Goal: Task Accomplishment & Management: Manage account settings

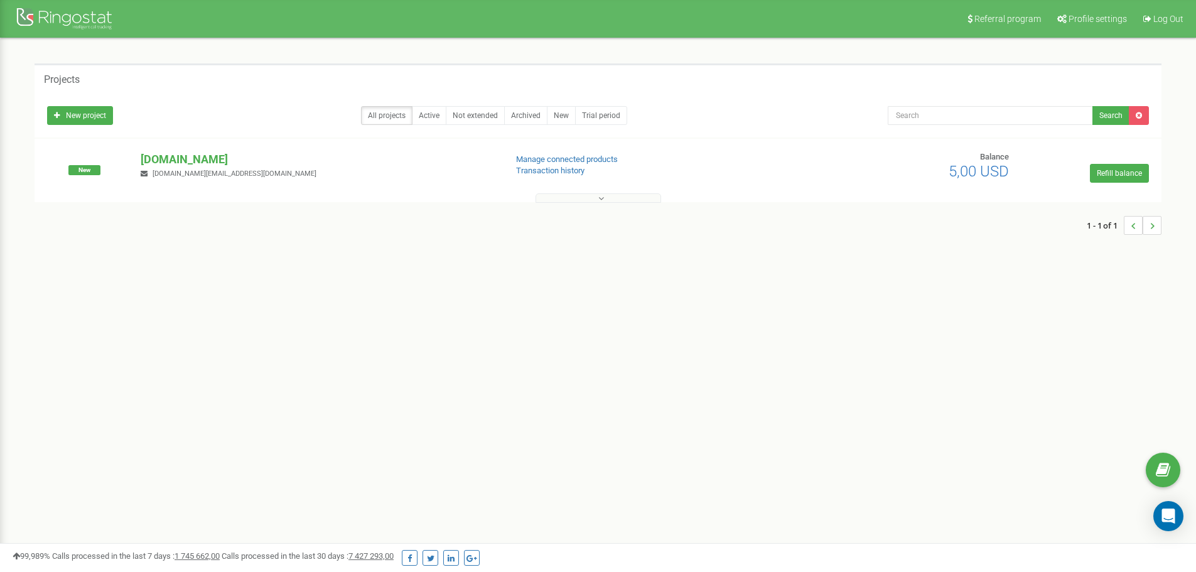
click at [156, 86] on div "Projects" at bounding box center [598, 78] width 1127 height 30
click at [575, 195] on button at bounding box center [599, 197] width 126 height 9
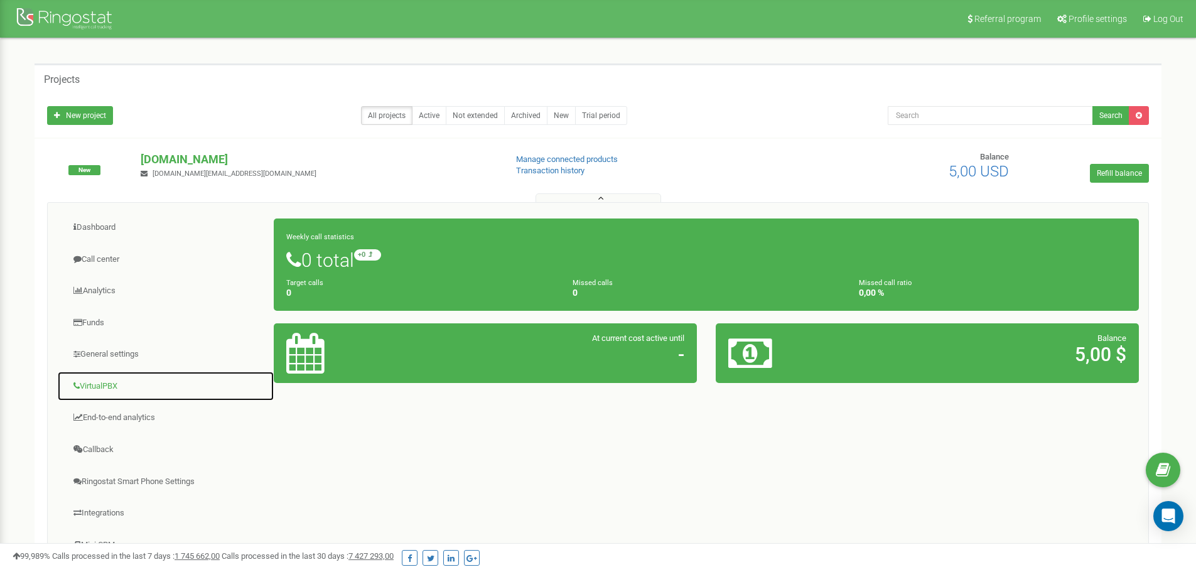
click at [111, 386] on link "VirtualPBX" at bounding box center [165, 386] width 217 height 31
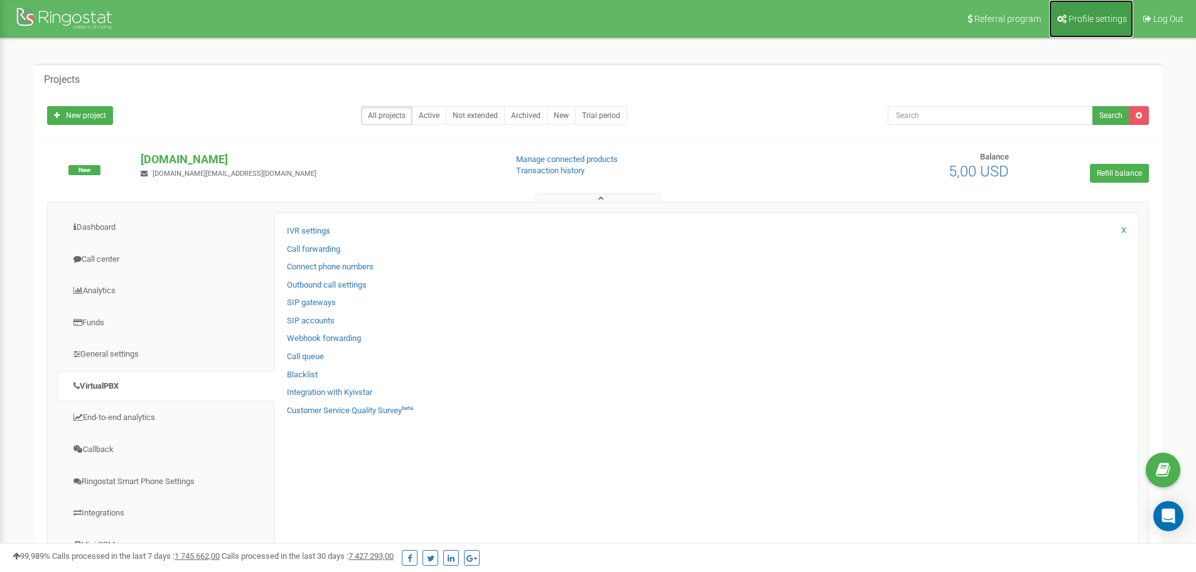
click at [1095, 14] on span "Profile settings" at bounding box center [1098, 19] width 58 height 10
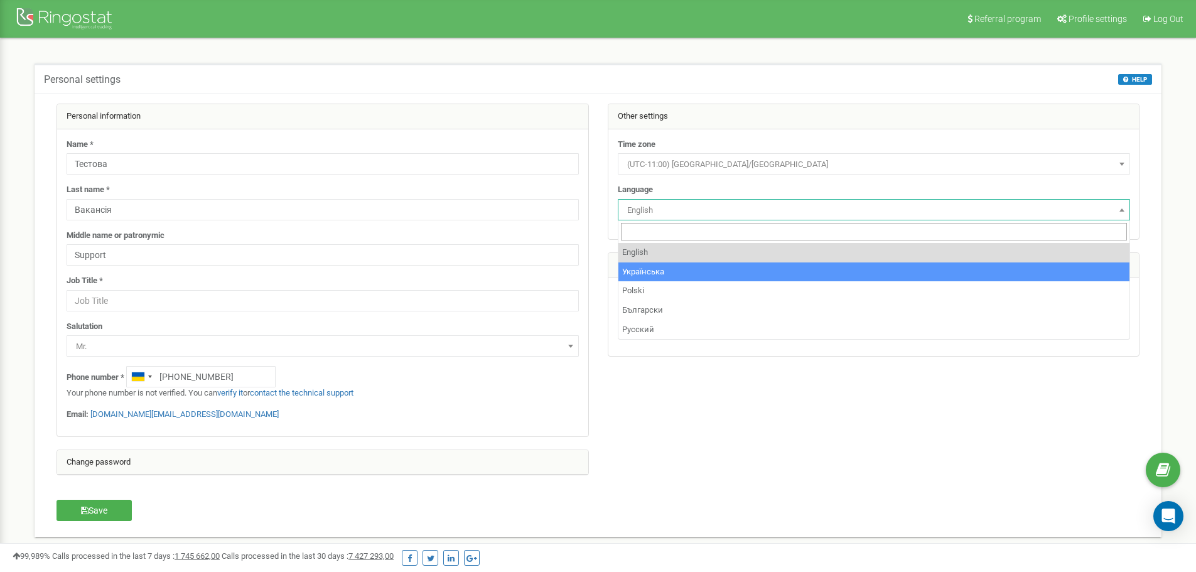
select select "ukr"
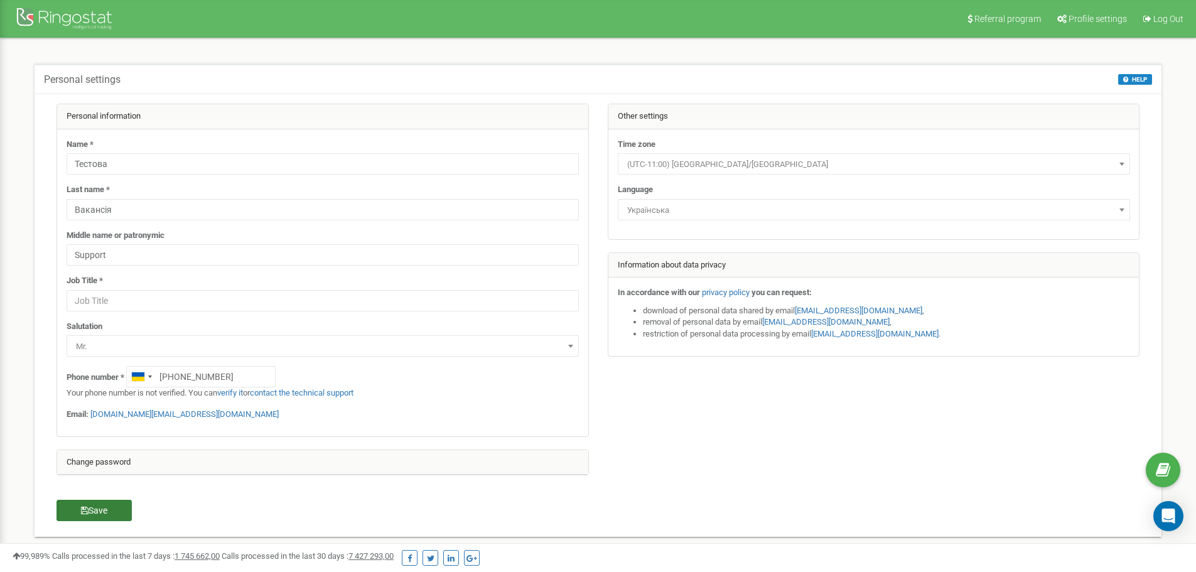
click at [64, 509] on button "Save" at bounding box center [94, 510] width 75 height 21
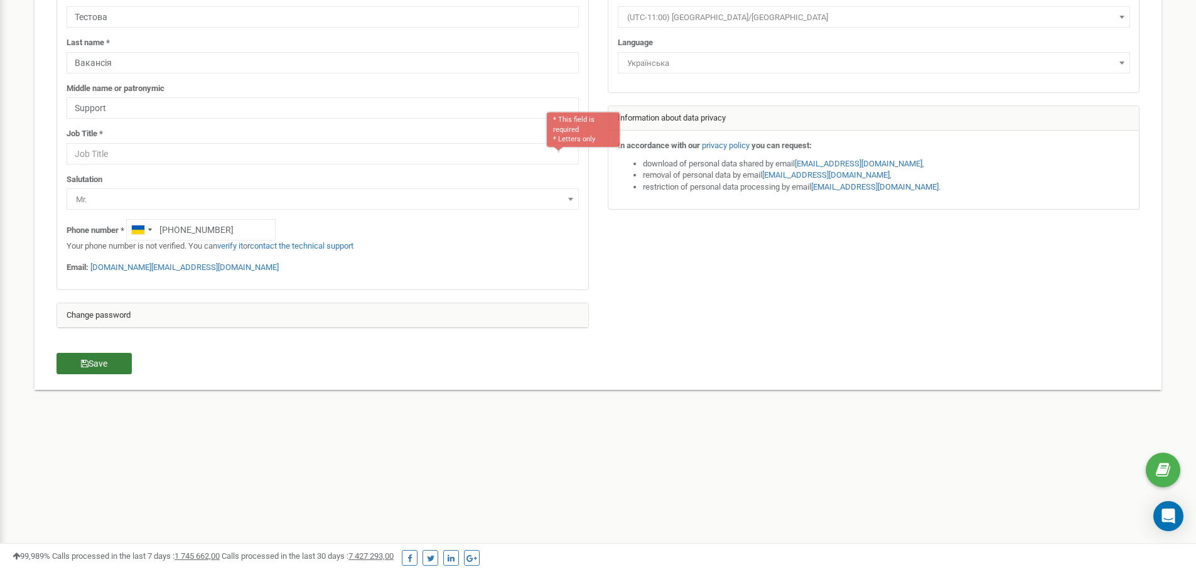
scroll to position [181, 0]
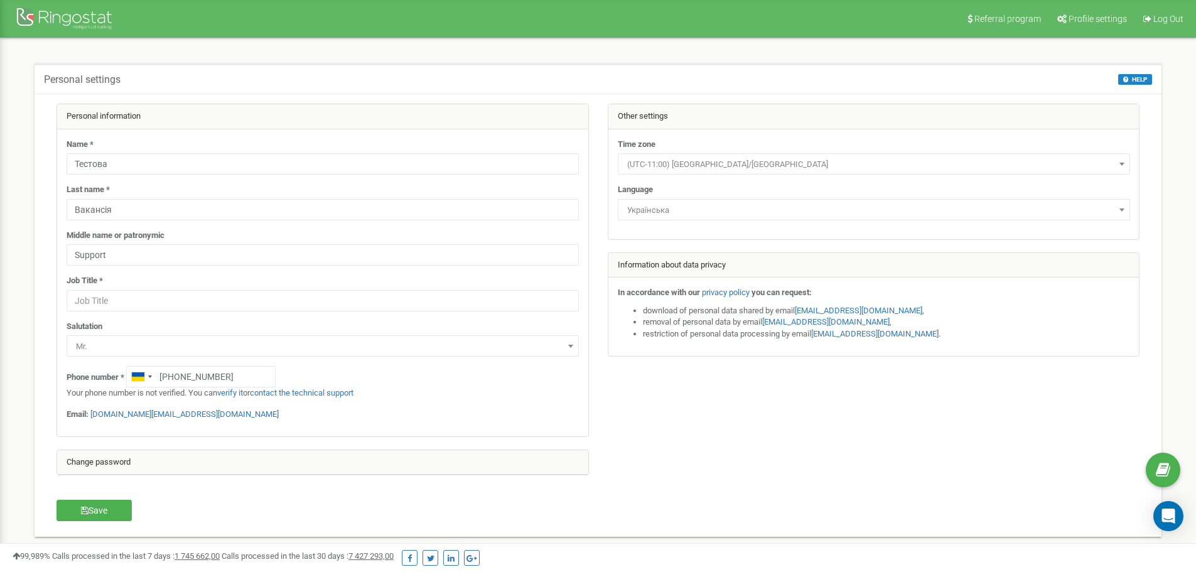
select select "ukr"
click at [109, 299] on input "text" at bounding box center [323, 300] width 512 height 21
type input "Title"
click at [100, 512] on button "Save" at bounding box center [94, 510] width 75 height 21
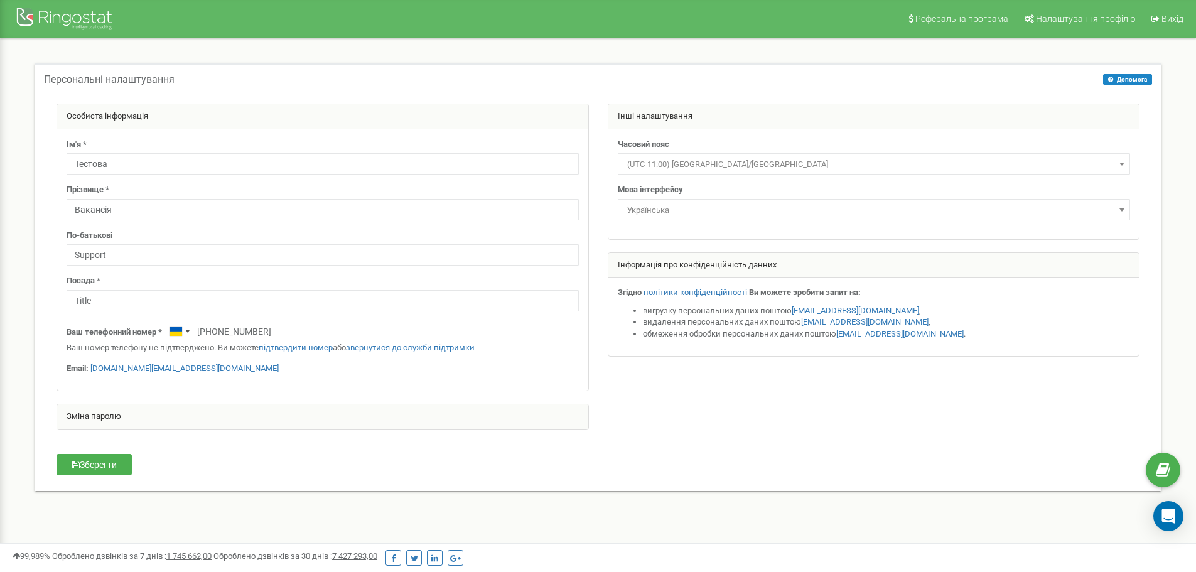
click at [74, 16] on div at bounding box center [66, 20] width 100 height 30
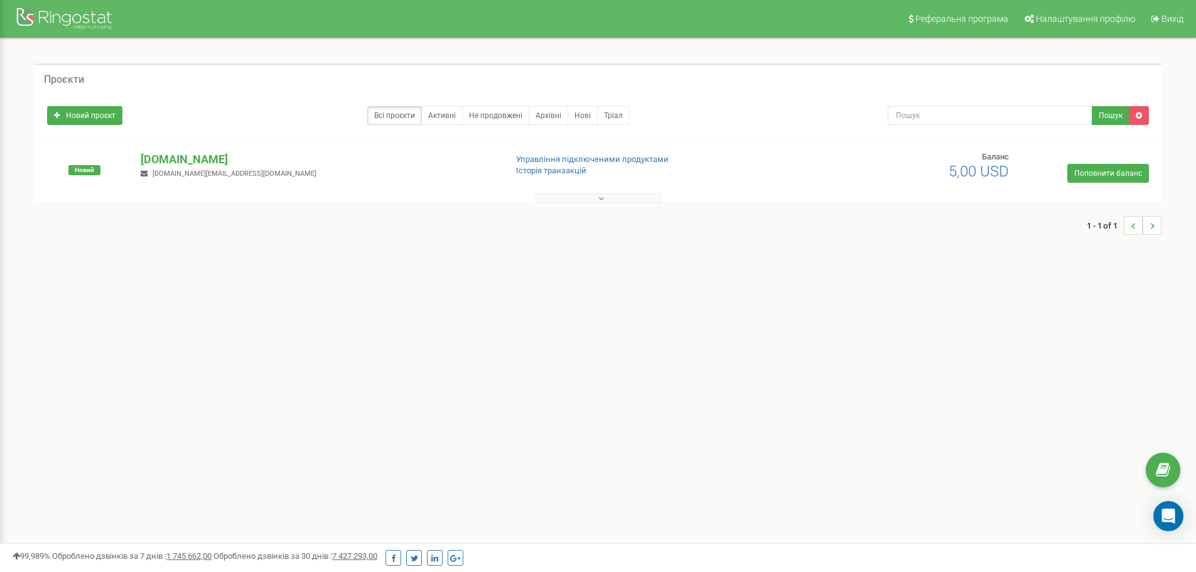
click at [570, 198] on button at bounding box center [599, 197] width 126 height 9
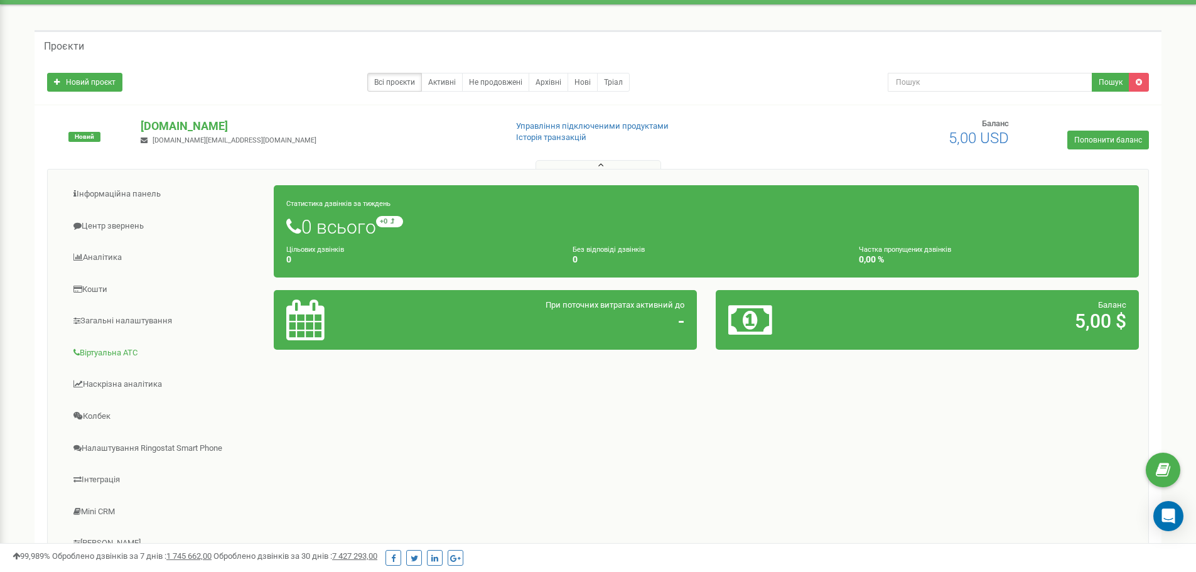
scroll to position [63, 0]
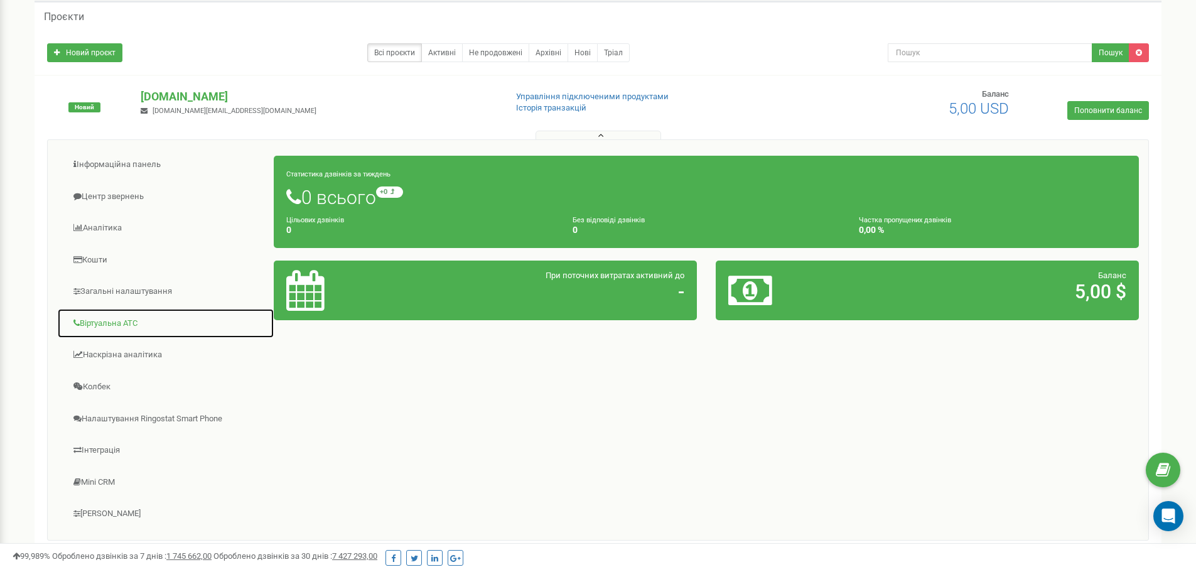
click at [118, 322] on link "Віртуальна АТС" at bounding box center [165, 323] width 217 height 31
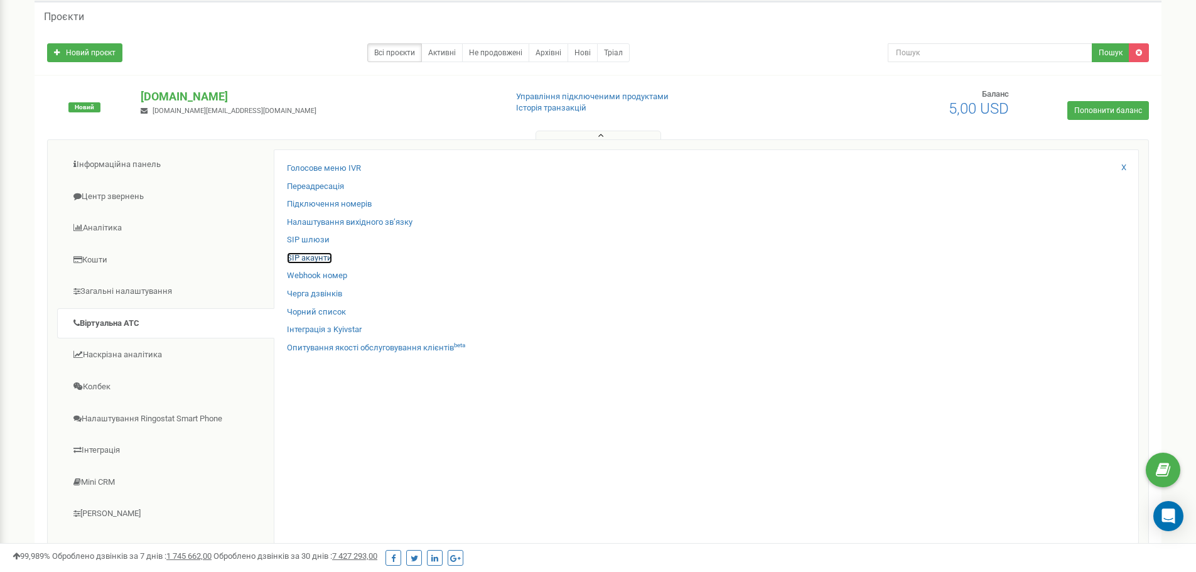
click at [322, 256] on link "SIP акаунти" at bounding box center [309, 258] width 45 height 12
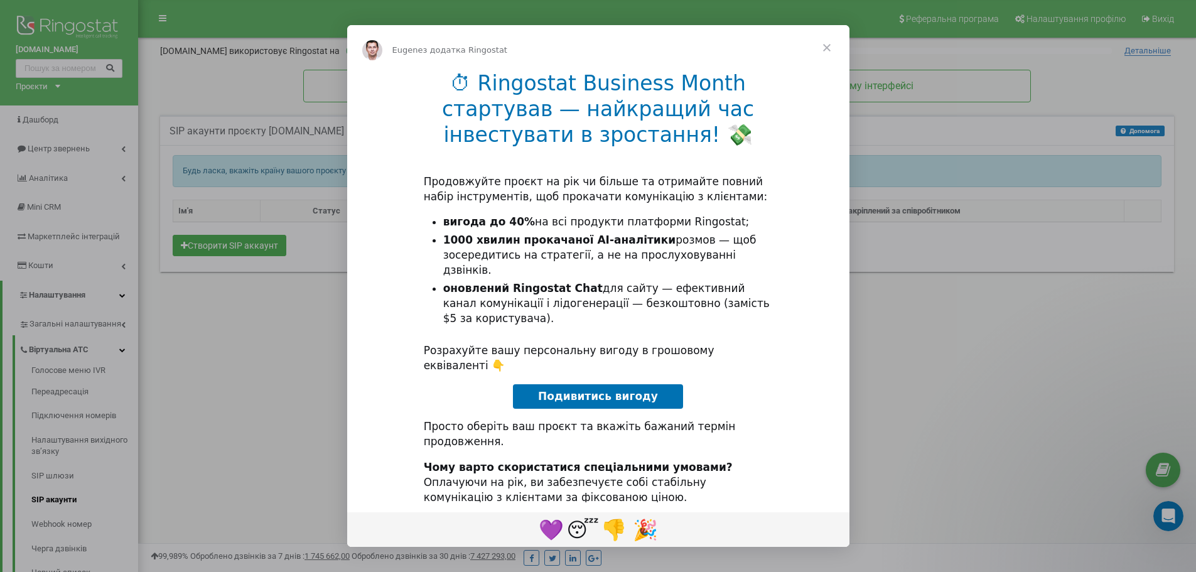
click at [833, 45] on span "Закрити" at bounding box center [826, 47] width 45 height 45
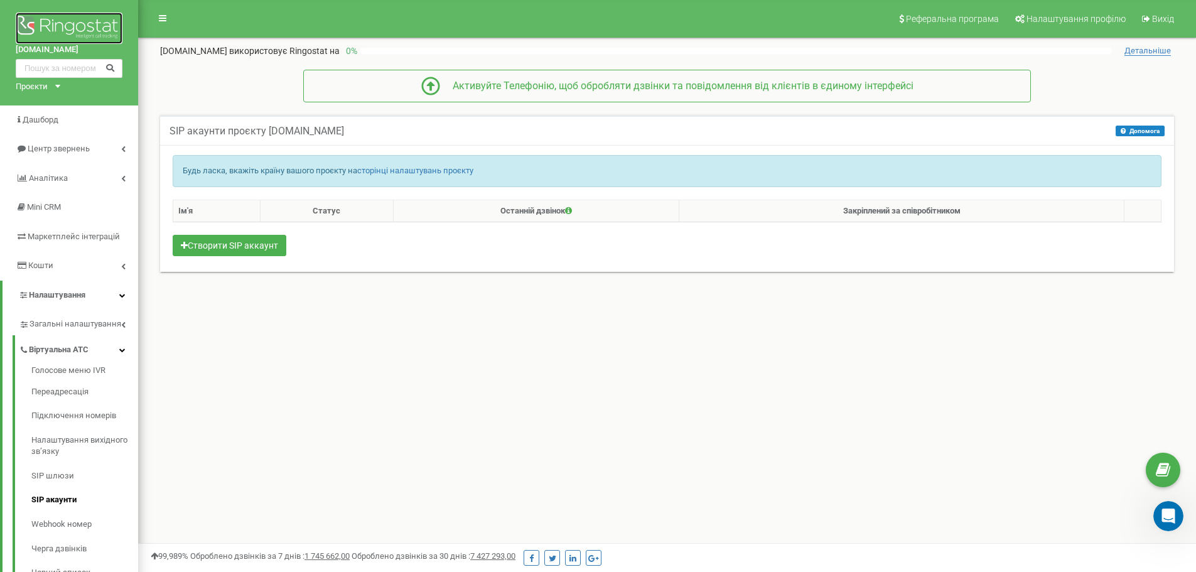
click at [59, 23] on img at bounding box center [69, 28] width 107 height 31
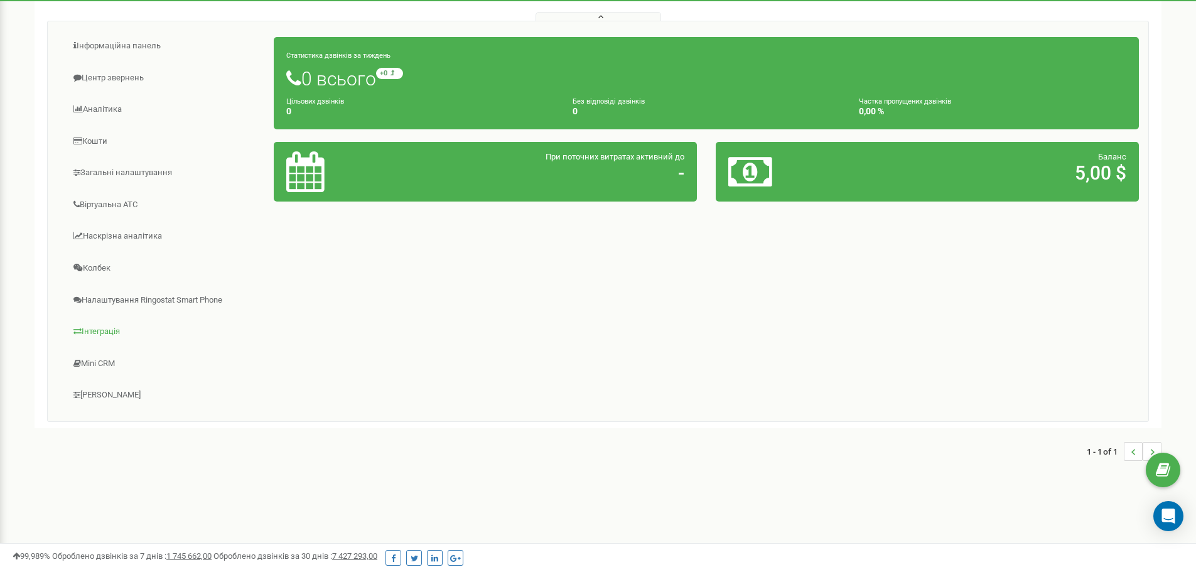
scroll to position [119, 0]
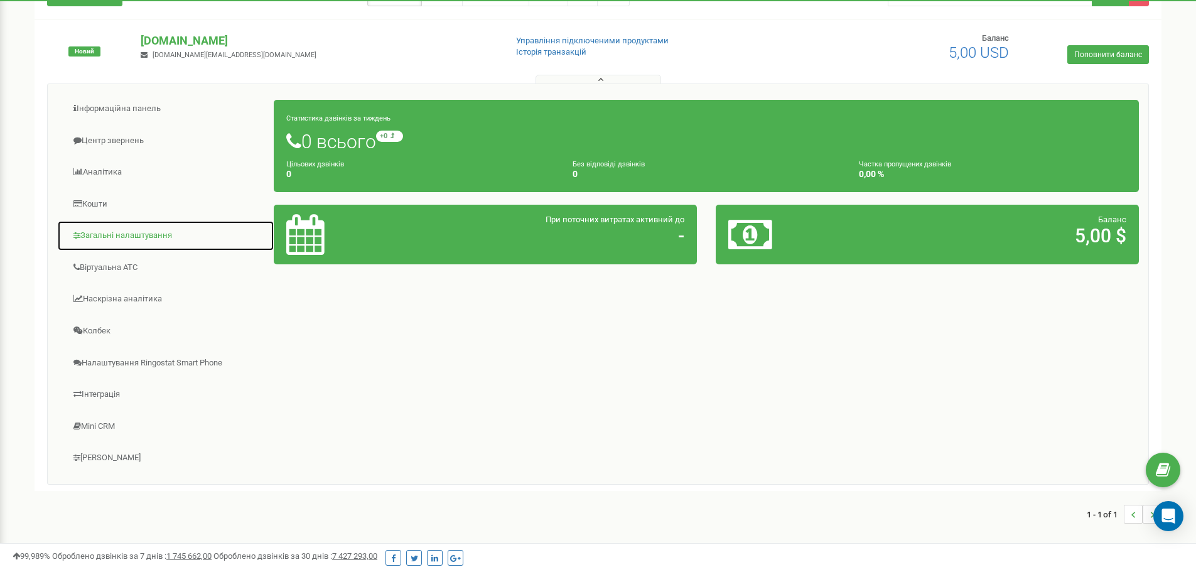
click at [112, 231] on link "Загальні налаштування" at bounding box center [165, 235] width 217 height 31
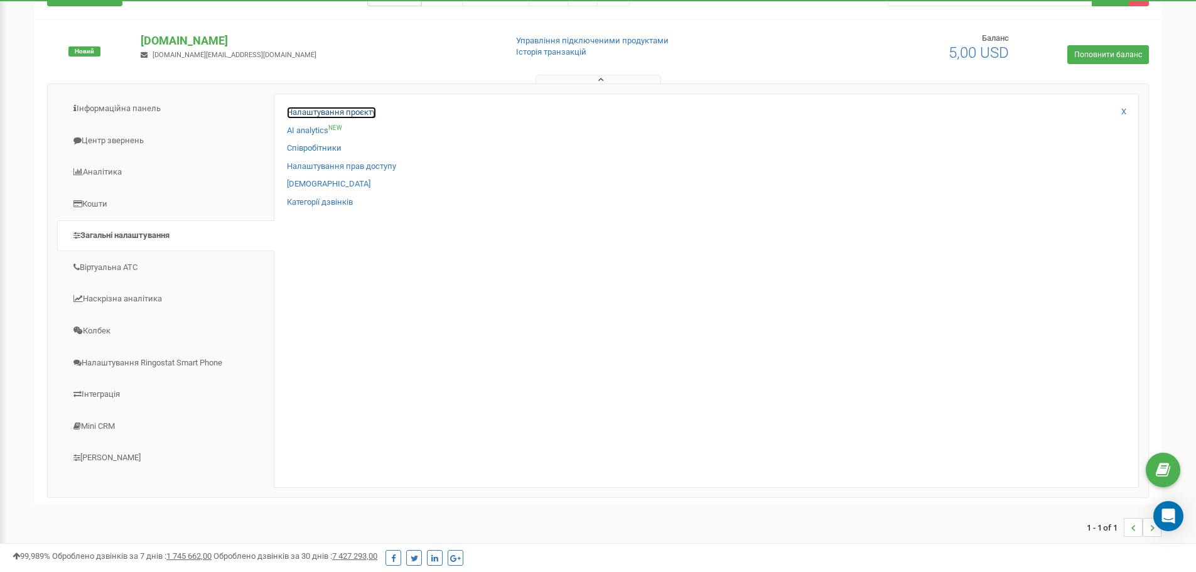
click at [361, 112] on link "Налаштування проєкту" at bounding box center [331, 113] width 89 height 12
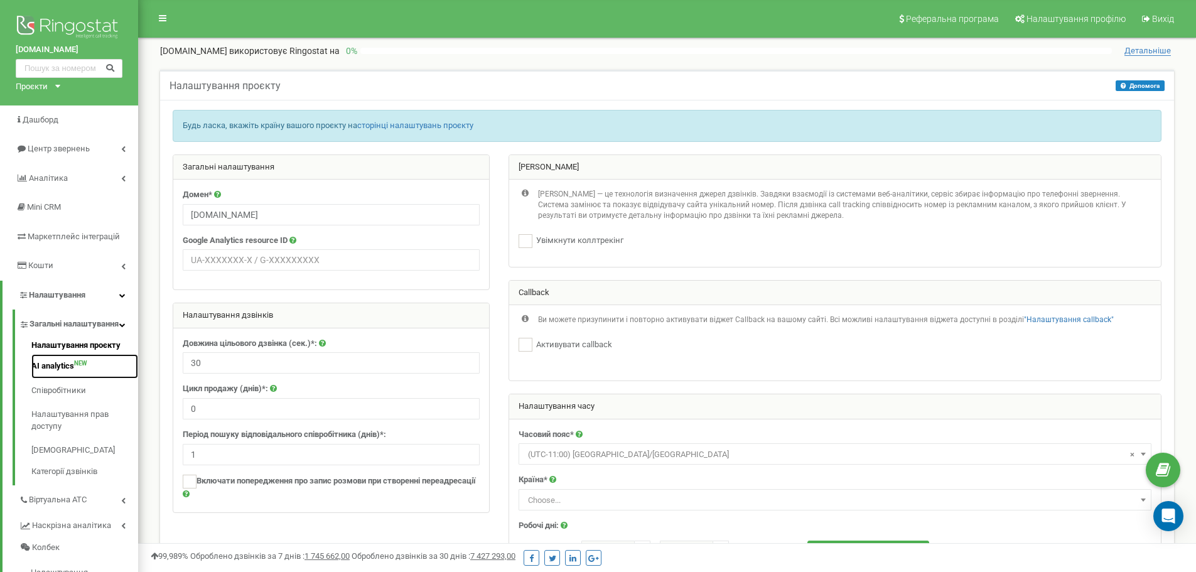
click at [50, 377] on link "AI analytics NEW" at bounding box center [84, 366] width 107 height 24
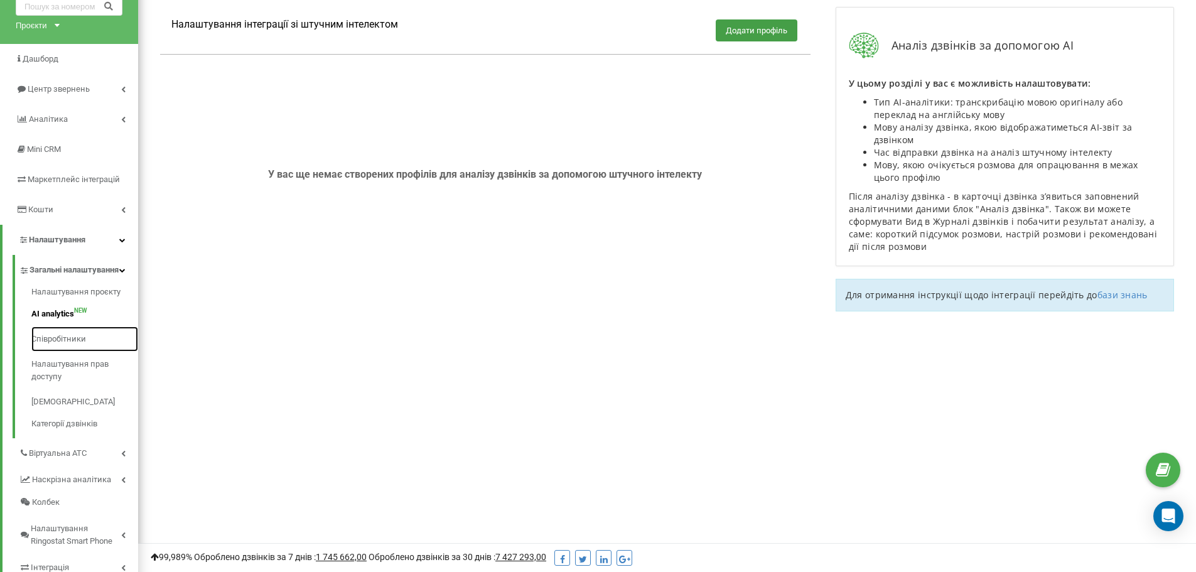
click at [59, 352] on link "Співробітники" at bounding box center [84, 339] width 107 height 25
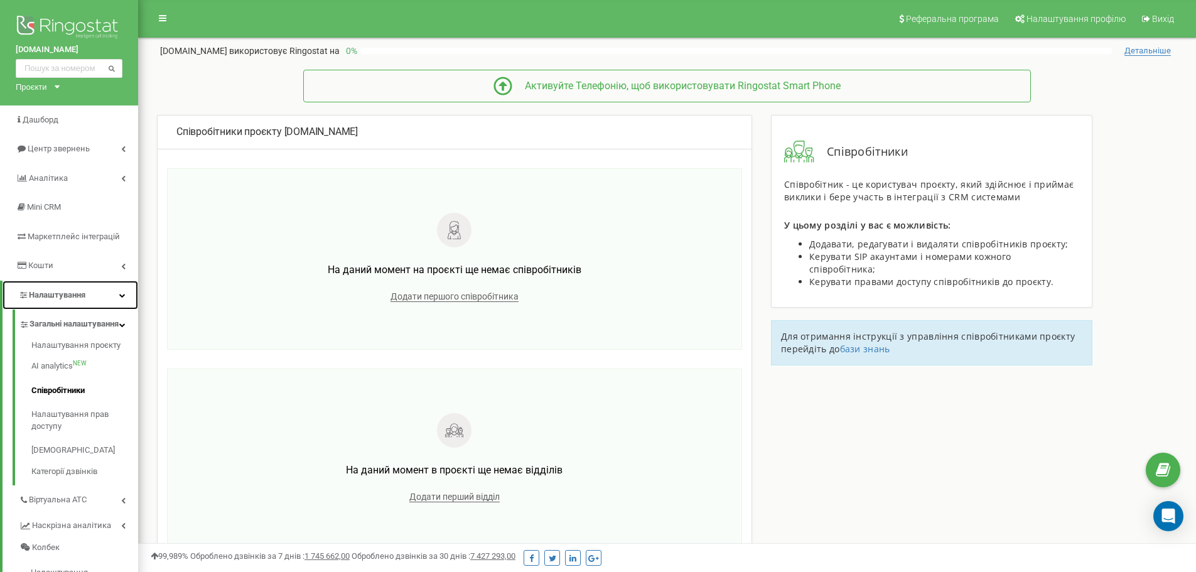
click at [124, 296] on icon at bounding box center [122, 295] width 6 height 6
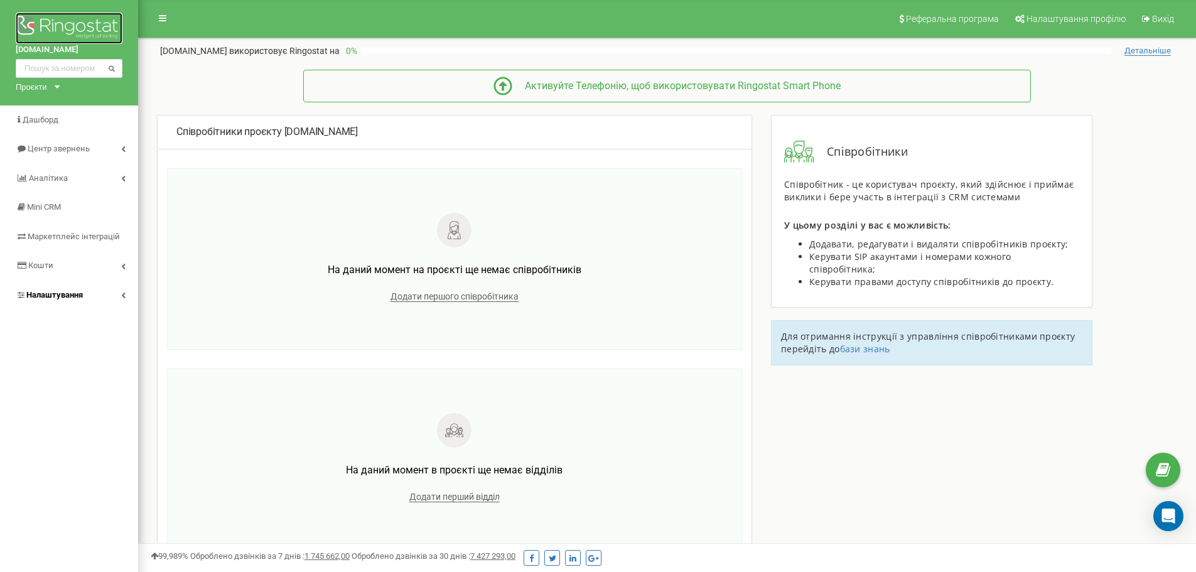
click at [77, 26] on img at bounding box center [69, 28] width 107 height 31
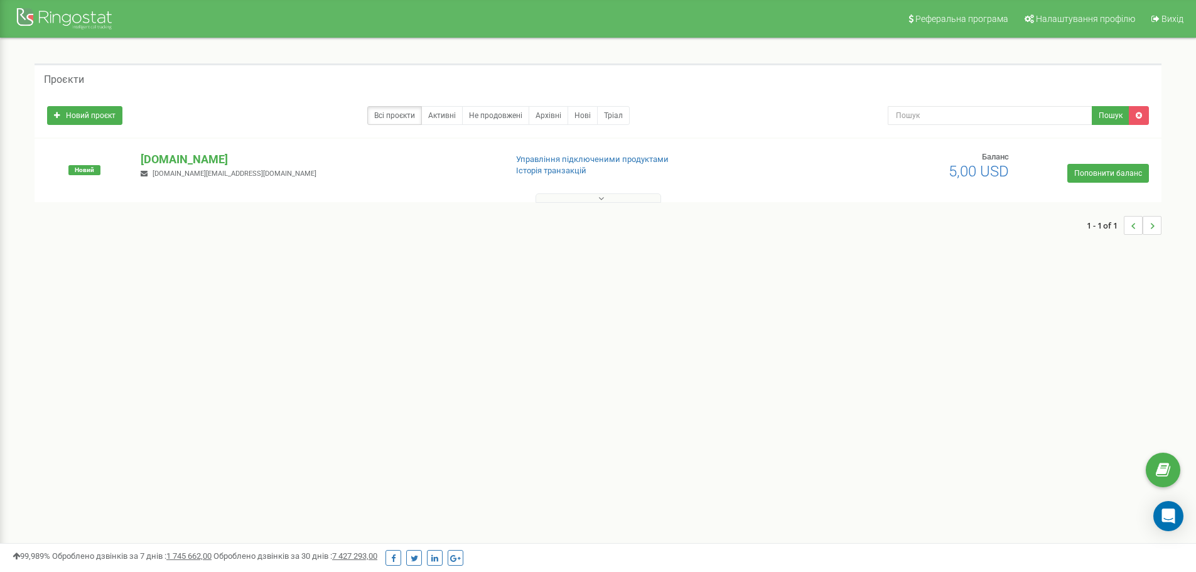
click at [586, 198] on button at bounding box center [599, 197] width 126 height 9
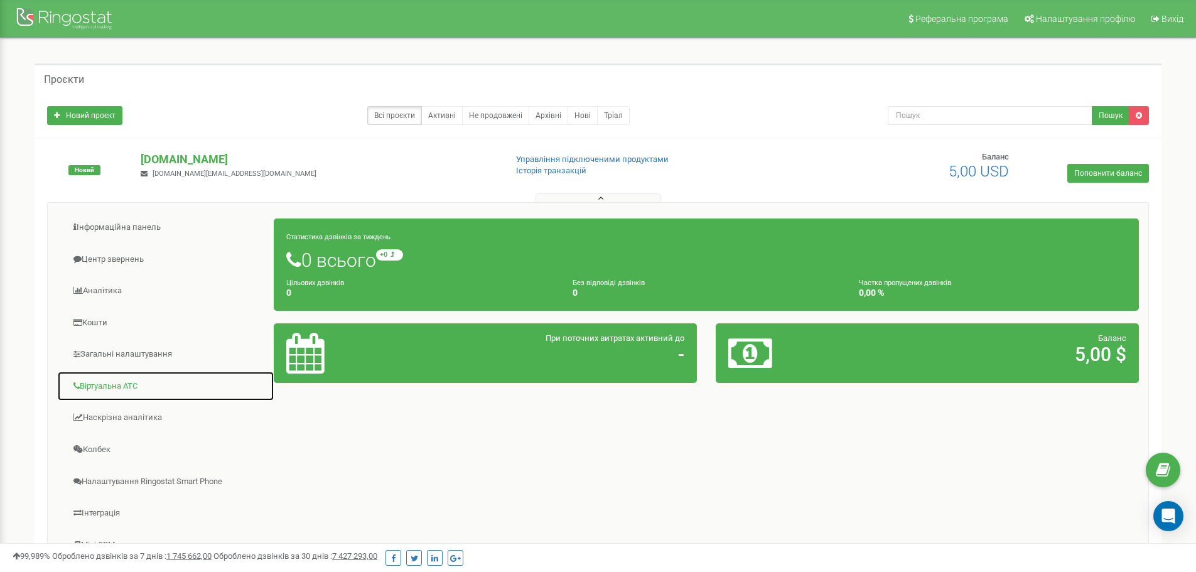
click at [113, 389] on link "Віртуальна АТС" at bounding box center [165, 386] width 217 height 31
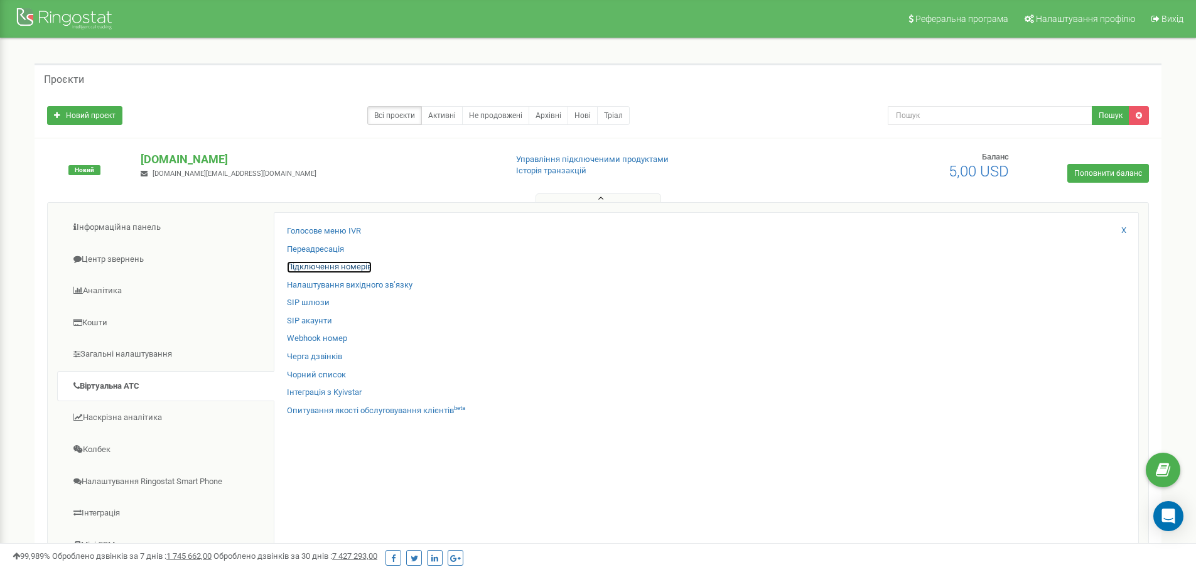
click at [352, 269] on link "Підключення номерів" at bounding box center [329, 267] width 85 height 12
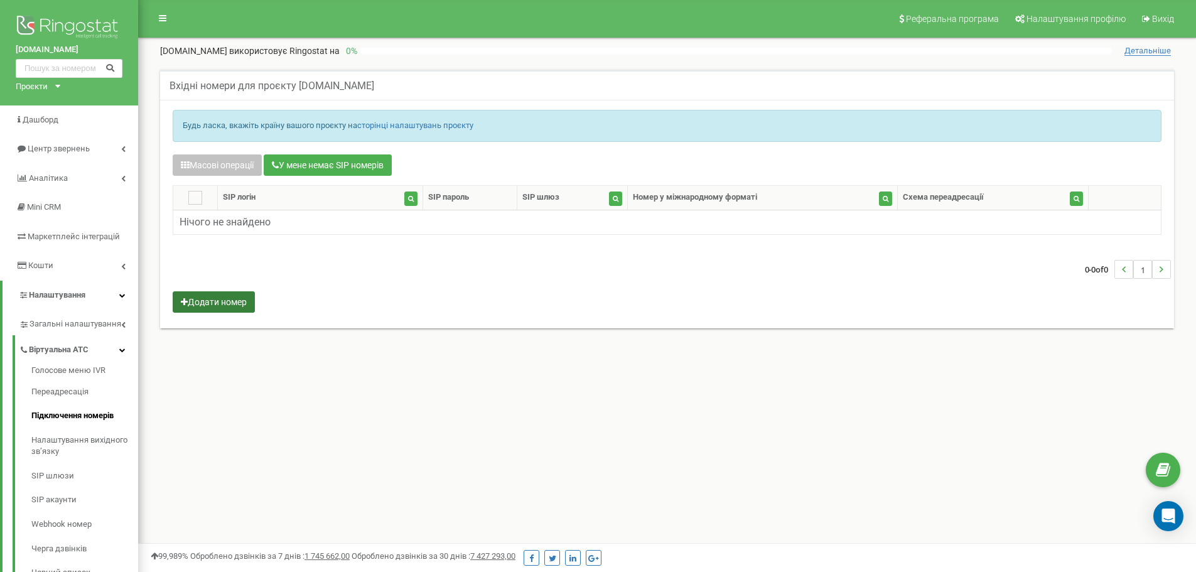
click at [215, 304] on button "Додати номер" at bounding box center [214, 301] width 82 height 21
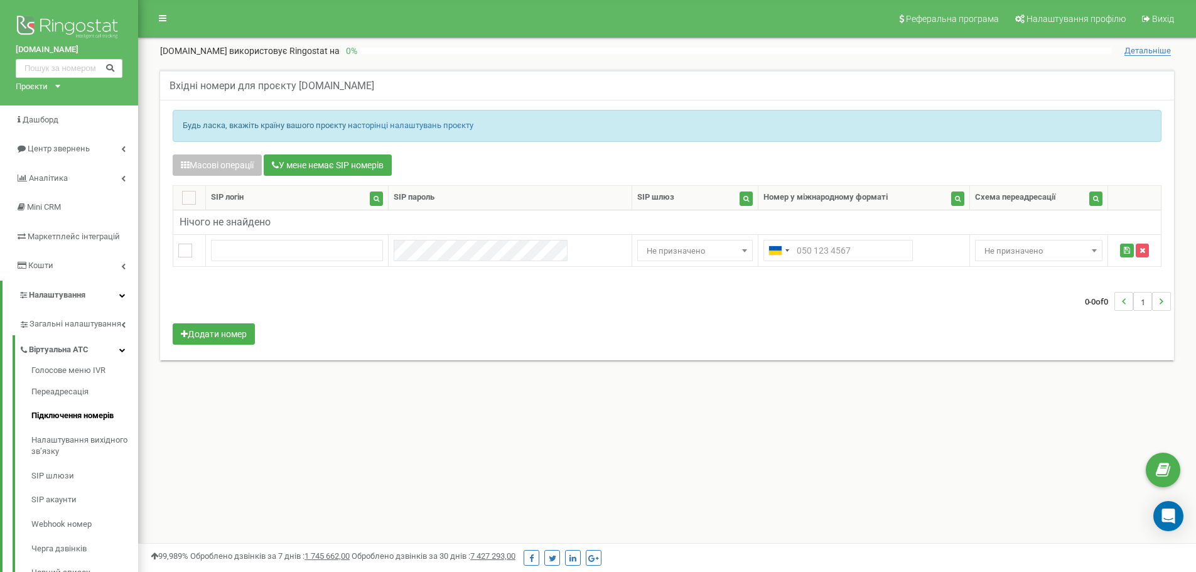
drag, startPoint x: 160, startPoint y: 50, endPoint x: 237, endPoint y: 50, distance: 76.6
click at [237, 50] on p "[DOMAIN_NAME] використовує Ringostat на" at bounding box center [250, 51] width 180 height 13
copy p "[DOMAIN_NAME]"
click at [246, 251] on input "text" at bounding box center [297, 250] width 173 height 21
paste input "[DOMAIN_NAME]"
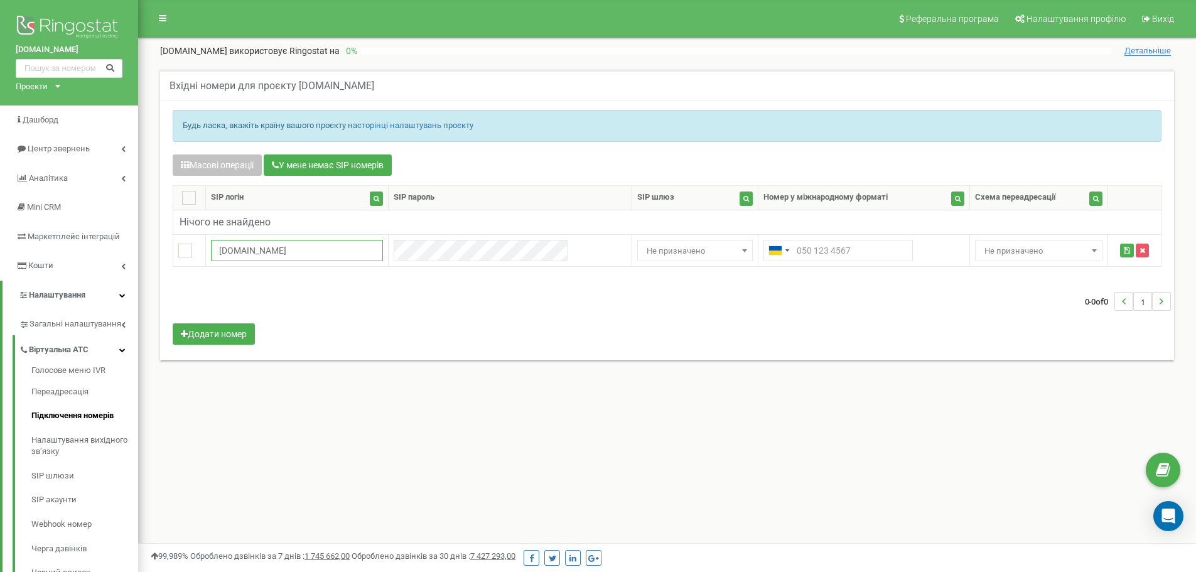
type input "[DOMAIN_NAME]"
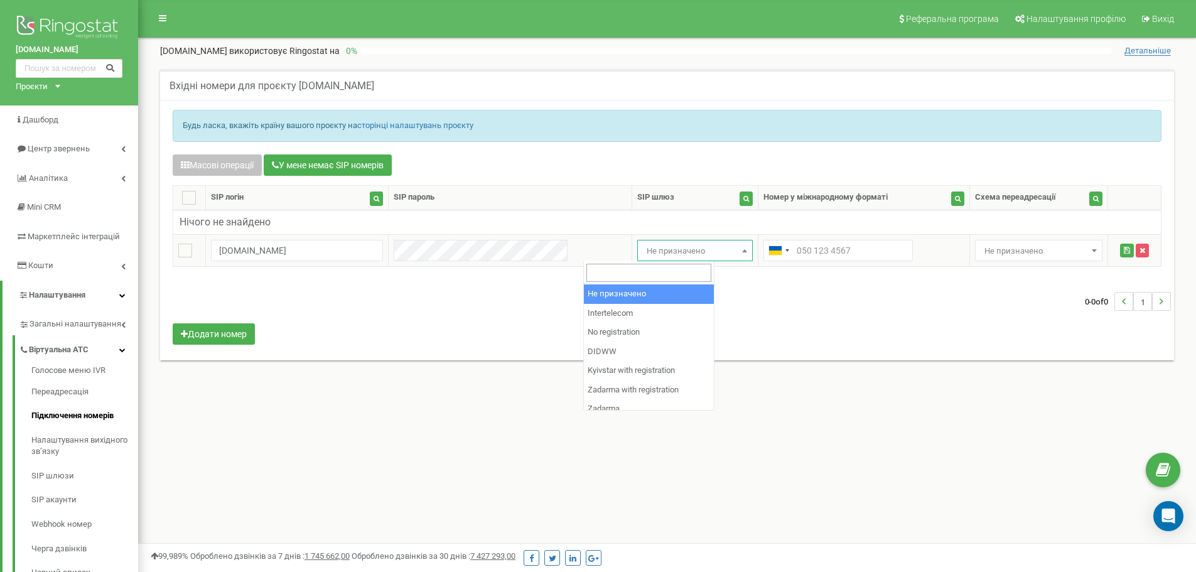
click at [656, 249] on span "Не призначено" at bounding box center [695, 251] width 107 height 18
click at [658, 250] on span "Не призначено" at bounding box center [695, 251] width 107 height 18
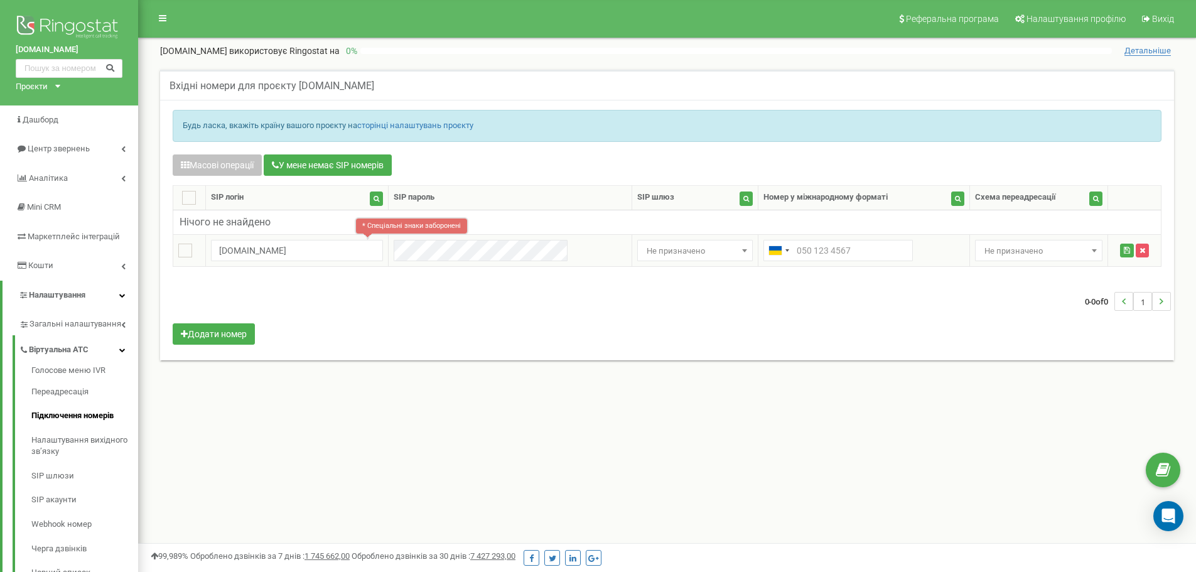
click at [671, 246] on span "Не призначено" at bounding box center [695, 251] width 107 height 18
click at [805, 306] on div "0-0 of 0 1" at bounding box center [667, 301] width 1008 height 44
drag, startPoint x: 799, startPoint y: 251, endPoint x: 865, endPoint y: 273, distance: 69.5
click at [799, 251] on input "text" at bounding box center [838, 250] width 149 height 21
paste input "8889911"
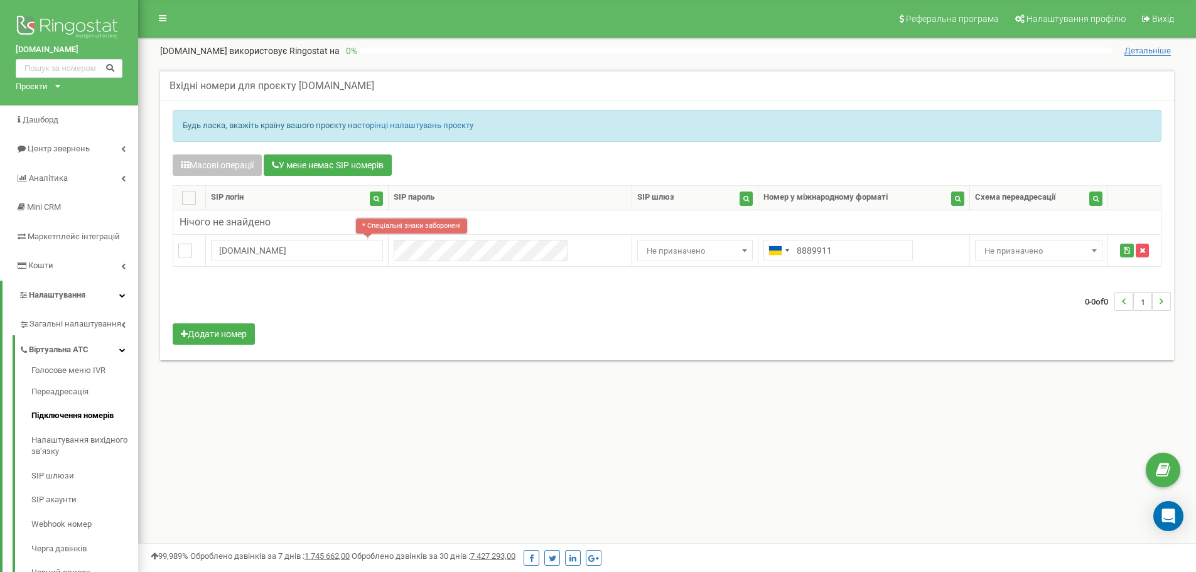
click at [798, 284] on div "0-0 of 0 1" at bounding box center [667, 301] width 1008 height 44
click at [764, 249] on div "Telephone country code" at bounding box center [778, 251] width 29 height 20
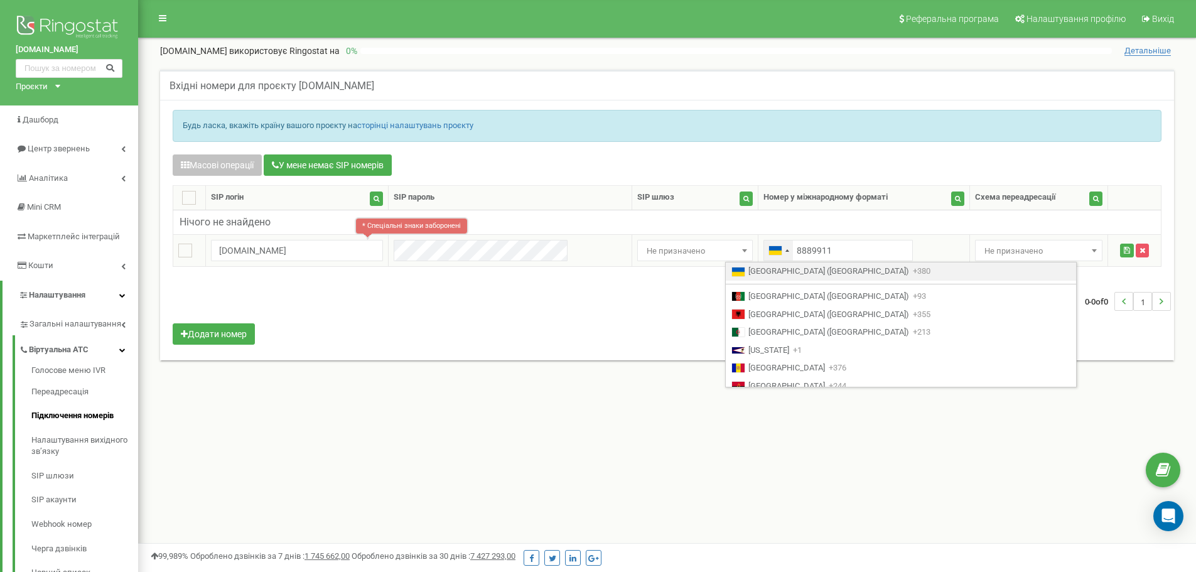
click at [764, 249] on div "Telephone country code" at bounding box center [778, 251] width 29 height 20
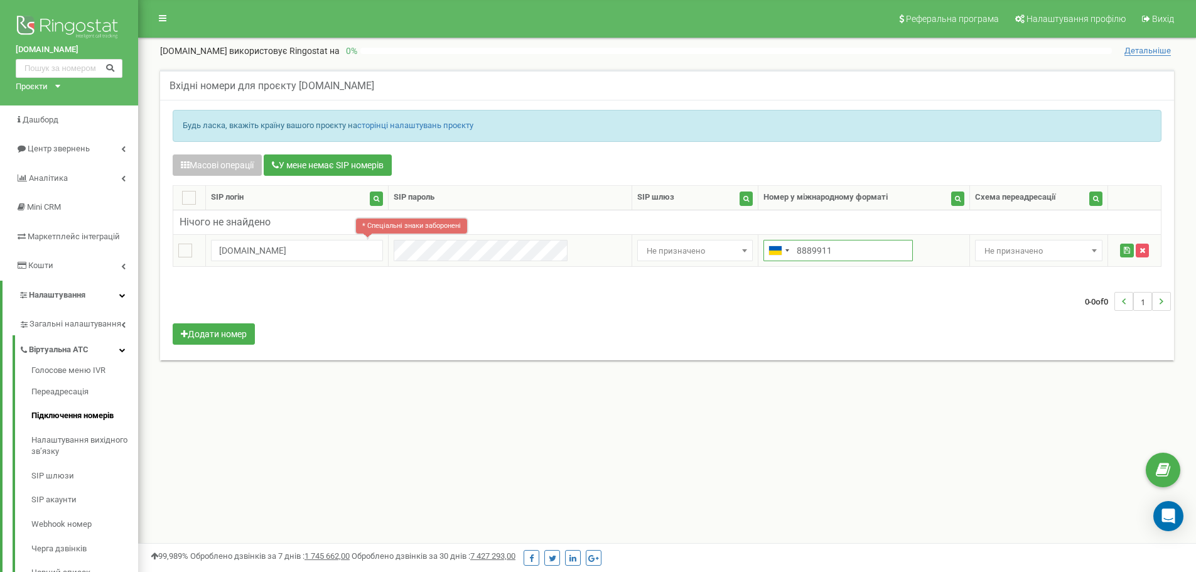
drag, startPoint x: 760, startPoint y: 250, endPoint x: 776, endPoint y: 256, distance: 16.7
click at [764, 250] on input "8889911" at bounding box center [838, 250] width 149 height 21
type input "978889911"
click at [861, 298] on div "0-0 of 0 1" at bounding box center [667, 301] width 1008 height 44
click at [986, 310] on div "0-0 of 0 1" at bounding box center [667, 301] width 1008 height 44
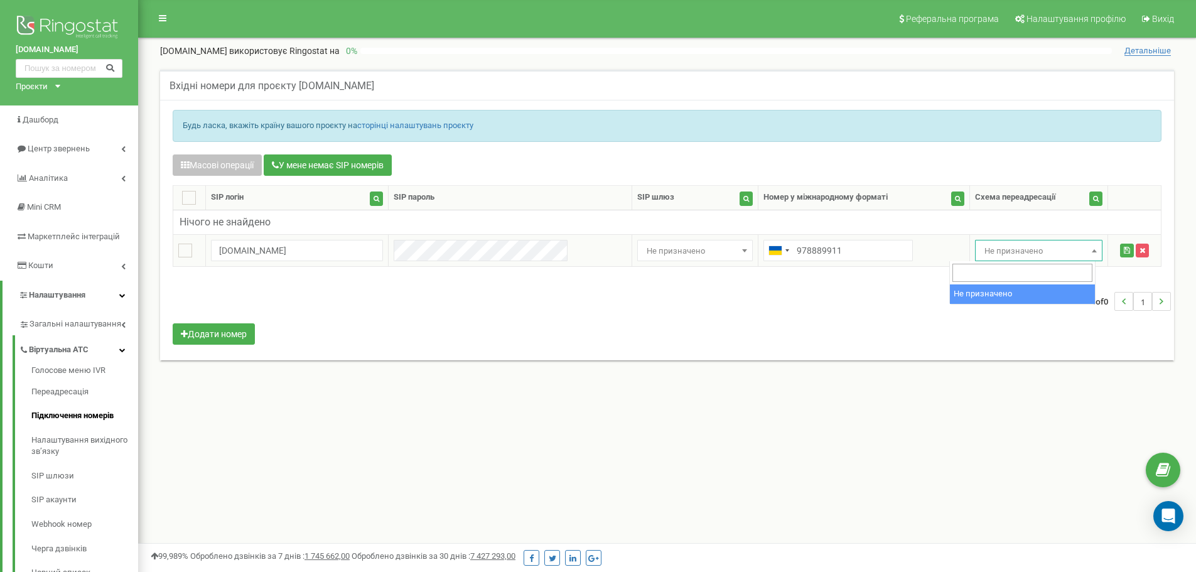
click at [1061, 247] on span "Не призначено" at bounding box center [1039, 251] width 119 height 18
click at [1120, 249] on button "submit" at bounding box center [1127, 251] width 14 height 14
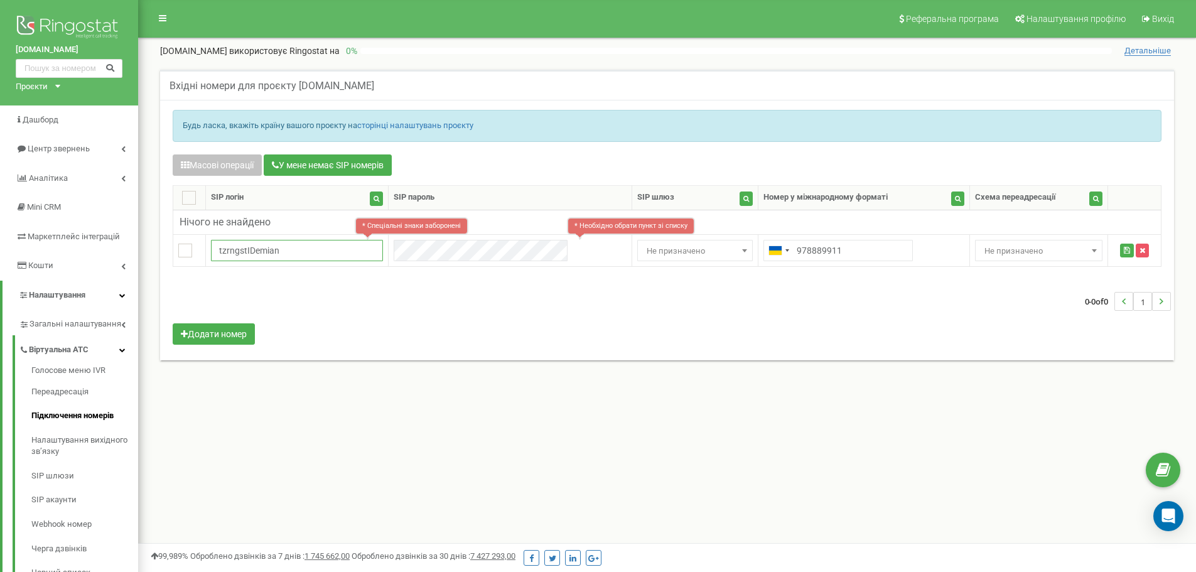
type input "tzrngstIDemian"
click at [403, 321] on div "0-0 of 0 1" at bounding box center [667, 301] width 1008 height 44
click at [524, 286] on div "0-0 of 0 1" at bounding box center [667, 301] width 1008 height 44
click at [1120, 249] on button "submit" at bounding box center [1127, 251] width 14 height 14
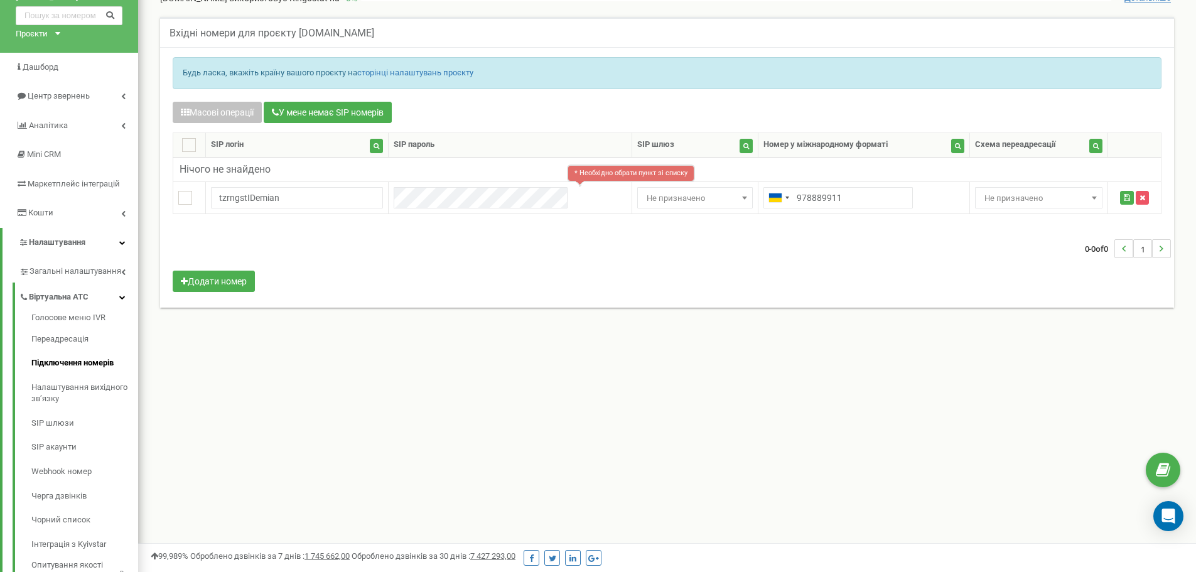
scroll to position [29, 0]
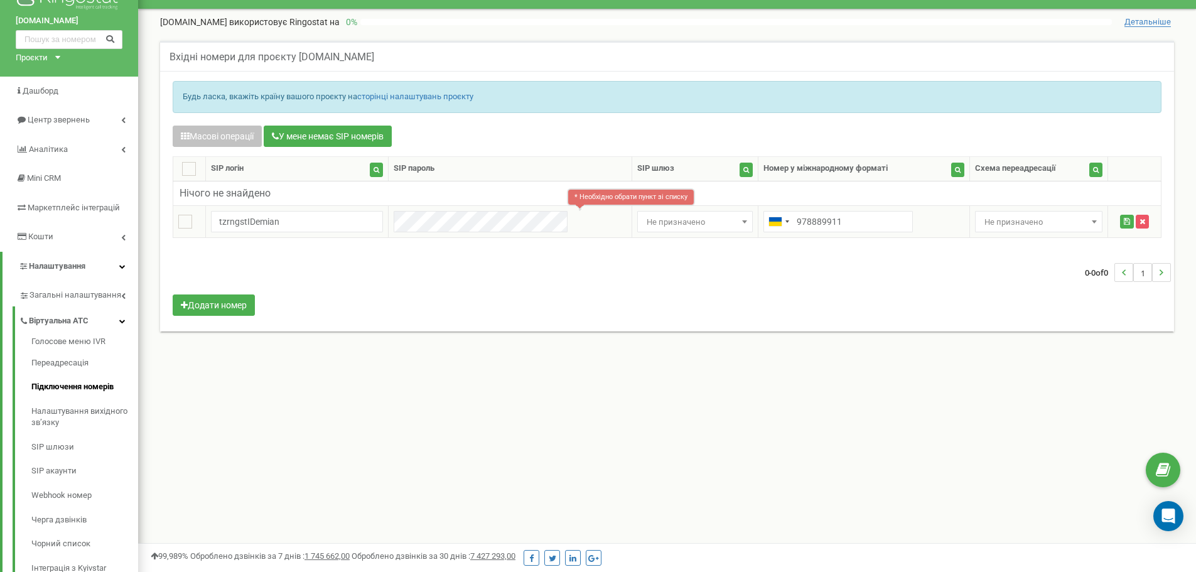
click at [642, 227] on span "Не призначено" at bounding box center [695, 223] width 107 height 18
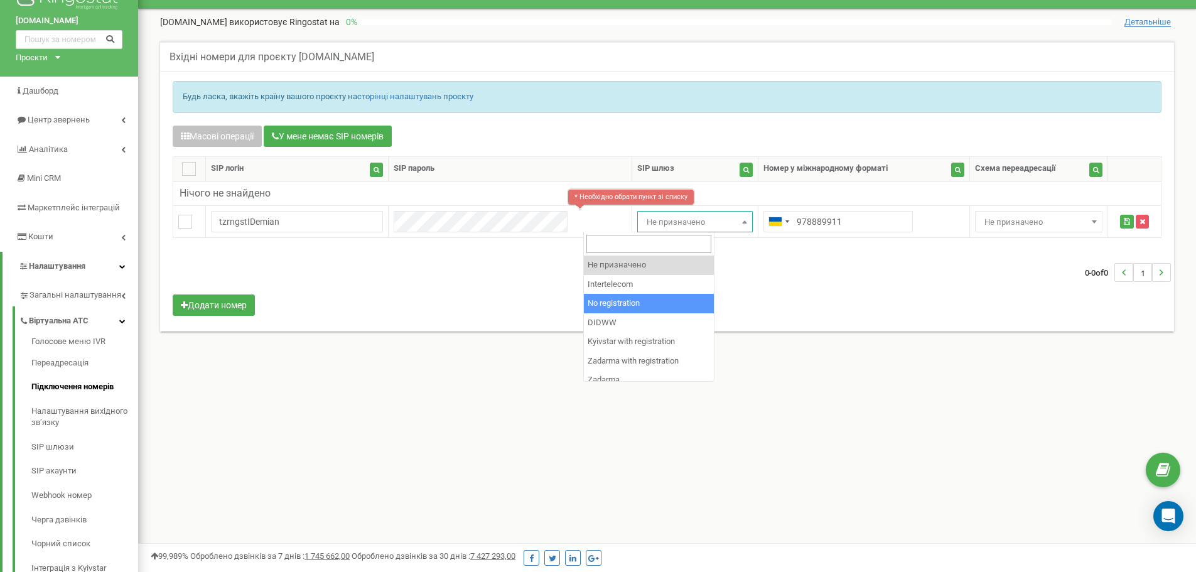
select select "2"
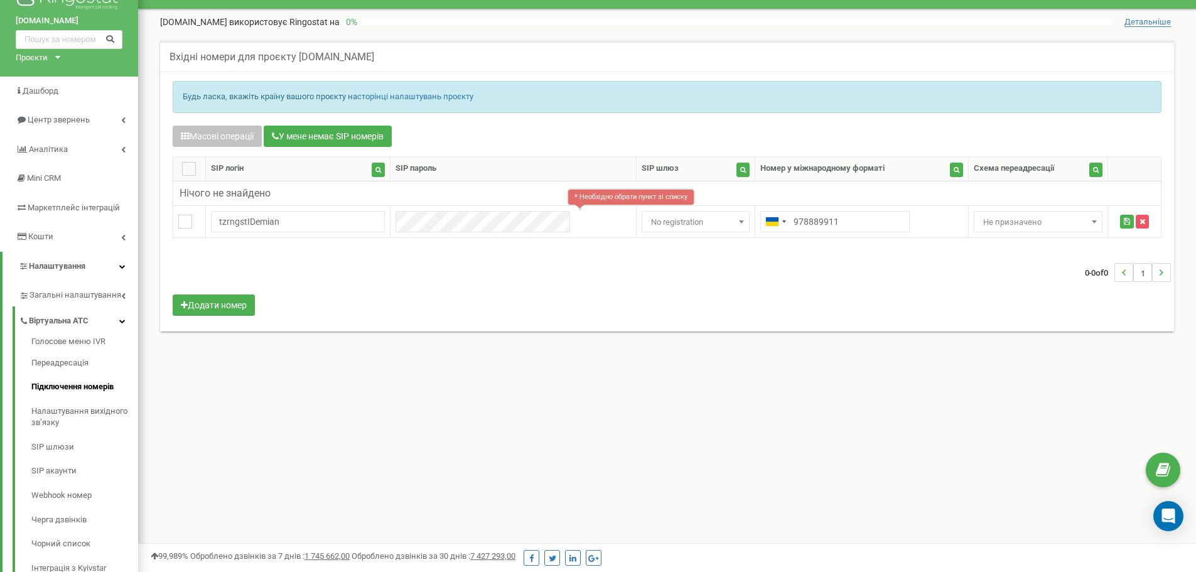
click at [543, 296] on div "Масові операції У мене немає SIP номерів Налаштування Виберіть налаштування для…" at bounding box center [667, 223] width 1008 height 194
click at [217, 304] on button "Додати номер" at bounding box center [214, 305] width 82 height 21
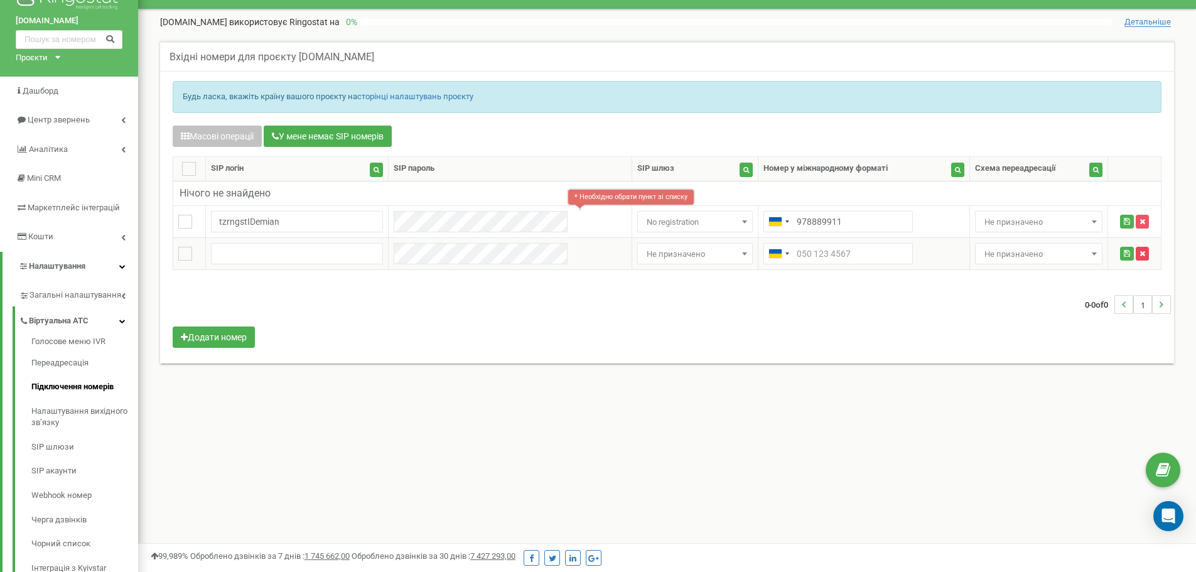
click at [1142, 252] on icon "button" at bounding box center [1143, 254] width 6 height 8
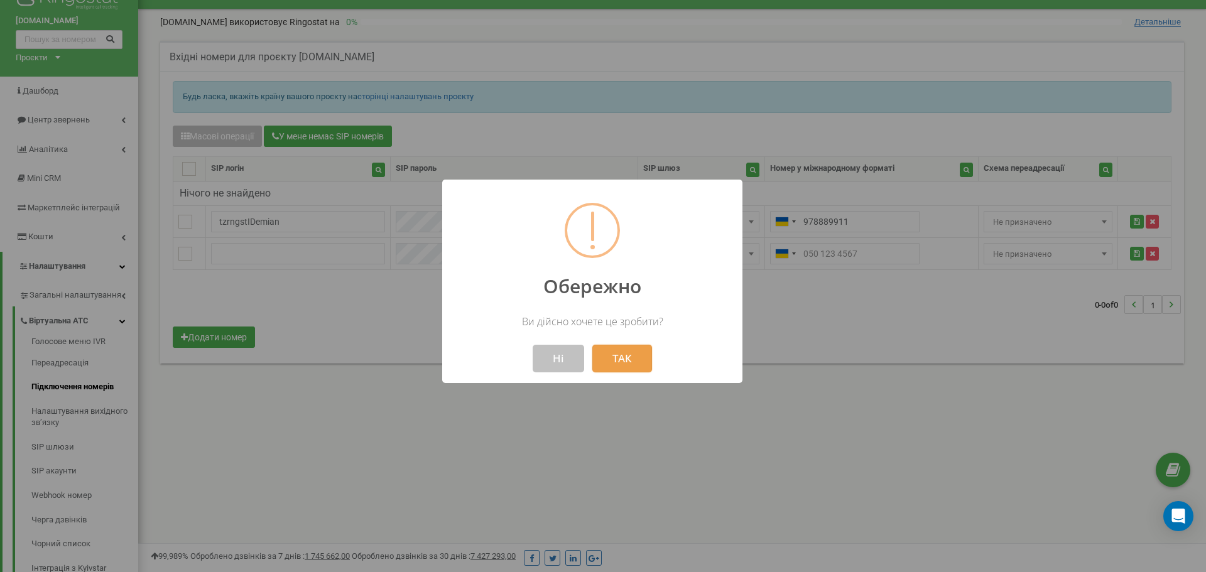
click at [601, 359] on button "ТАК" at bounding box center [622, 359] width 60 height 28
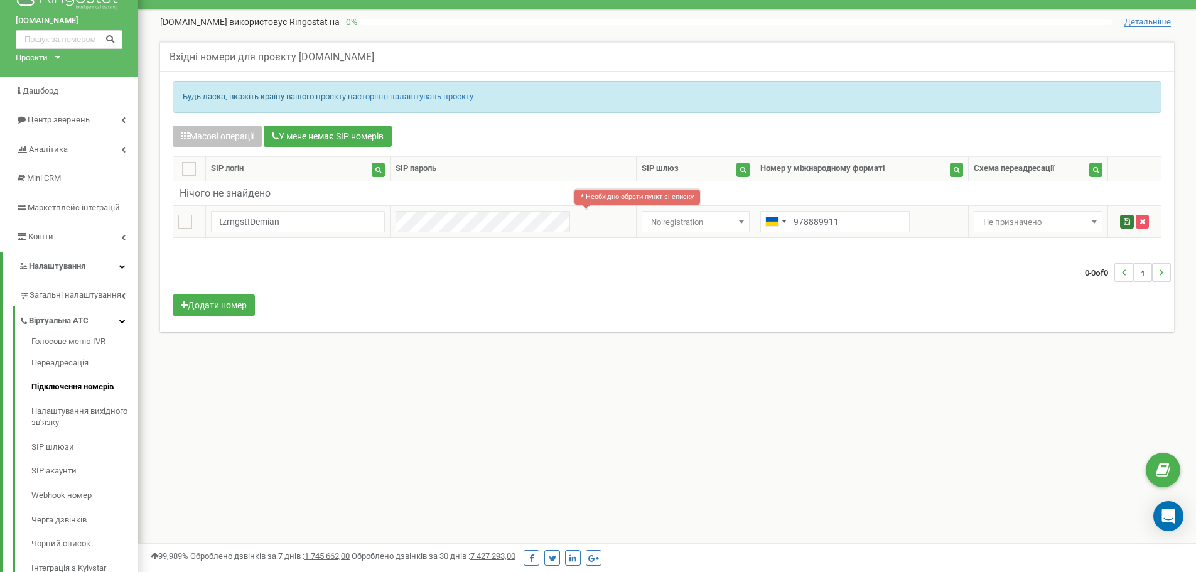
click at [1124, 220] on icon "submit" at bounding box center [1127, 222] width 6 height 8
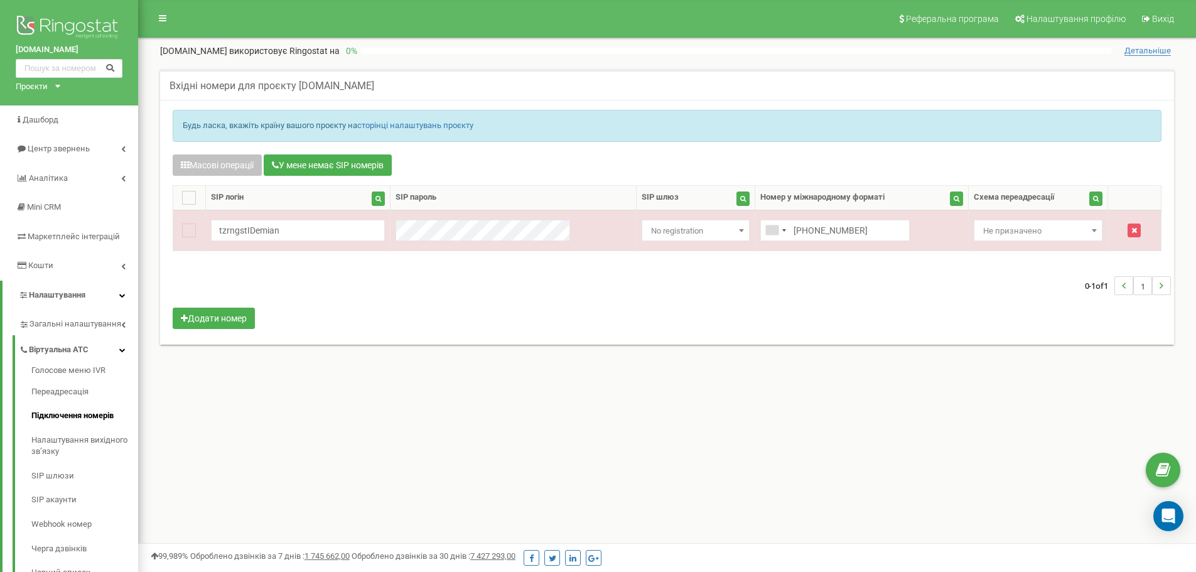
click at [465, 304] on div "0-1 of 1 1" at bounding box center [667, 286] width 1008 height 44
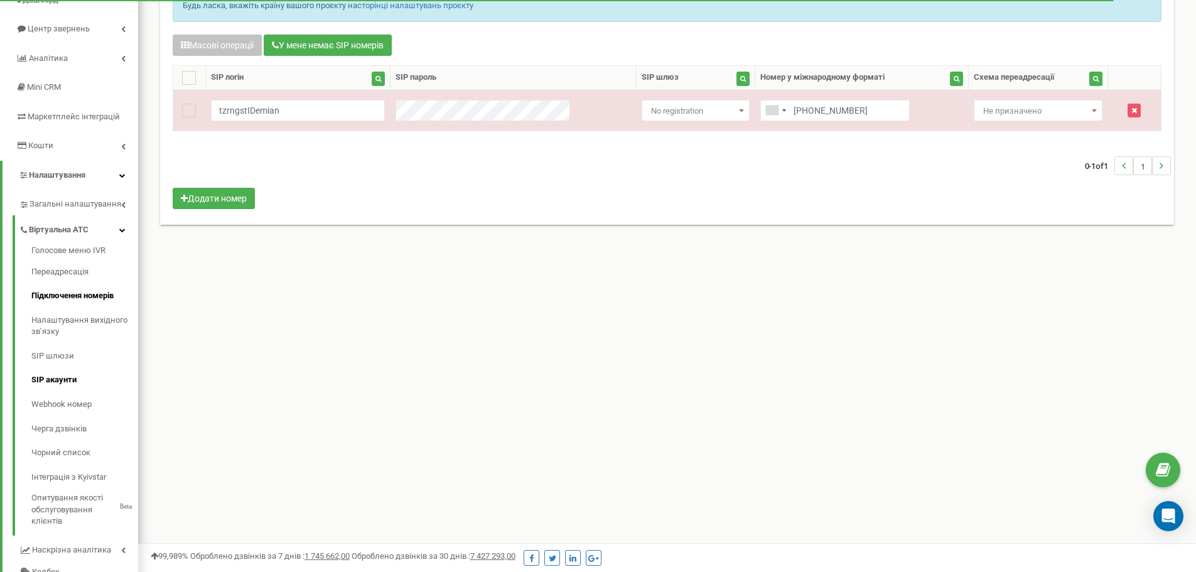
scroll to position [126, 0]
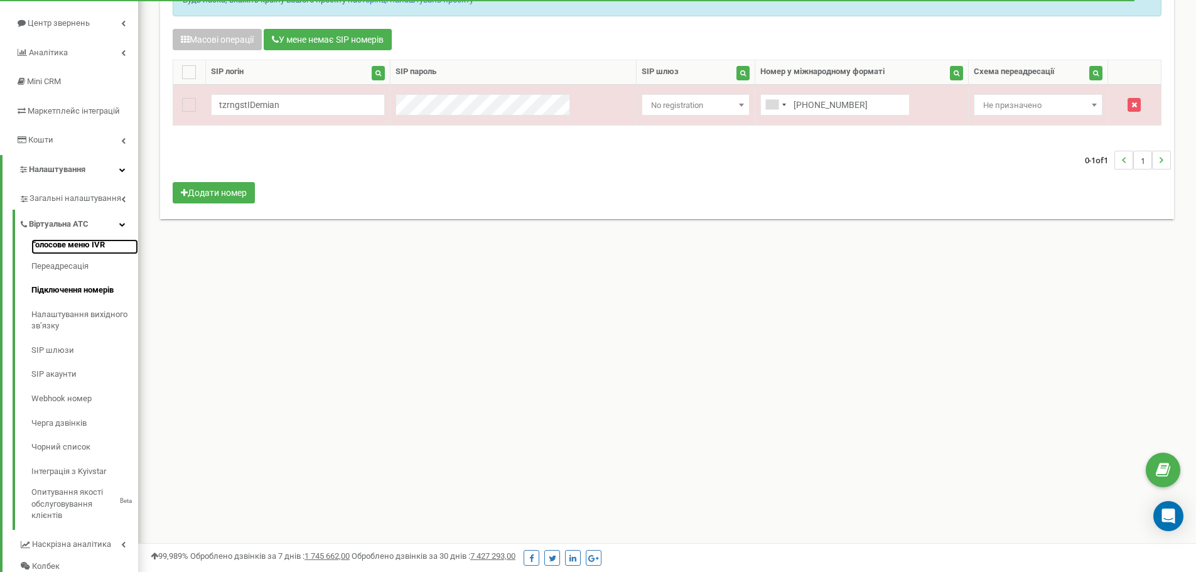
click at [77, 242] on link "Голосове меню IVR" at bounding box center [84, 246] width 107 height 15
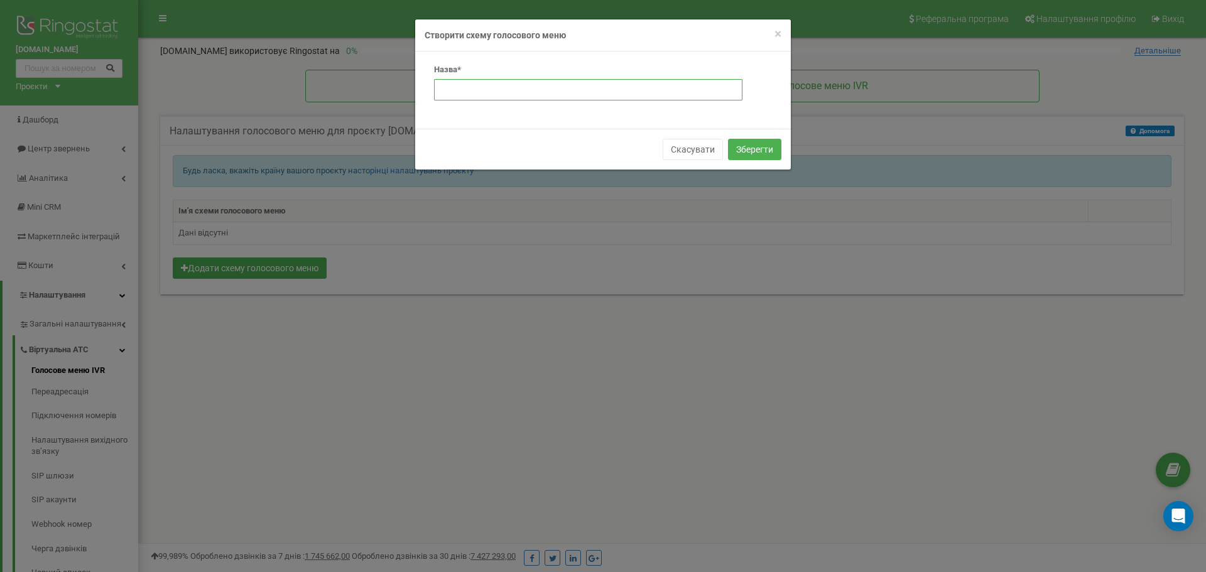
click at [499, 88] on input "text" at bounding box center [588, 89] width 308 height 21
type input "Голосове меню 1"
click at [740, 155] on button "Зберегти" at bounding box center [754, 149] width 53 height 21
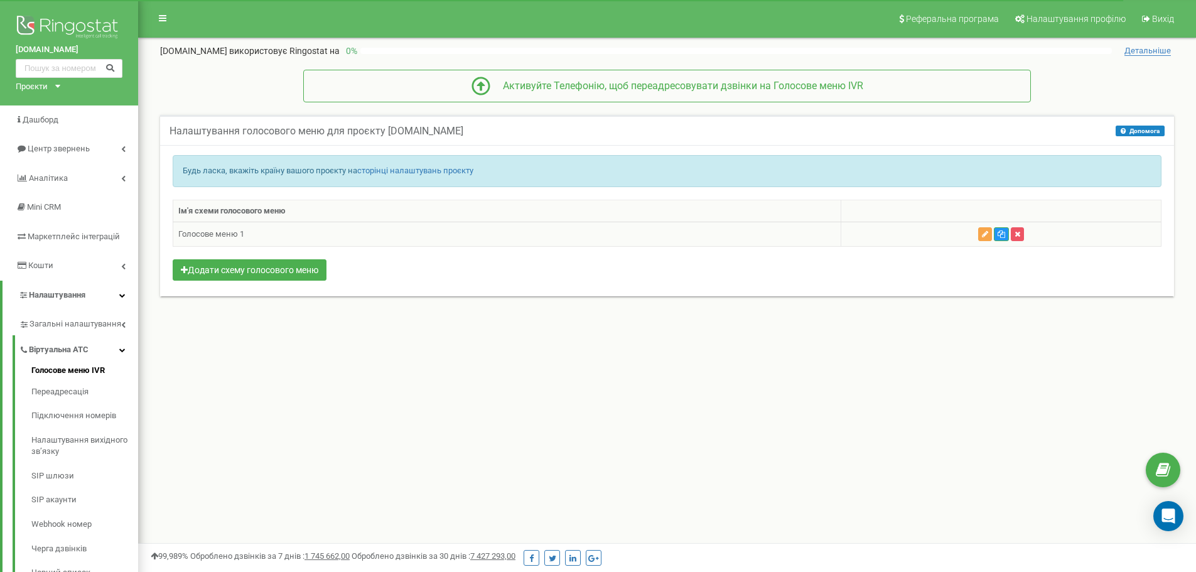
click at [984, 233] on icon "button" at bounding box center [985, 234] width 6 height 8
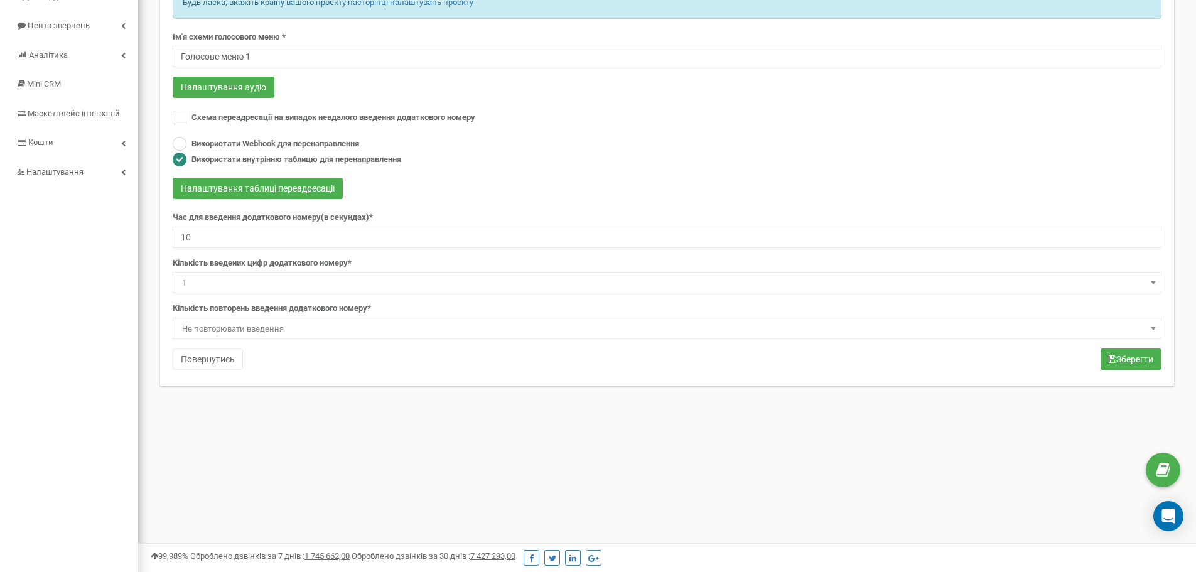
scroll to position [126, 0]
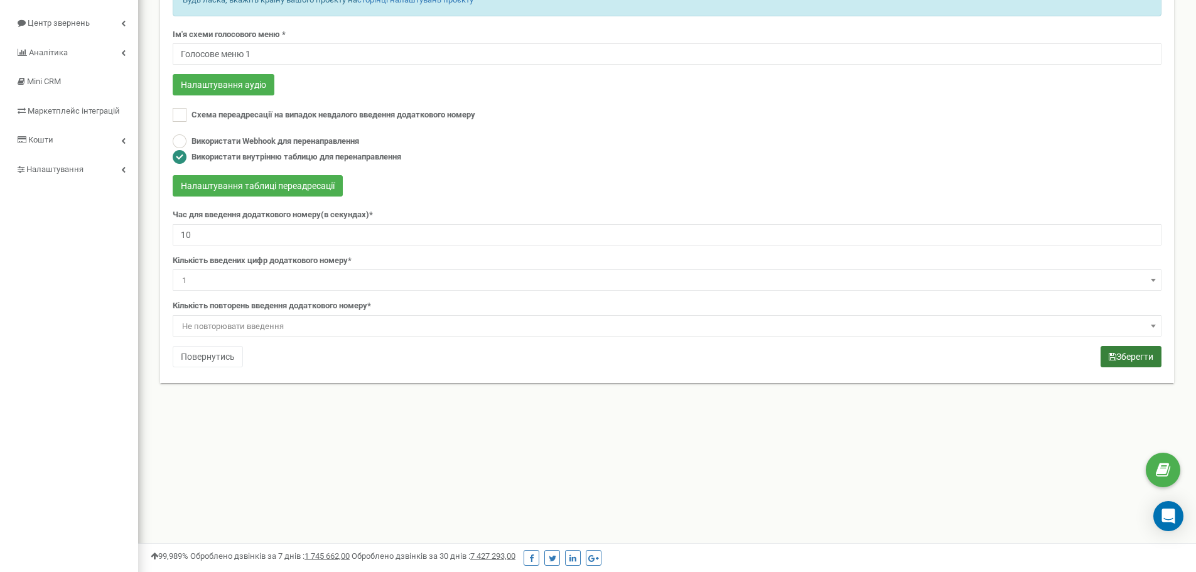
click at [1147, 358] on button "Зберегти" at bounding box center [1131, 356] width 61 height 21
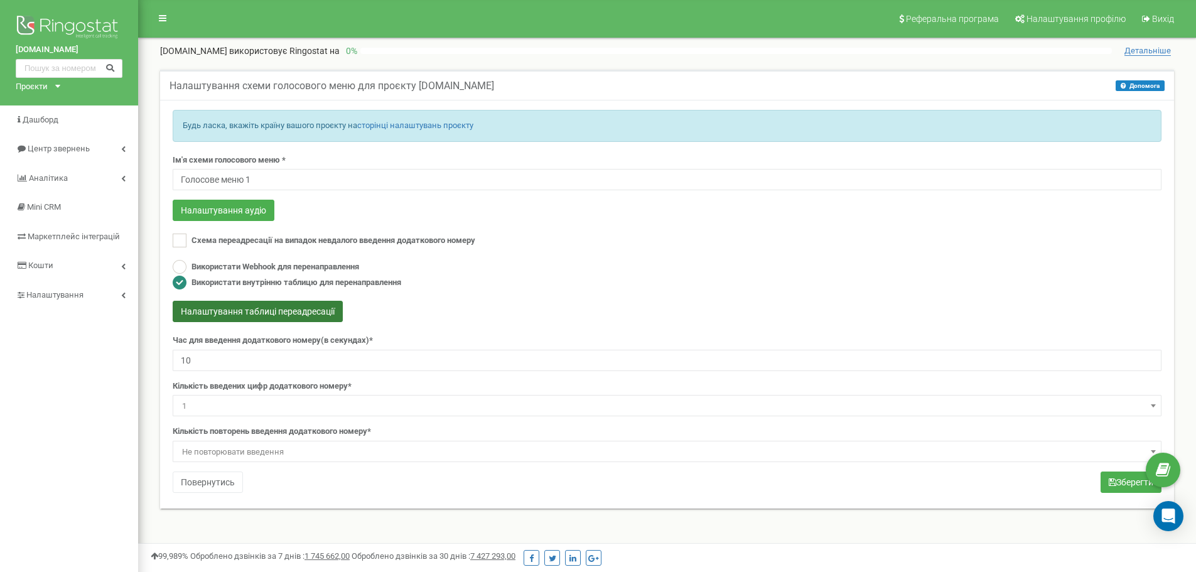
click at [243, 311] on button "Налаштування таблиці переадресації" at bounding box center [258, 311] width 170 height 21
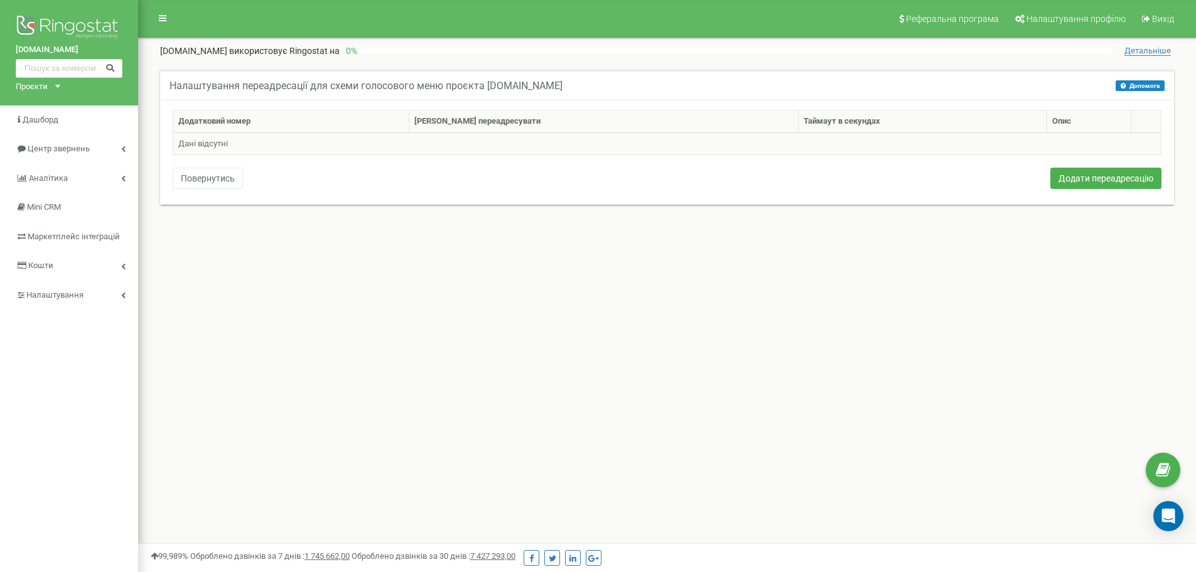
click at [218, 141] on td "Дані відсутні" at bounding box center [667, 144] width 989 height 23
click at [1100, 175] on button "Додати переадресацію" at bounding box center [1106, 178] width 111 height 21
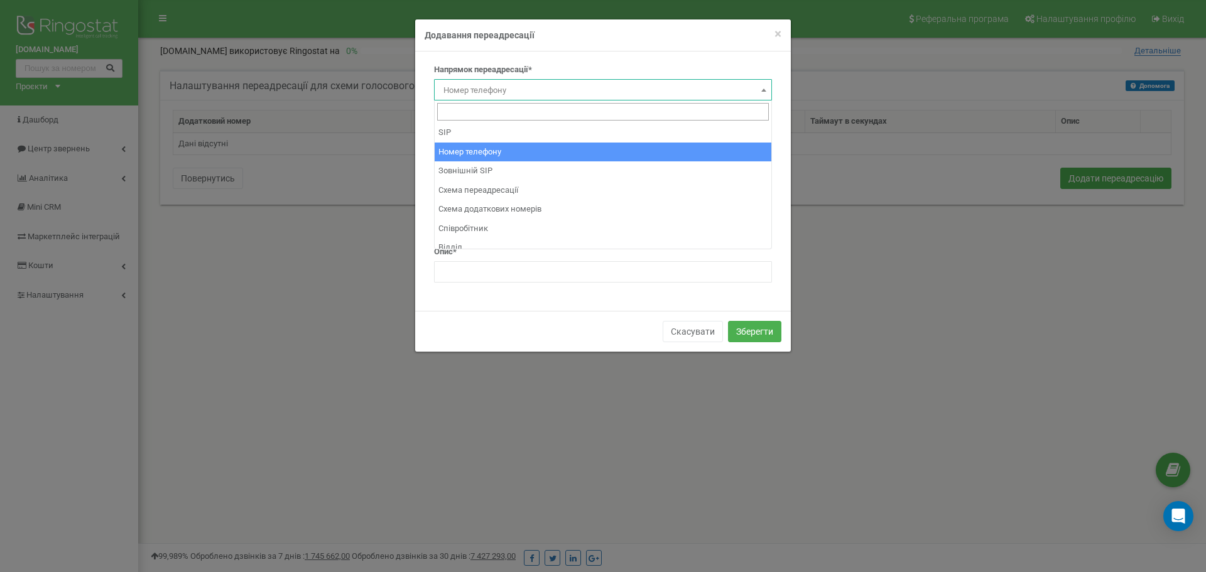
click at [580, 90] on span "Номер телефону" at bounding box center [602, 91] width 329 height 18
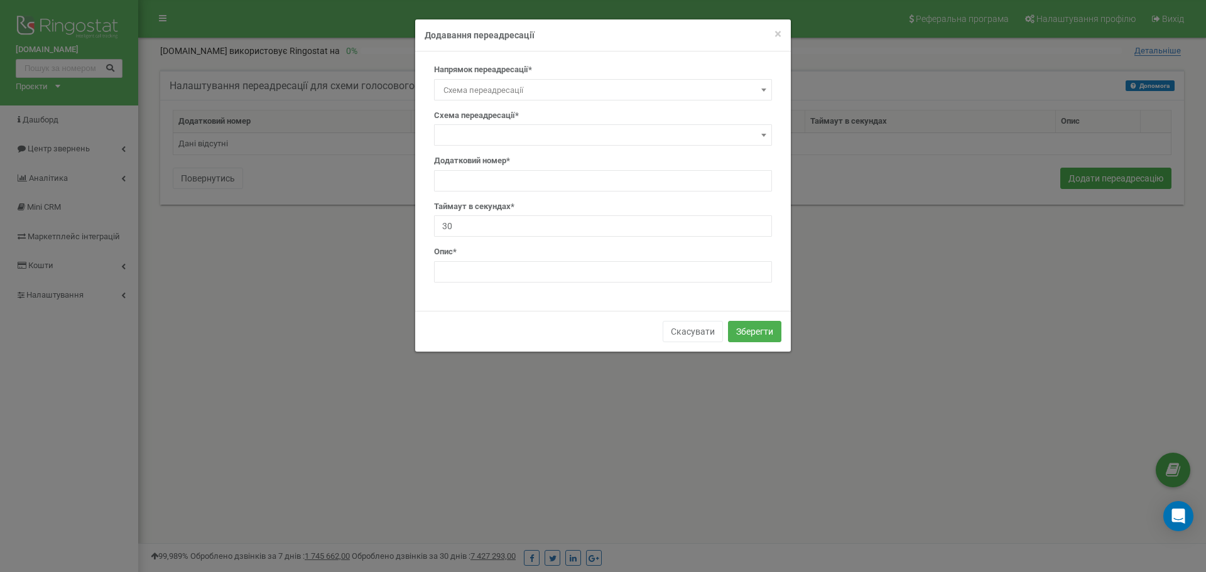
click at [568, 134] on span at bounding box center [603, 134] width 338 height 21
click at [568, 94] on span "Схема переадресації" at bounding box center [602, 91] width 329 height 18
click at [484, 89] on span "Схема переадресації" at bounding box center [602, 91] width 329 height 18
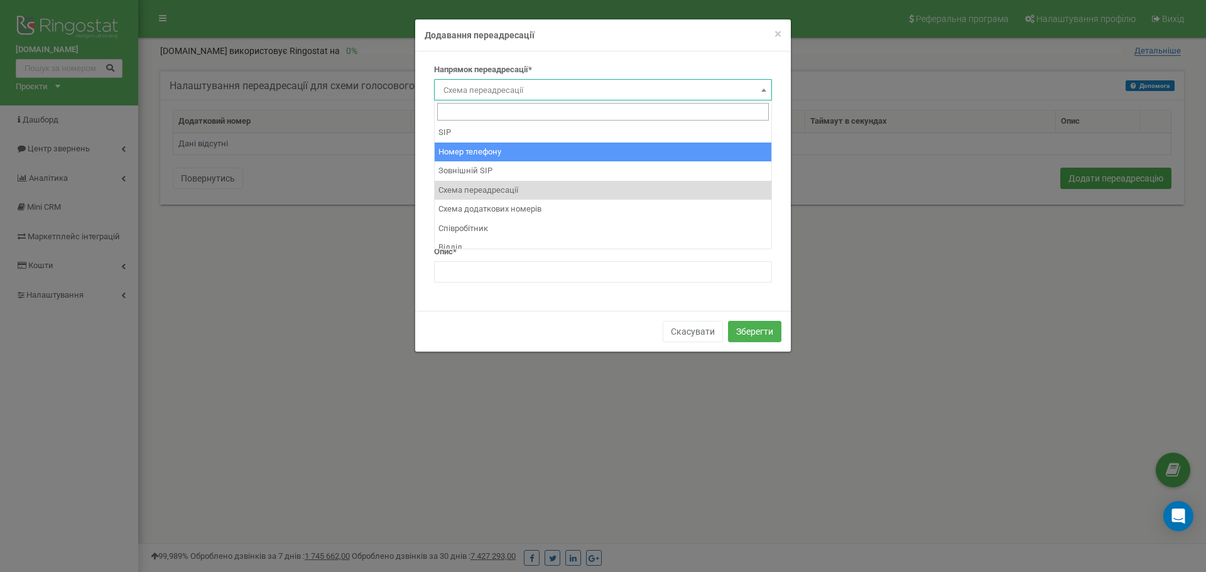
select select "Phone"
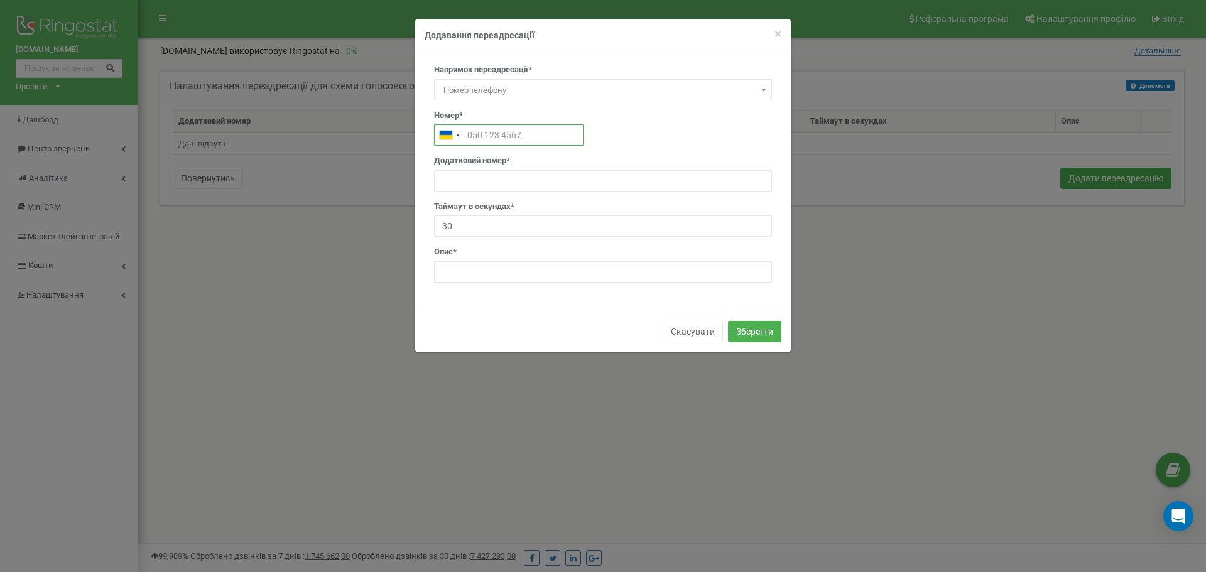
click at [475, 139] on input "text" at bounding box center [508, 134] width 149 height 21
type input "0961112314"
click at [553, 180] on input "text" at bounding box center [603, 180] width 338 height 21
click at [513, 266] on input "text" at bounding box center [603, 271] width 338 height 21
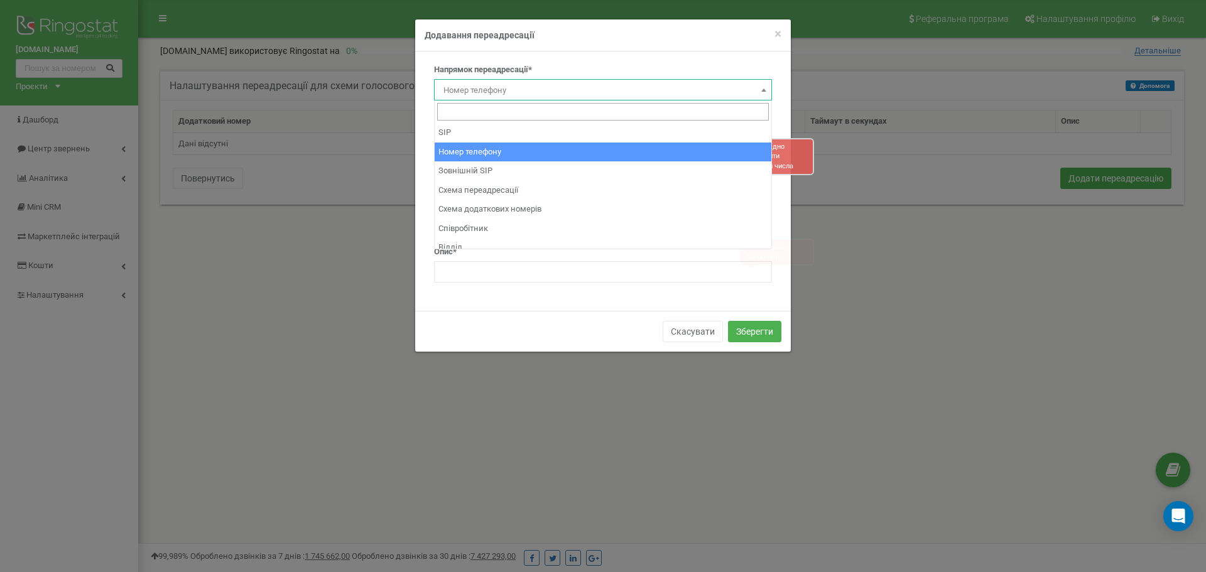
click at [568, 93] on span "Номер телефону" at bounding box center [602, 91] width 329 height 18
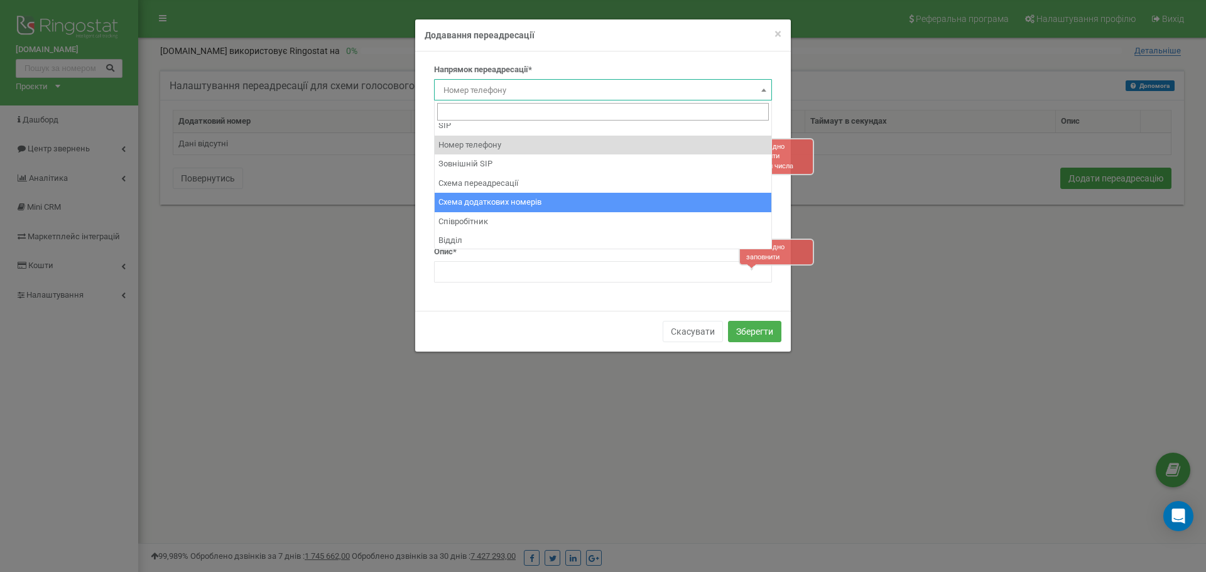
scroll to position [9, 0]
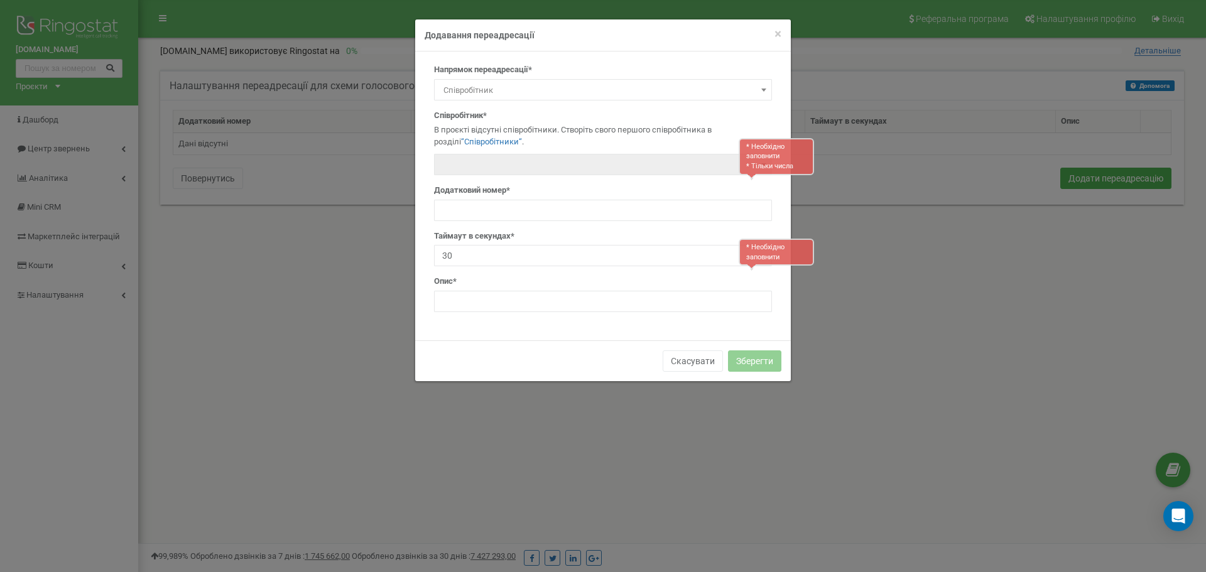
click at [570, 133] on p "В проєкті відсутні співробітники. Створіть свого першого співробітника в розділ…" at bounding box center [603, 135] width 338 height 23
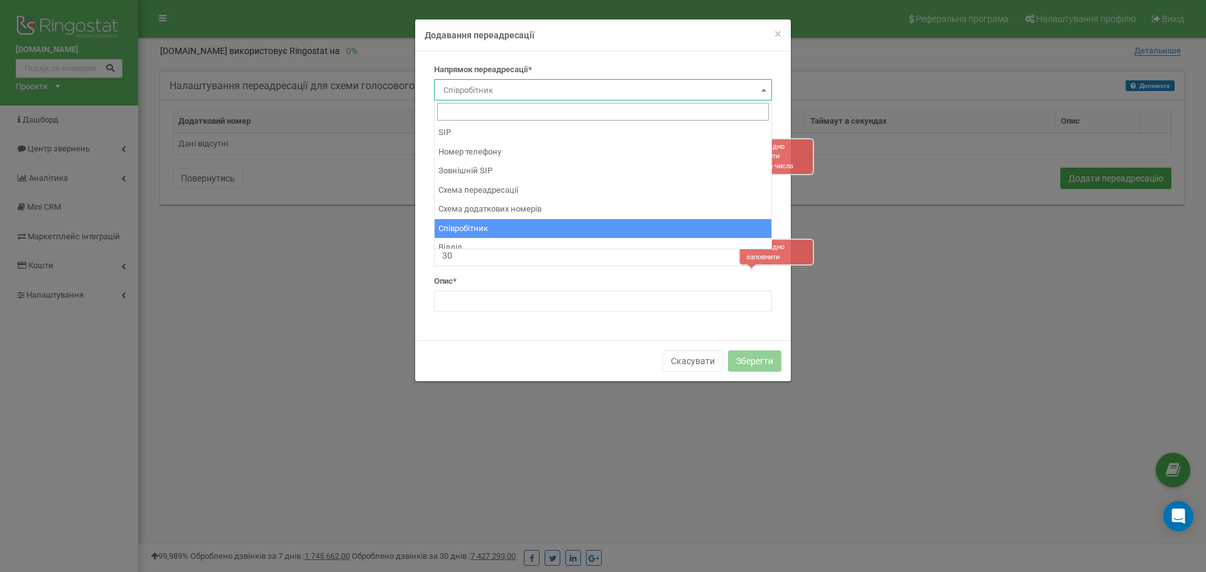
click at [484, 85] on span "Співробітник" at bounding box center [602, 91] width 329 height 18
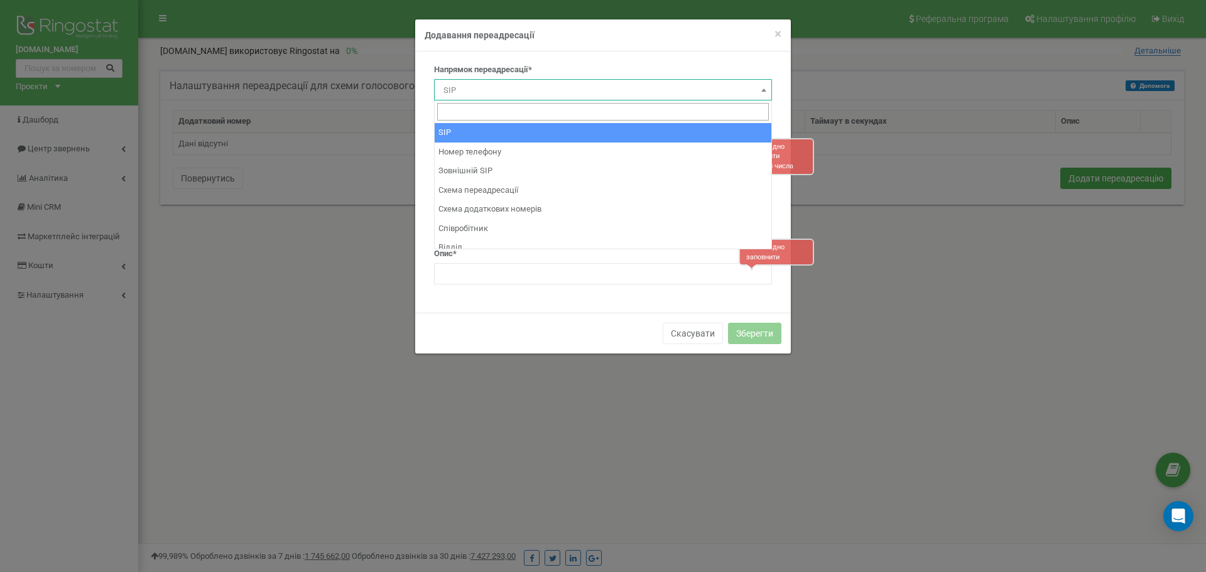
click at [522, 87] on span "SIP" at bounding box center [602, 91] width 329 height 18
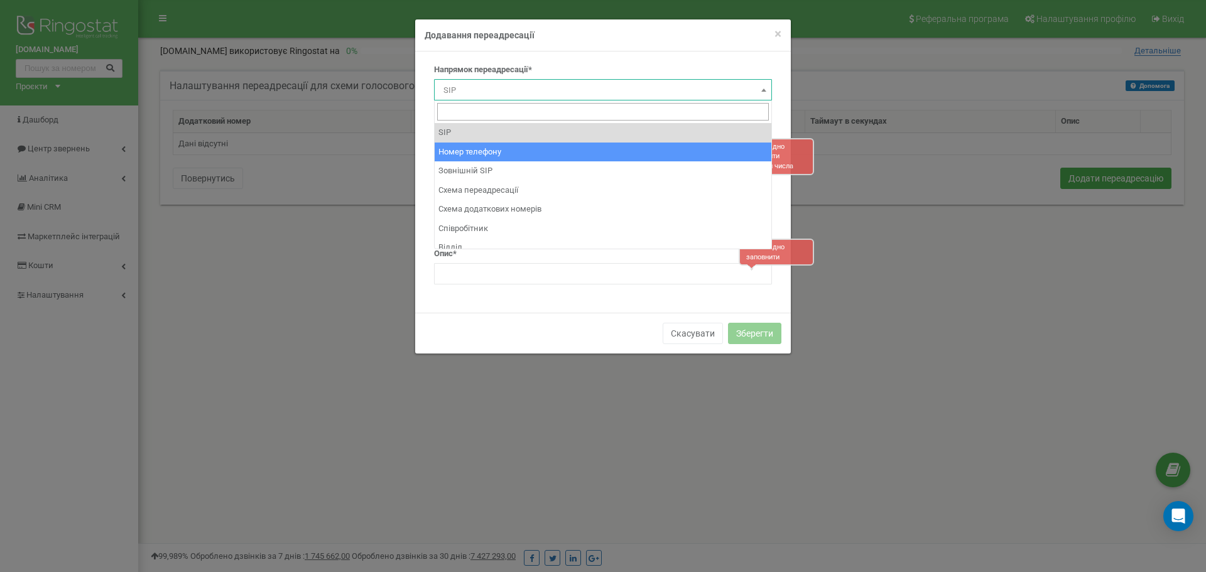
select select "Phone"
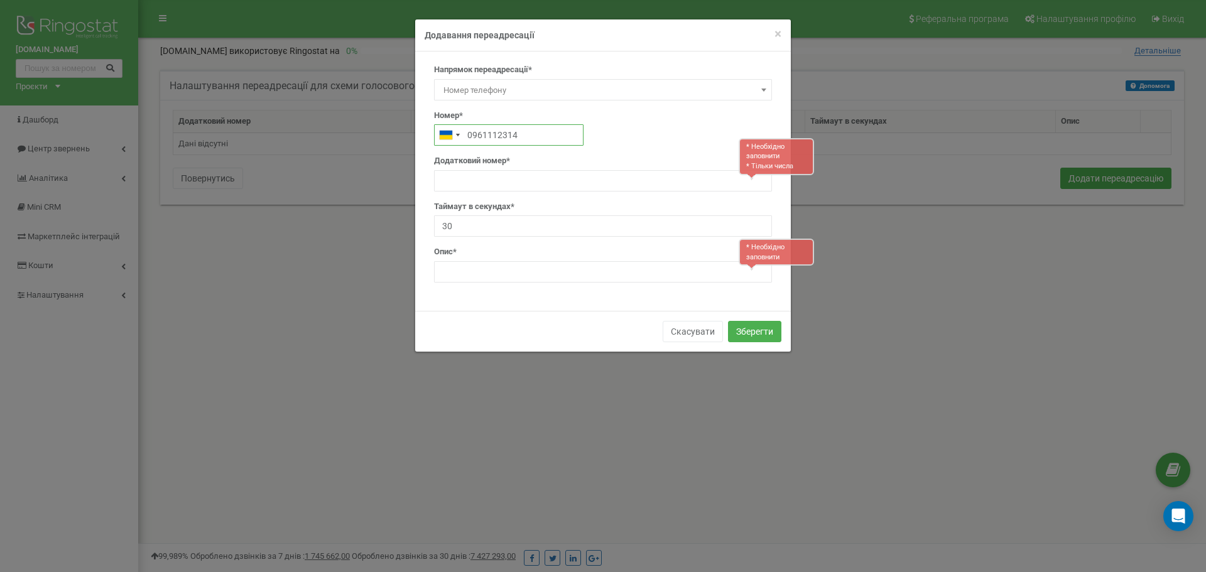
click at [482, 134] on input "0961112314" at bounding box center [508, 134] width 149 height 21
type input "0931112314"
click at [541, 180] on input "text" at bounding box center [603, 180] width 338 height 21
type input "1"
click at [493, 271] on input "text" at bounding box center [603, 271] width 338 height 21
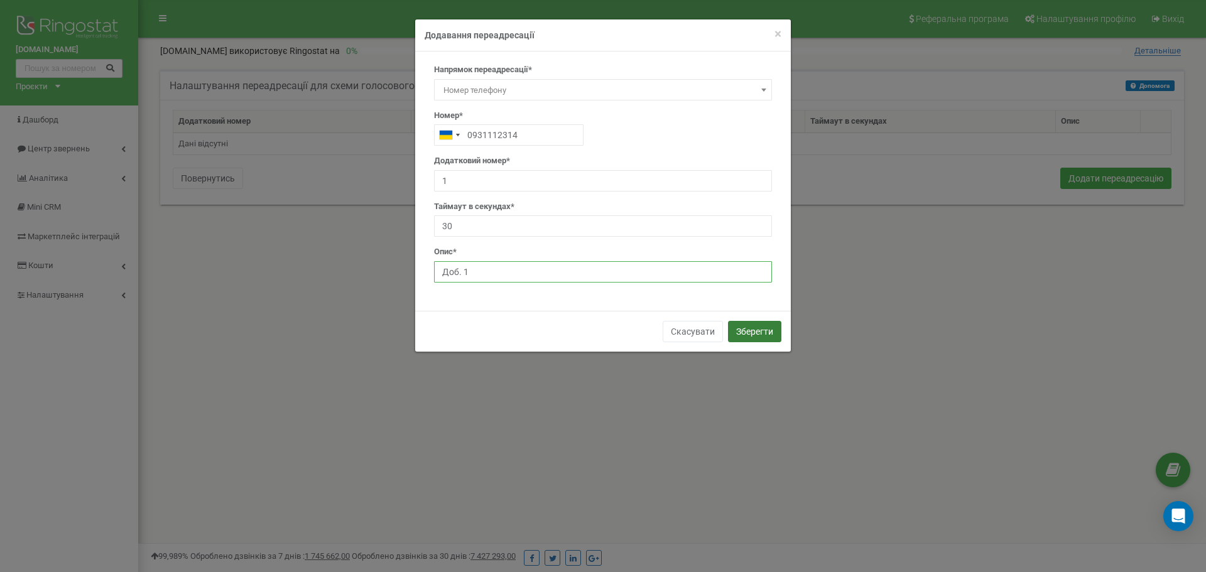
type input "Доб. 1"
click at [760, 332] on button "Зберегти" at bounding box center [754, 331] width 53 height 21
click at [495, 127] on input "text" at bounding box center [508, 134] width 149 height 21
type input "0441112314"
click at [500, 182] on input "text" at bounding box center [603, 180] width 338 height 21
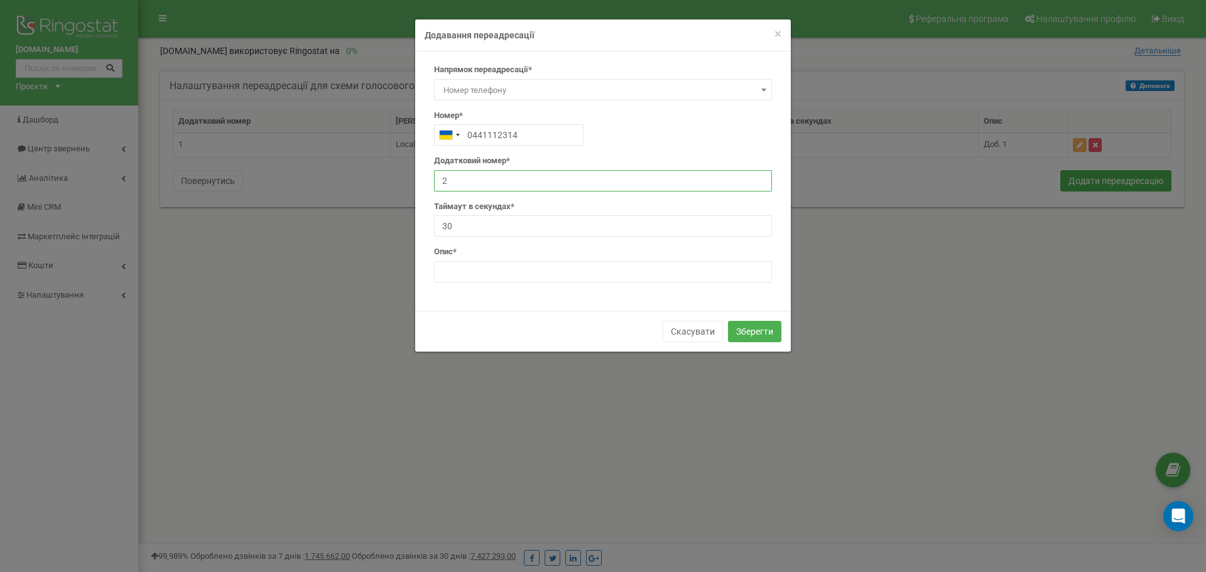
type input "2"
click at [479, 274] on input "text" at bounding box center [603, 271] width 338 height 21
type input "Доб.2"
click at [759, 330] on button "Зберегти" at bounding box center [754, 331] width 53 height 21
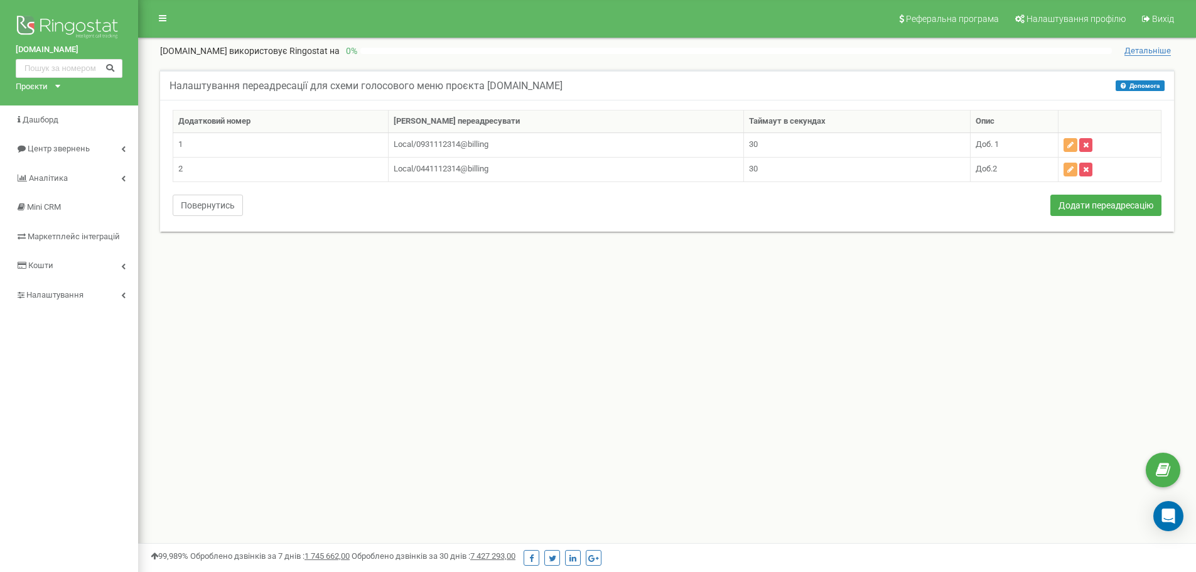
click at [207, 209] on button "Повернутись" at bounding box center [208, 205] width 70 height 21
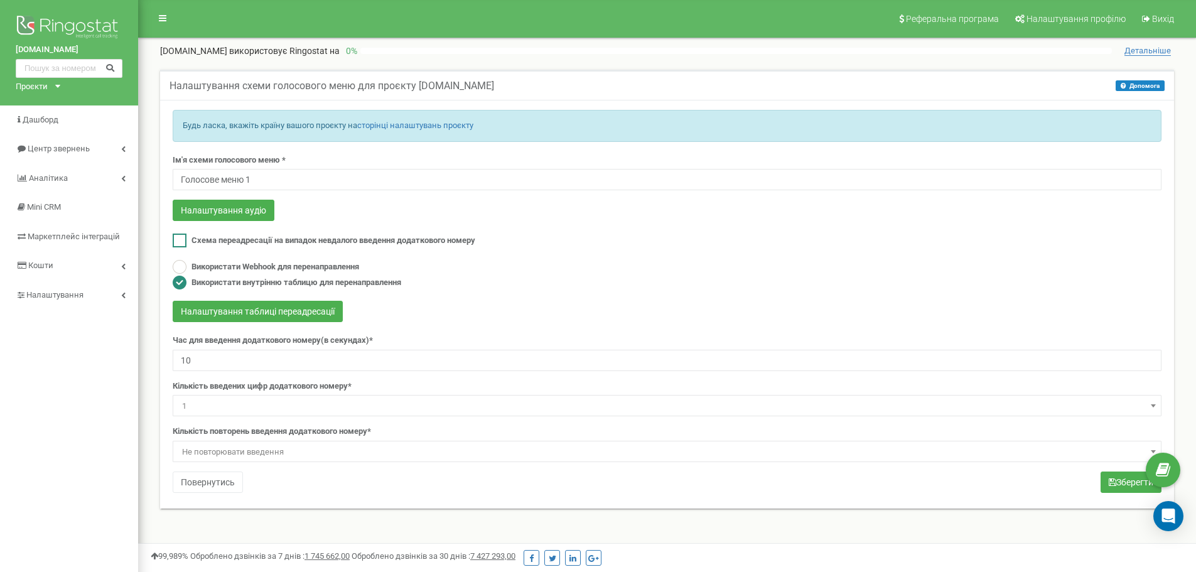
click at [223, 237] on span "Схема переадресації на випадок невдалого введення додаткового номеру" at bounding box center [334, 240] width 284 height 9
checkbox input "true"
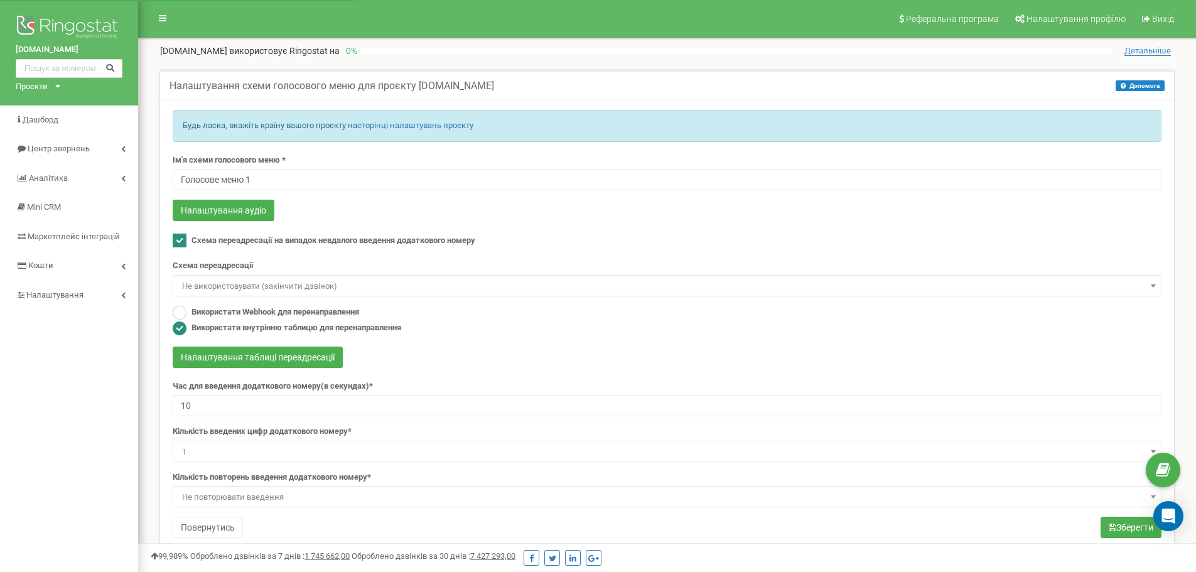
click at [311, 284] on span "Не використовувати (закінчити дзвінок)" at bounding box center [667, 287] width 980 height 18
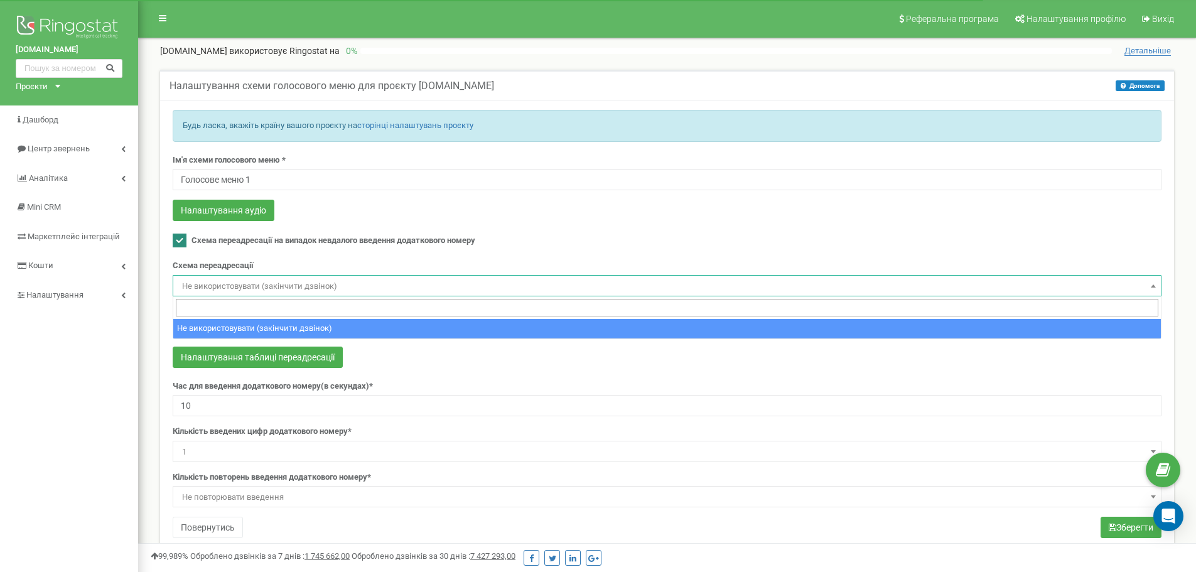
click at [311, 284] on span "Не використовувати (закінчити дзвінок)" at bounding box center [667, 287] width 980 height 18
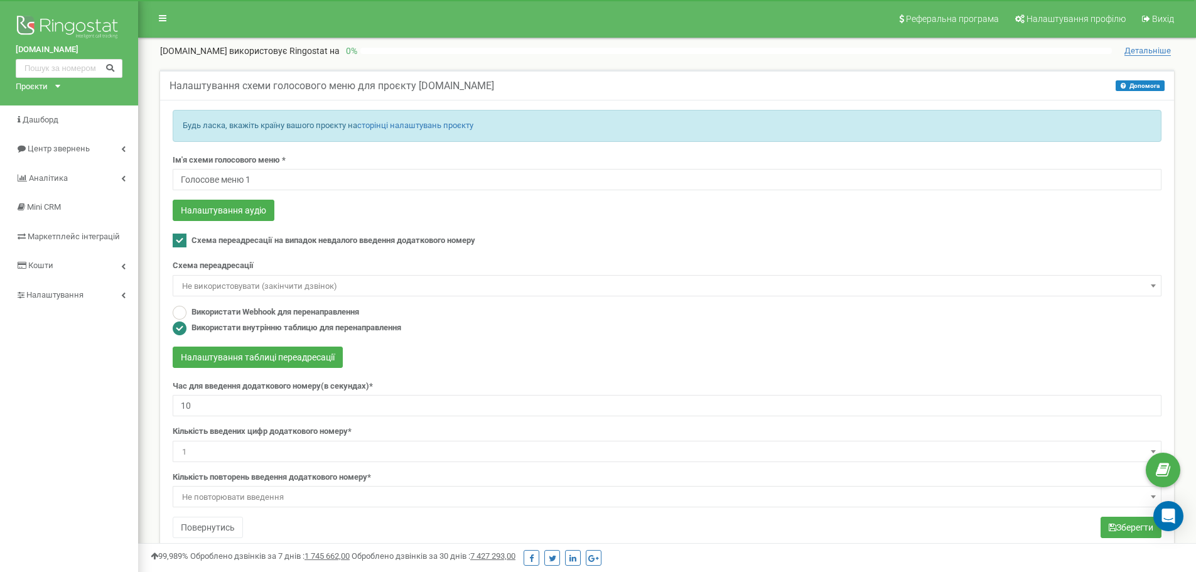
click at [251, 284] on span "Не використовувати (закінчити дзвінок)" at bounding box center [667, 287] width 980 height 18
click at [328, 261] on div "Схема переадресації Не використовувати (закінчити дзвінок) Не використовувати (…" at bounding box center [667, 278] width 989 height 36
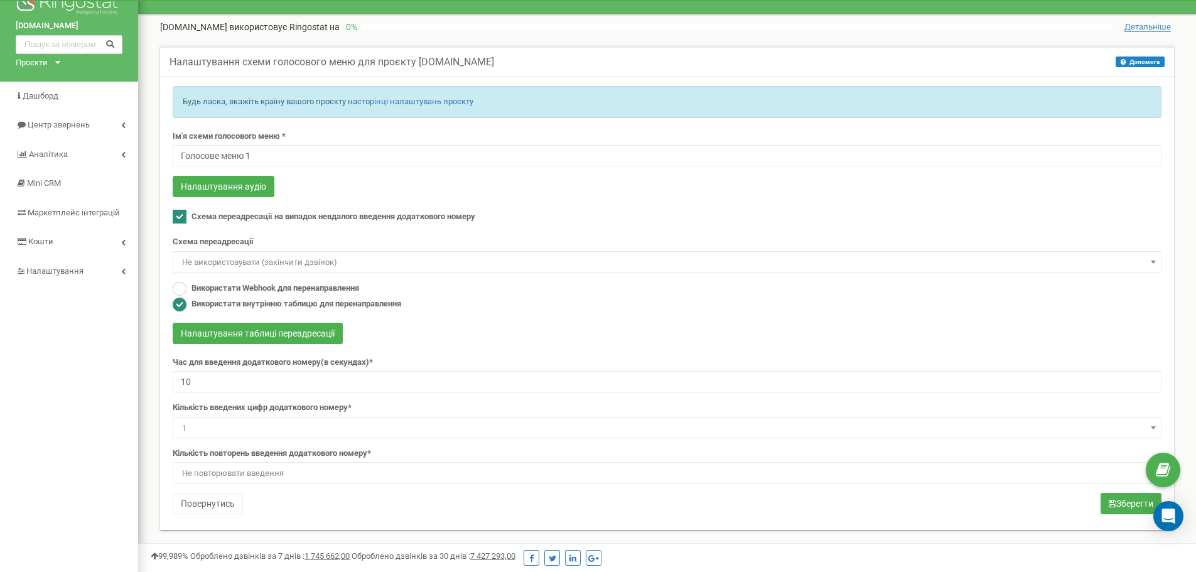
scroll to position [63, 0]
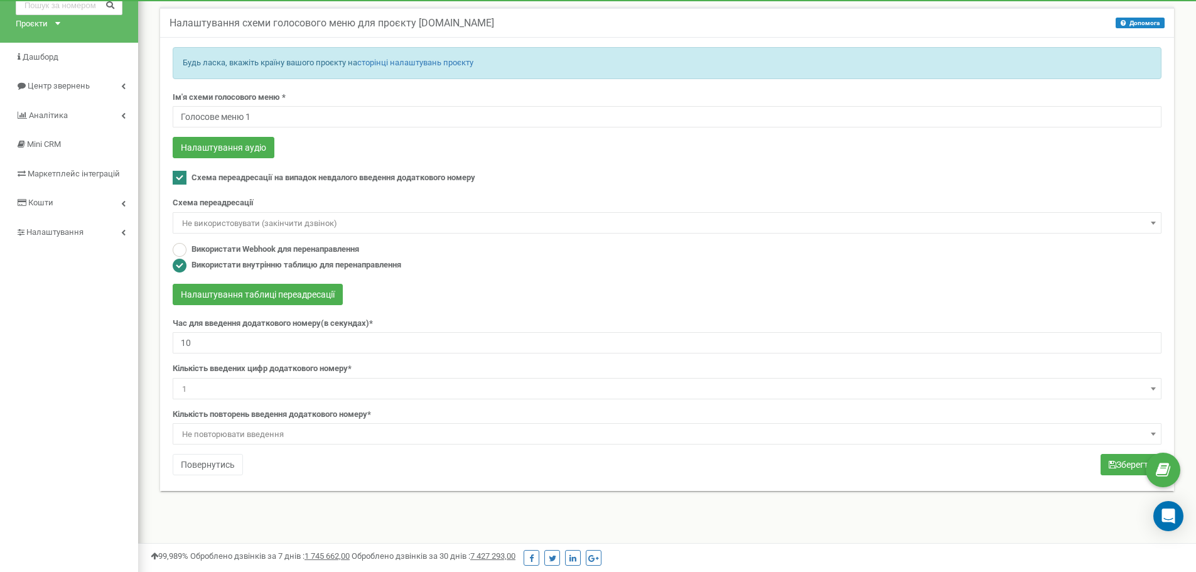
click at [207, 388] on span "1" at bounding box center [667, 390] width 980 height 18
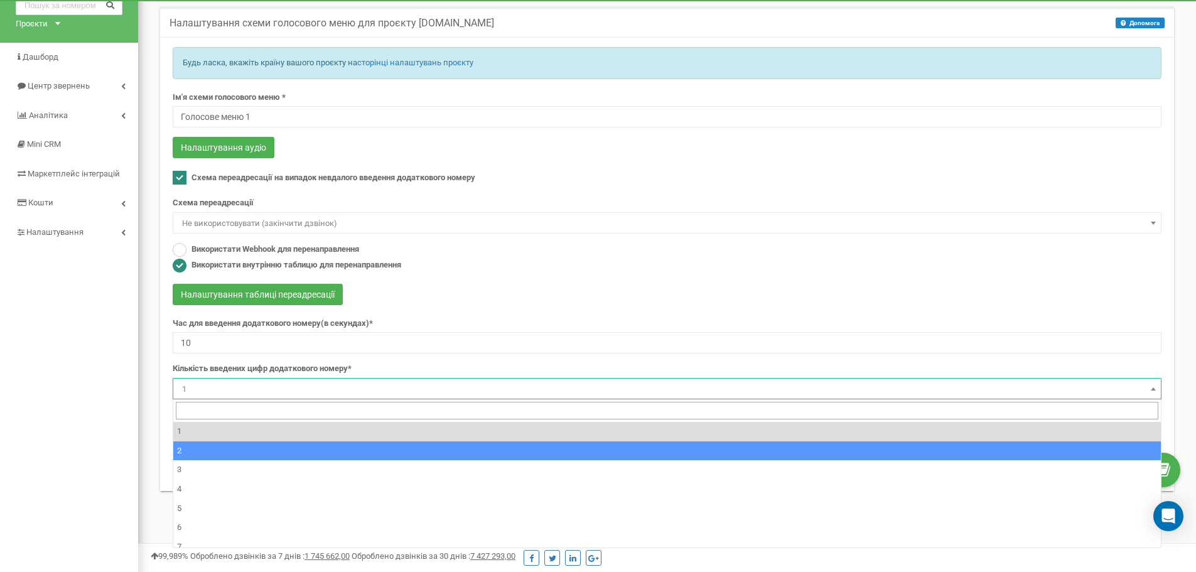
select select "2"
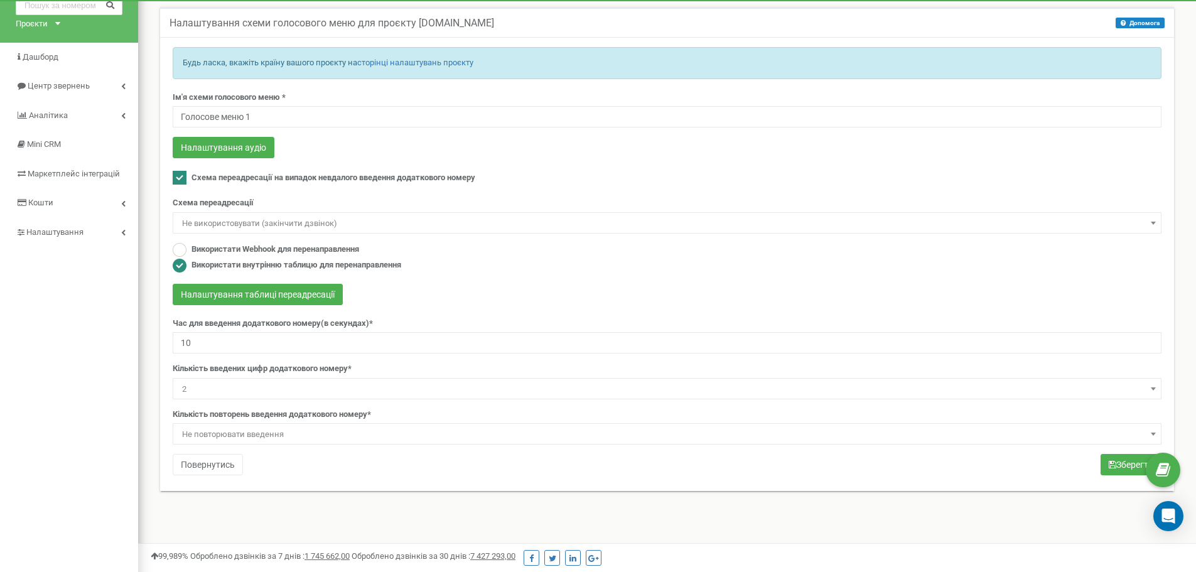
click at [160, 354] on div "Налаштування схеми голосового меню для проєкту [DOMAIN_NAME] Допомога Допомога …" at bounding box center [667, 257] width 1033 height 500
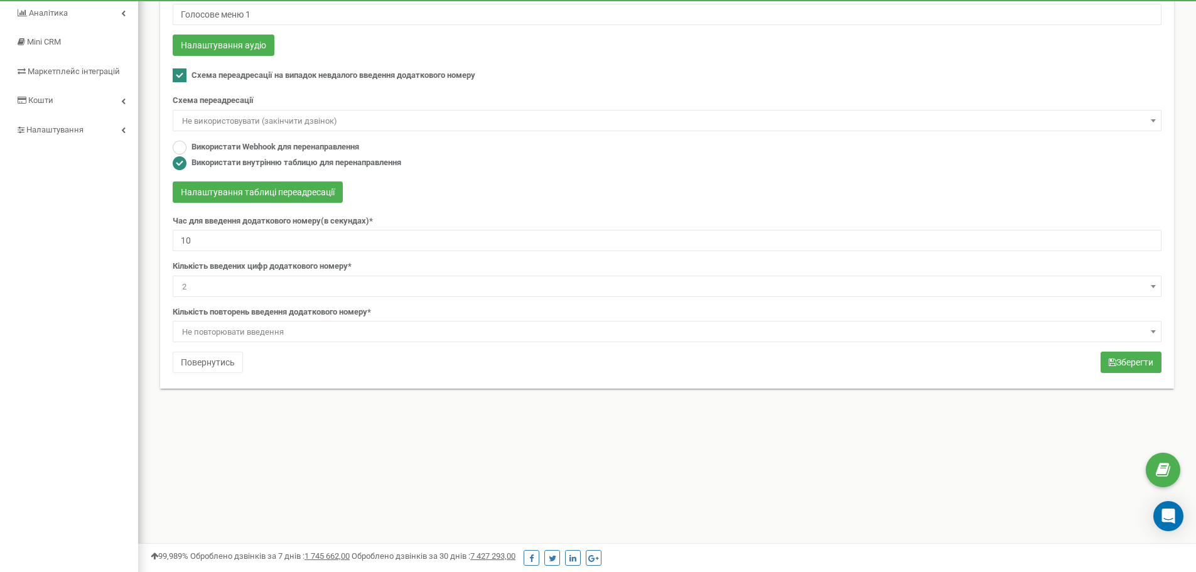
scroll to position [181, 0]
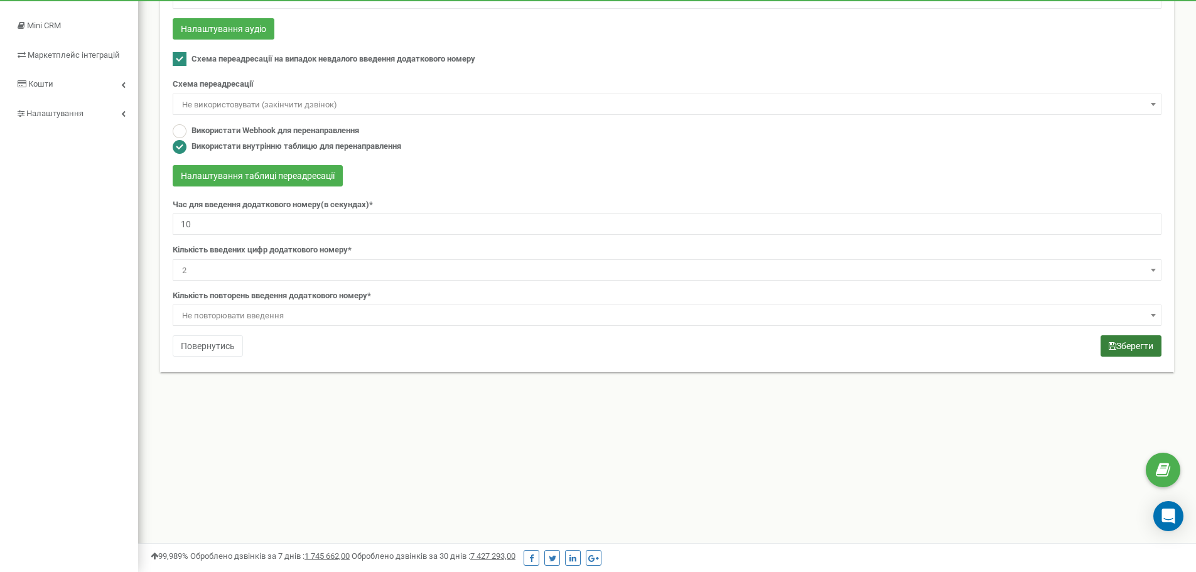
click at [1152, 344] on button "Зберегти" at bounding box center [1131, 345] width 61 height 21
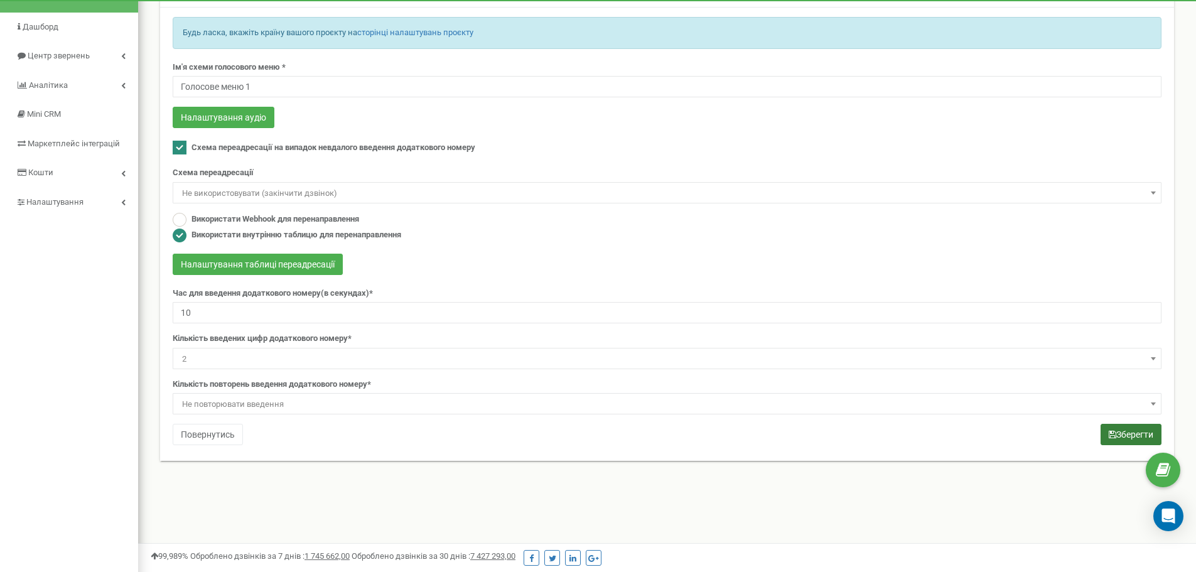
scroll to position [0, 0]
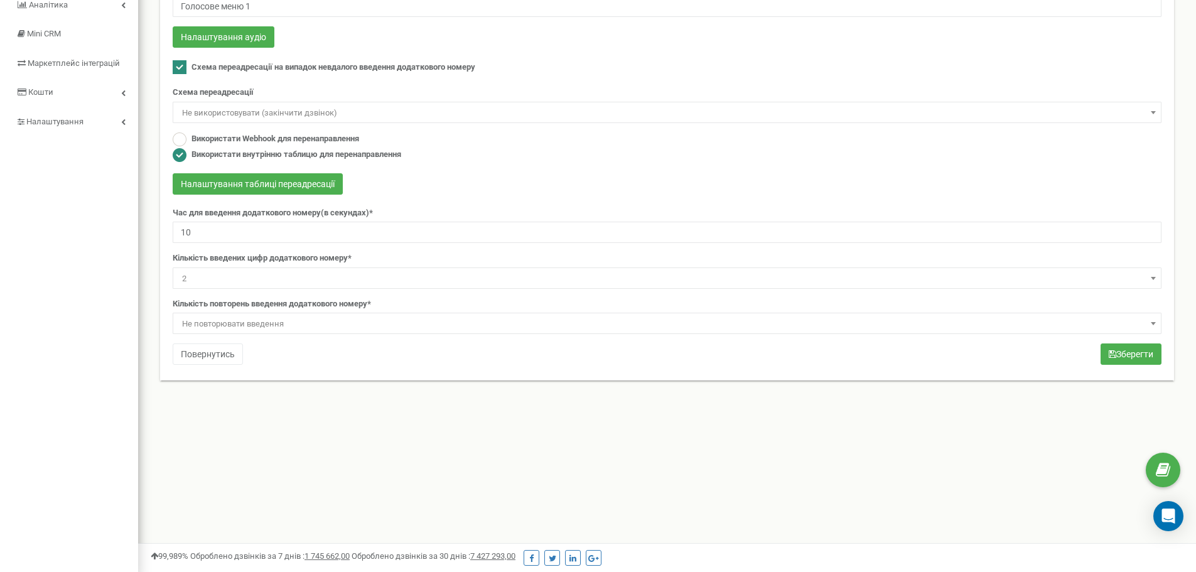
scroll to position [181, 0]
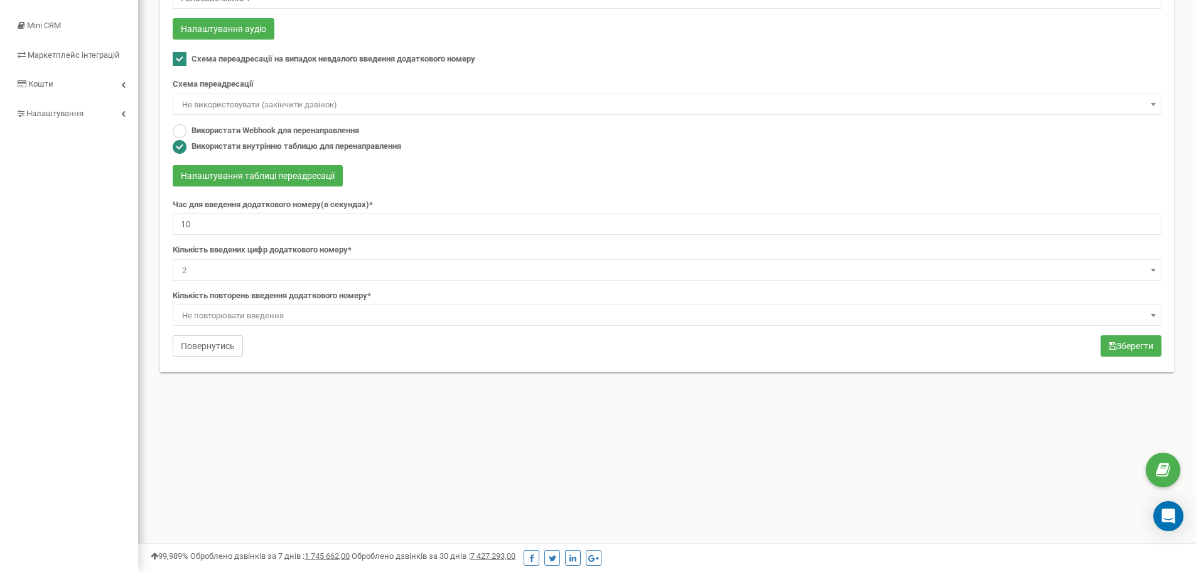
click at [215, 344] on button "Повернутись" at bounding box center [208, 345] width 70 height 21
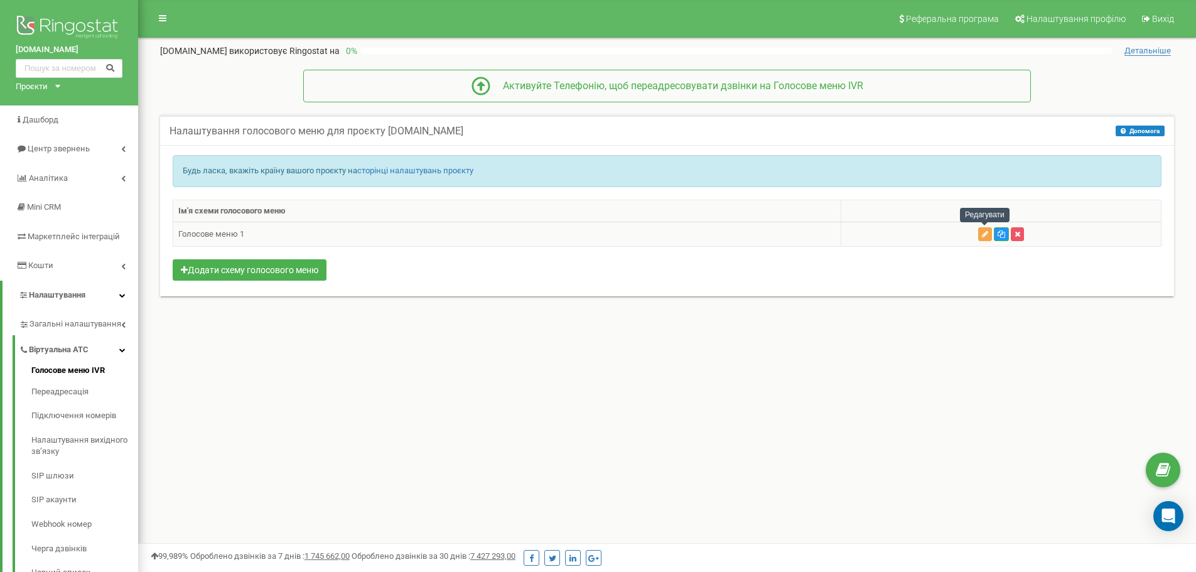
click at [983, 232] on icon "button" at bounding box center [985, 234] width 6 height 8
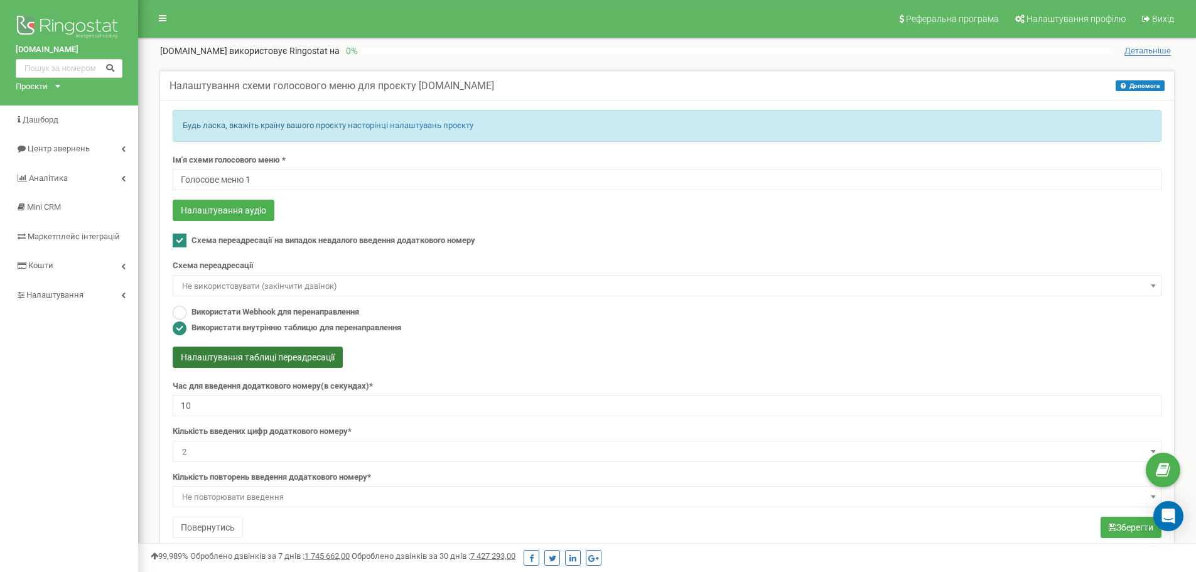
click at [231, 359] on button "Налаштування таблиці переадресації" at bounding box center [258, 357] width 170 height 21
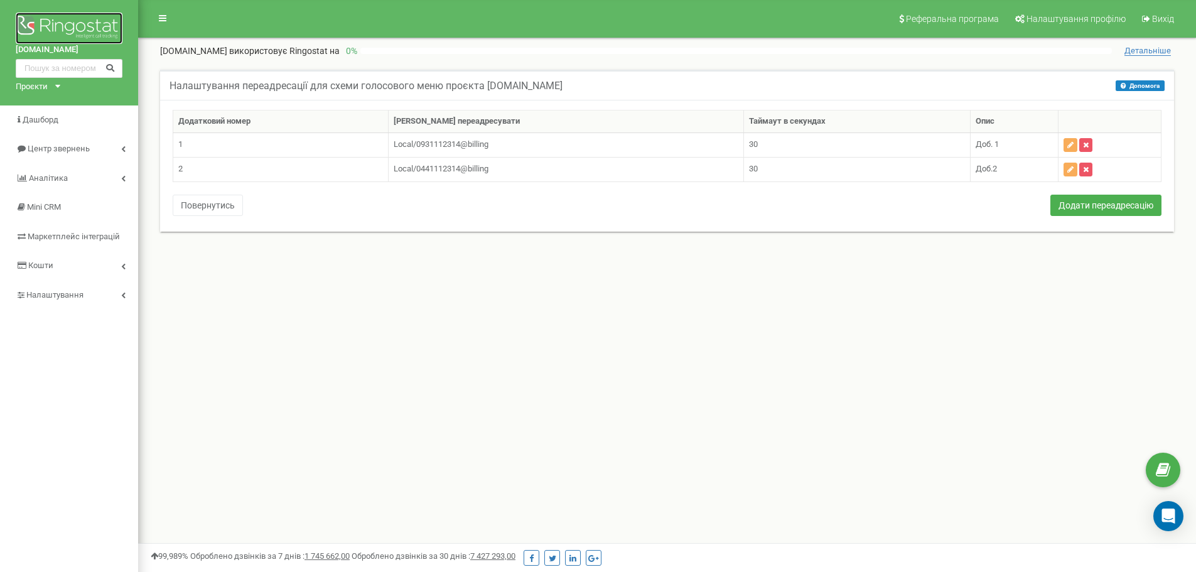
click at [62, 27] on img at bounding box center [69, 28] width 107 height 31
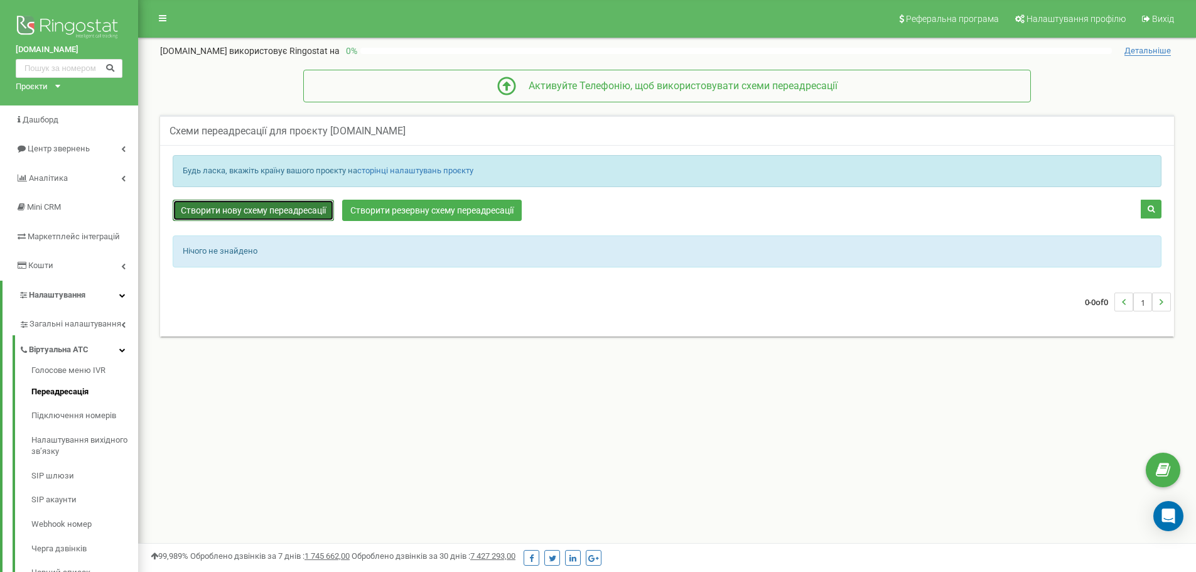
click at [242, 213] on link "Створити нову схему переадресації" at bounding box center [253, 210] width 161 height 21
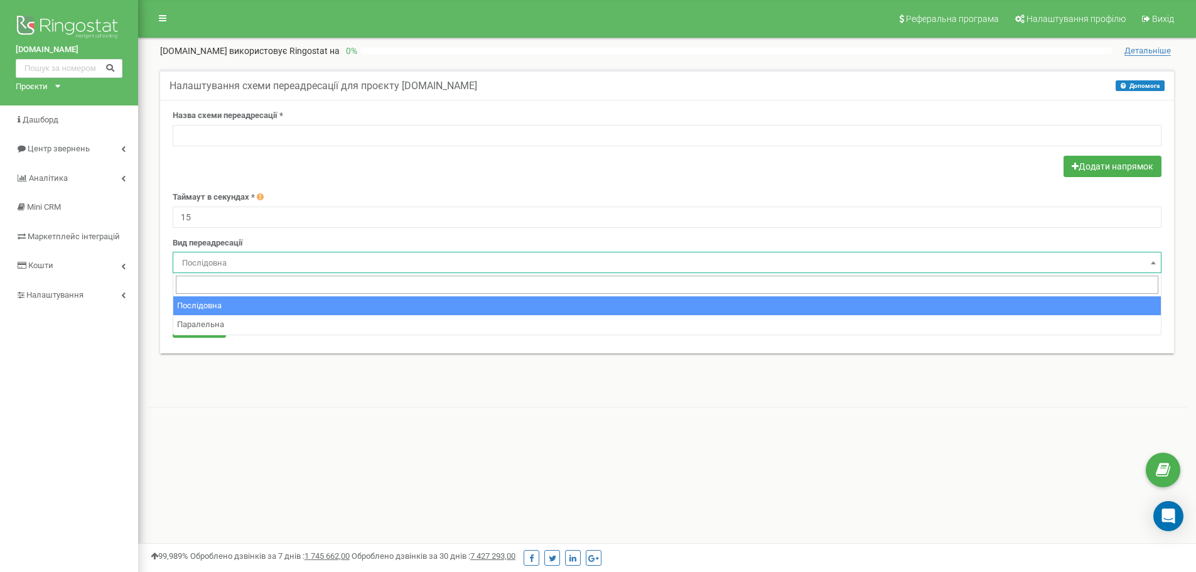
click at [378, 258] on span "Послідовна" at bounding box center [667, 263] width 980 height 18
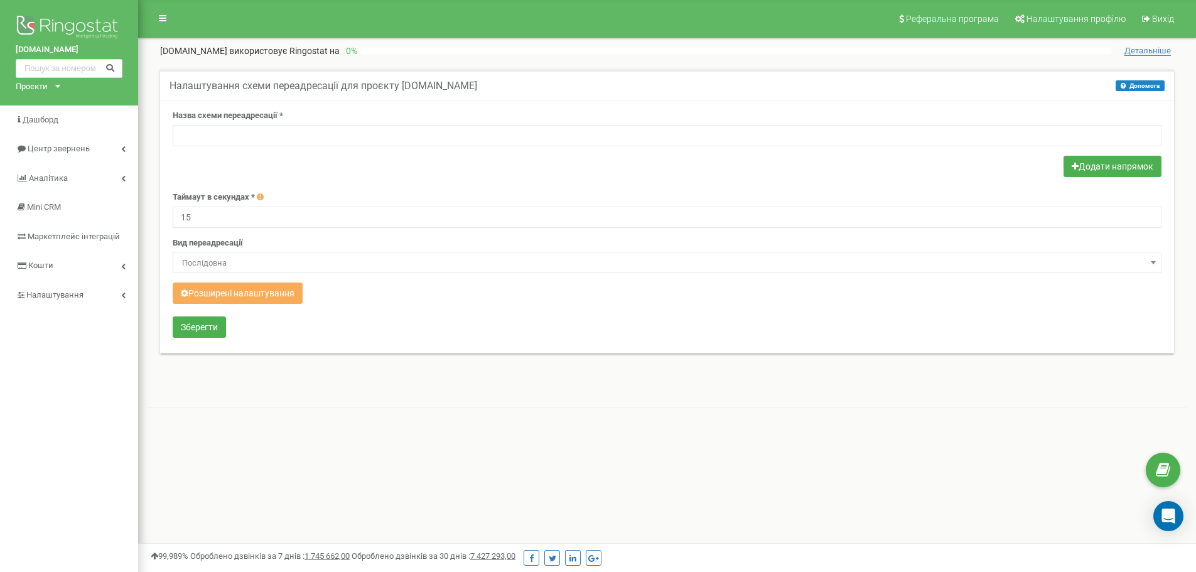
click at [378, 258] on span "Послідовна" at bounding box center [667, 263] width 980 height 18
click at [255, 136] on input "text" at bounding box center [667, 135] width 989 height 21
click at [1099, 170] on button "Додати напрямок" at bounding box center [1113, 166] width 98 height 21
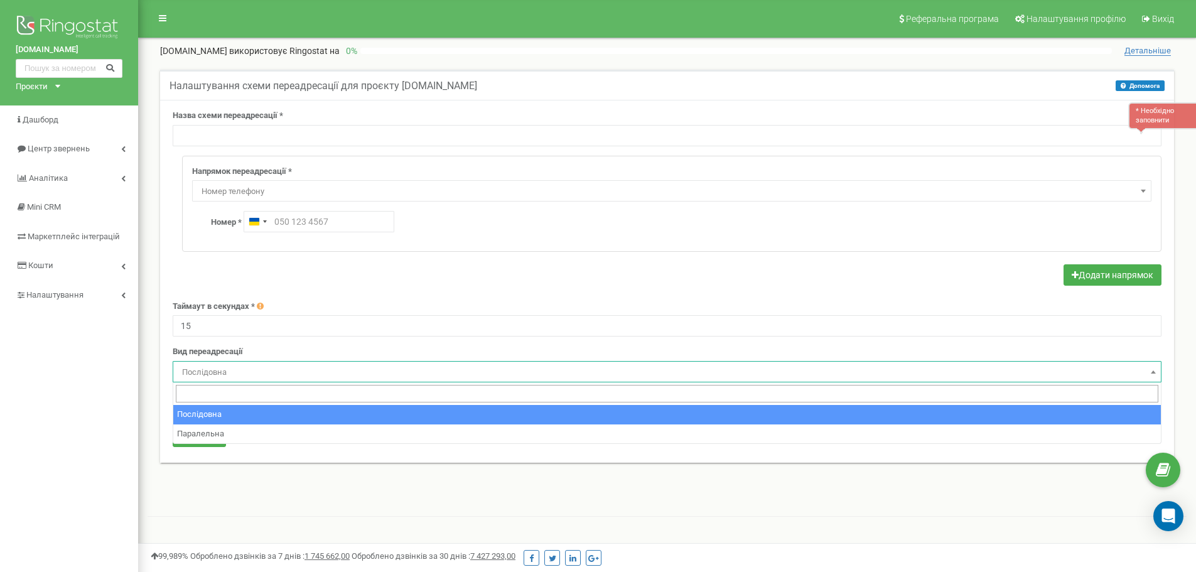
click at [290, 371] on span "Послідовна" at bounding box center [667, 373] width 980 height 18
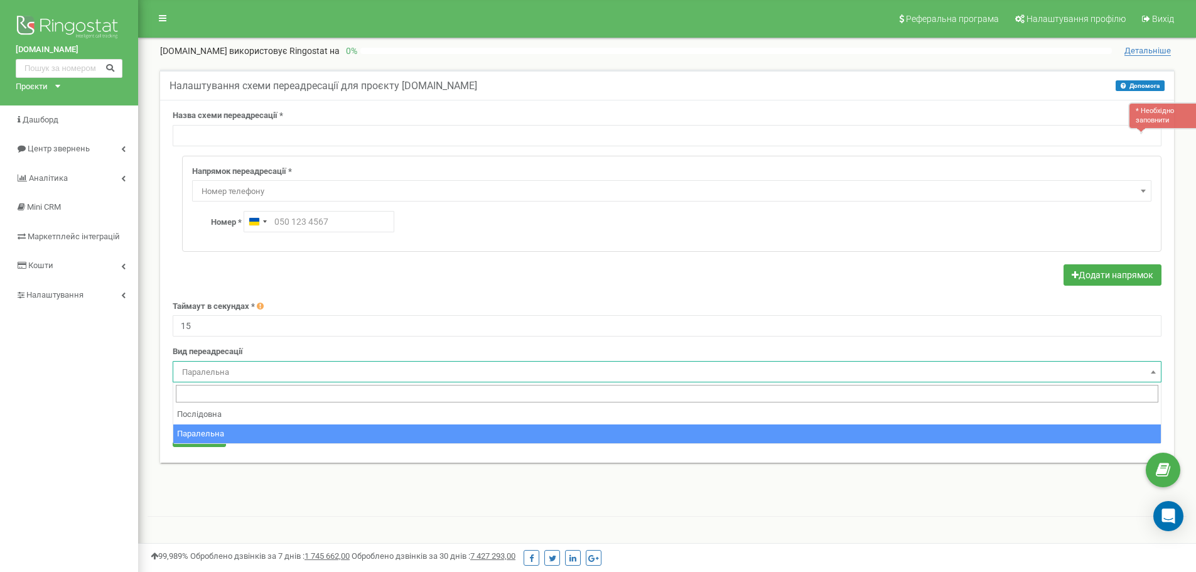
click at [317, 373] on span "Паралельна" at bounding box center [667, 373] width 980 height 18
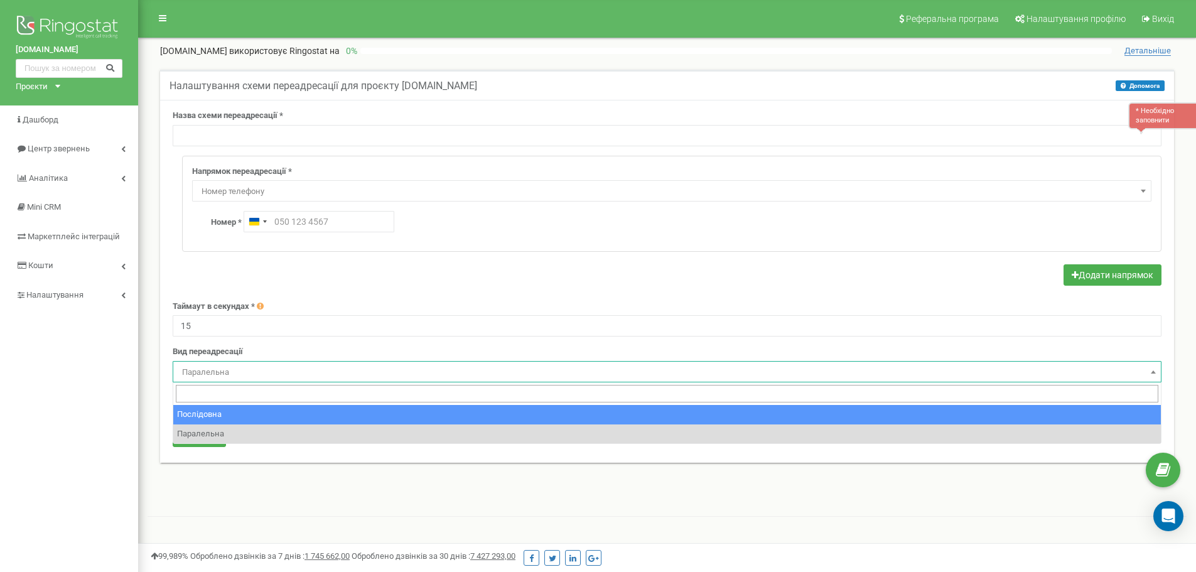
select select "serial"
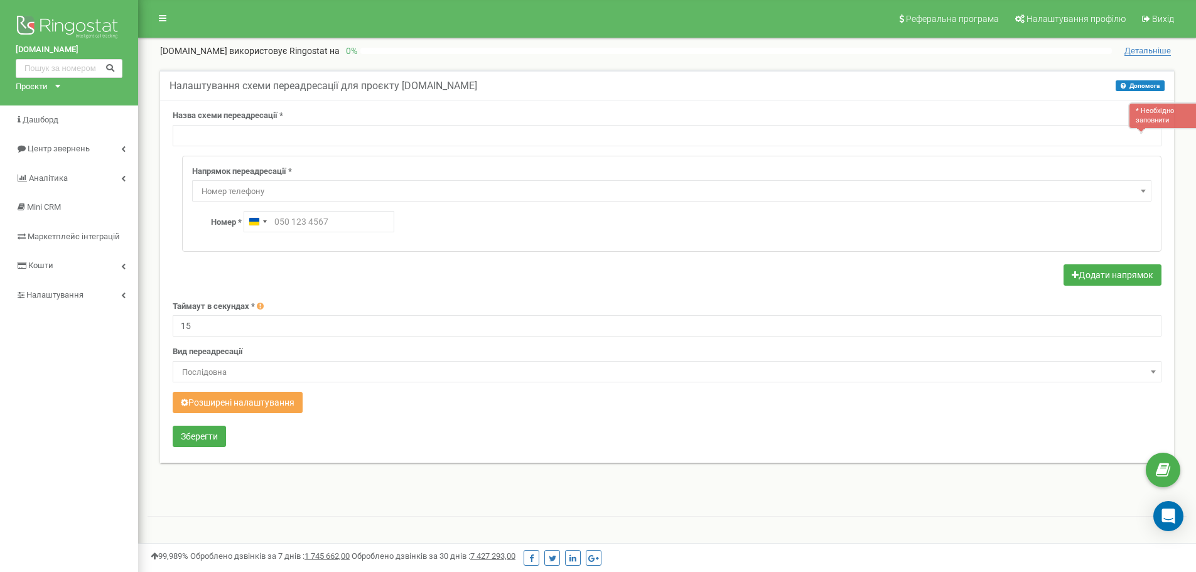
click at [281, 403] on button "Розширені налаштування" at bounding box center [238, 402] width 130 height 21
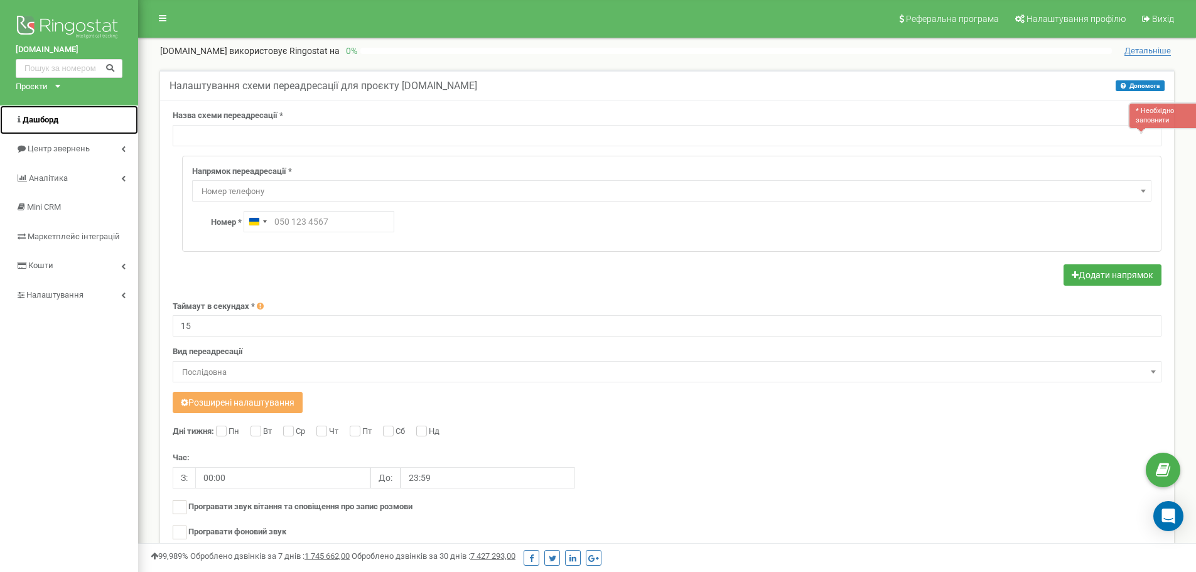
click at [41, 124] on span "Дашборд" at bounding box center [41, 119] width 36 height 9
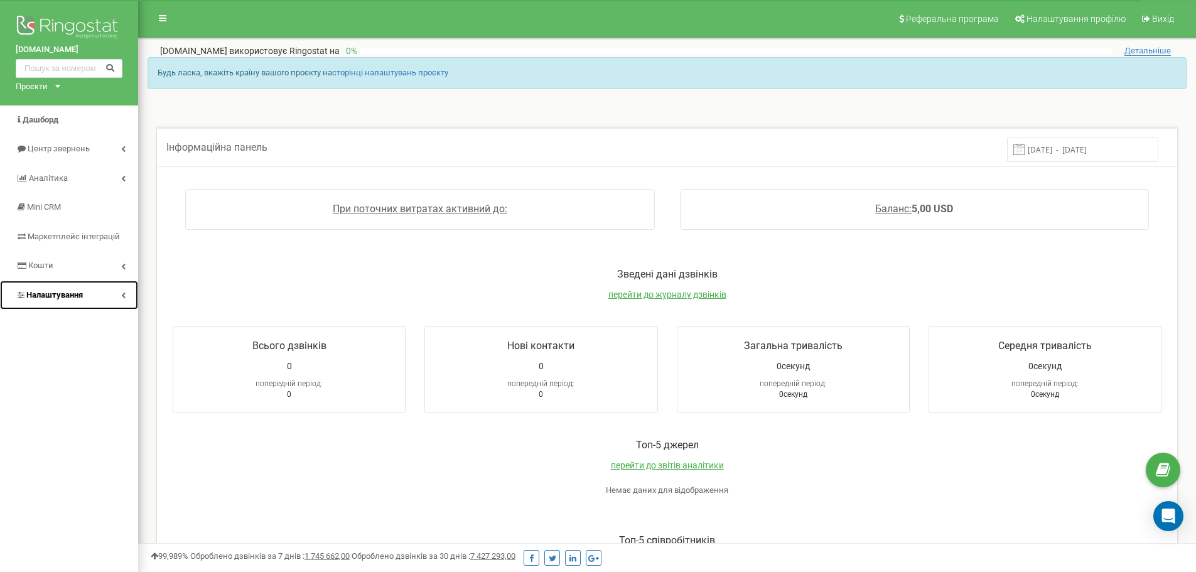
click at [110, 298] on link "Налаштування" at bounding box center [69, 296] width 138 height 30
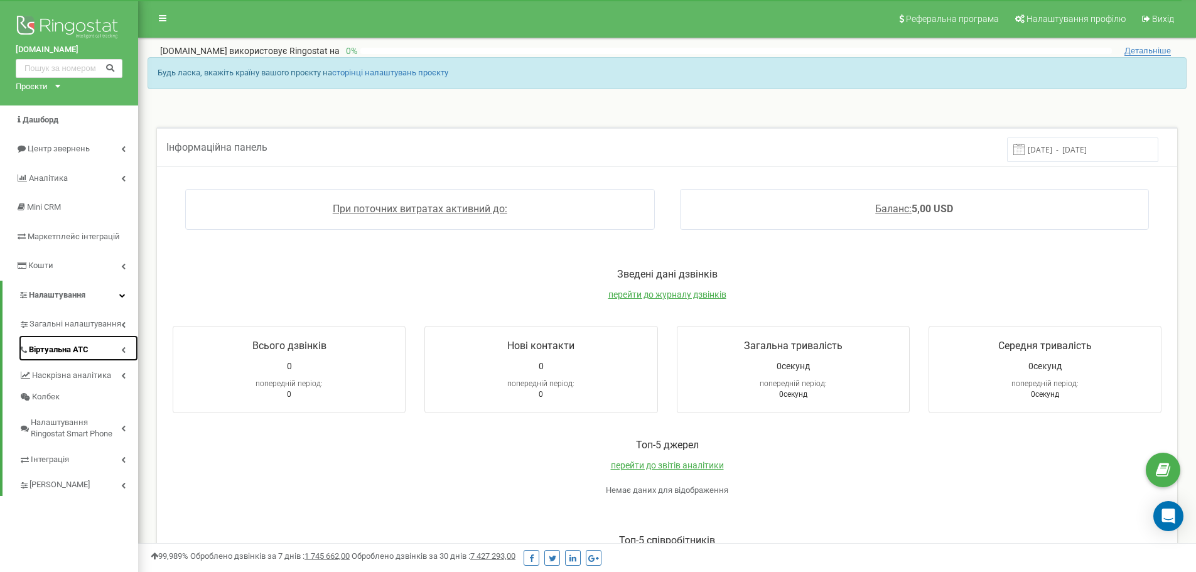
click at [73, 347] on span "Віртуальна АТС" at bounding box center [59, 350] width 60 height 12
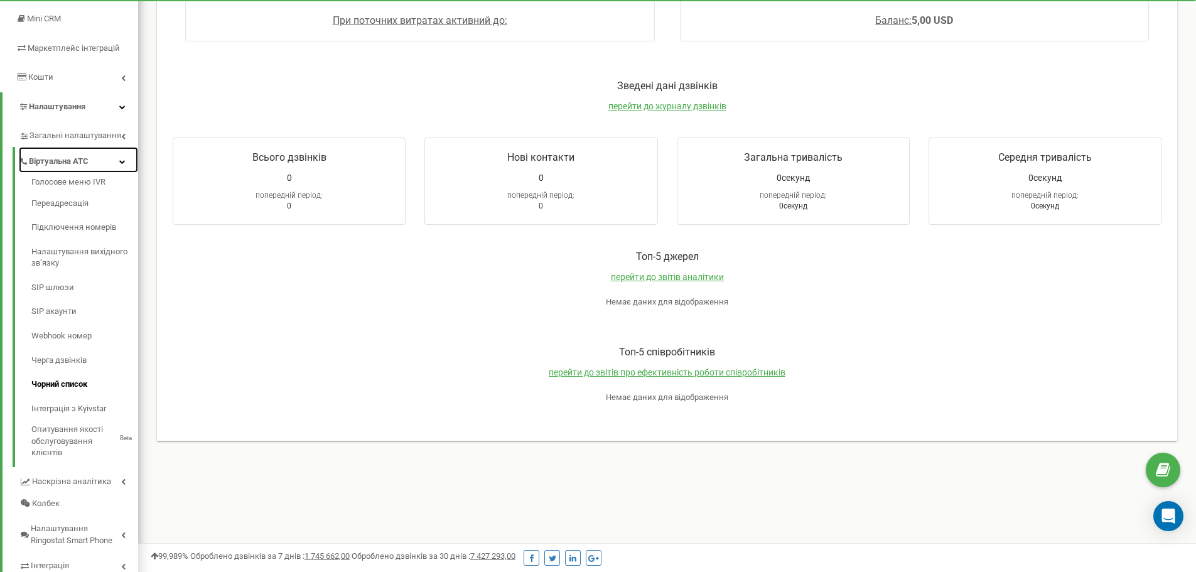
scroll to position [126, 0]
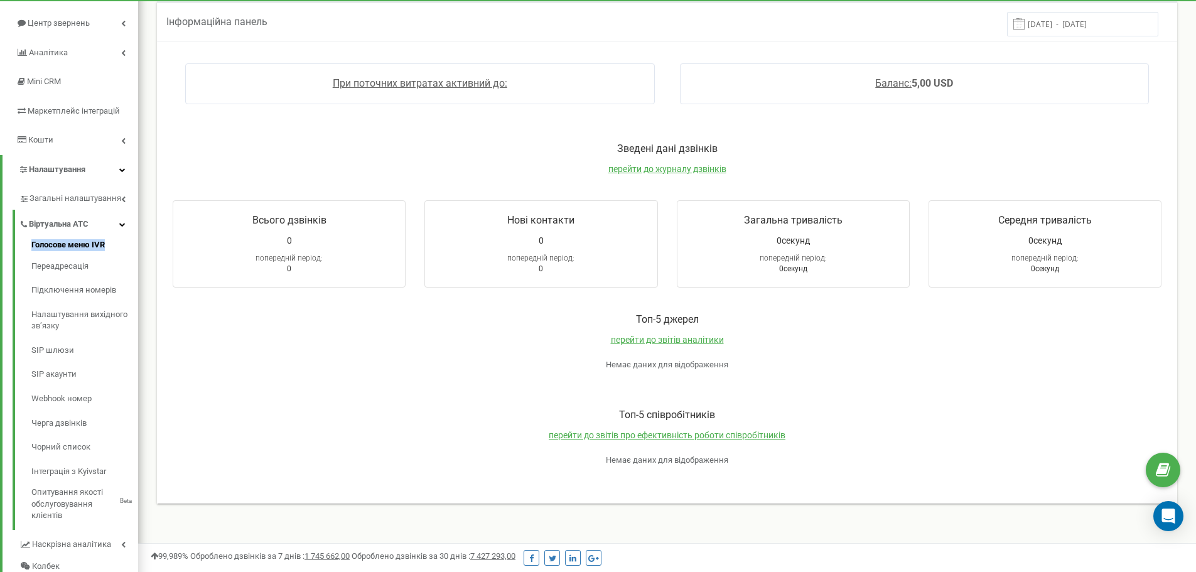
drag, startPoint x: 9, startPoint y: 244, endPoint x: 120, endPoint y: 242, distance: 111.2
click at [119, 242] on div "Загальні налаштування Віртуальна АТС Голосове меню IVR Переадресація Підключенн…" at bounding box center [71, 424] width 136 height 481
copy link "Голосове меню IVR"
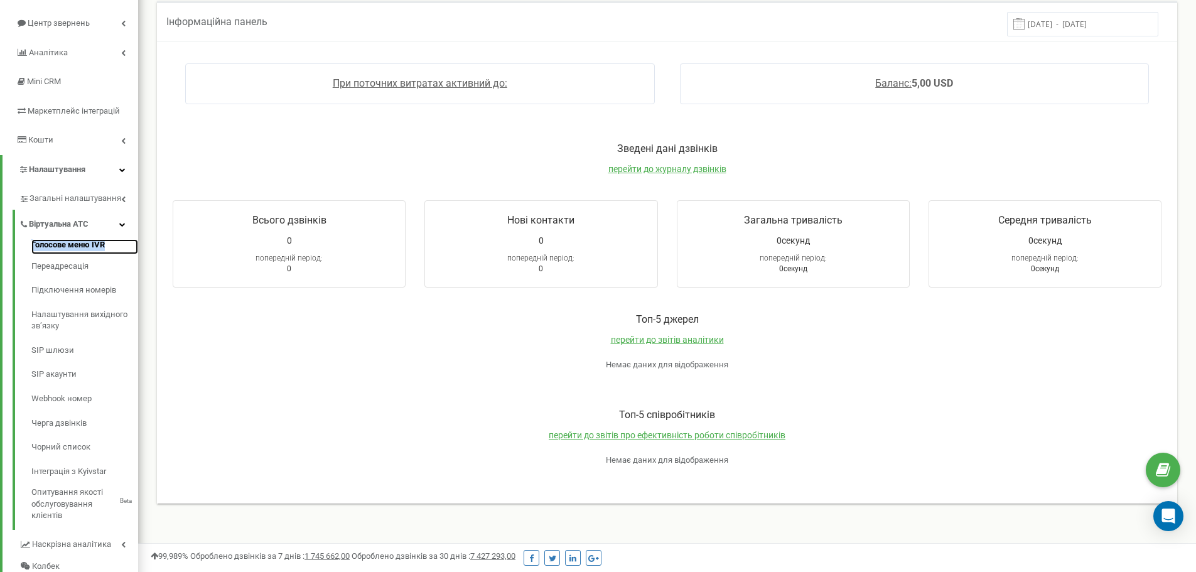
click at [71, 243] on link "Голосове меню IVR" at bounding box center [84, 246] width 107 height 15
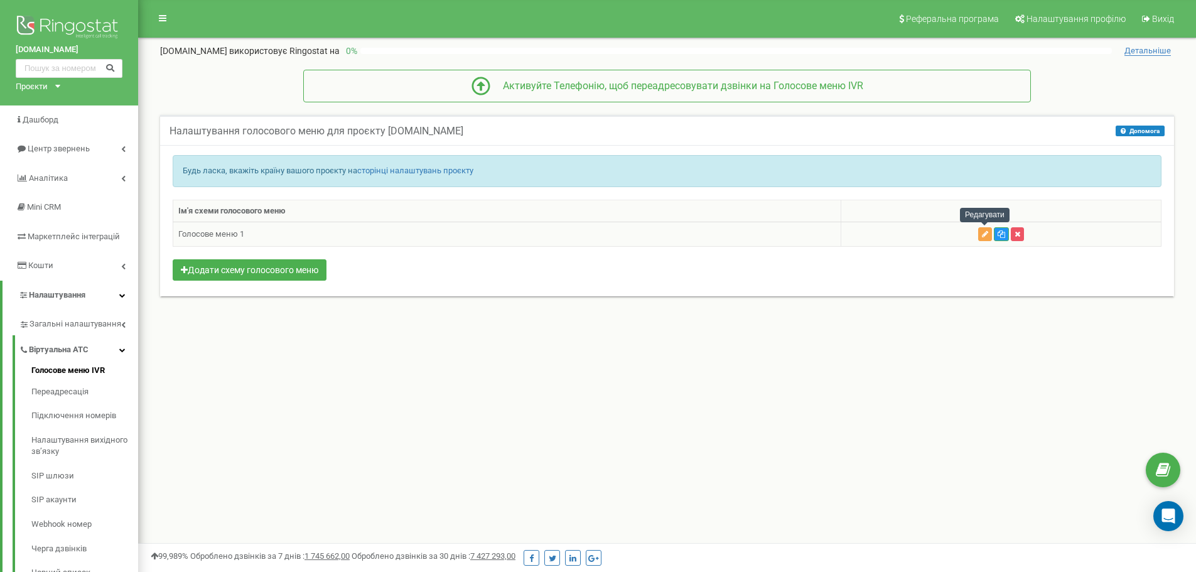
click at [984, 235] on icon "button" at bounding box center [985, 234] width 6 height 8
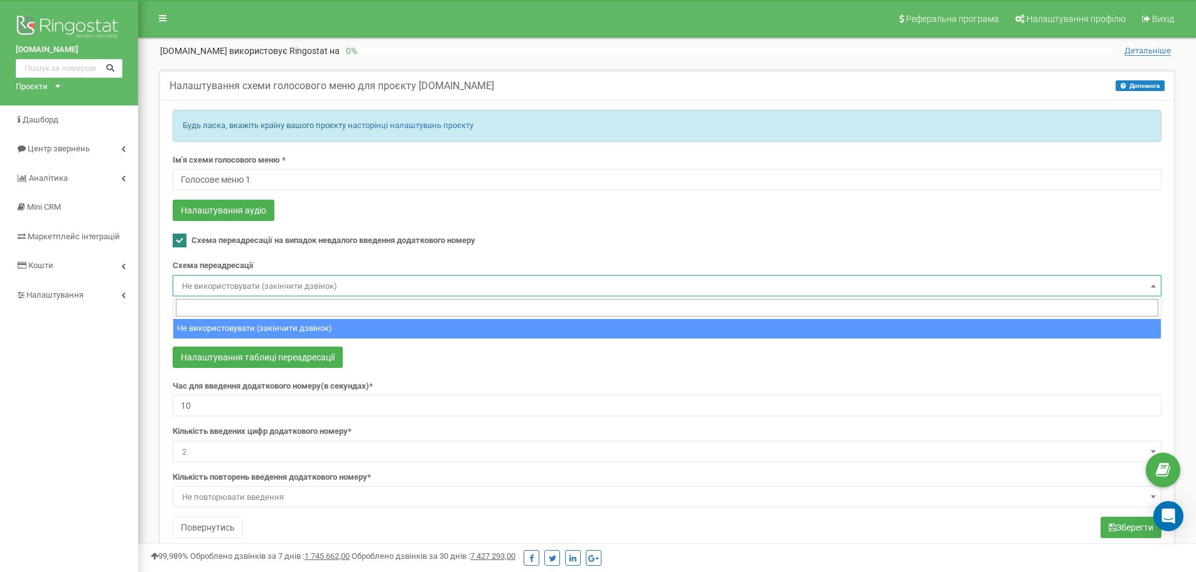
click at [249, 283] on span "Не використовувати (закінчити дзвінок)" at bounding box center [667, 287] width 980 height 18
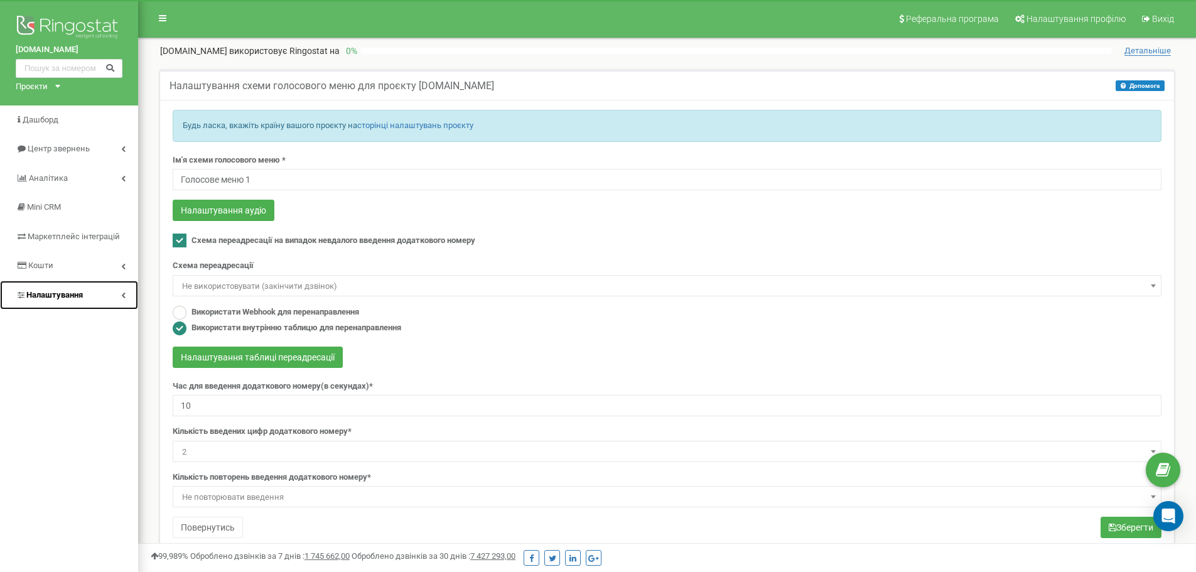
click at [53, 294] on span "Налаштування" at bounding box center [54, 294] width 57 height 9
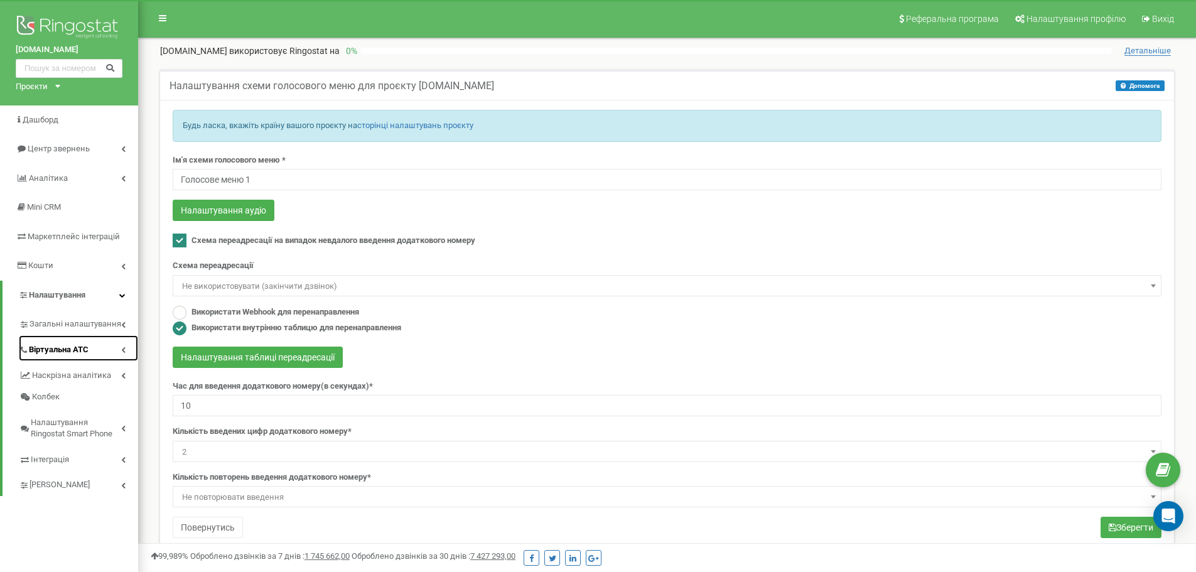
click at [68, 350] on span "Віртуальна АТС" at bounding box center [59, 350] width 60 height 12
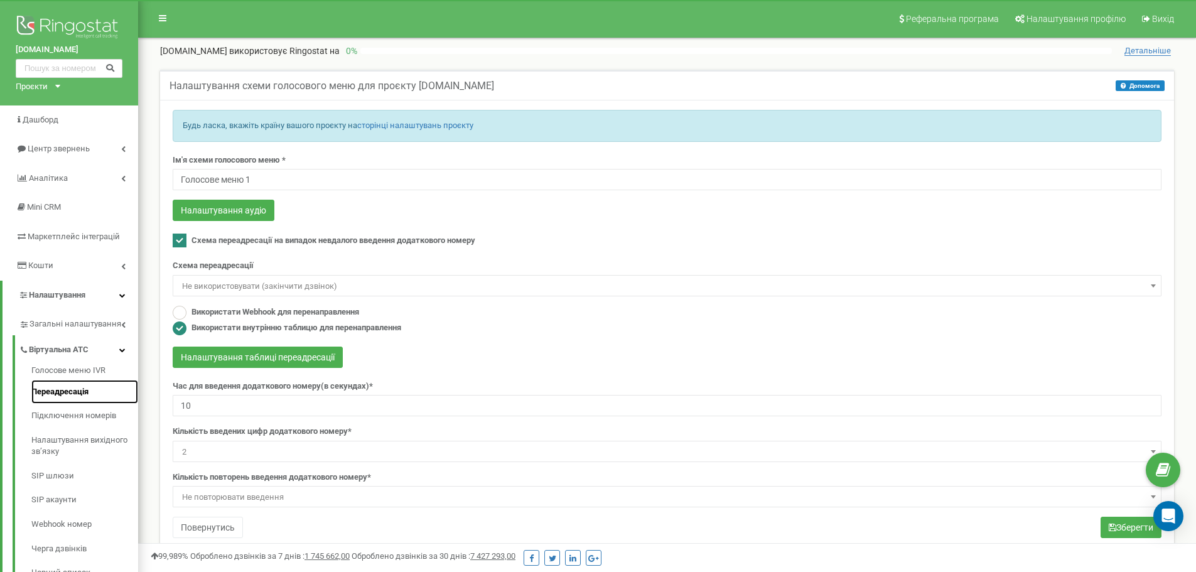
click at [72, 392] on link "Переадресація" at bounding box center [84, 392] width 107 height 24
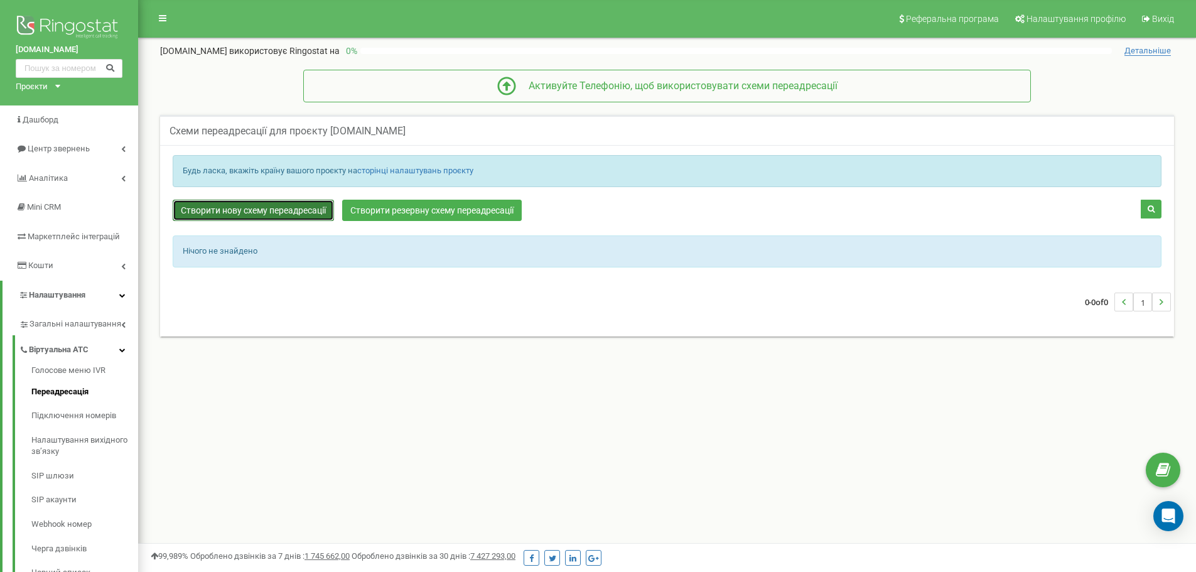
click at [265, 210] on link "Створити нову схему переадресації" at bounding box center [253, 210] width 161 height 21
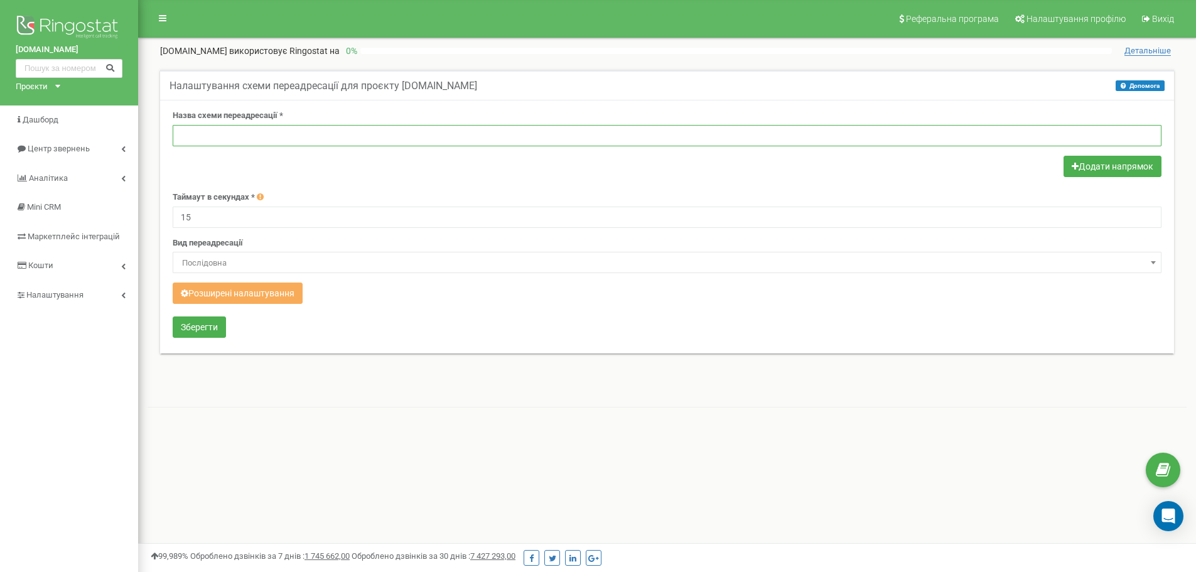
click at [387, 135] on input "text" at bounding box center [667, 135] width 989 height 21
type input "Не ввели номер"
click at [485, 166] on div at bounding box center [667, 168] width 989 height 24
click at [265, 262] on span "Послідовна" at bounding box center [667, 263] width 980 height 18
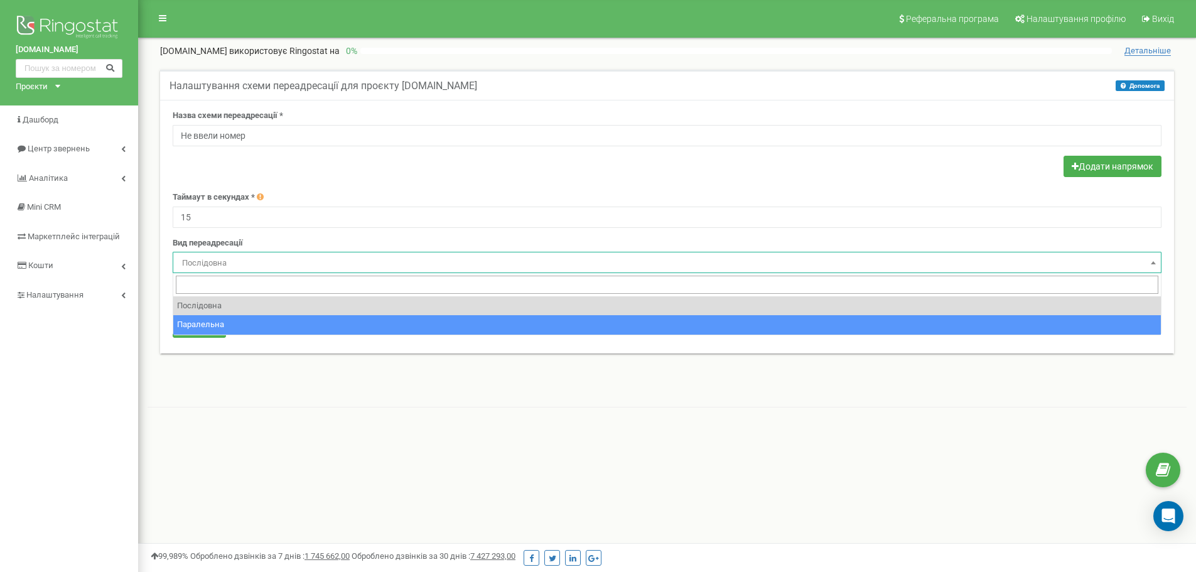
select select "parallel"
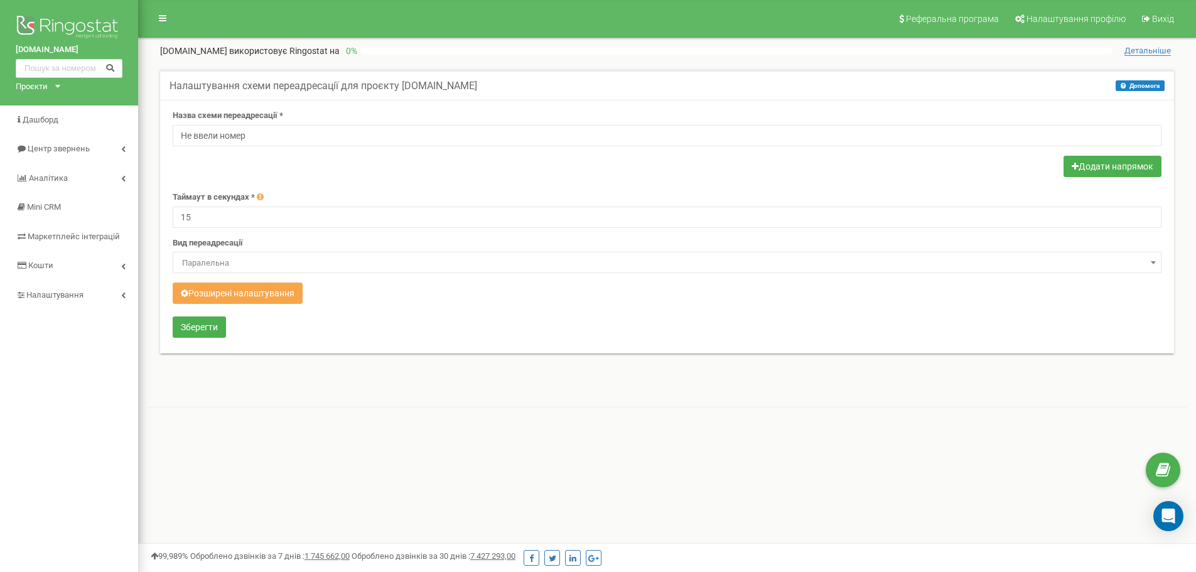
click at [248, 293] on button "Розширені налаштування" at bounding box center [238, 293] width 130 height 21
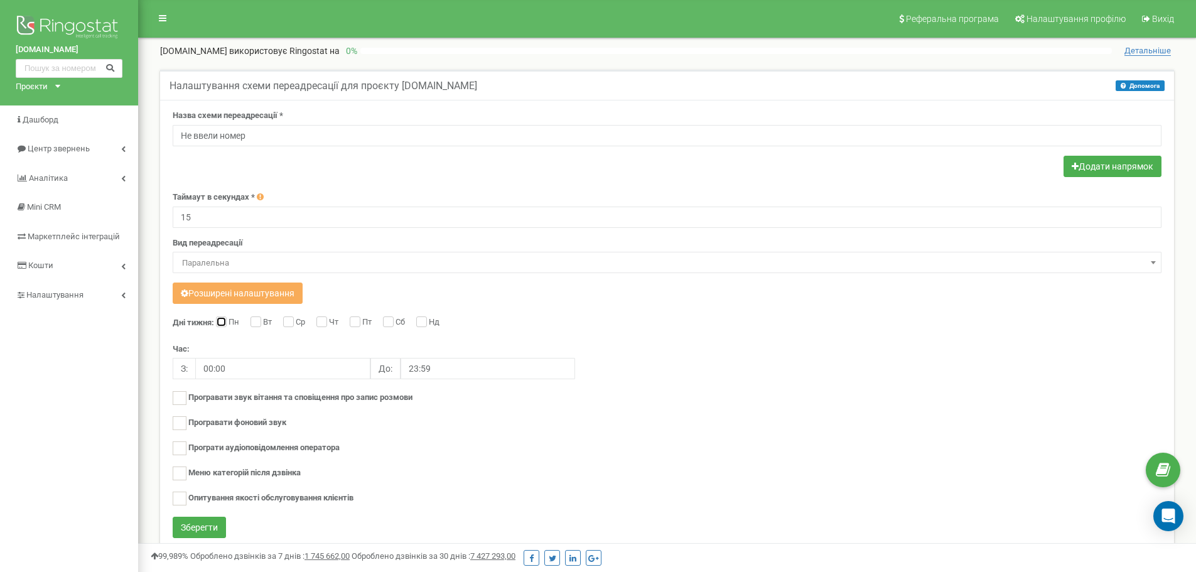
click at [222, 322] on input "Пн" at bounding box center [220, 323] width 8 height 8
checkbox input "true"
click at [256, 323] on input "Вт" at bounding box center [255, 323] width 8 height 8
checkbox input "true"
click at [287, 321] on input "Ср" at bounding box center [287, 323] width 8 height 8
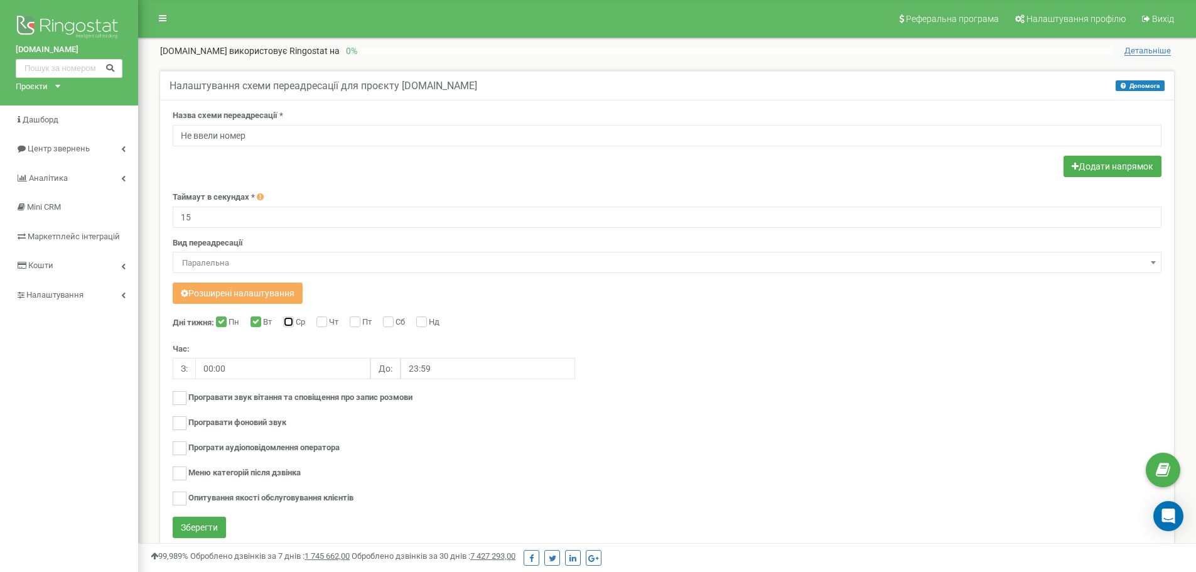
checkbox input "true"
click at [325, 323] on input "Чт" at bounding box center [321, 323] width 8 height 8
checkbox input "true"
click at [358, 322] on input "Пт" at bounding box center [354, 323] width 8 height 8
checkbox input "true"
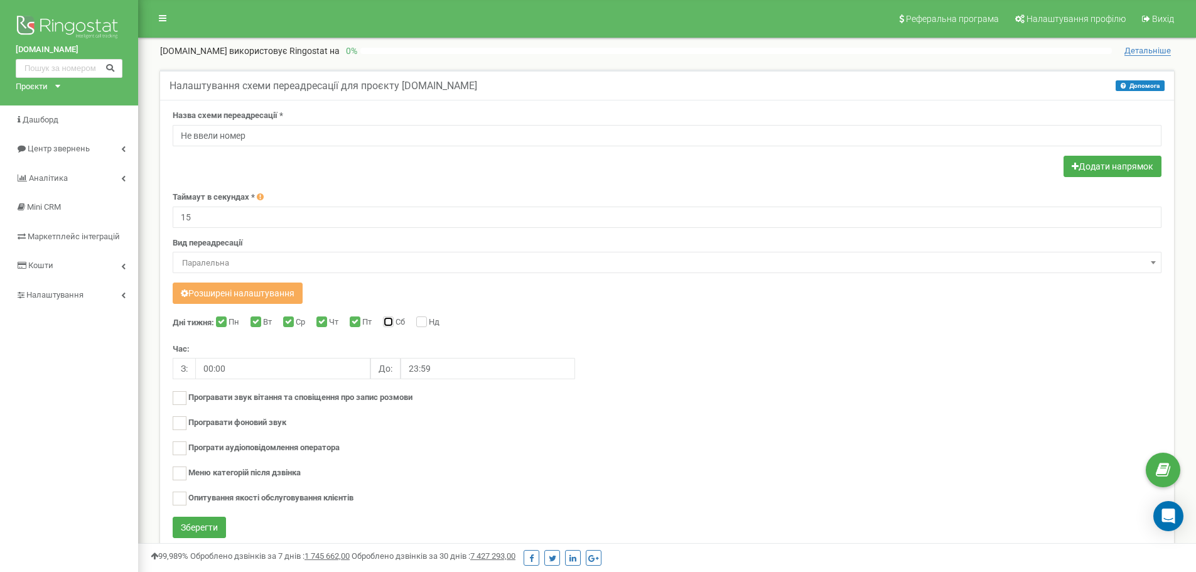
click at [391, 322] on input "Сб" at bounding box center [387, 323] width 8 height 8
checkbox input "true"
click at [425, 323] on input "Нд" at bounding box center [420, 323] width 8 height 8
checkbox input "true"
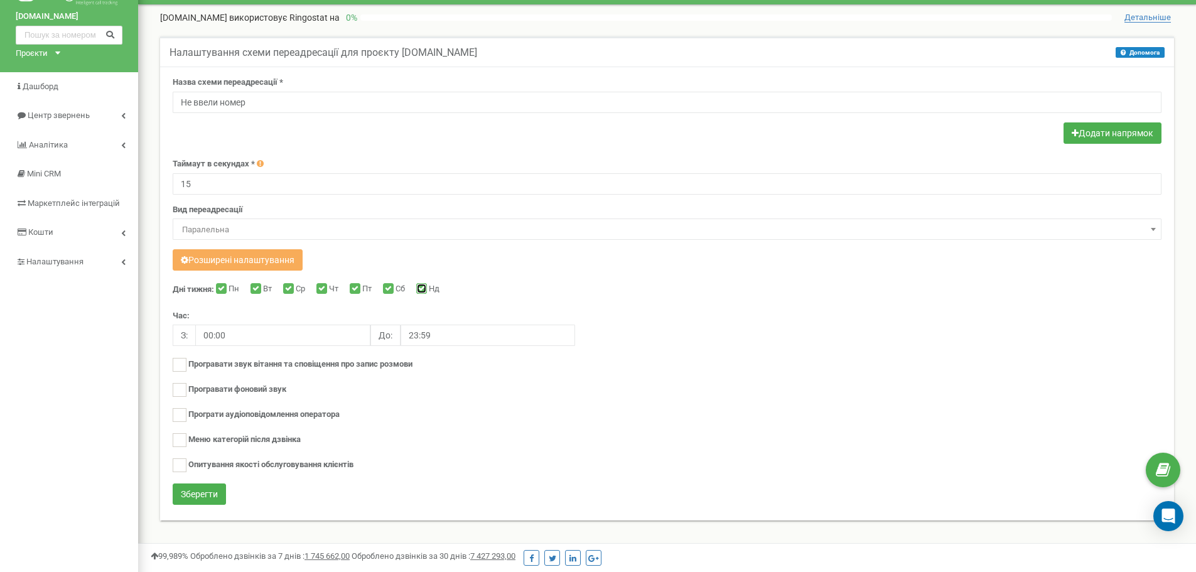
scroll to position [63, 0]
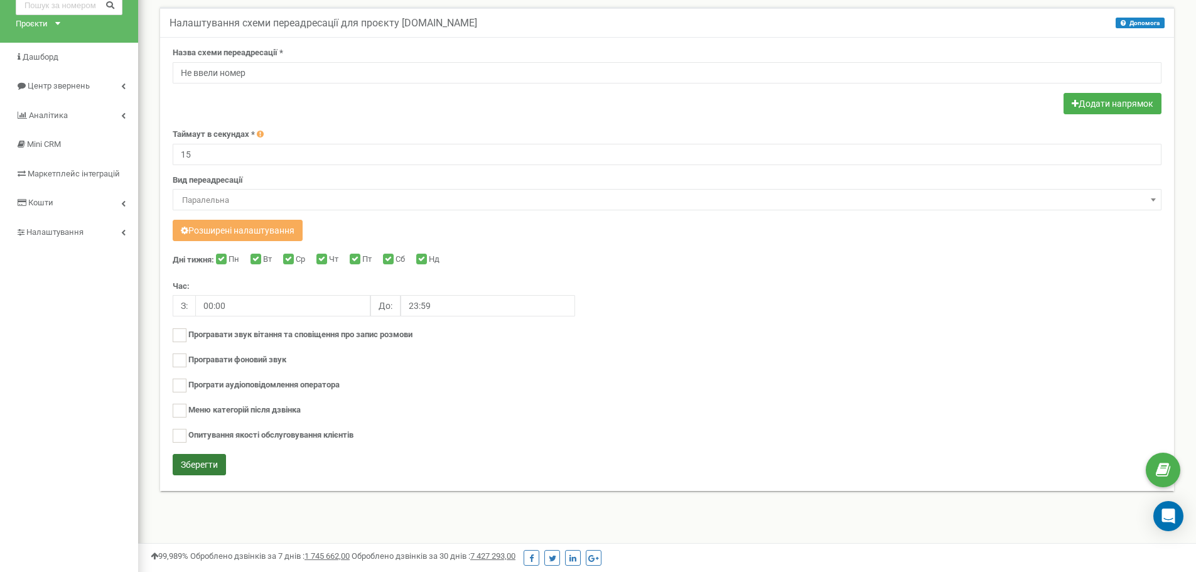
click at [205, 466] on button "Зберегти" at bounding box center [199, 464] width 53 height 21
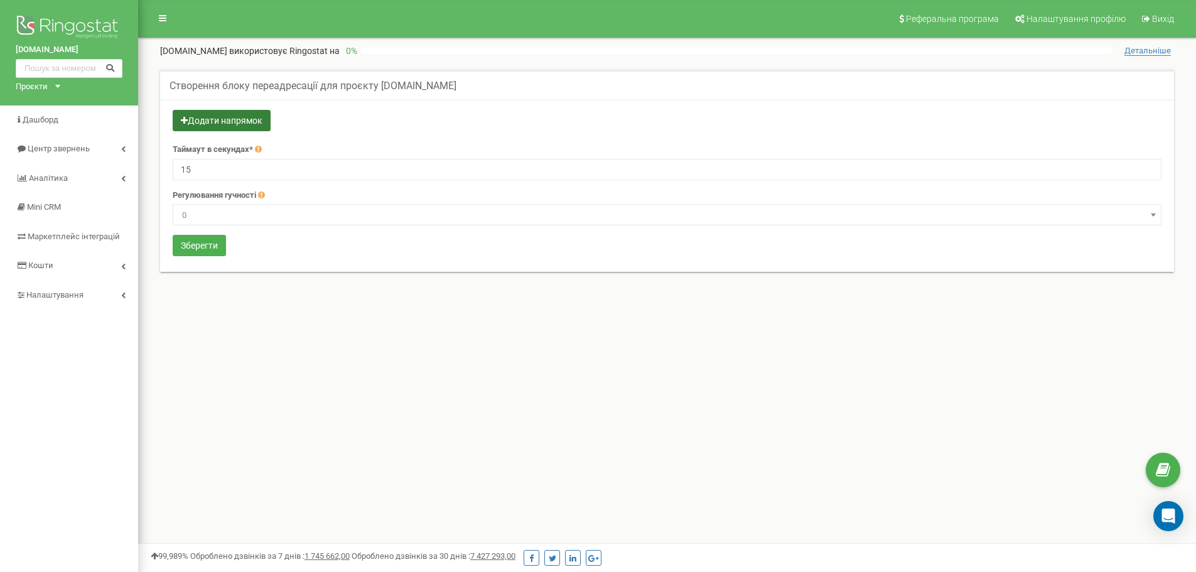
click at [200, 124] on button "Додати напрямок" at bounding box center [222, 120] width 98 height 21
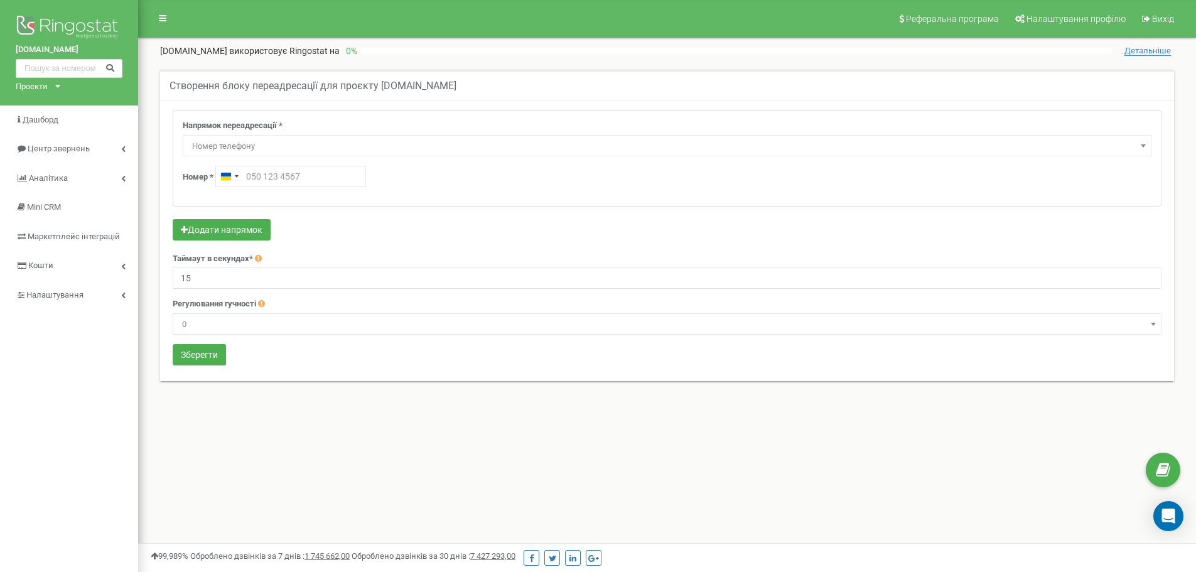
click at [262, 147] on span "Номер телефону" at bounding box center [667, 147] width 960 height 18
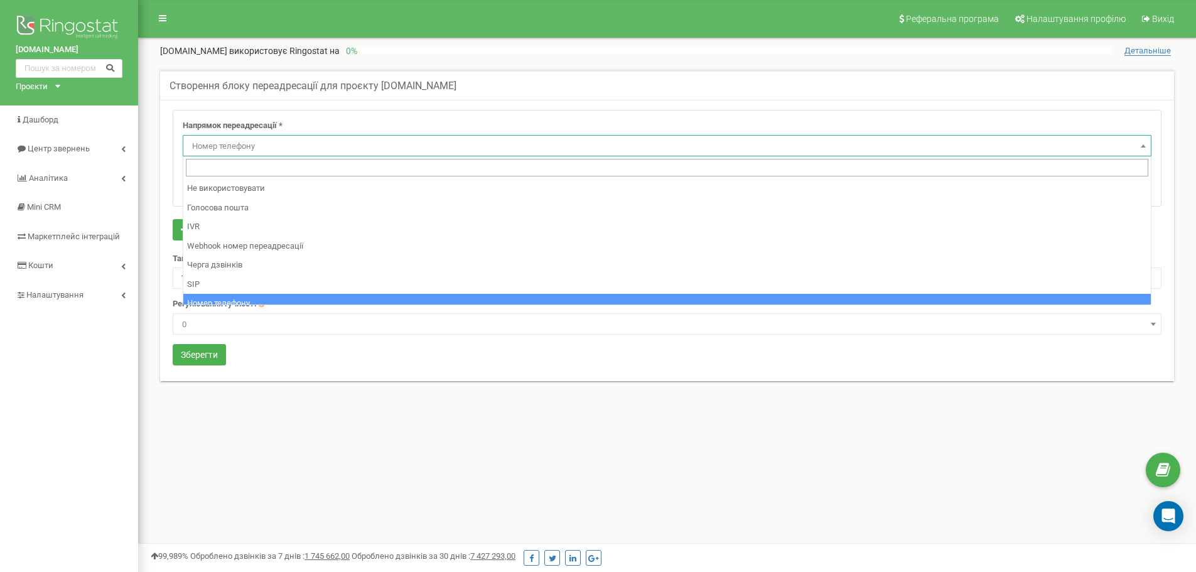
click at [262, 147] on span "Номер телефону" at bounding box center [667, 147] width 960 height 18
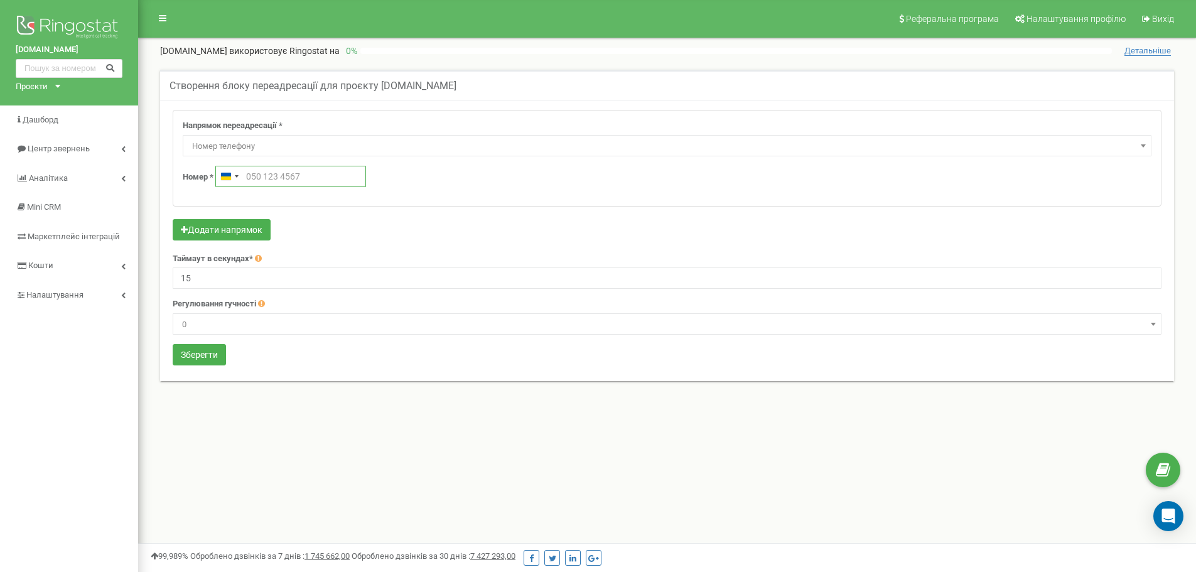
click at [249, 175] on input "text" at bounding box center [290, 176] width 151 height 21
type input "093 111 2314"
click at [377, 198] on div "Напрямок переадресації * Не використовувати Голосова пошта IVR Webhook номер пе…" at bounding box center [667, 158] width 988 height 95
click at [210, 235] on button "Додати напрямок" at bounding box center [222, 229] width 98 height 21
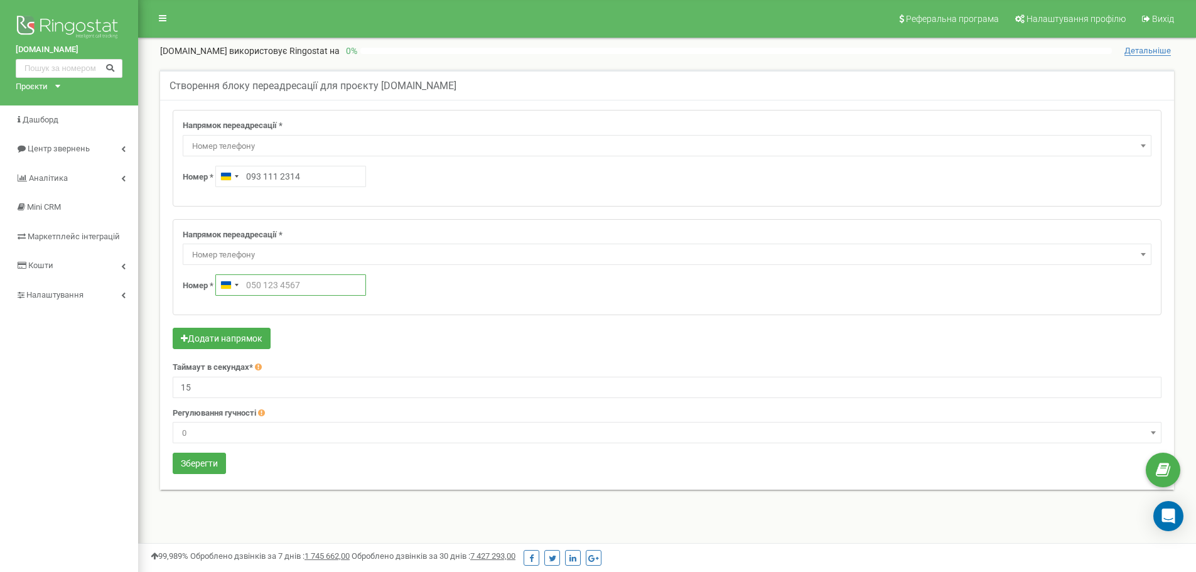
click at [249, 284] on input "text" at bounding box center [290, 284] width 151 height 21
type input "044 111 2314"
click at [200, 465] on button "Зберегти" at bounding box center [199, 463] width 53 height 21
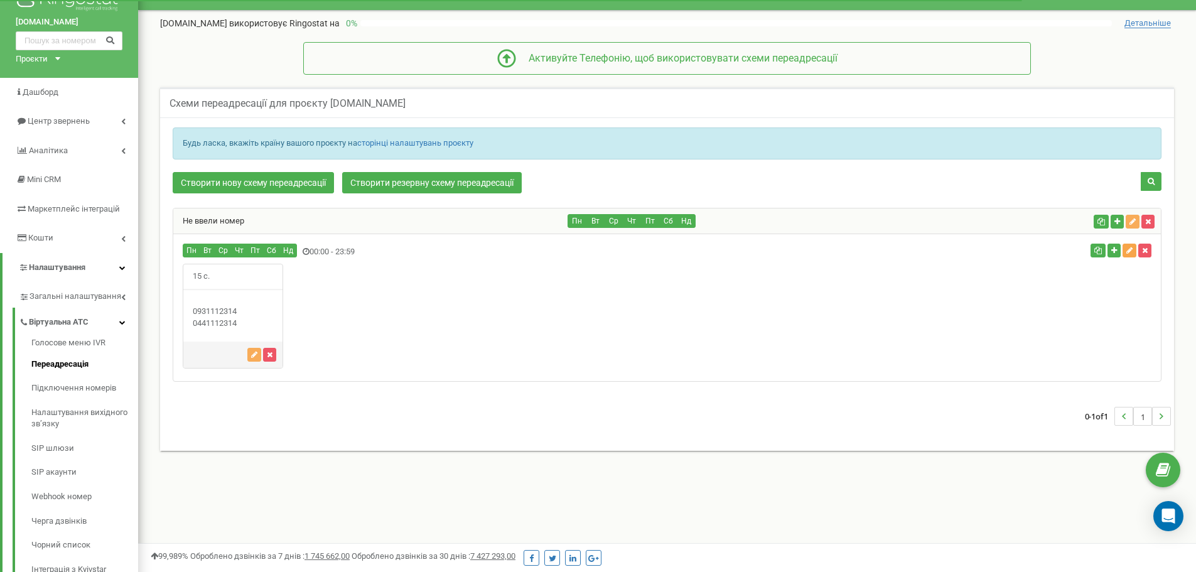
click at [1130, 250] on icon "button" at bounding box center [1130, 251] width 6 height 8
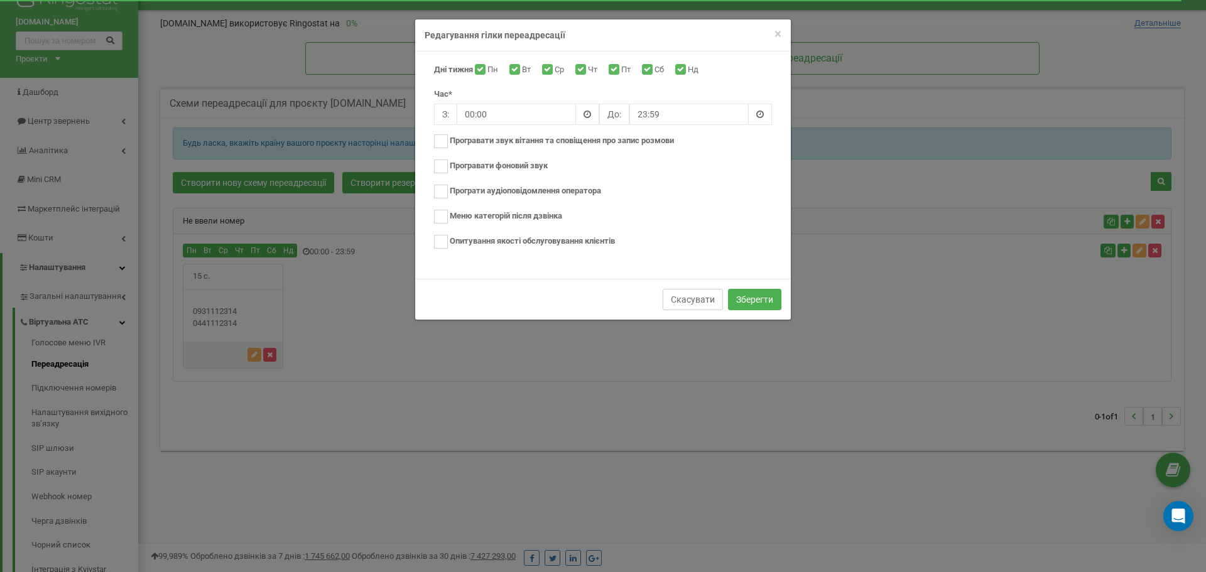
click at [700, 307] on button "Скасувати" at bounding box center [693, 299] width 60 height 21
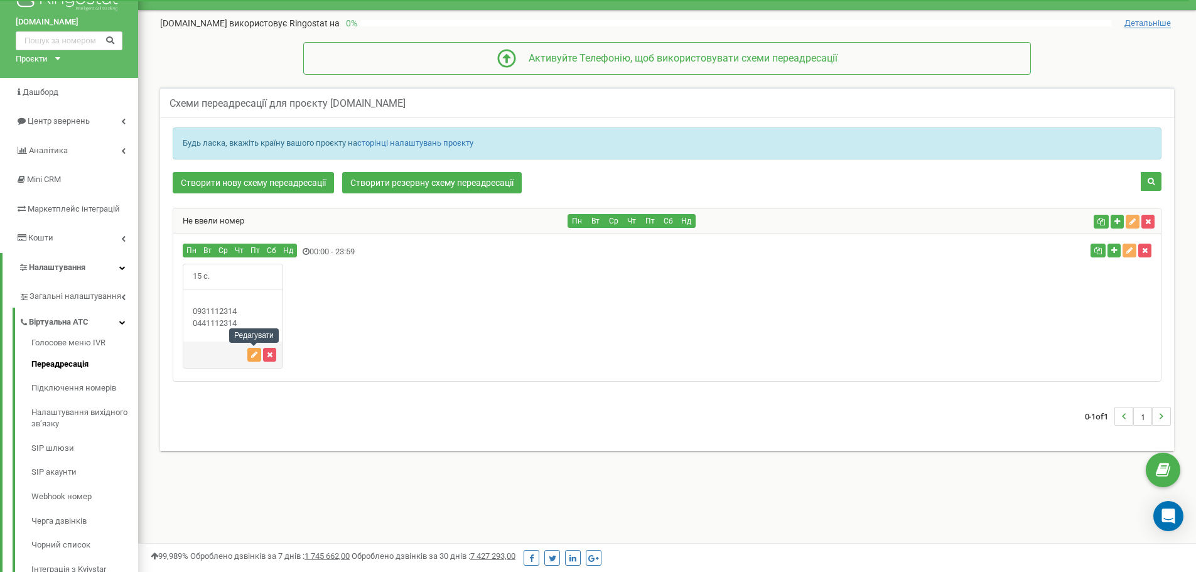
click at [252, 355] on icon "button" at bounding box center [254, 355] width 6 height 8
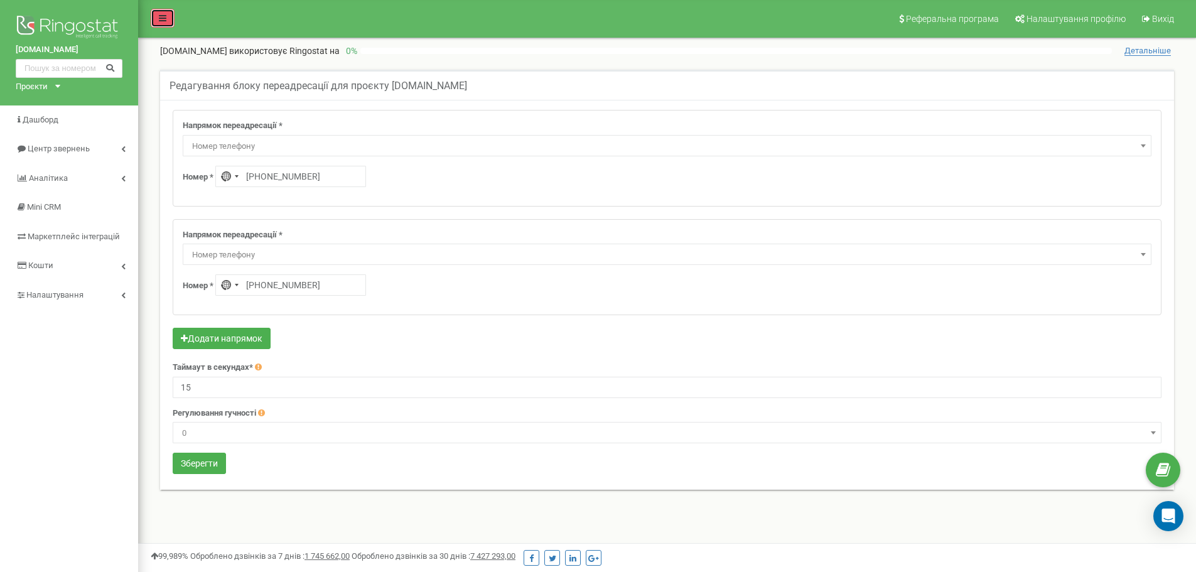
click at [166, 22] on link at bounding box center [163, 18] width 24 height 19
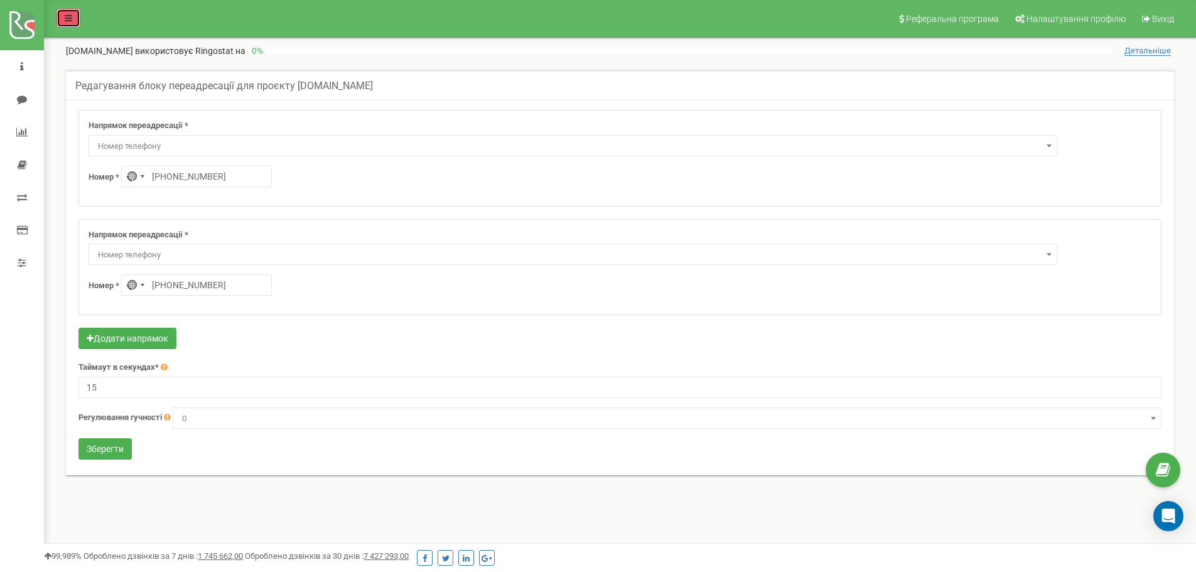
click at [68, 14] on icon at bounding box center [69, 18] width 8 height 9
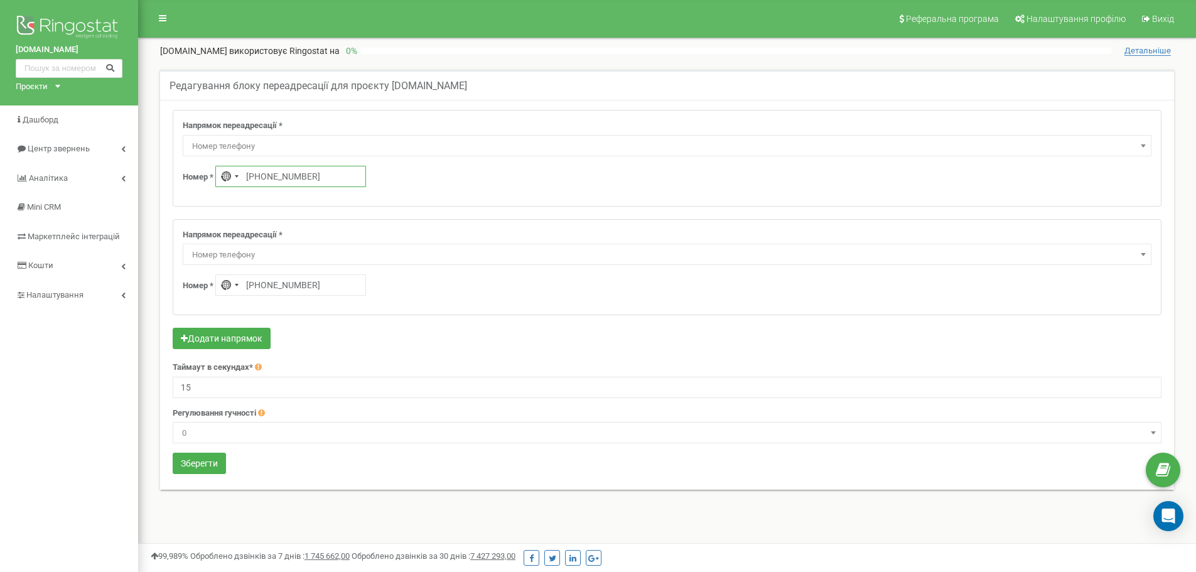
click at [251, 176] on input "[PHONE_NUMBER]" at bounding box center [290, 176] width 151 height 21
type input "[PHONE_NUMBER]"
click at [251, 288] on input "+0441112314" at bounding box center [290, 284] width 151 height 21
type input "+380 44 111 2314"
click at [193, 465] on button "Зберегти" at bounding box center [199, 463] width 53 height 21
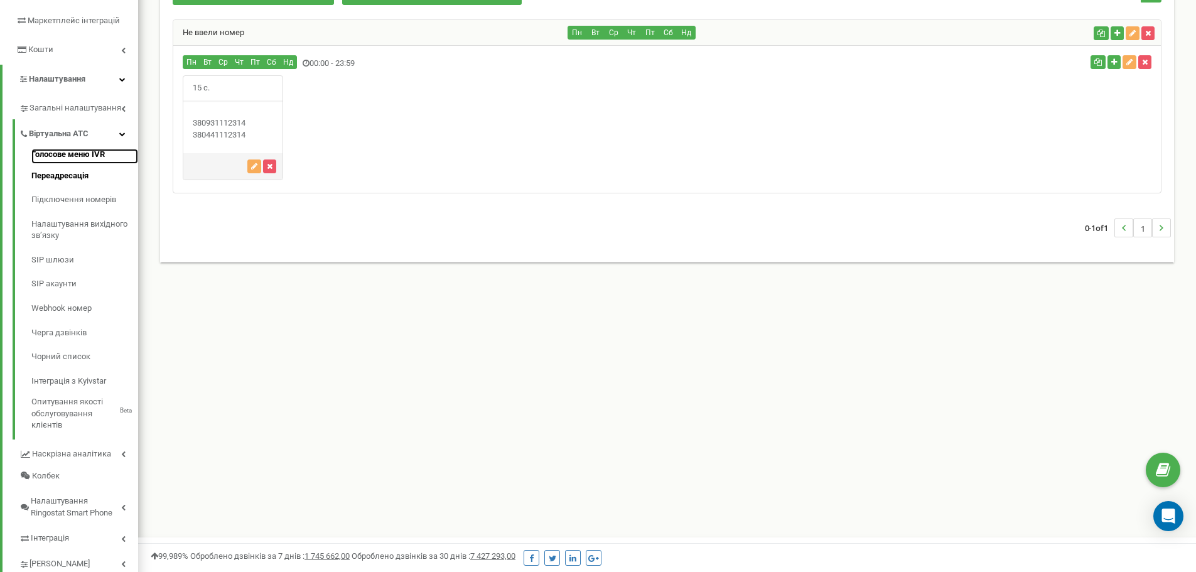
click at [85, 151] on link "Голосове меню IVR" at bounding box center [84, 156] width 107 height 15
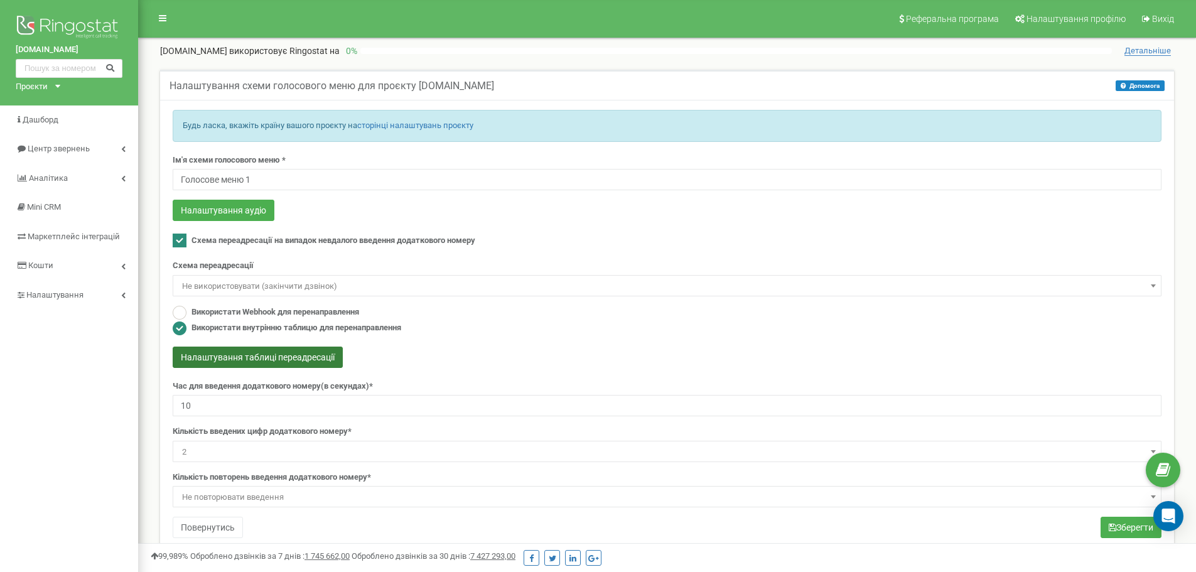
click at [246, 357] on button "Налаштування таблиці переадресації" at bounding box center [258, 357] width 170 height 21
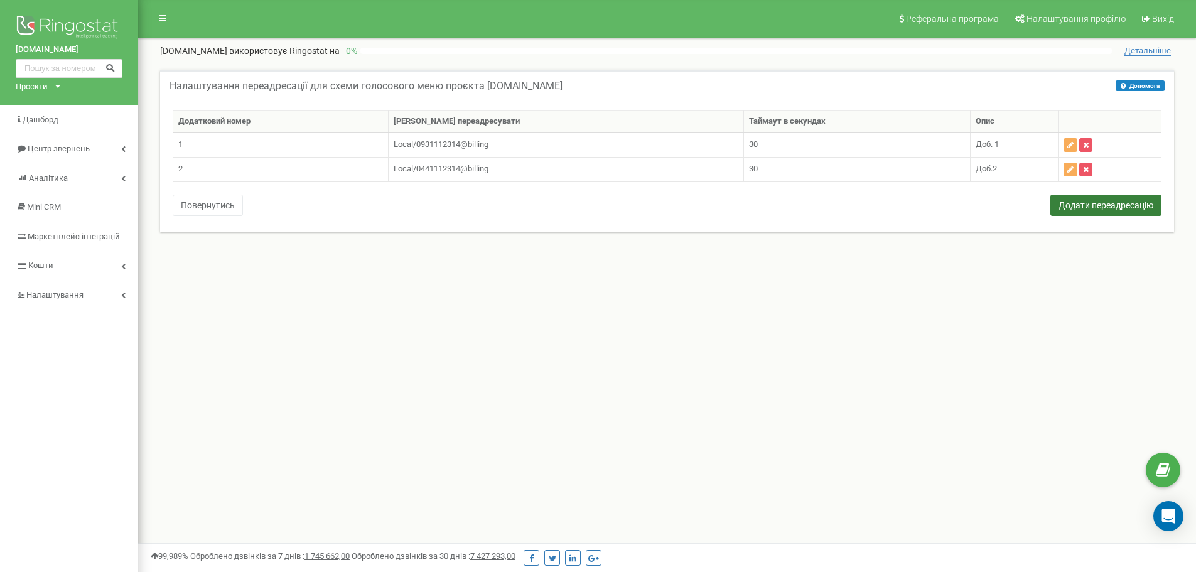
click at [1094, 205] on button "Додати переадресацію" at bounding box center [1106, 205] width 111 height 21
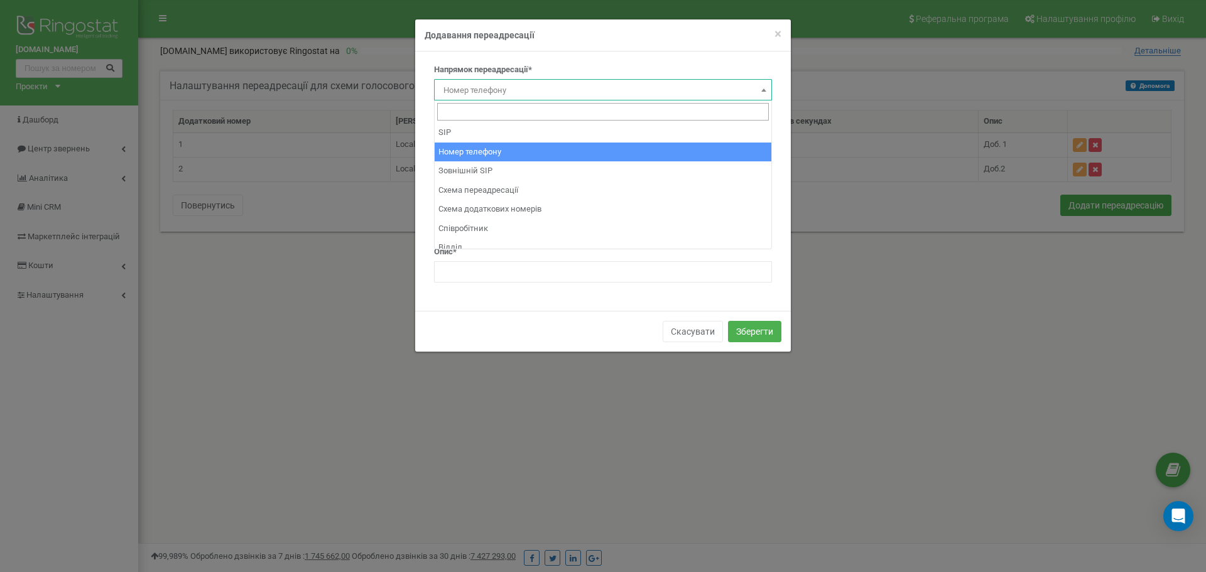
click at [529, 90] on span "Номер телефону" at bounding box center [602, 91] width 329 height 18
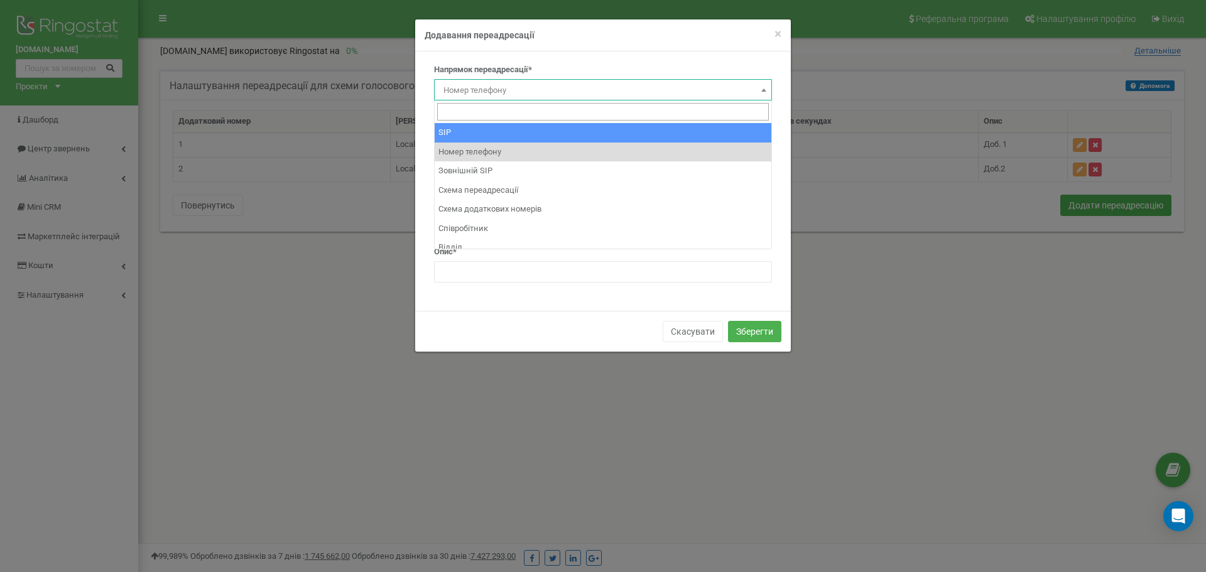
click at [512, 92] on span "Номер телефону" at bounding box center [602, 91] width 329 height 18
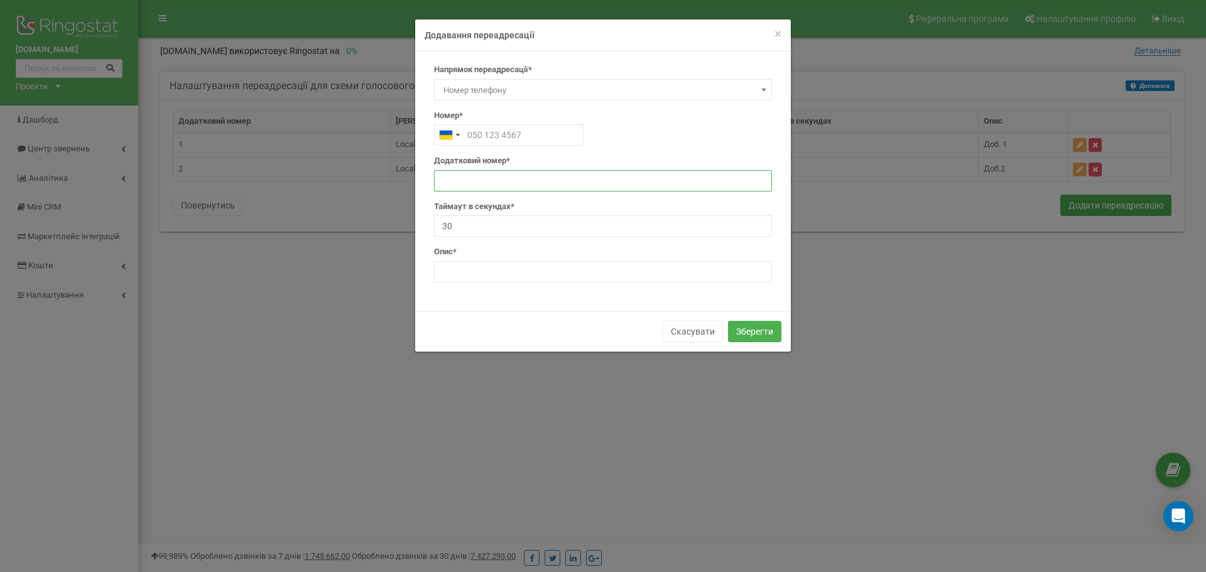
click at [684, 180] on input "text" at bounding box center [603, 180] width 338 height 21
click at [689, 332] on button "Скасувати" at bounding box center [693, 331] width 60 height 21
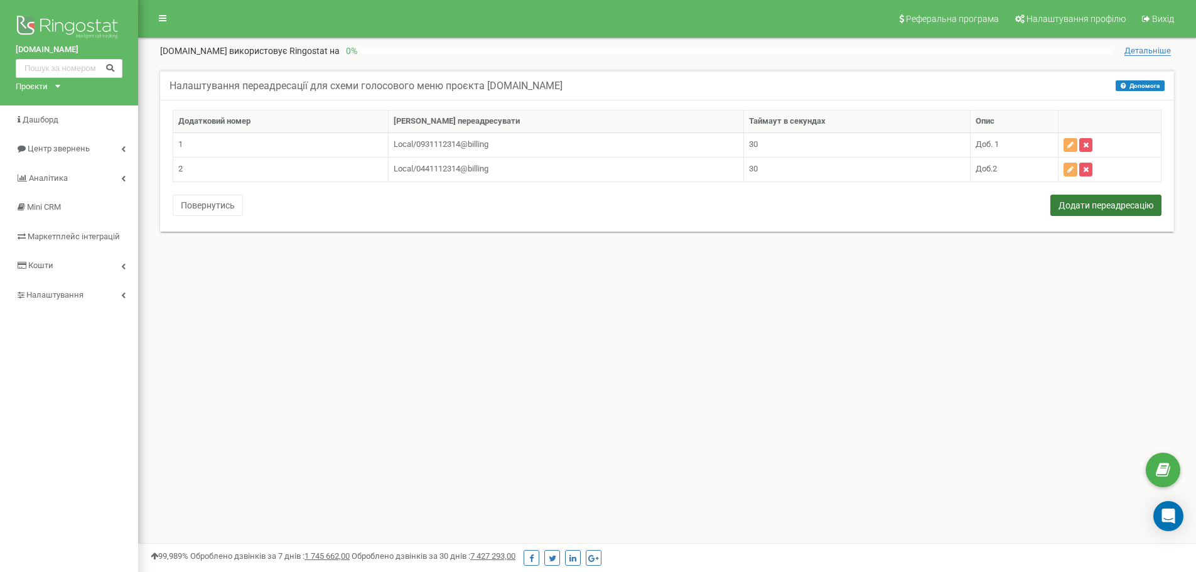
click at [1107, 206] on button "Додати переадресацію" at bounding box center [1106, 205] width 111 height 21
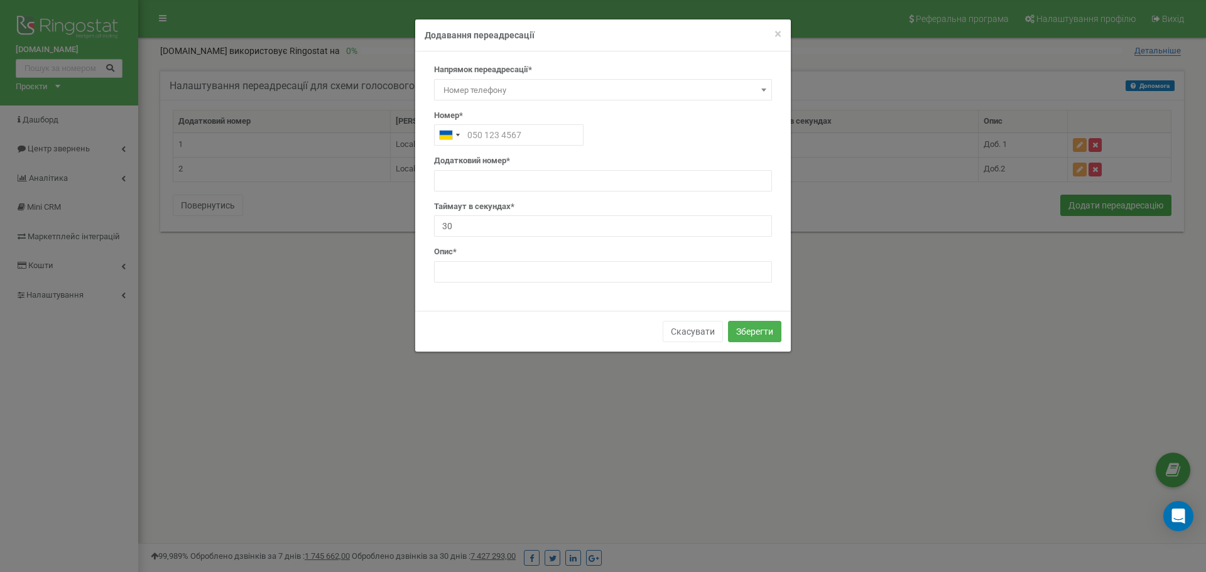
click at [315, 340] on form "× Close Додавання переадресації Напрямок переадресації* SIP Номер телефону Зовн…" at bounding box center [603, 185] width 1206 height 333
click at [668, 330] on button "Скасувати" at bounding box center [693, 331] width 60 height 21
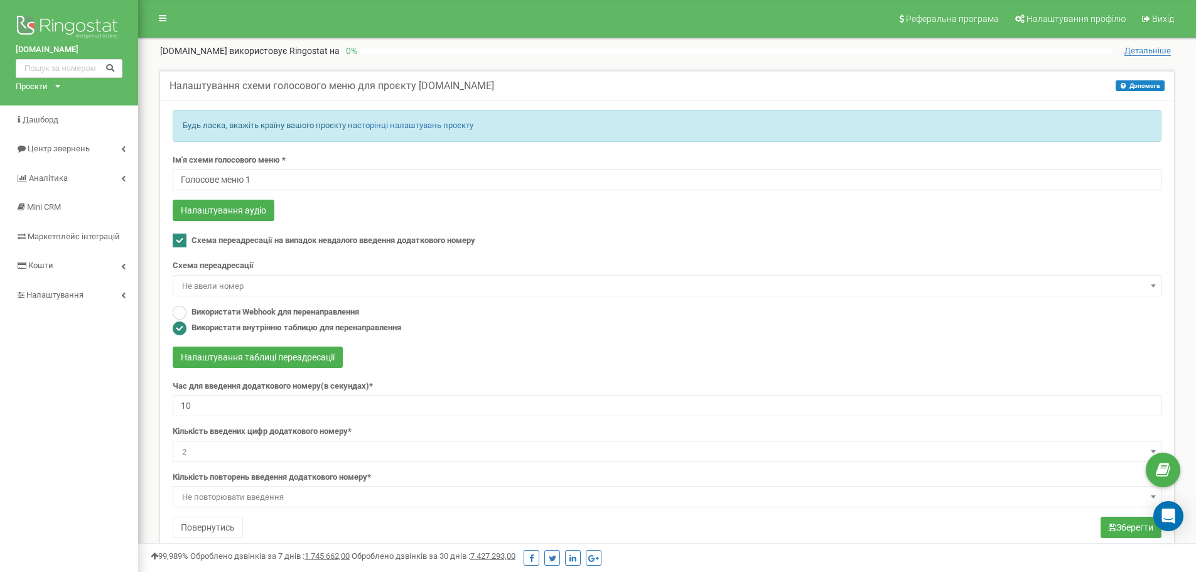
select select "270186"
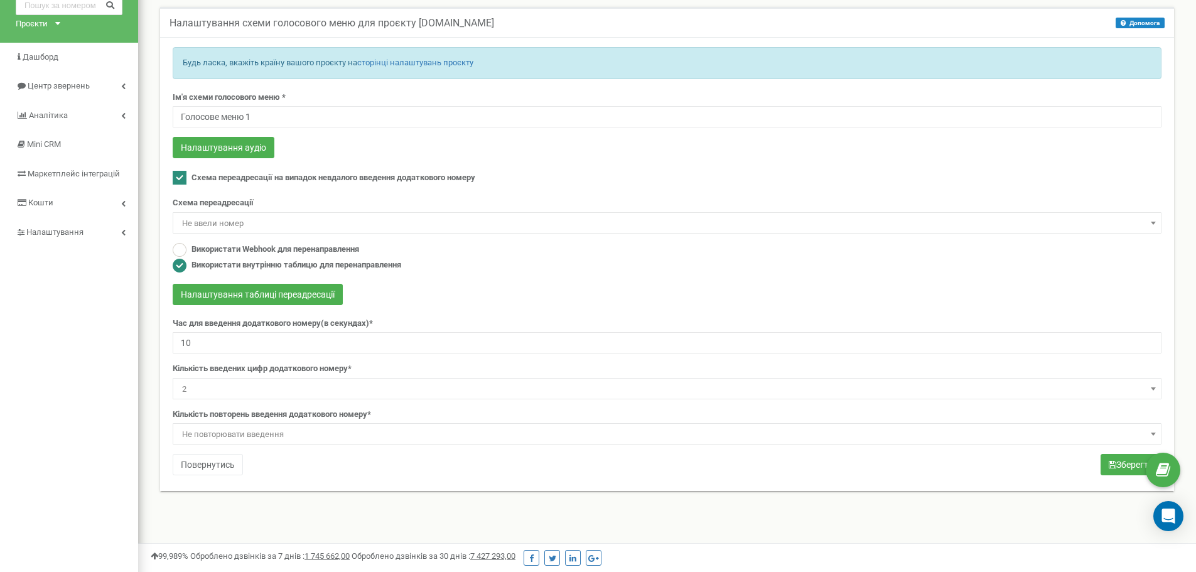
scroll to position [126, 0]
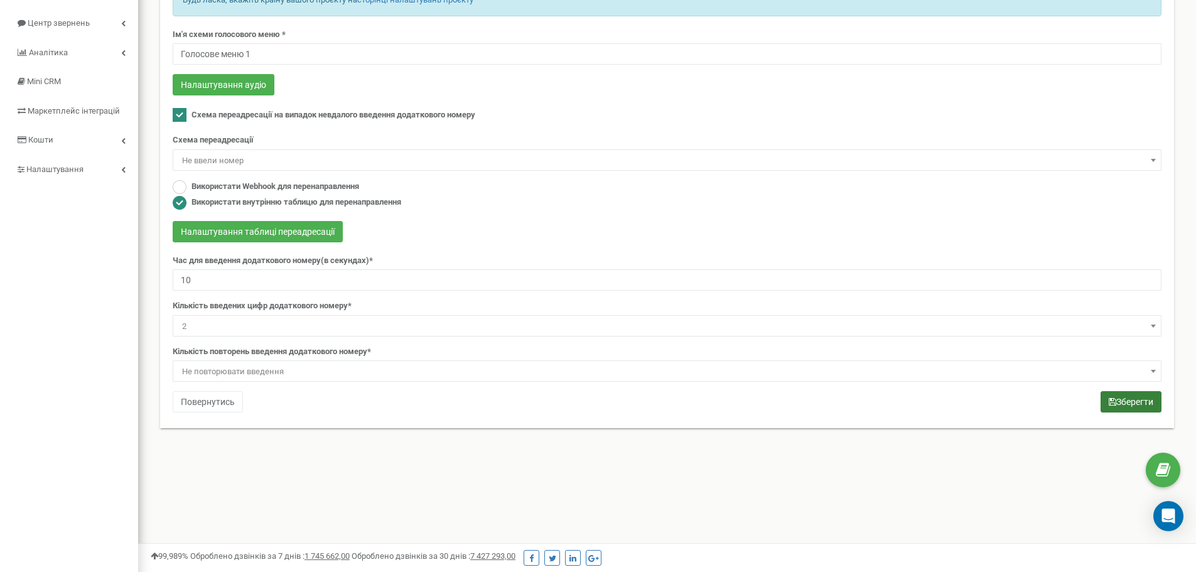
click at [1125, 403] on button "Зберегти" at bounding box center [1131, 401] width 61 height 21
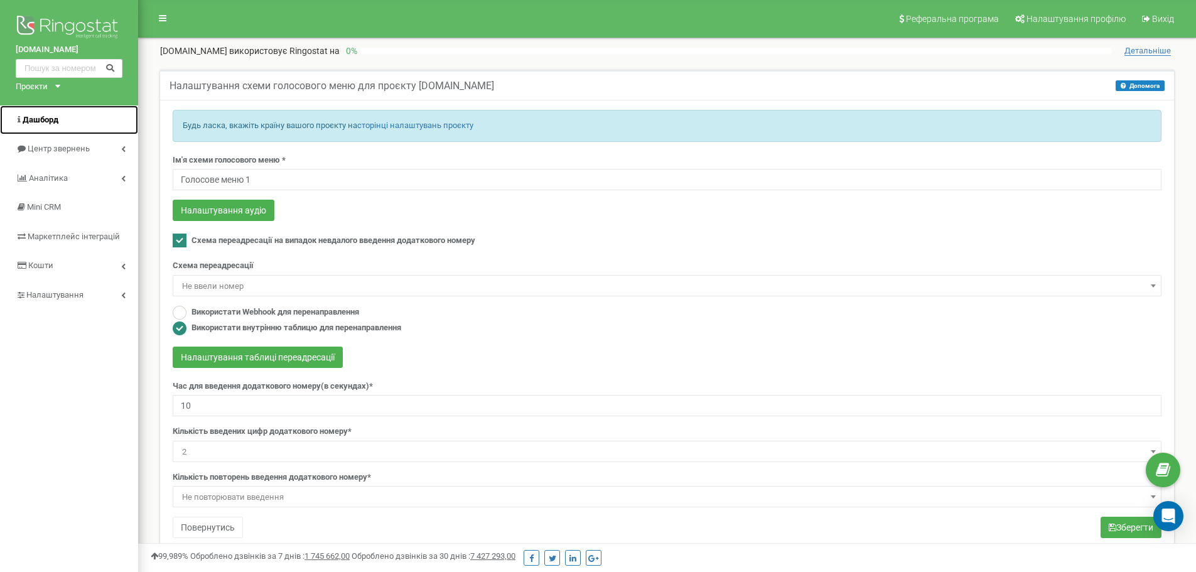
click at [49, 122] on span "Дашборд" at bounding box center [41, 119] width 36 height 9
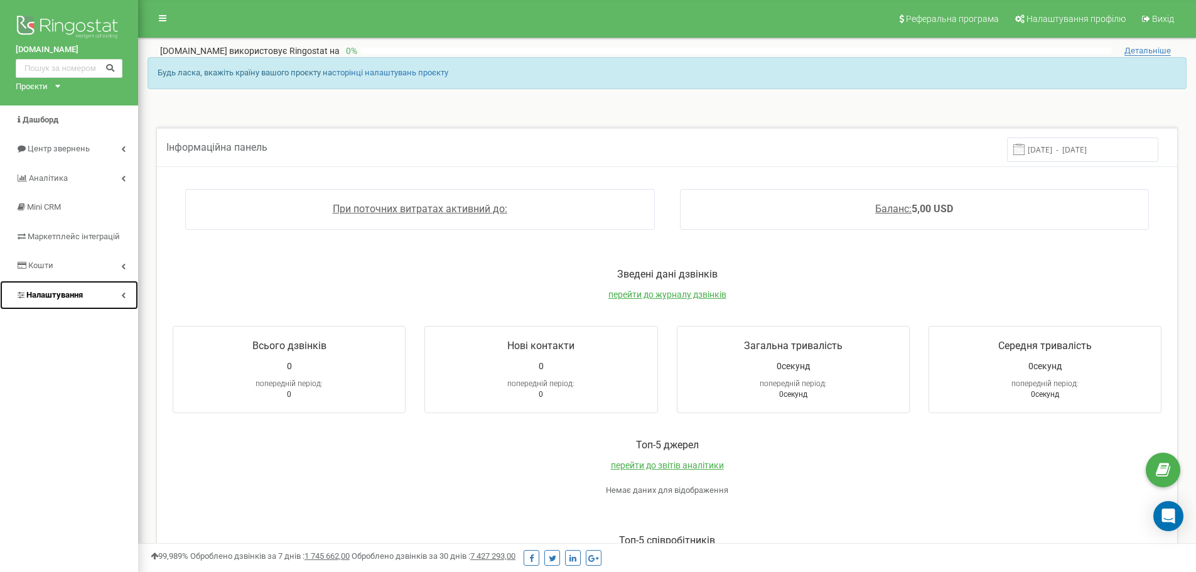
click at [50, 298] on span "Налаштування" at bounding box center [54, 294] width 57 height 9
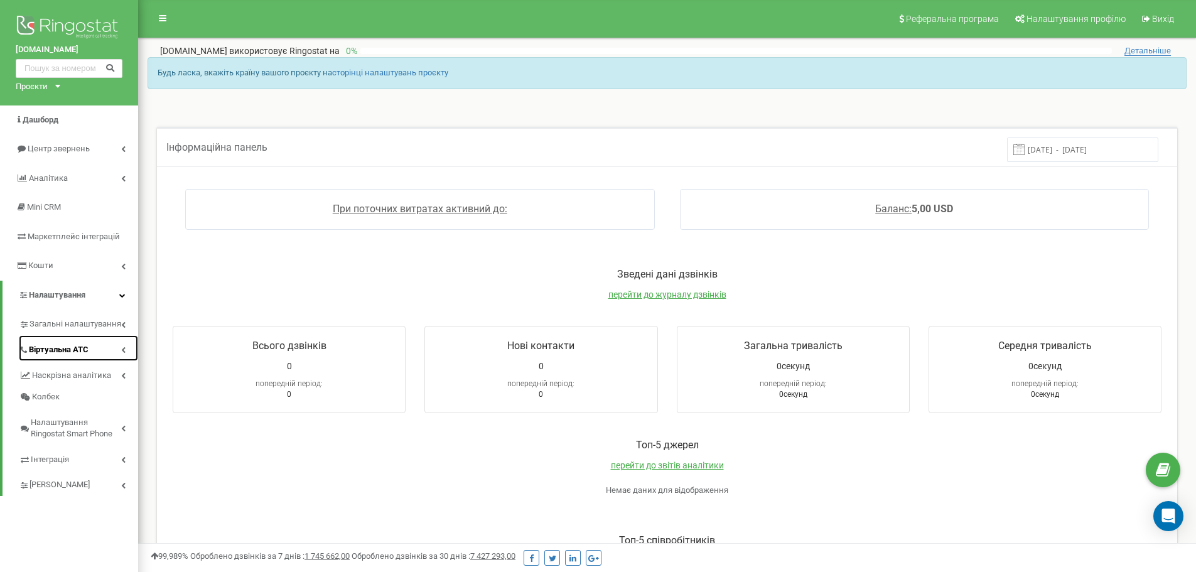
click at [57, 347] on span "Віртуальна АТС" at bounding box center [59, 350] width 60 height 12
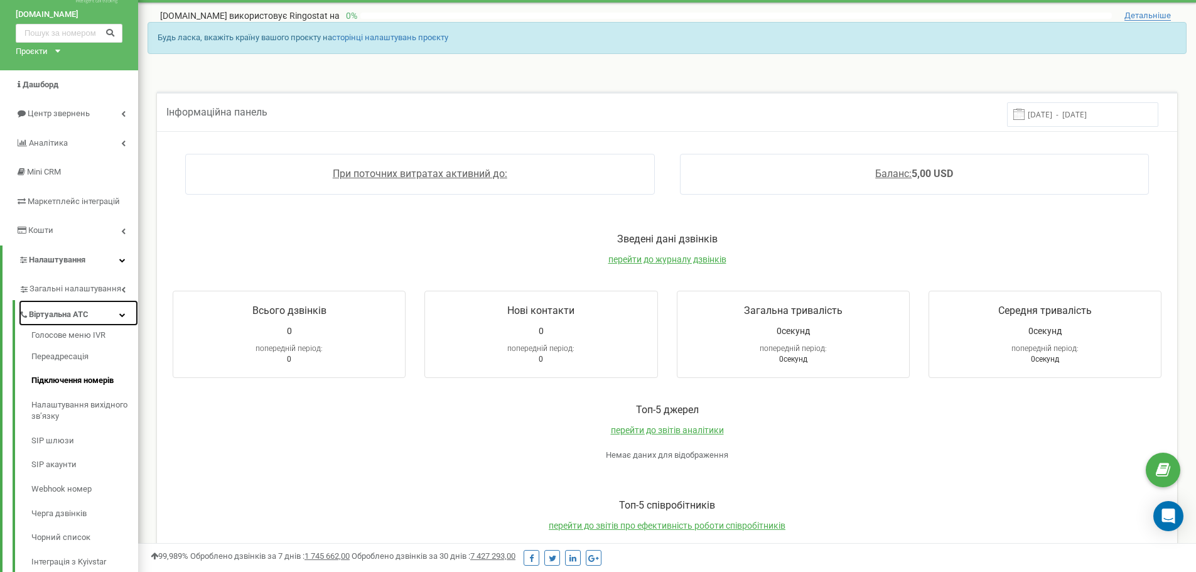
scroll to position [63, 0]
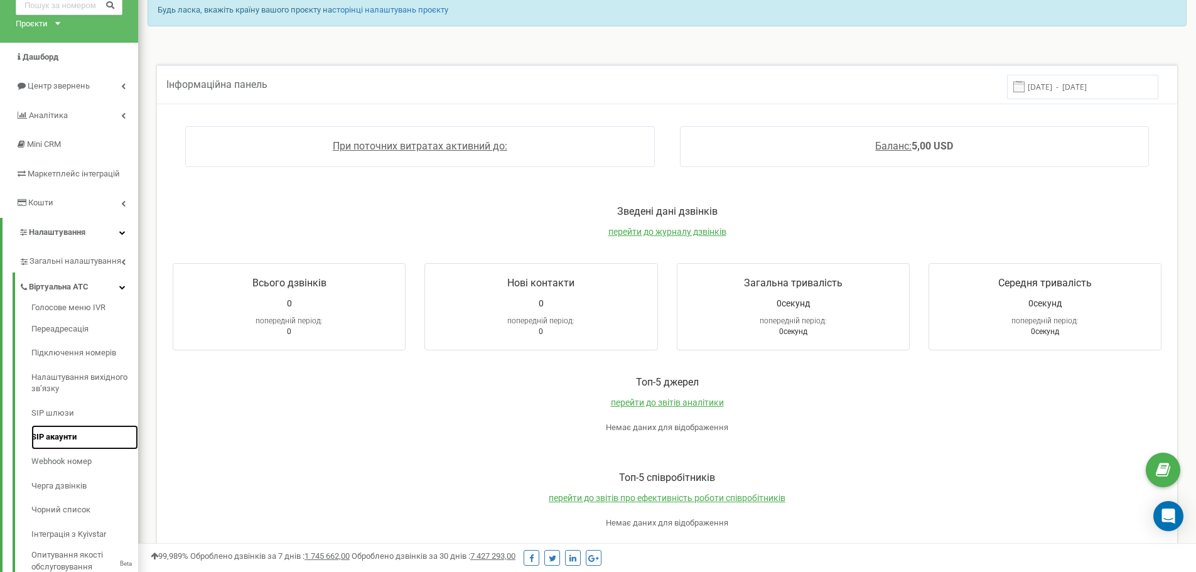
click at [48, 436] on link "SIP акаунти" at bounding box center [84, 437] width 107 height 24
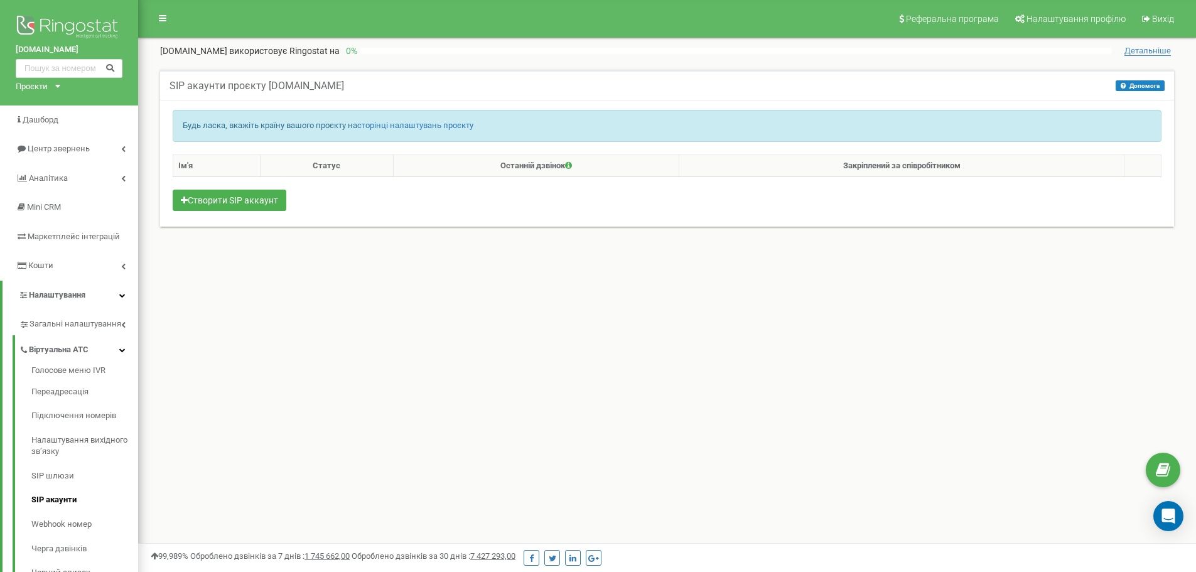
click at [209, 200] on button "Створити SIP аккаунт" at bounding box center [230, 200] width 114 height 21
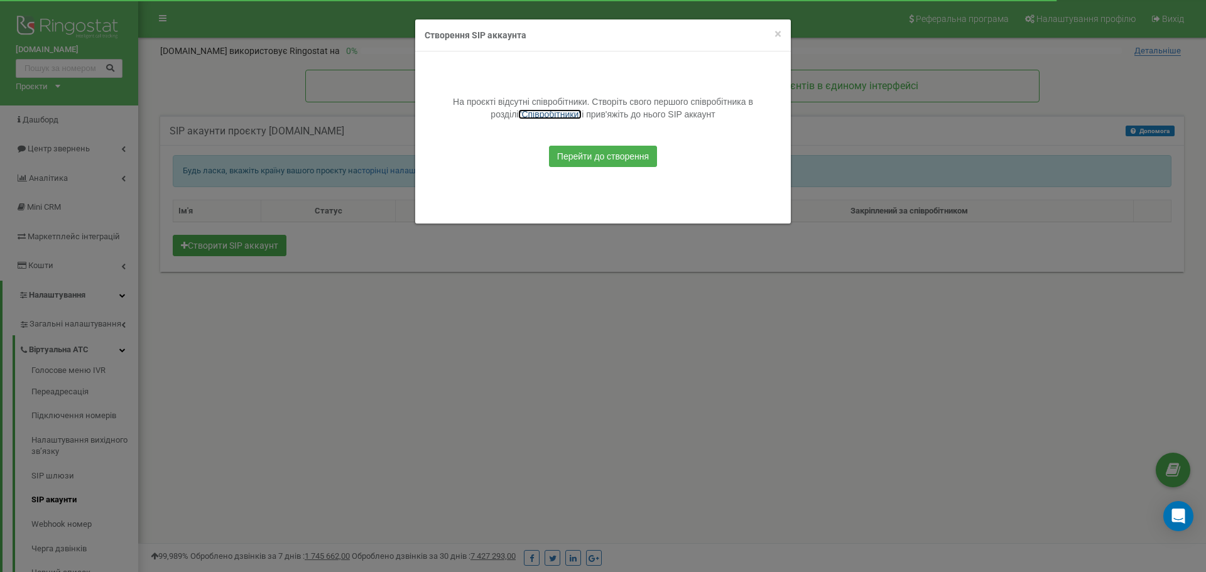
click at [527, 116] on link ""Співробітники"" at bounding box center [549, 114] width 63 height 10
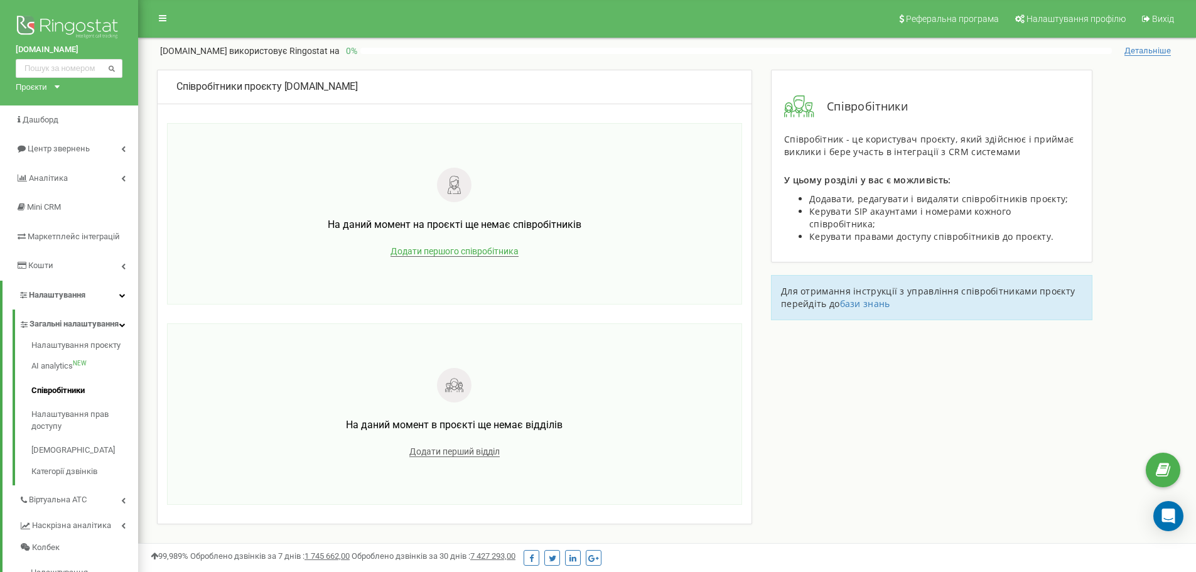
click at [436, 247] on span "Додати першого співробітника" at bounding box center [455, 251] width 128 height 11
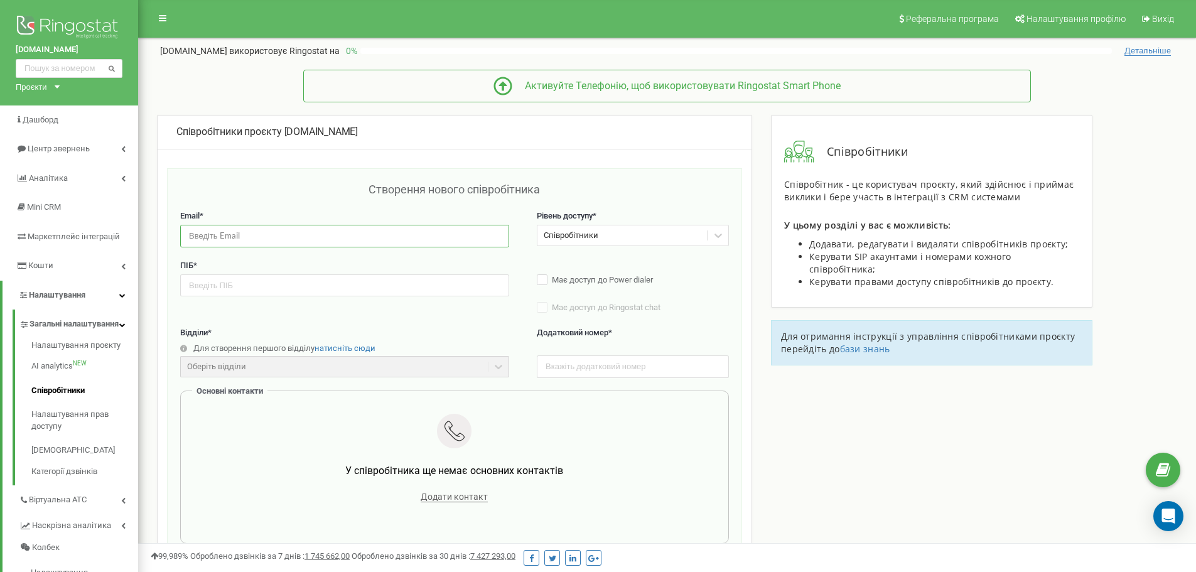
click at [318, 236] on input "email" at bounding box center [344, 236] width 329 height 22
paste input "support@ringostat.com"
type input "support@ringostat.com"
click at [244, 289] on input "text" at bounding box center [344, 285] width 329 height 22
paste input "Іванов Іван"
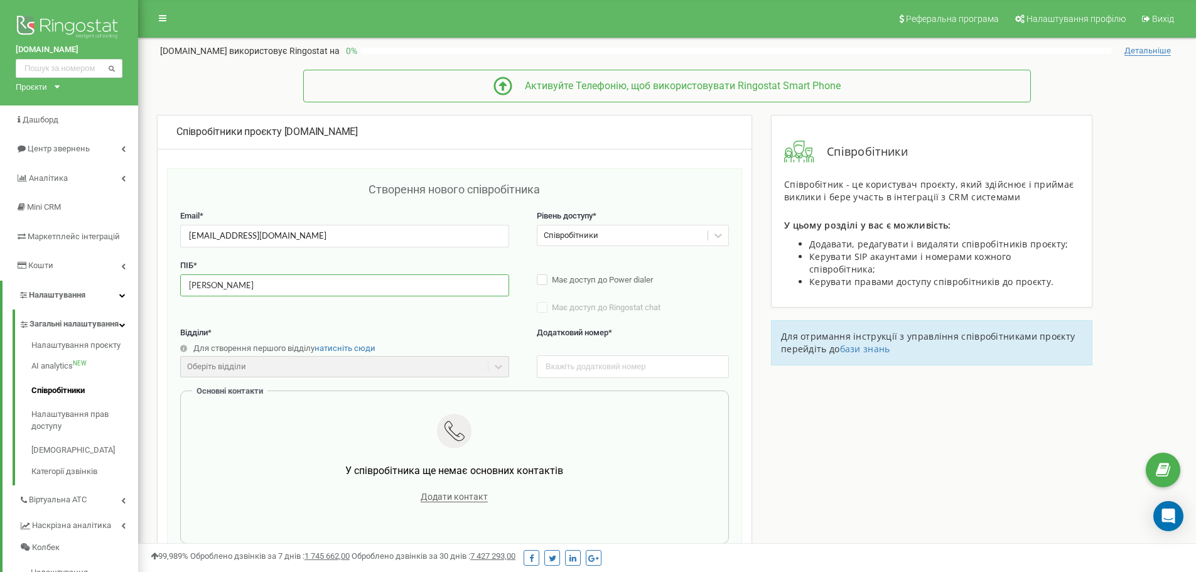
type input "Іванов Іван"
click at [608, 367] on input "text" at bounding box center [633, 366] width 192 height 22
type input "101"
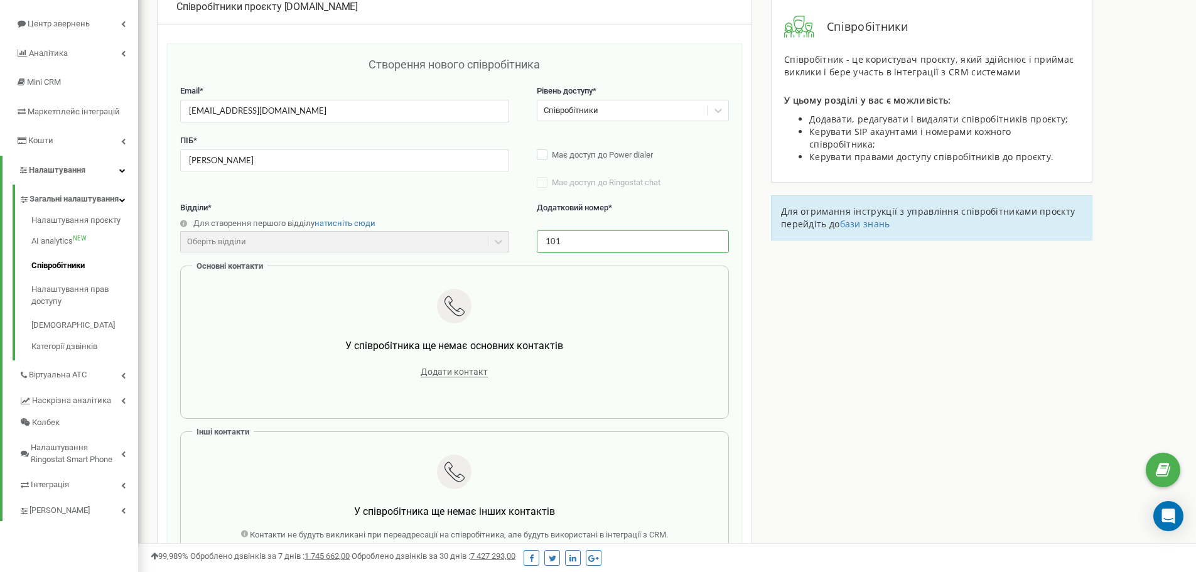
scroll to position [126, 0]
click at [459, 369] on span "Додати контакт" at bounding box center [454, 371] width 67 height 11
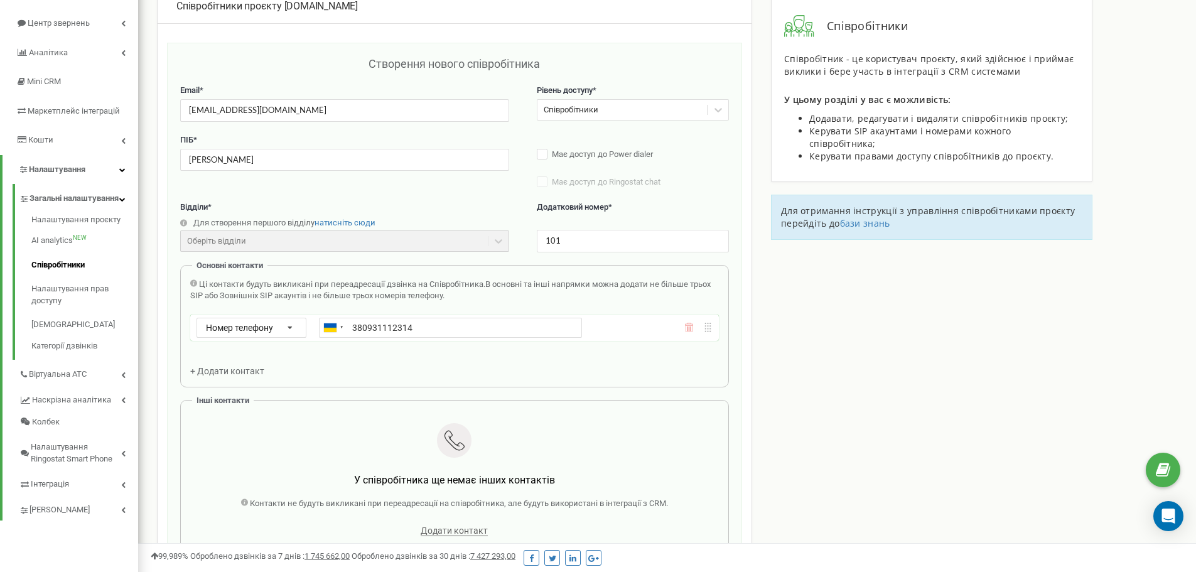
click at [359, 328] on input "380931112314" at bounding box center [450, 328] width 263 height 20
click at [401, 350] on div "Ці контакти будуть викликані при переадресації дзвінка на Співробітника. В осно…" at bounding box center [454, 328] width 529 height 99
click at [356, 327] on input "0931112314" at bounding box center [450, 328] width 263 height 20
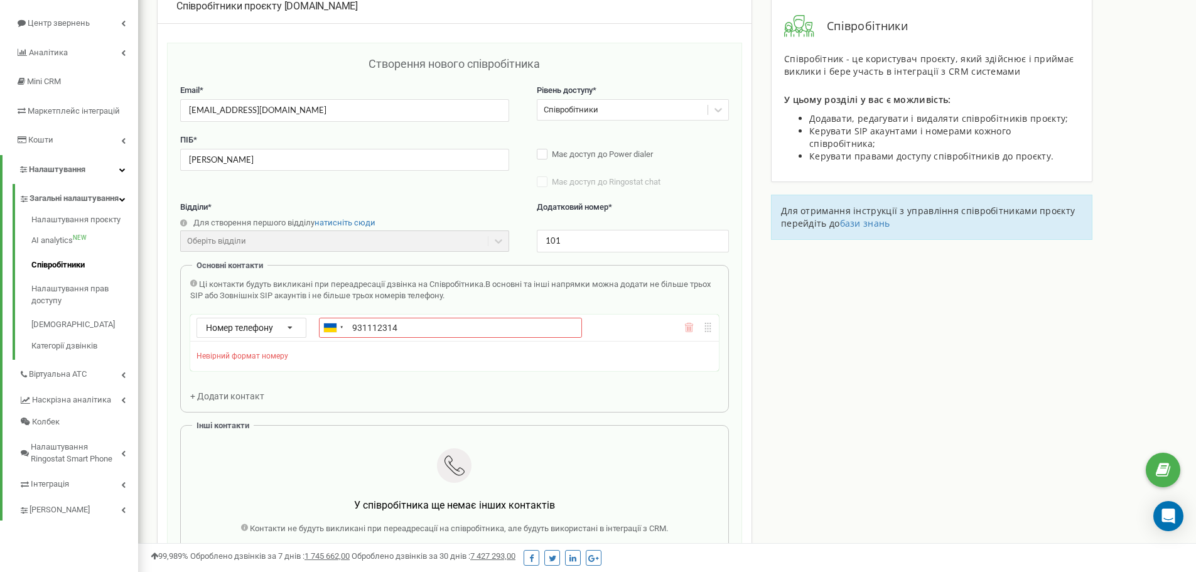
click at [383, 360] on div "Ці контакти будуть викликані при переадресації дзвінка на Співробітника. В осно…" at bounding box center [454, 341] width 529 height 124
click at [339, 332] on div at bounding box center [334, 327] width 29 height 19
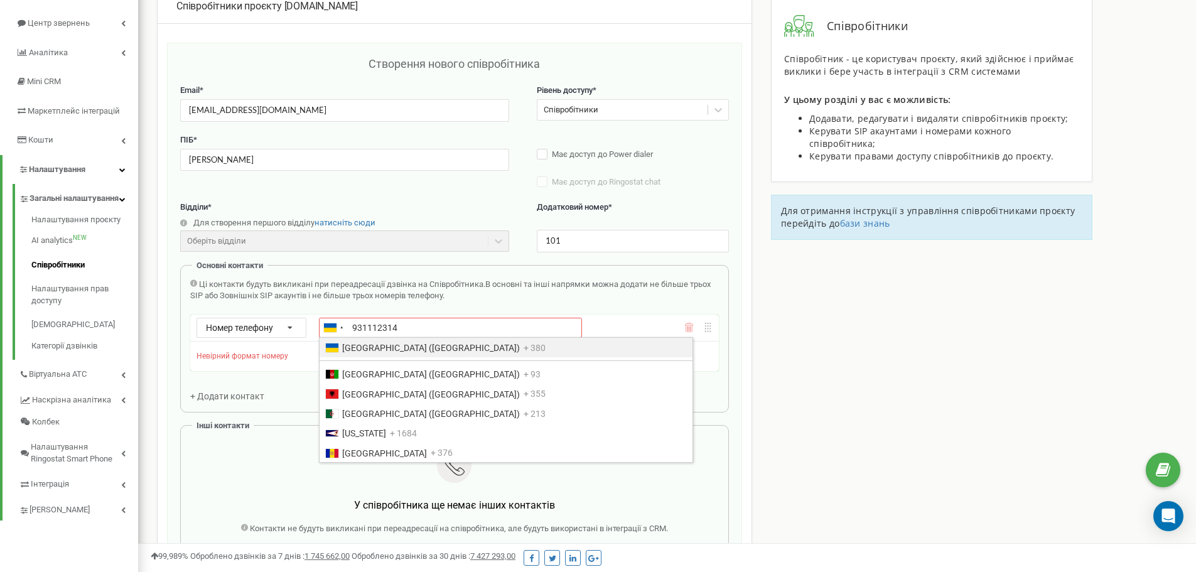
click at [359, 305] on div "Ці контакти будуть викликані при переадресації дзвінка на Співробітника. В осно…" at bounding box center [454, 297] width 529 height 36
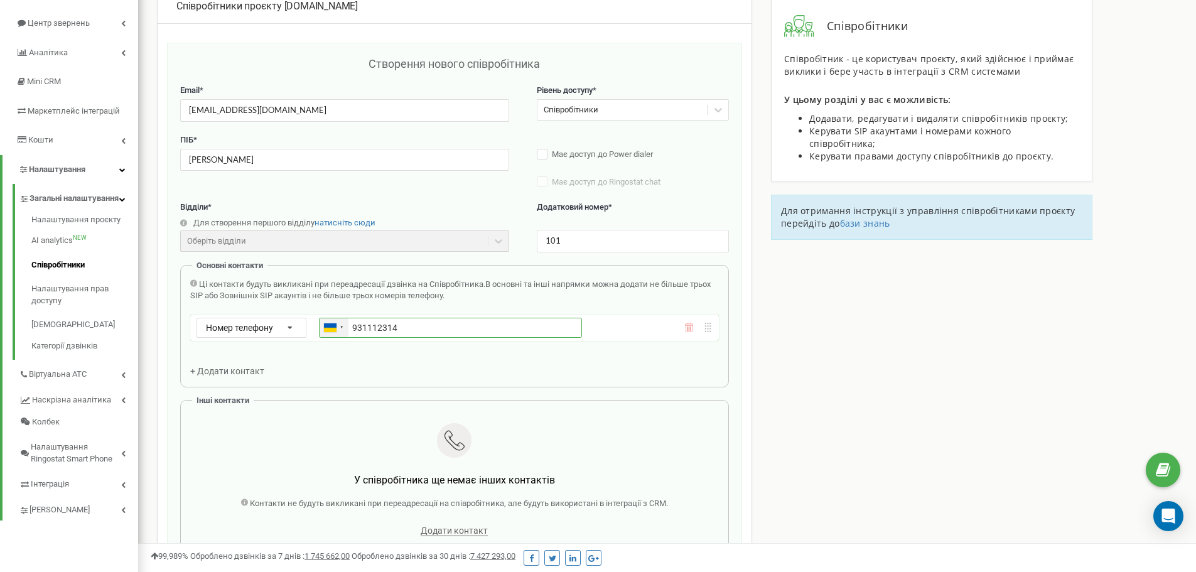
drag, startPoint x: 423, startPoint y: 325, endPoint x: 339, endPoint y: 326, distance: 84.8
click at [339, 326] on div "Ukraine (Україна) + 380 Afghanistan (‫افغانستان‬‎) + 93 Albania (Shqipëri) + 35…" at bounding box center [450, 328] width 263 height 20
paste input "380"
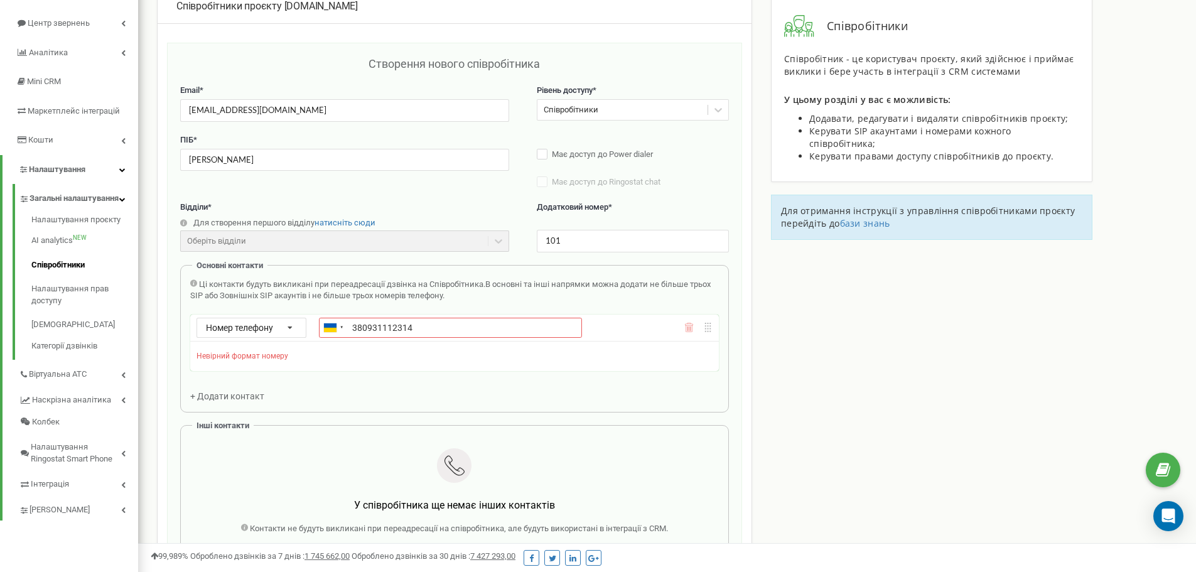
click at [370, 305] on div "Ці контакти будуть викликані при переадресації дзвінка на Співробітника. В осно…" at bounding box center [454, 297] width 529 height 36
click at [353, 325] on input "380931112314" at bounding box center [450, 328] width 263 height 20
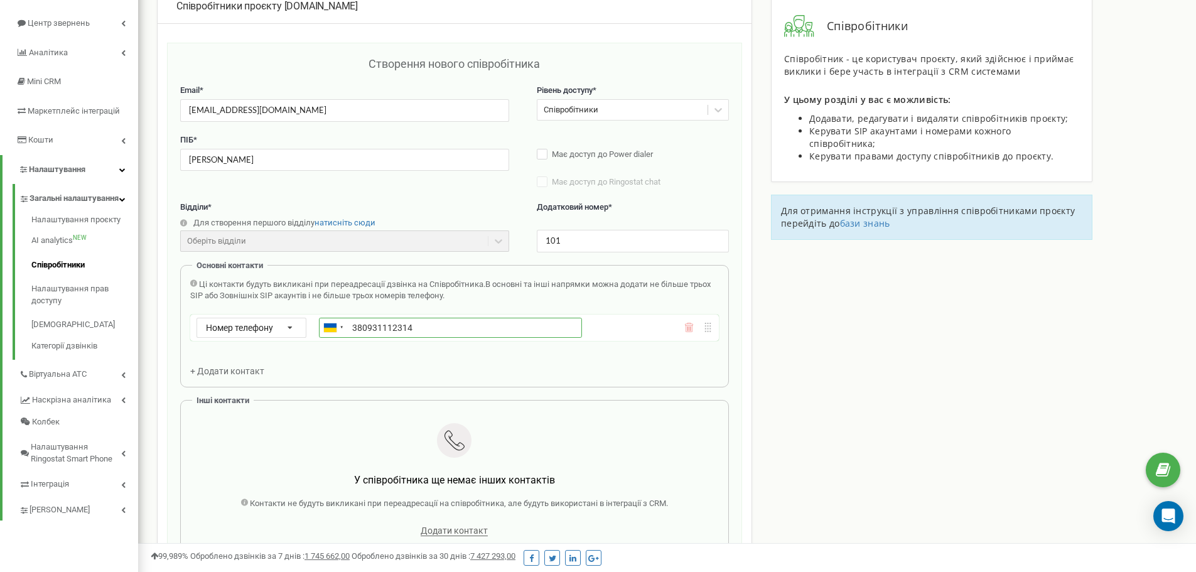
type input "+380931112314"
click at [406, 305] on div "Ці контакти будуть викликані при переадресації дзвінка на Співробітника. В осно…" at bounding box center [454, 297] width 529 height 36
click at [249, 374] on span "+ Додати контакт" at bounding box center [227, 371] width 74 height 10
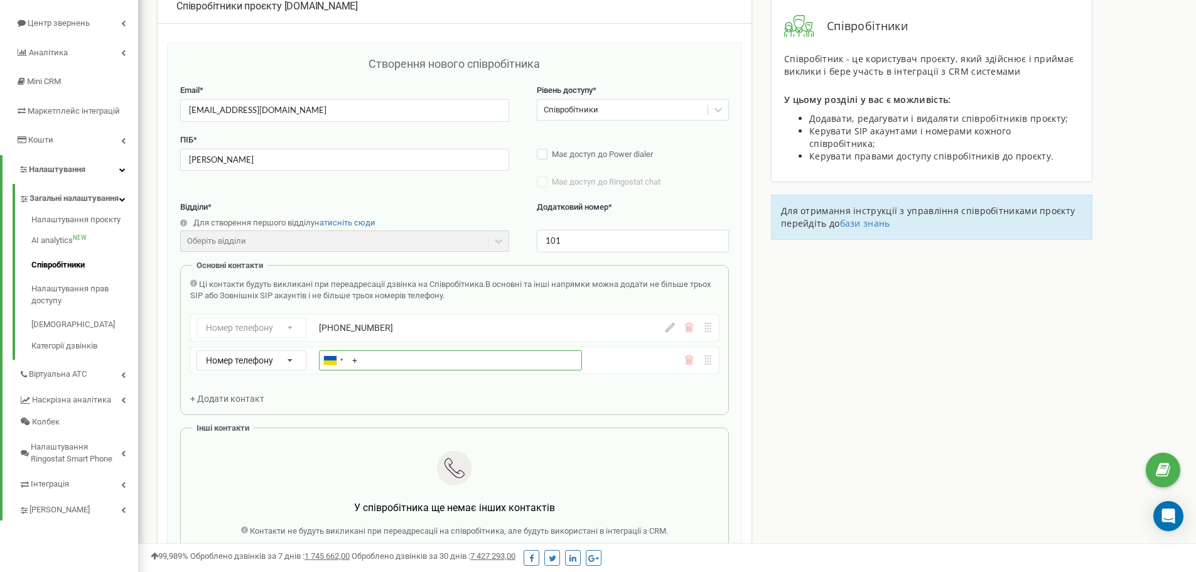
paste input "380441112314"
type input "+380441112314"
click at [440, 304] on div "Ці контакти будуть викликані при переадресації дзвінка на Співробітника. В осно…" at bounding box center [454, 297] width 529 height 36
click at [398, 365] on div "+380441112314" at bounding box center [450, 360] width 263 height 13
click at [689, 363] on icon at bounding box center [689, 361] width 1 height 5
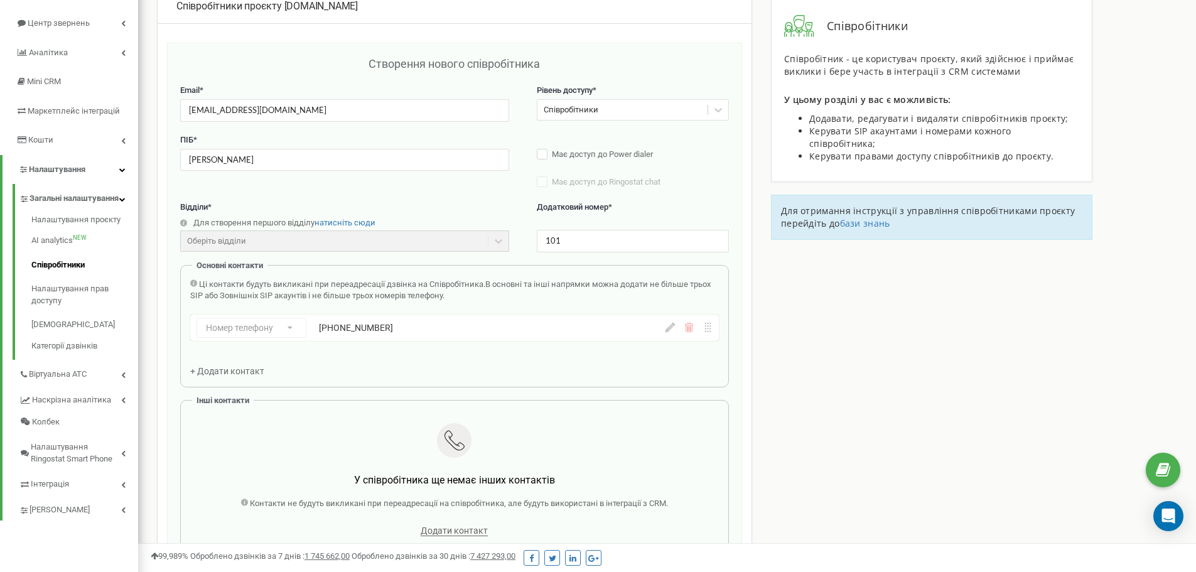
scroll to position [188, 0]
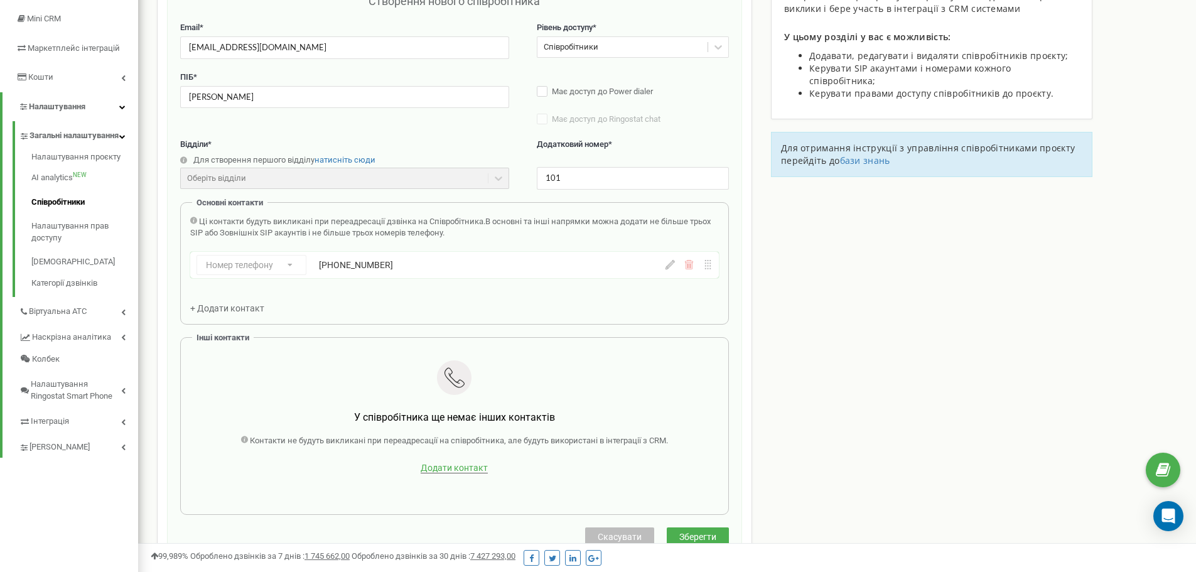
click at [440, 464] on span "Додати контакт" at bounding box center [454, 468] width 67 height 11
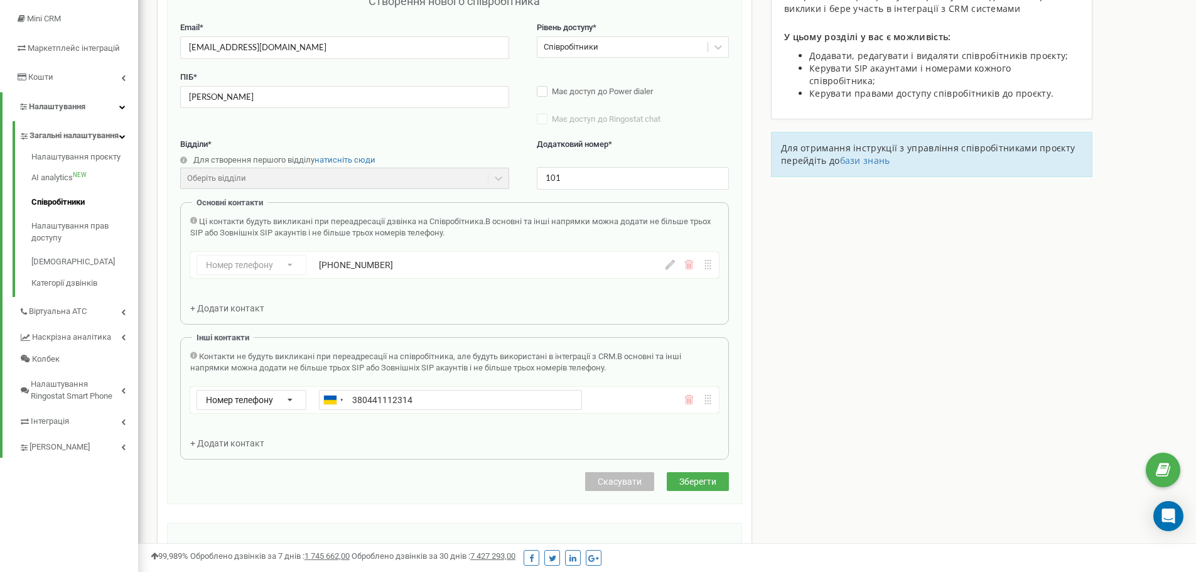
click at [353, 403] on input "380441112314" at bounding box center [450, 400] width 263 height 20
type input "+380441112314"
click at [400, 430] on div "Контакти не будуть викликані при переадресації на співробітника, але будуть вик…" at bounding box center [454, 400] width 529 height 99
click at [717, 487] on button "Зберегти" at bounding box center [698, 481] width 62 height 19
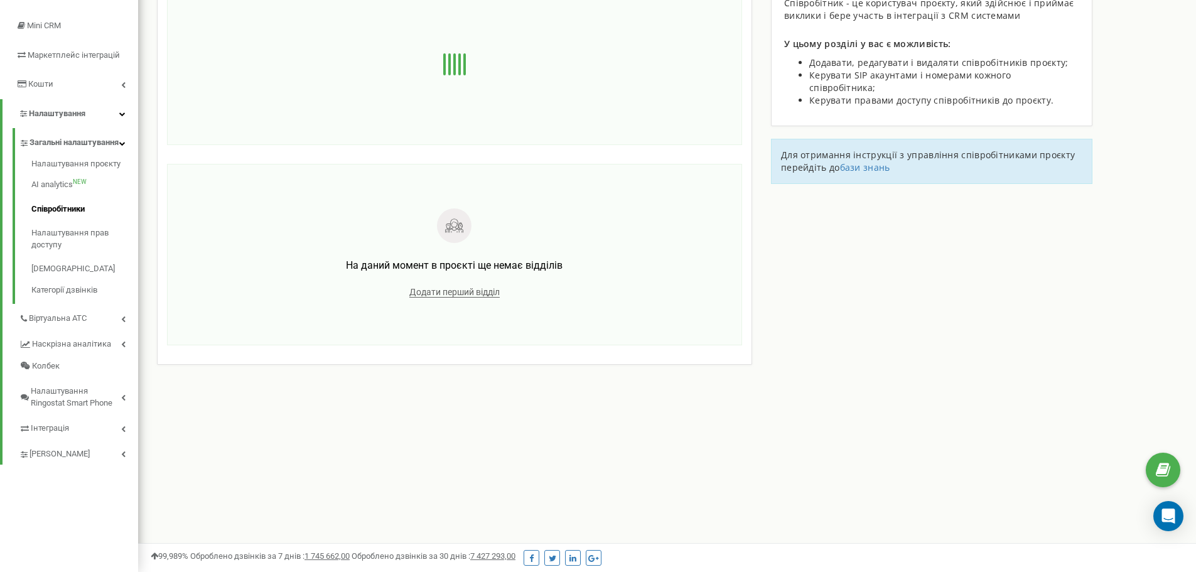
scroll to position [181, 0]
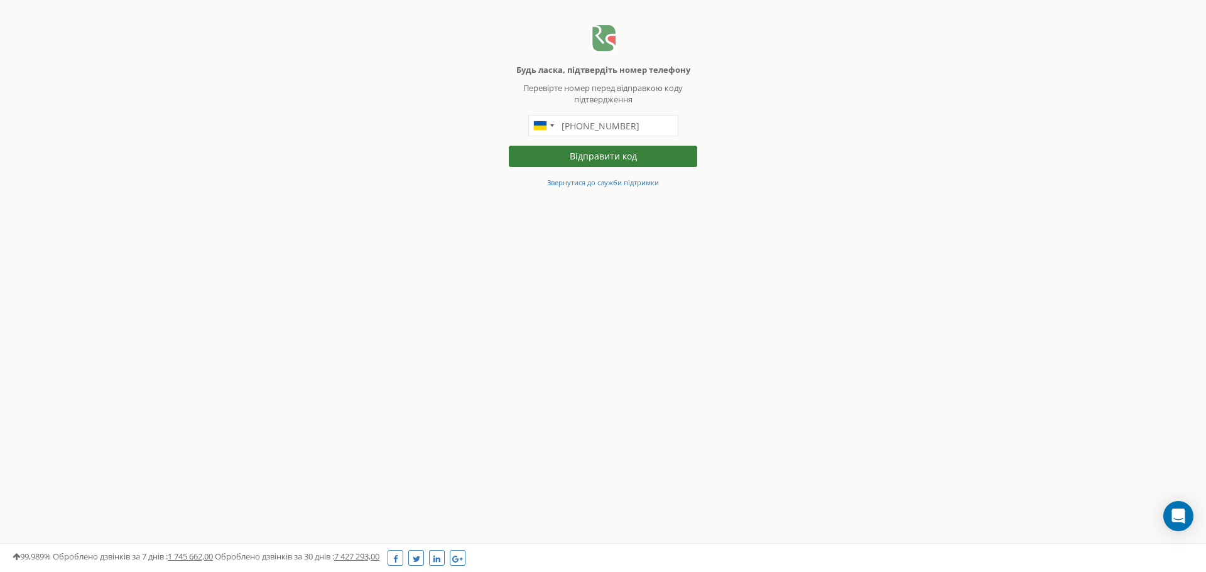
click at [600, 156] on button "Відправити код" at bounding box center [603, 156] width 188 height 21
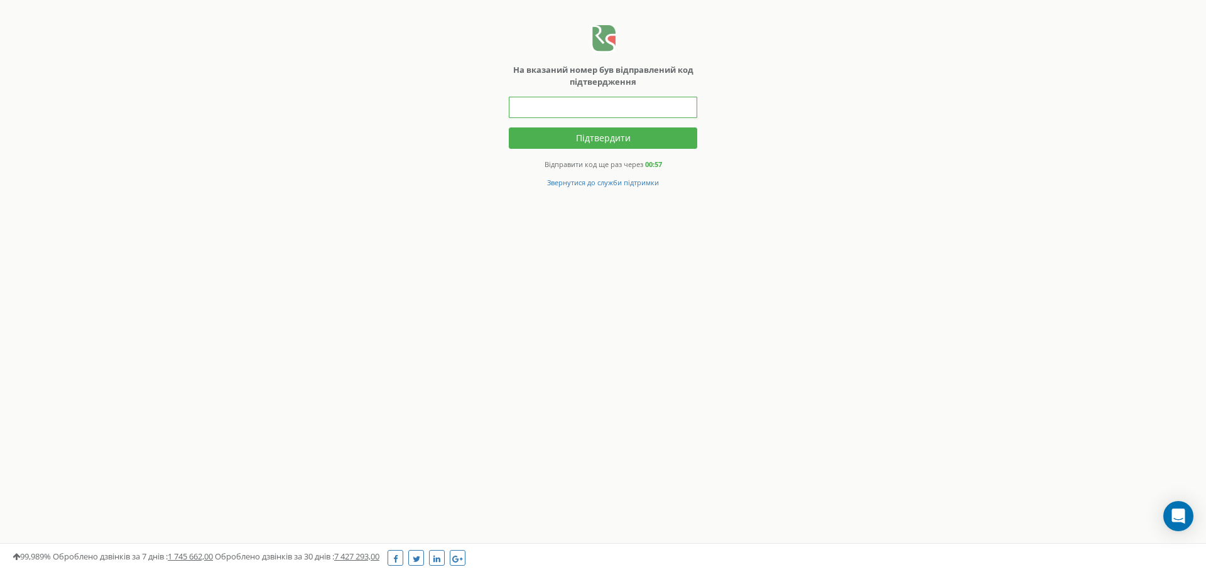
click at [574, 110] on input "text" at bounding box center [603, 107] width 188 height 21
type input "579994"
click at [604, 138] on button "Підтвердити" at bounding box center [603, 137] width 188 height 21
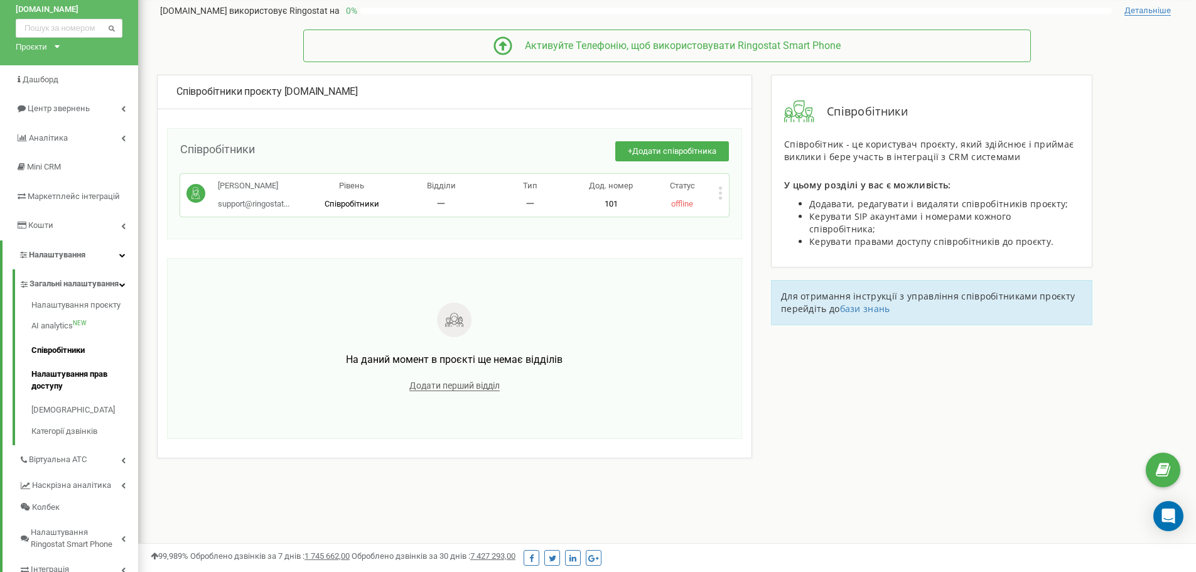
scroll to position [63, 0]
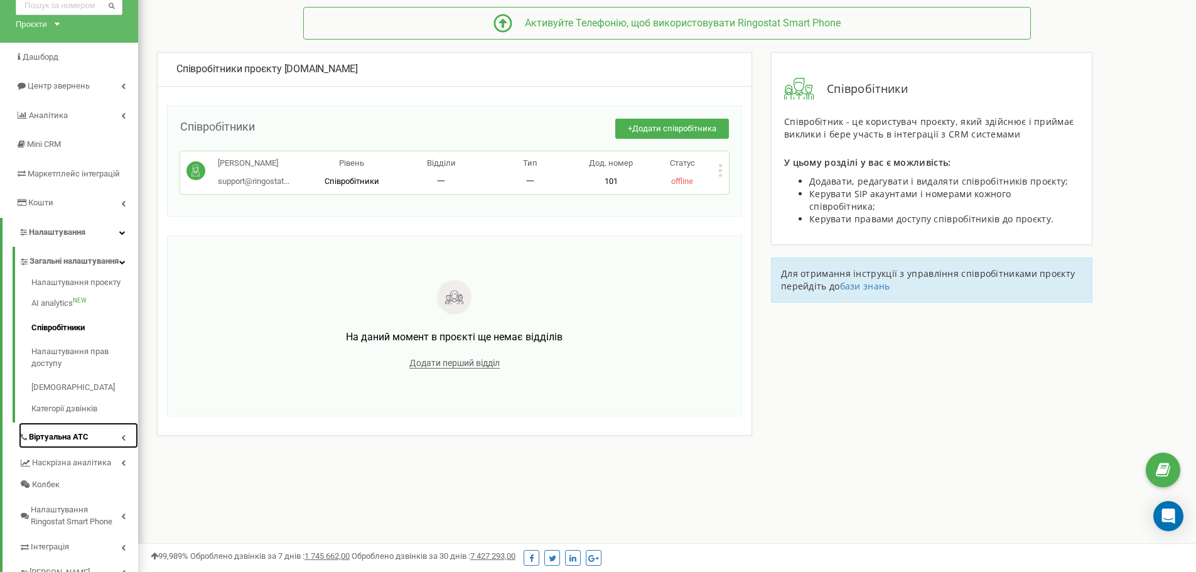
click at [78, 443] on span "Віртуальна АТС" at bounding box center [59, 437] width 60 height 12
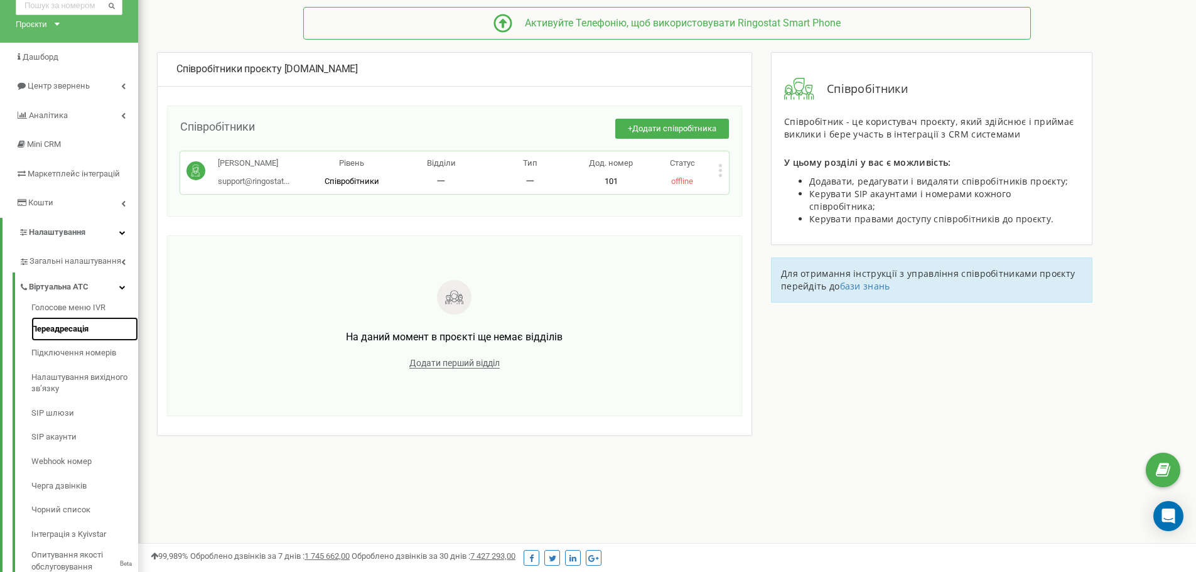
click at [68, 329] on link "Переадресація" at bounding box center [84, 329] width 107 height 24
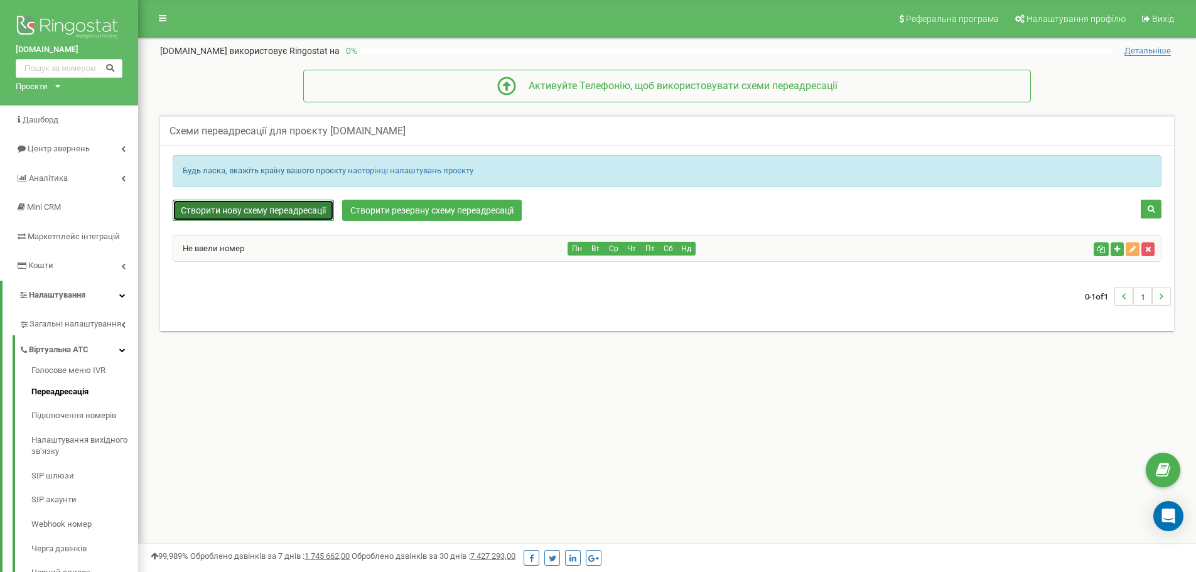
click at [207, 210] on link "Створити нову схему переадресації" at bounding box center [253, 210] width 161 height 21
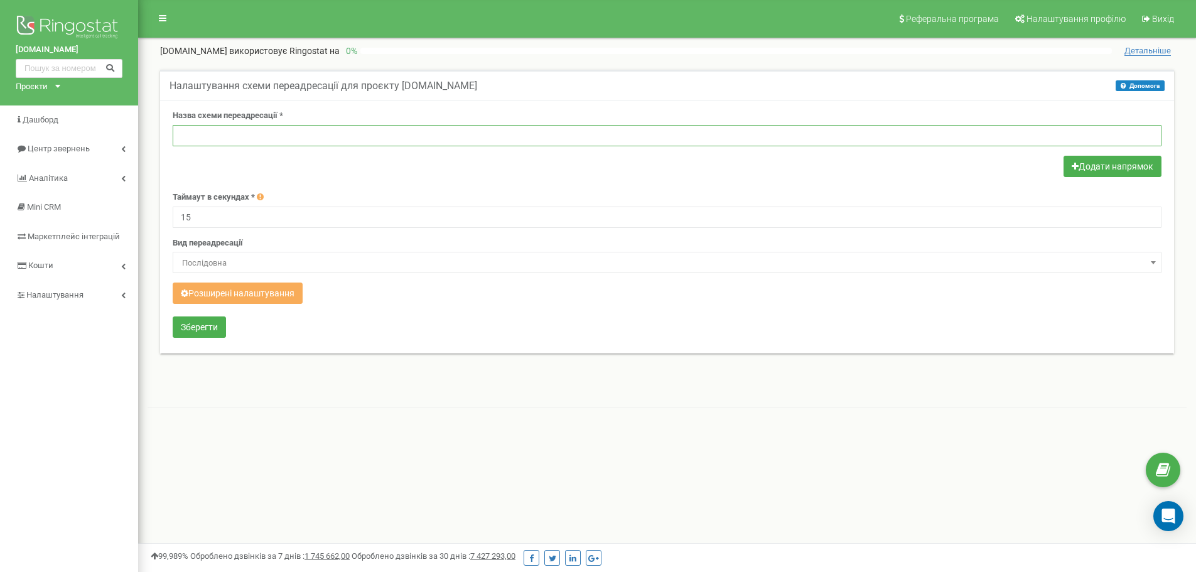
click at [266, 132] on input "text" at bounding box center [667, 135] width 989 height 21
paste input "Іванов Іван"
type input "Іванов Іван"
click at [354, 168] on div at bounding box center [667, 168] width 989 height 24
click at [1097, 162] on button "Додати напрямок" at bounding box center [1113, 166] width 98 height 21
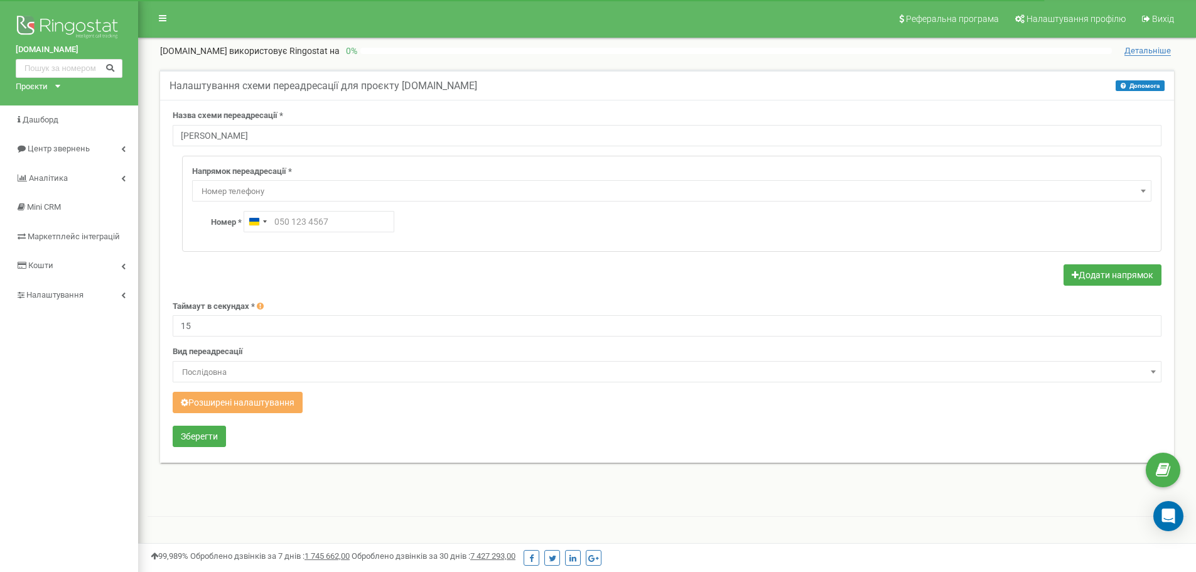
click at [290, 185] on span "Номер телефону" at bounding box center [672, 192] width 951 height 18
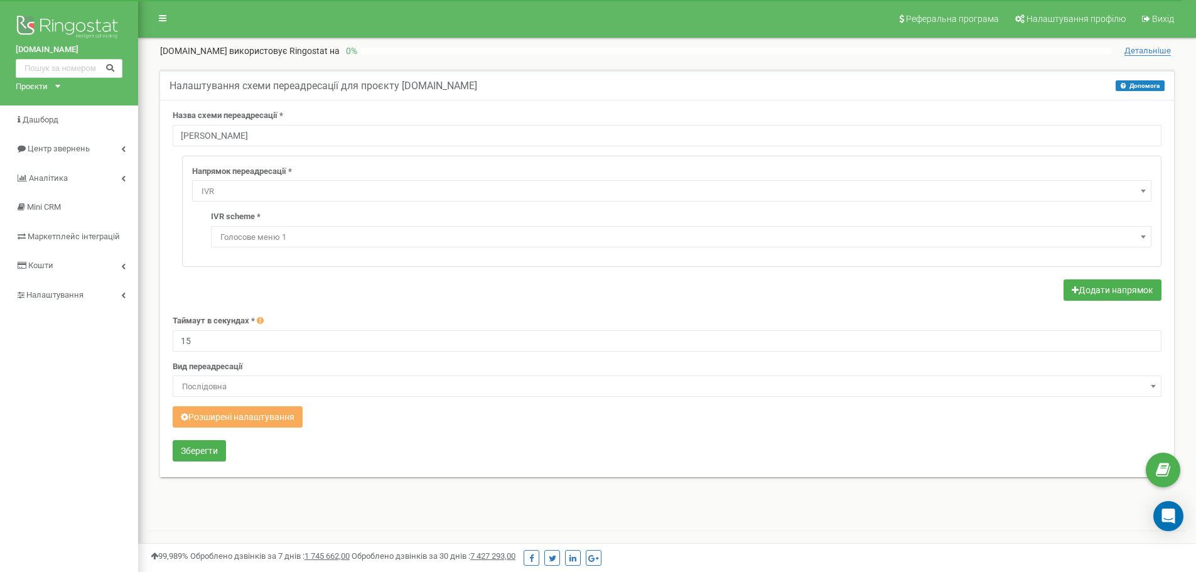
click at [290, 234] on span "Голосове меню 1" at bounding box center [681, 238] width 932 height 18
click at [593, 163] on div "Напрямок переадресації * Не використовувати Голосова пошта IVR Webhook номер пе…" at bounding box center [672, 211] width 978 height 110
click at [293, 189] on span "IVR" at bounding box center [672, 192] width 951 height 18
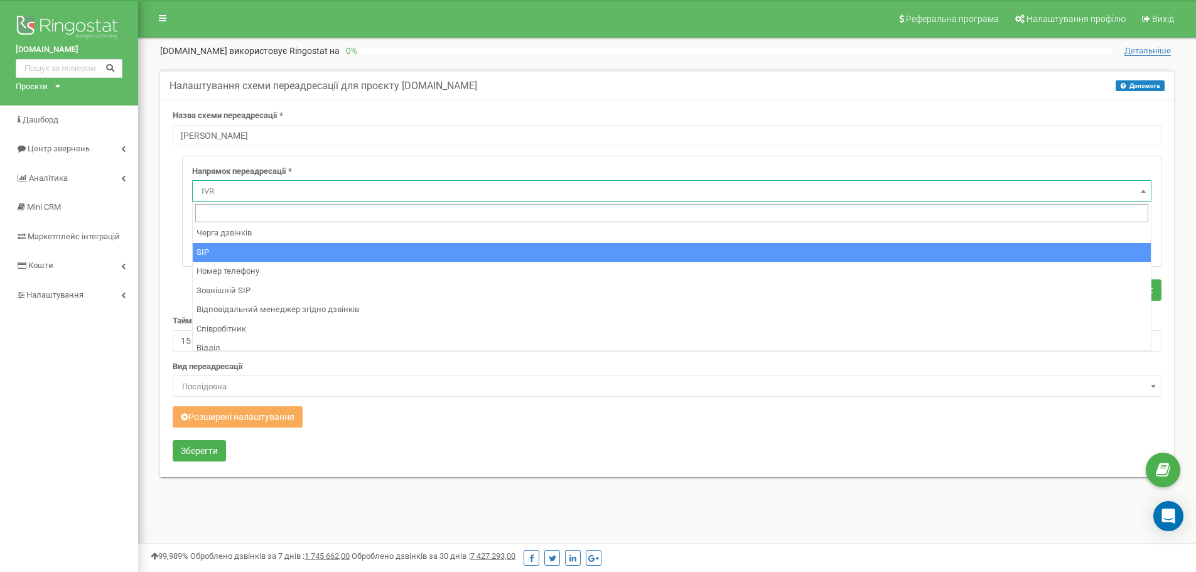
scroll to position [85, 0]
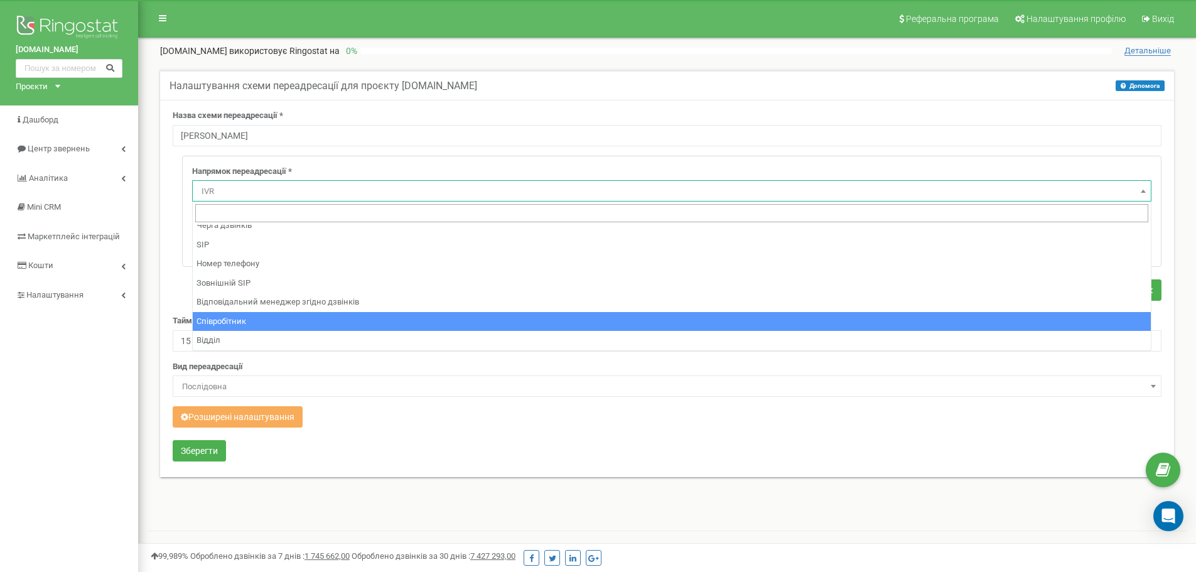
select select "Employee"
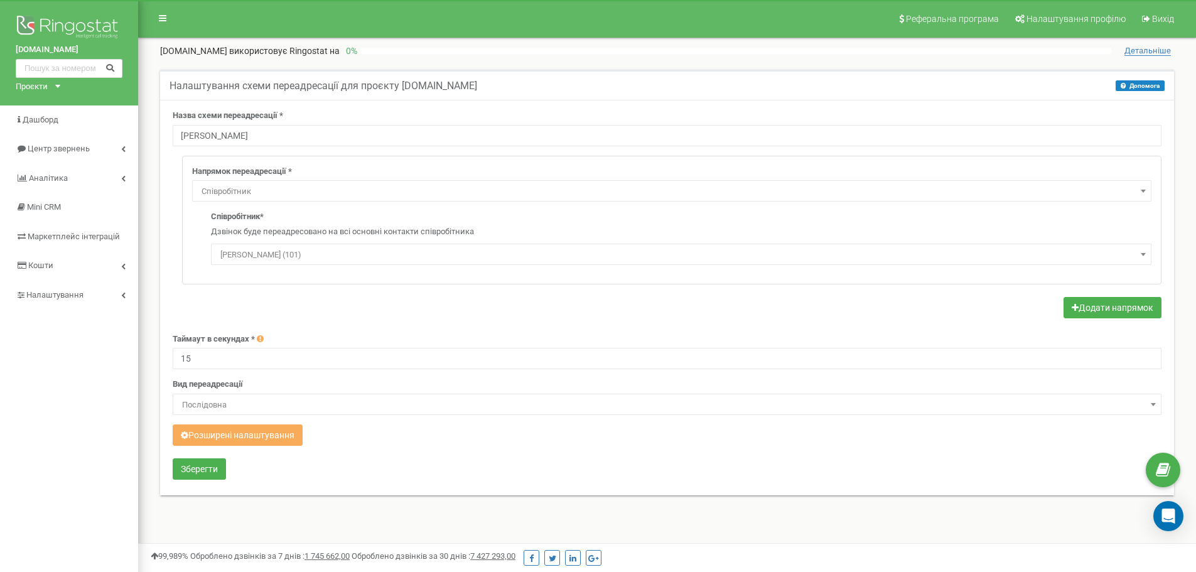
click at [298, 254] on span "Іванов Іван (101)" at bounding box center [681, 255] width 932 height 18
click at [274, 437] on button "Розширені налаштування" at bounding box center [238, 435] width 130 height 21
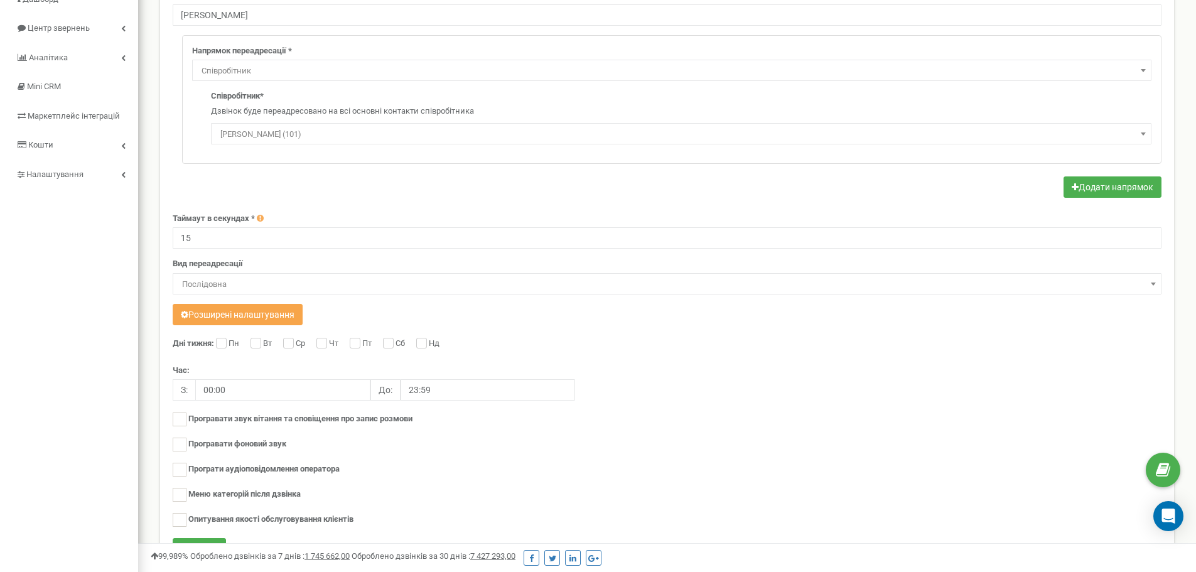
scroll to position [126, 0]
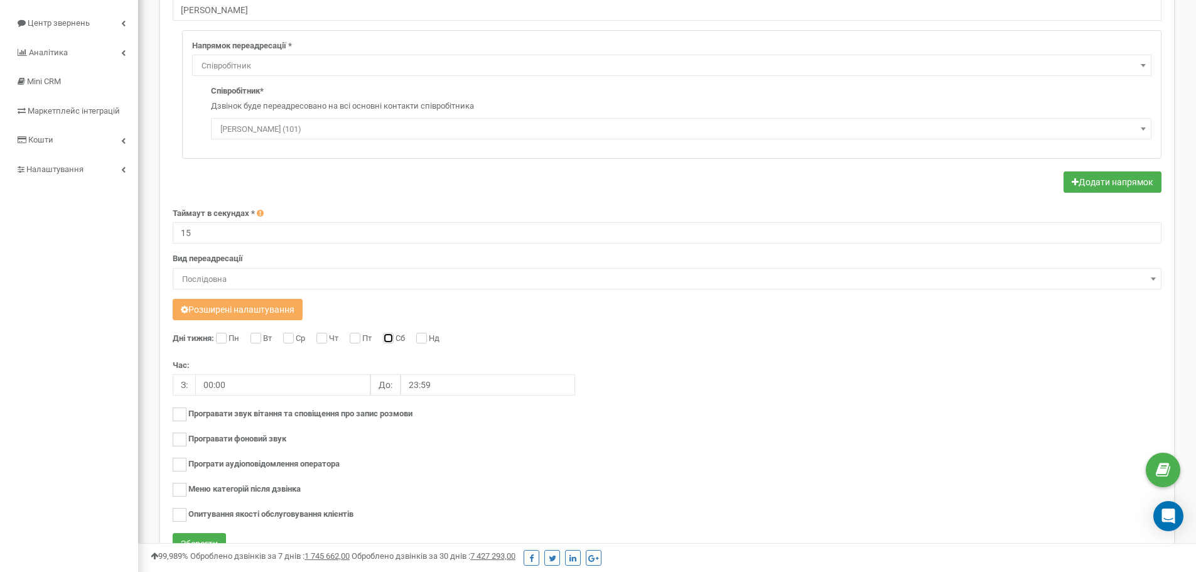
click at [391, 335] on input "Сб" at bounding box center [387, 339] width 8 height 8
checkbox input "true"
click at [425, 335] on input "Нд" at bounding box center [420, 339] width 8 height 8
checkbox input "true"
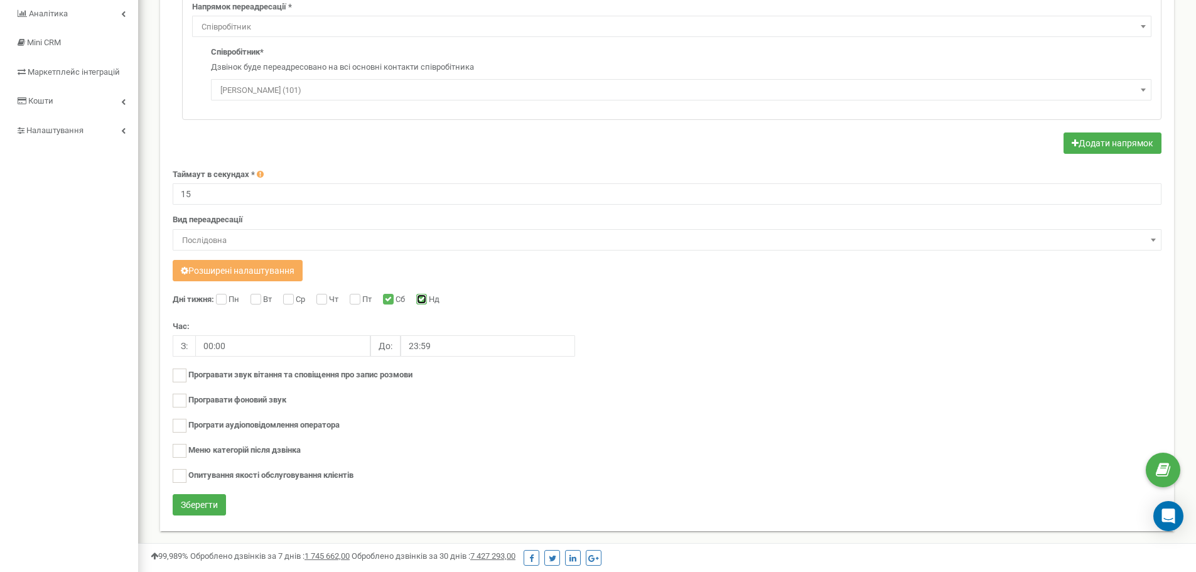
scroll to position [181, 0]
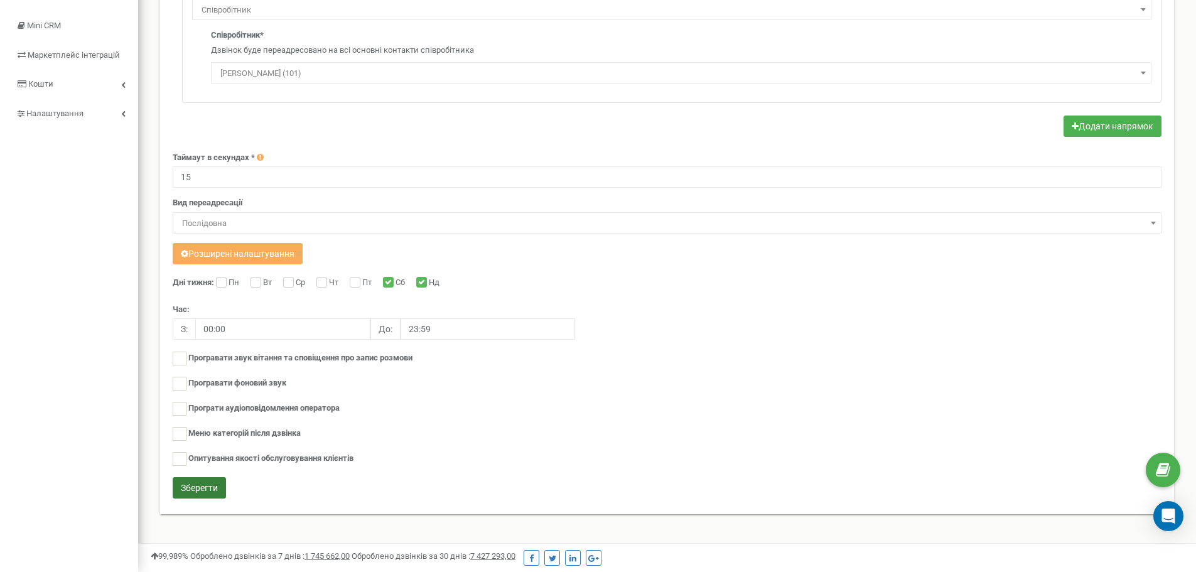
click at [197, 492] on button "Зберегти" at bounding box center [199, 487] width 53 height 21
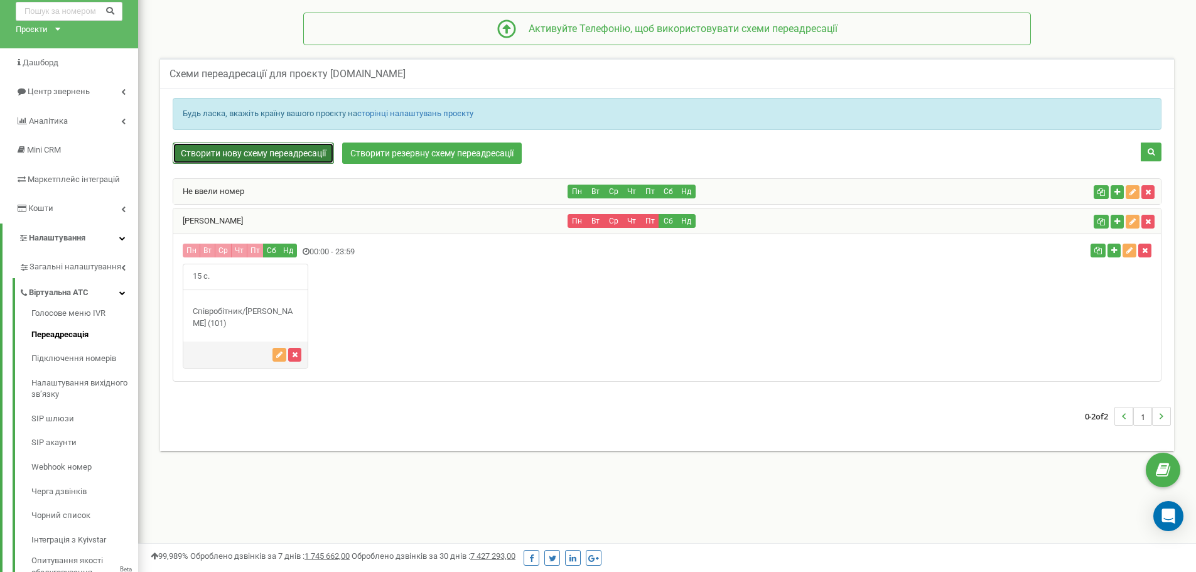
click at [240, 151] on link "Створити нову схему переадресації" at bounding box center [253, 153] width 161 height 21
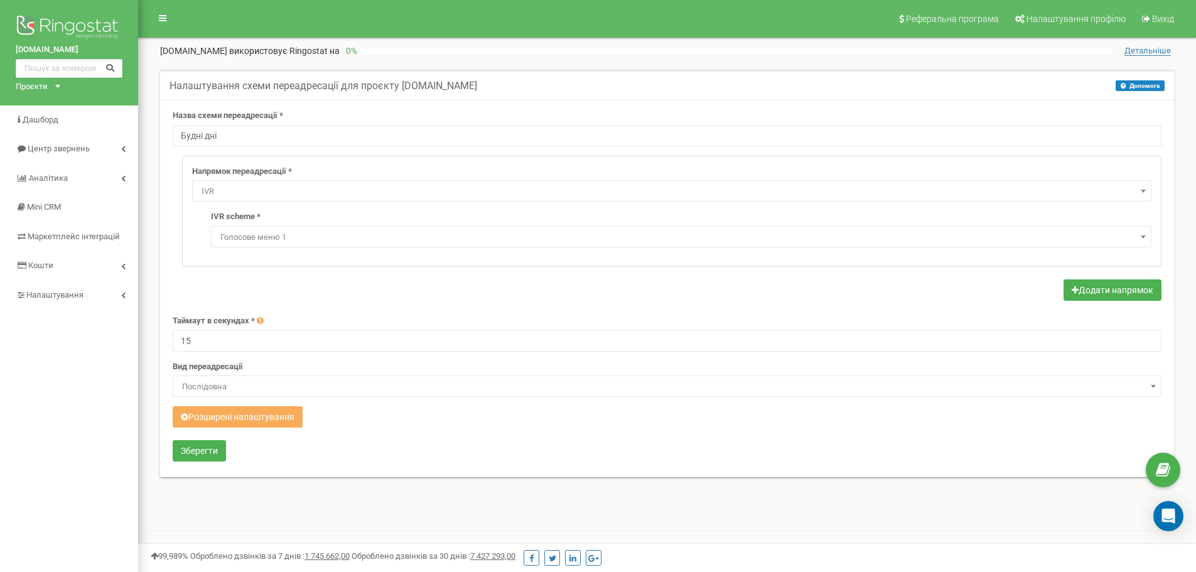
select select "addNumber"
click at [239, 414] on button "Розширені налаштування" at bounding box center [238, 416] width 130 height 21
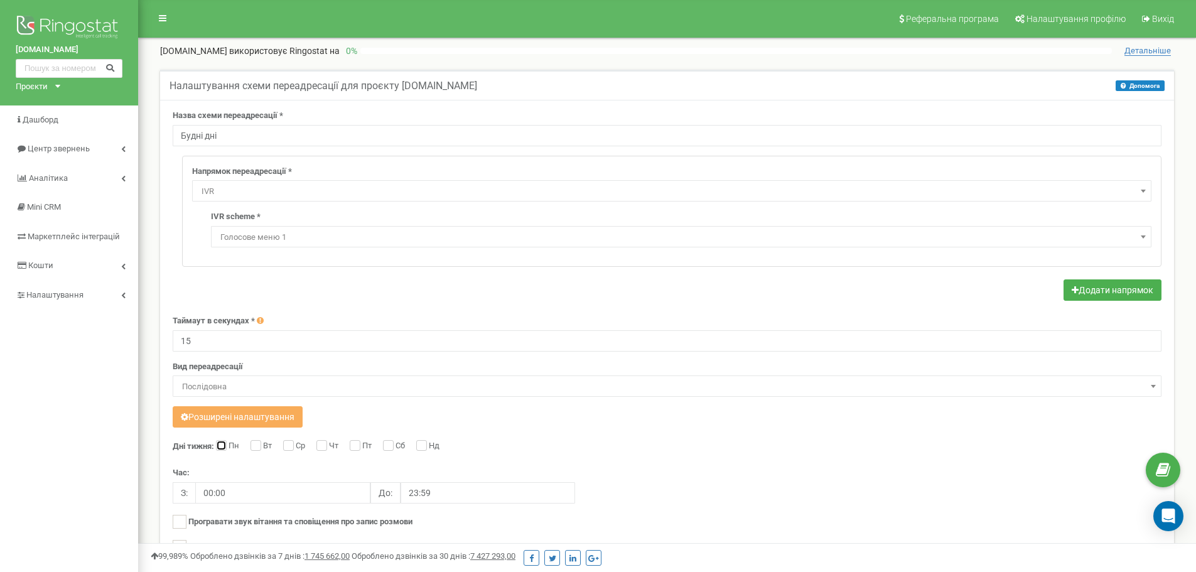
click at [224, 444] on input "Пн" at bounding box center [220, 447] width 8 height 8
checkbox input "true"
click at [263, 447] on label "Вт" at bounding box center [269, 446] width 12 height 13
click at [259, 447] on input "Вт" at bounding box center [255, 447] width 8 height 8
checkbox input "true"
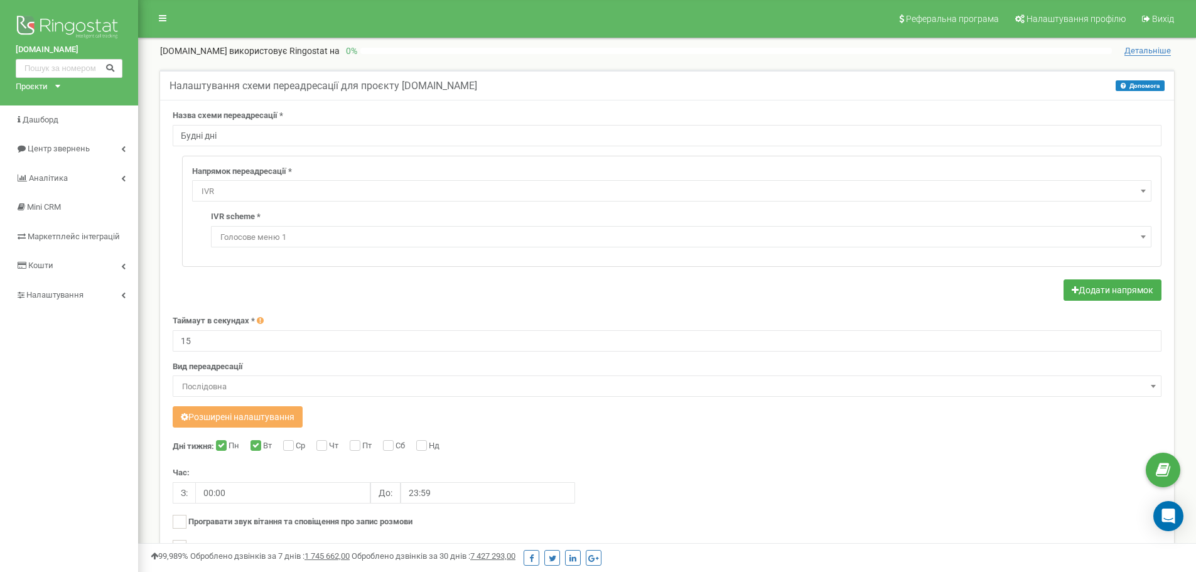
click at [296, 446] on div "Ср" at bounding box center [295, 446] width 25 height 13
click at [291, 445] on input "Ср" at bounding box center [287, 447] width 8 height 8
checkbox input "true"
click at [323, 443] on input "Чт" at bounding box center [321, 447] width 8 height 8
checkbox input "true"
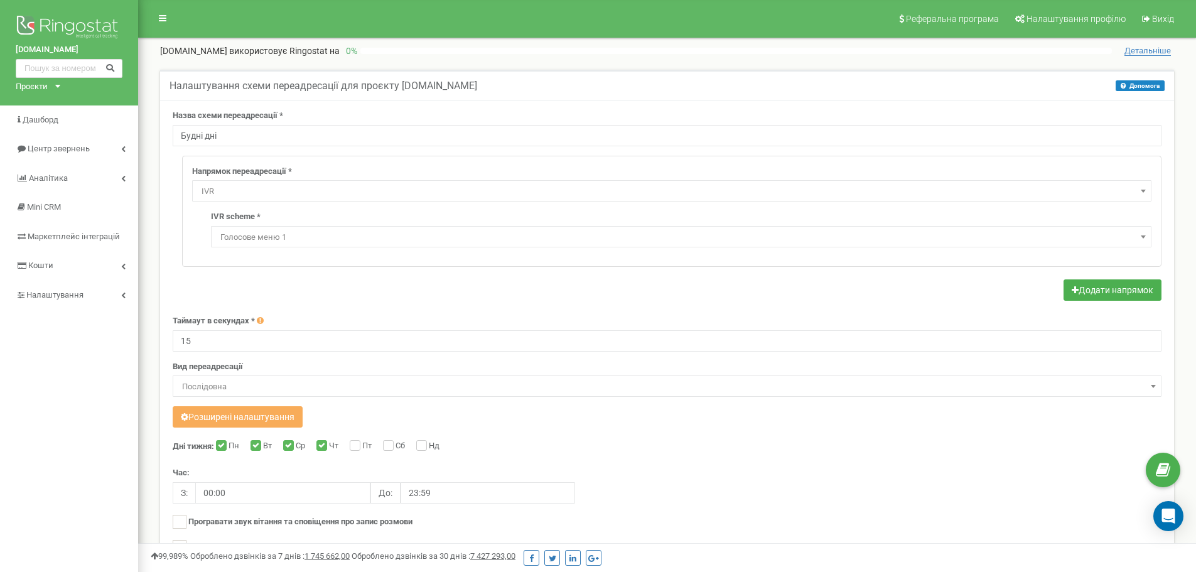
click at [362, 445] on label "Пт" at bounding box center [368, 446] width 13 height 13
click at [358, 445] on input "Пт" at bounding box center [354, 447] width 8 height 8
checkbox input "true"
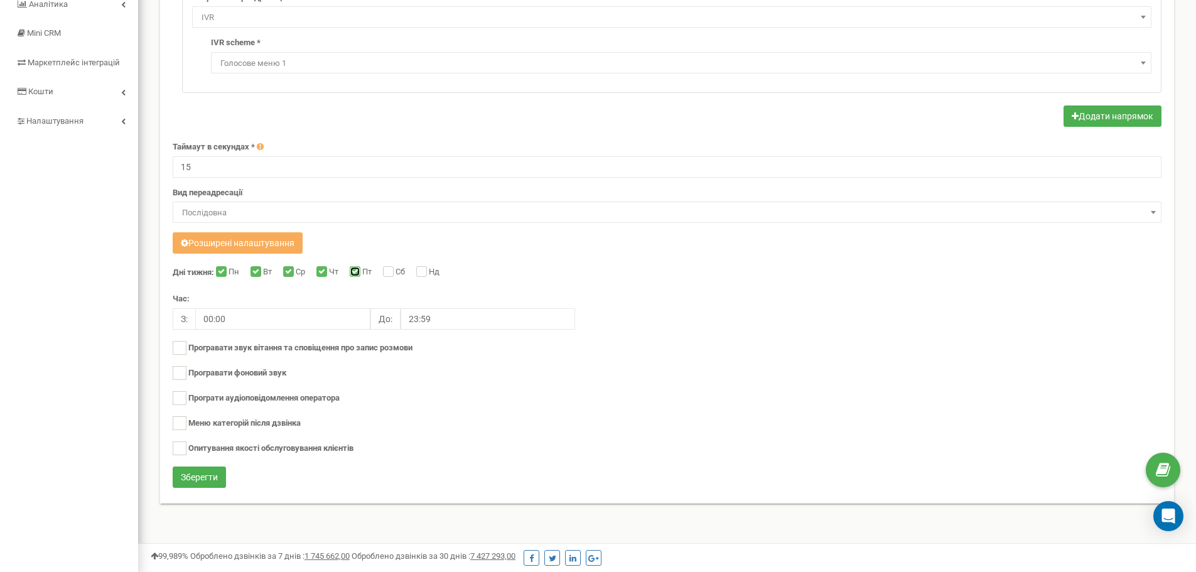
scroll to position [181, 0]
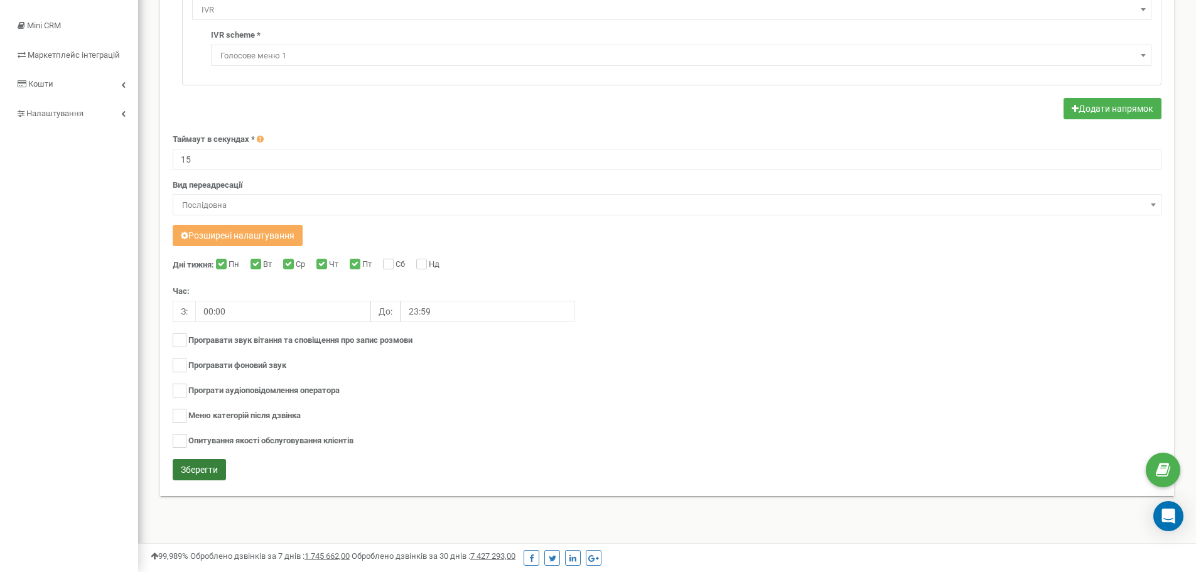
click at [204, 470] on button "Зберегти" at bounding box center [199, 469] width 53 height 21
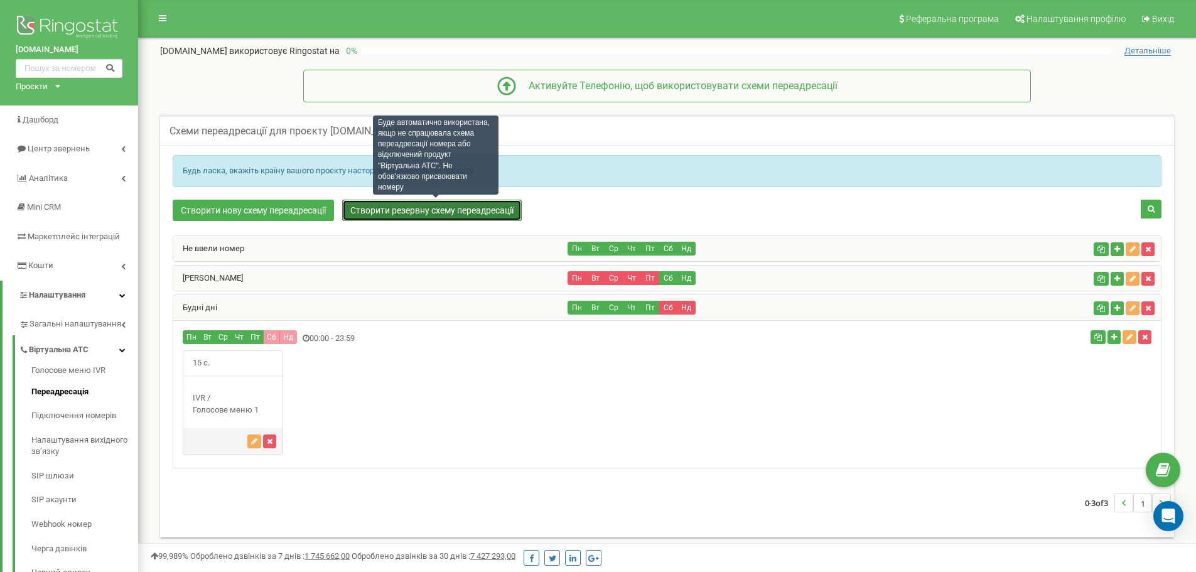
click at [469, 216] on link "Створити резервну схему переадресації" at bounding box center [432, 210] width 180 height 21
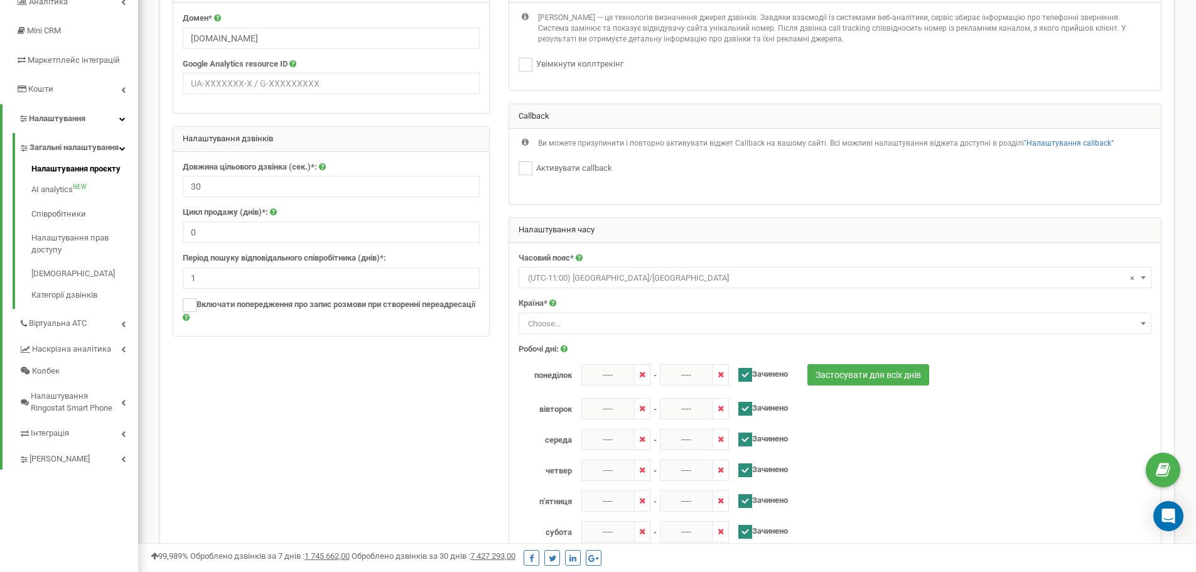
scroll to position [188, 0]
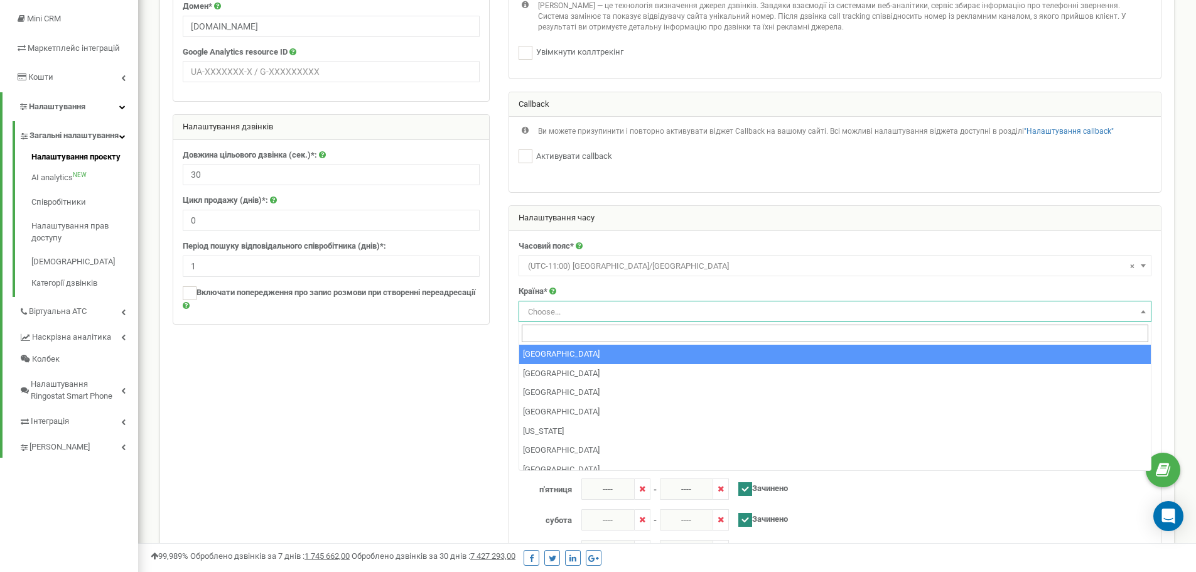
click at [609, 309] on span "Choose..." at bounding box center [835, 312] width 624 height 18
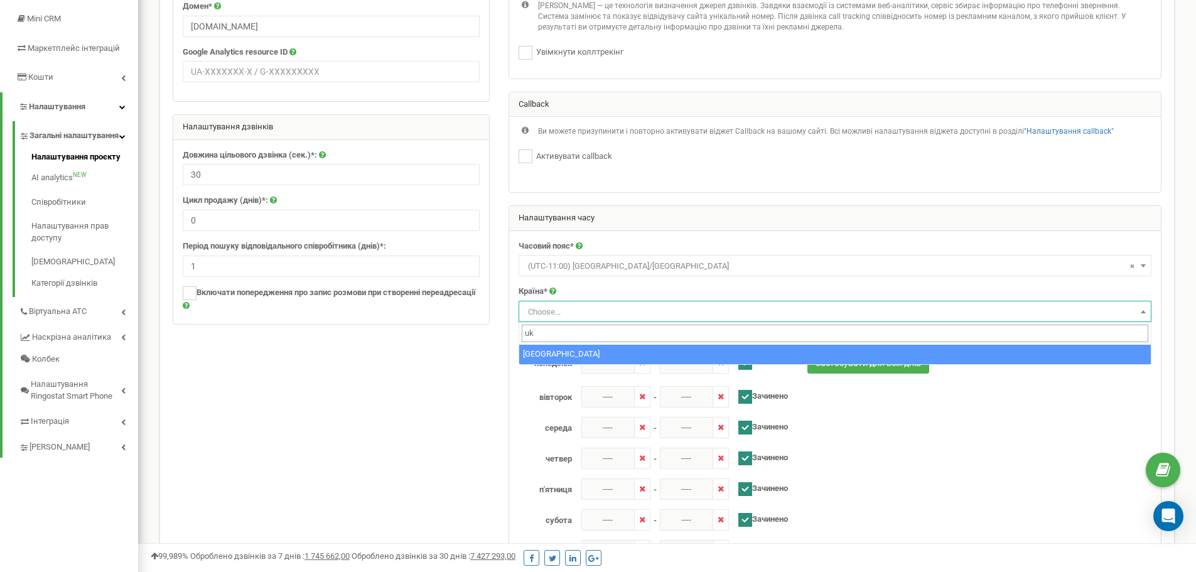
type input "uk"
select select "UKR"
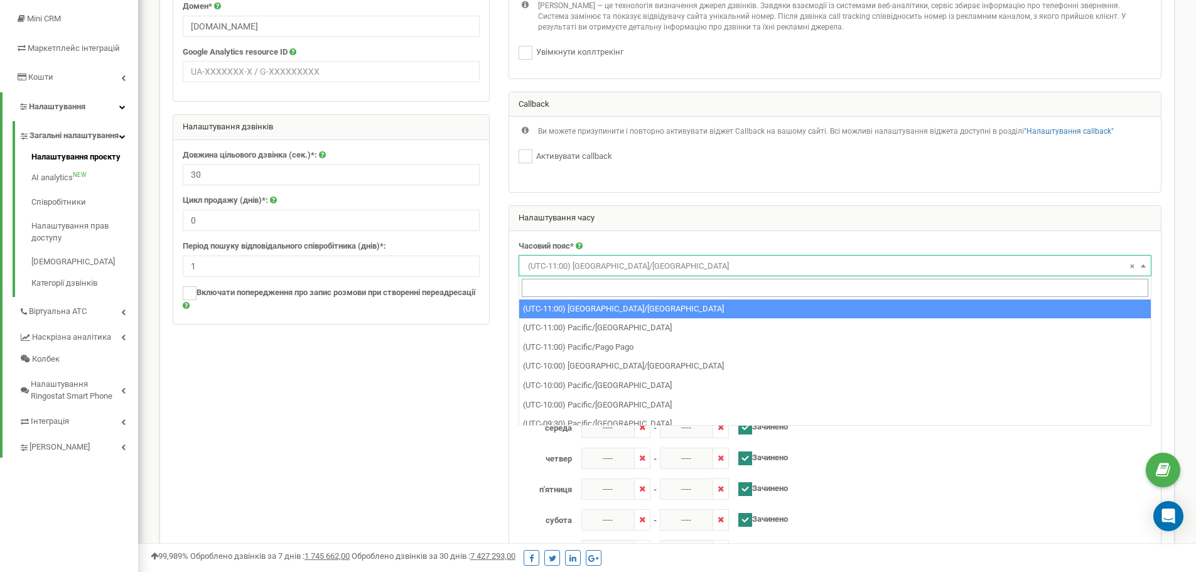
click at [1142, 267] on b at bounding box center [1143, 265] width 5 height 3
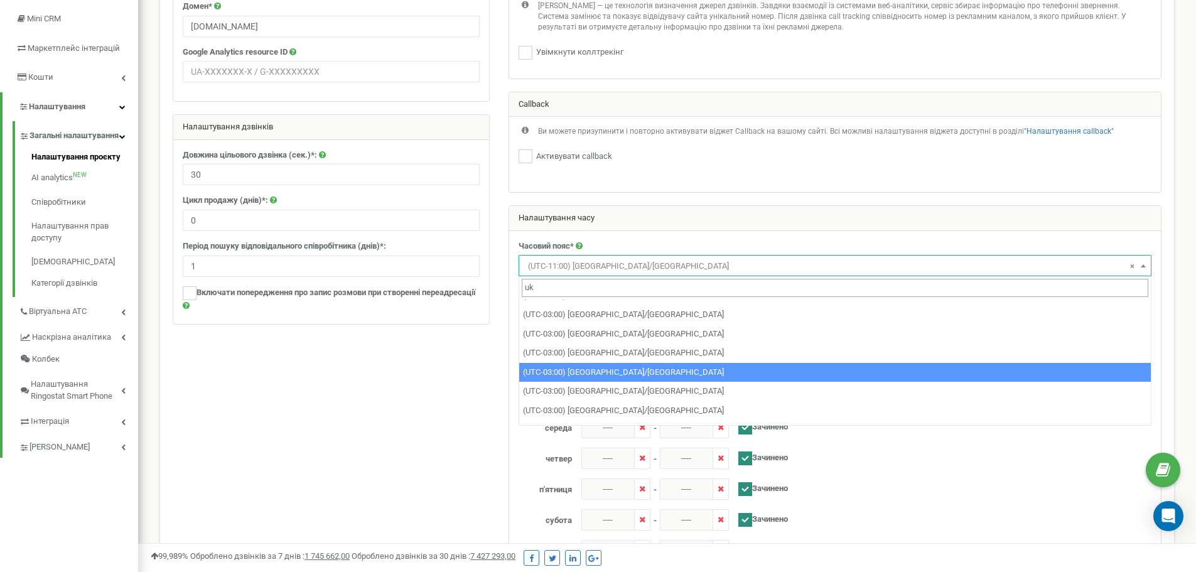
scroll to position [0, 0]
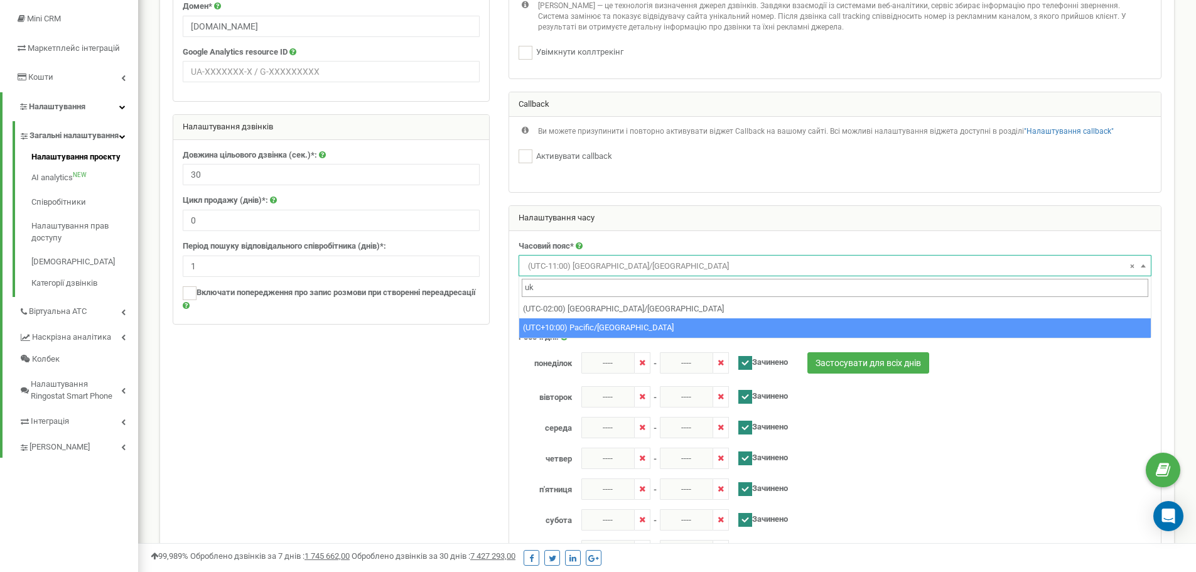
type input "u"
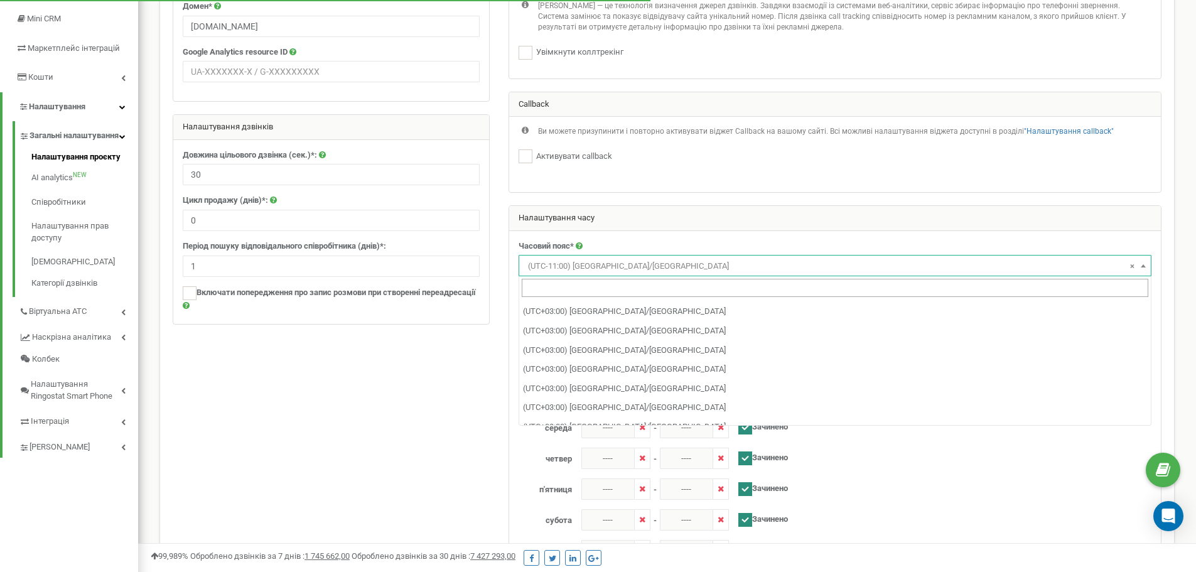
scroll to position [5338, 0]
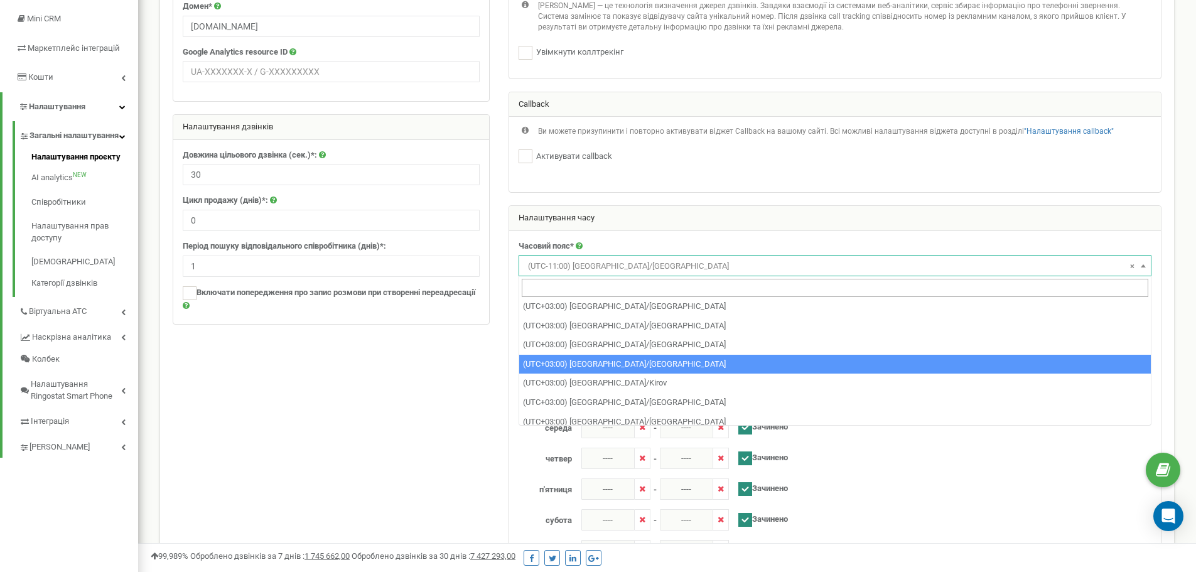
select select "Europe/Kiev"
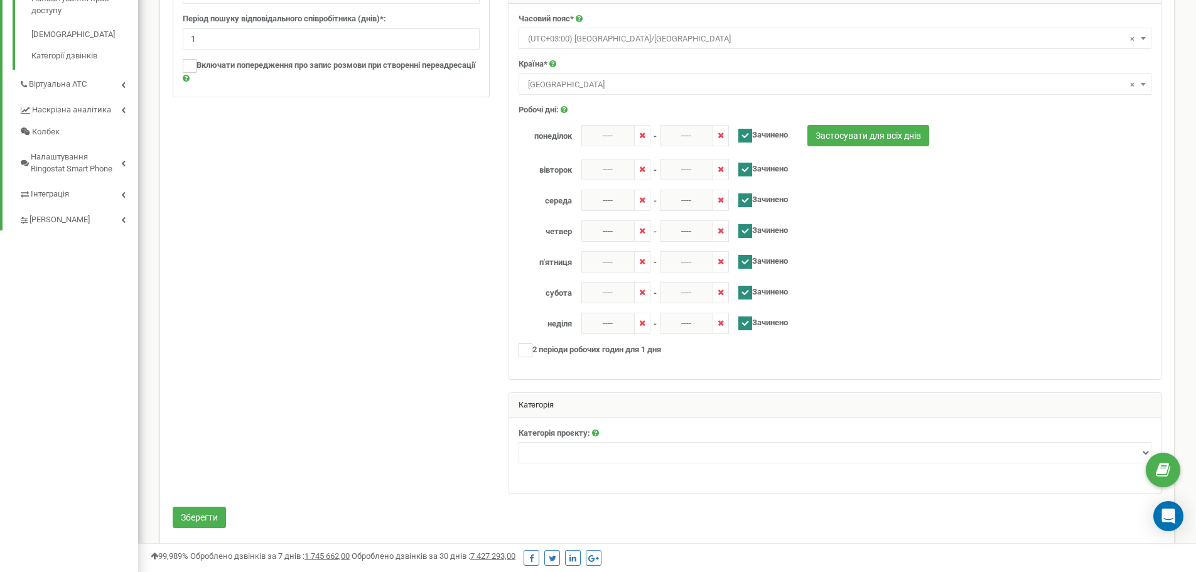
scroll to position [428, 0]
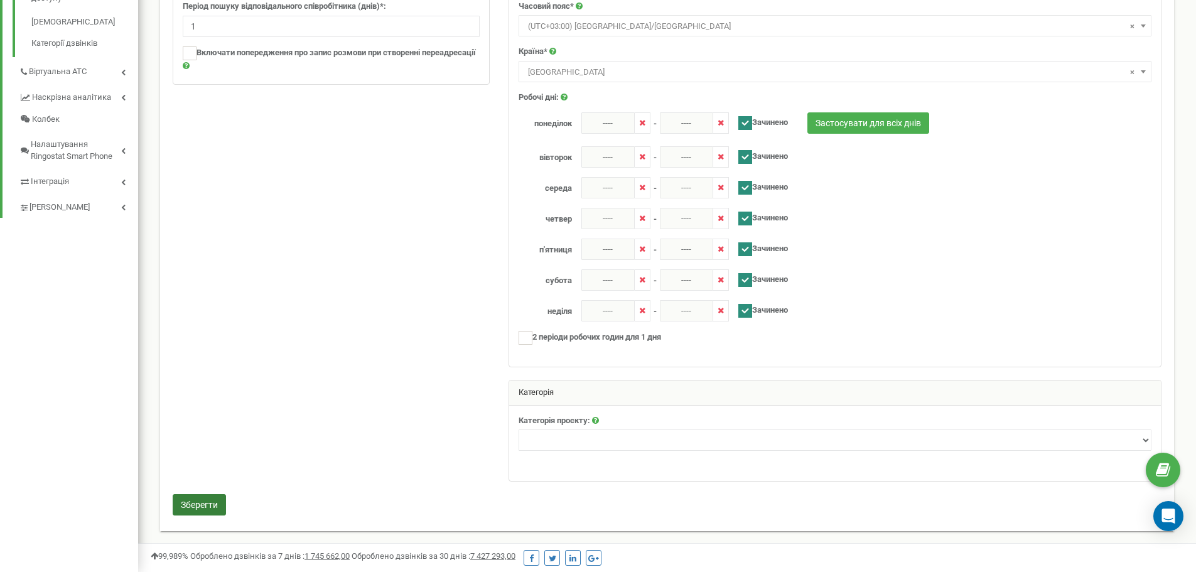
click at [176, 511] on button "Зберегти" at bounding box center [199, 504] width 53 height 21
click at [1026, 475] on div "Категорія проєкту: * Необхідно заповнити * Необхідно обрати пункт зі списку Нер…" at bounding box center [835, 443] width 652 height 75
click at [999, 440] on select "Нерухомість Туризм Юридичні послуги Промислові та спеціалізовані товари Товари …" at bounding box center [835, 440] width 633 height 21
select select "19"
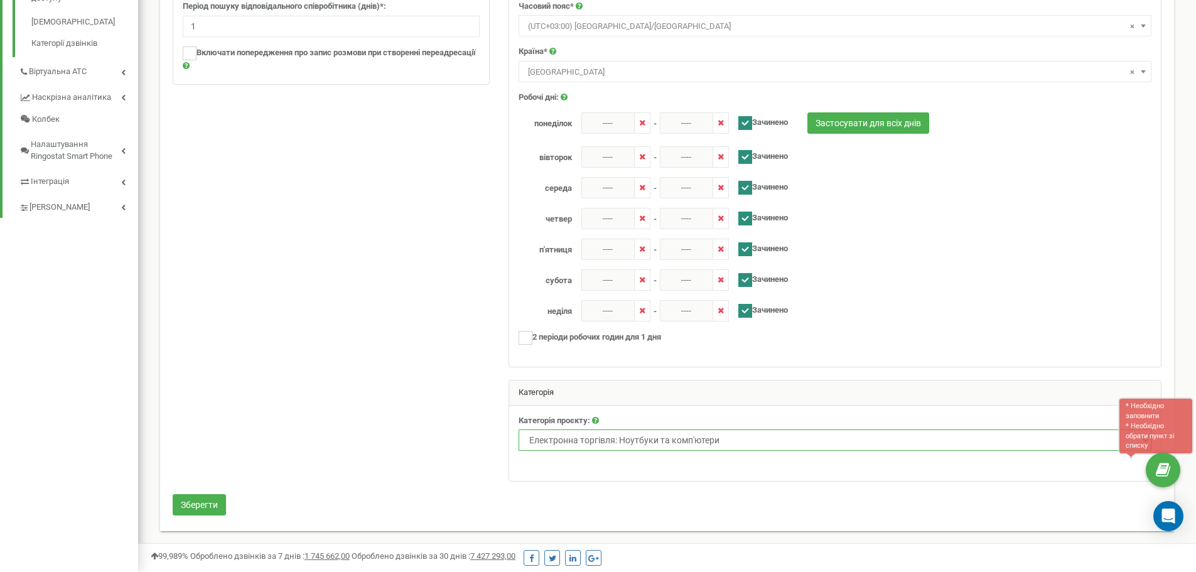
click at [519, 430] on select "Нерухомість Туризм Юридичні послуги Промислові та спеціалізовані товари Товари …" at bounding box center [835, 440] width 633 height 21
click at [446, 438] on div at bounding box center [667, 110] width 1008 height 768
click at [216, 504] on button "Зберегти" at bounding box center [199, 504] width 53 height 21
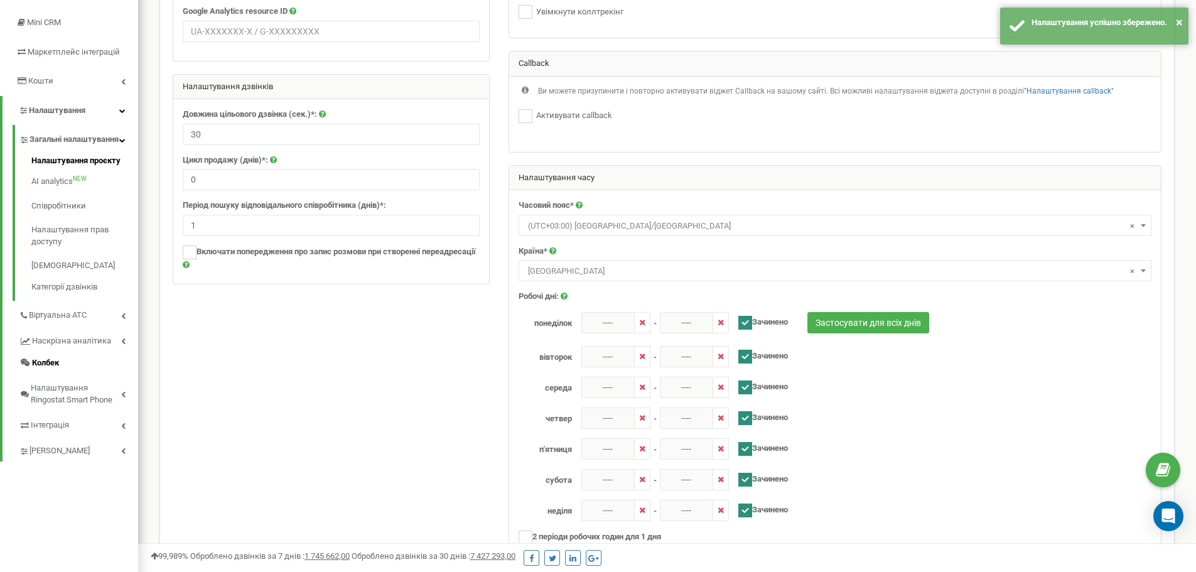
scroll to position [188, 0]
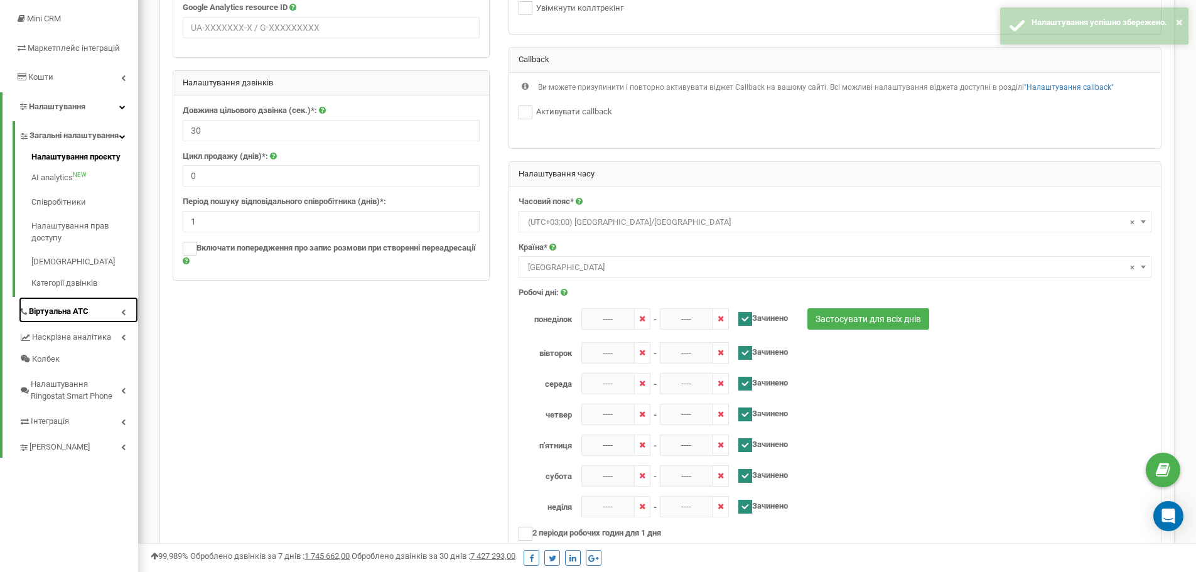
click at [121, 315] on icon at bounding box center [123, 312] width 4 height 6
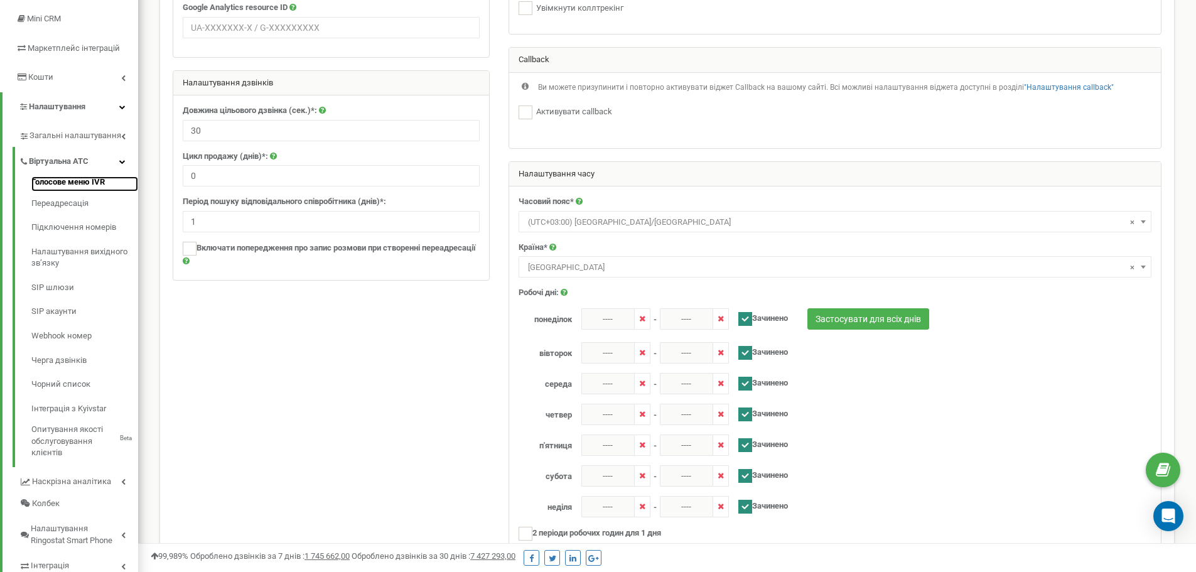
click at [83, 182] on link "Голосове меню IVR" at bounding box center [84, 183] width 107 height 15
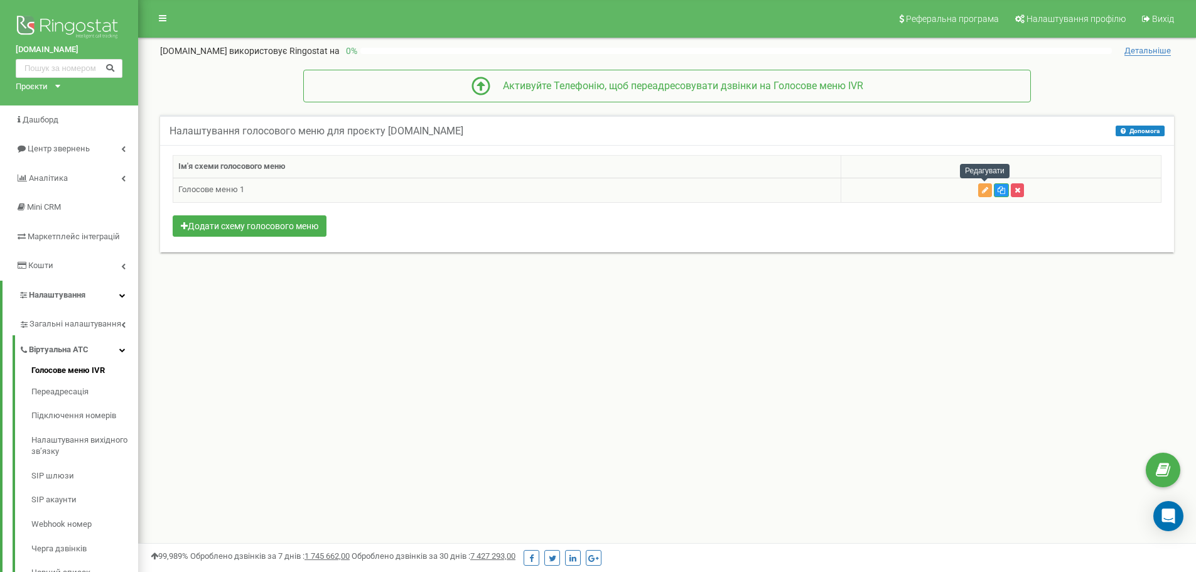
click at [985, 190] on icon "button" at bounding box center [985, 191] width 6 height 8
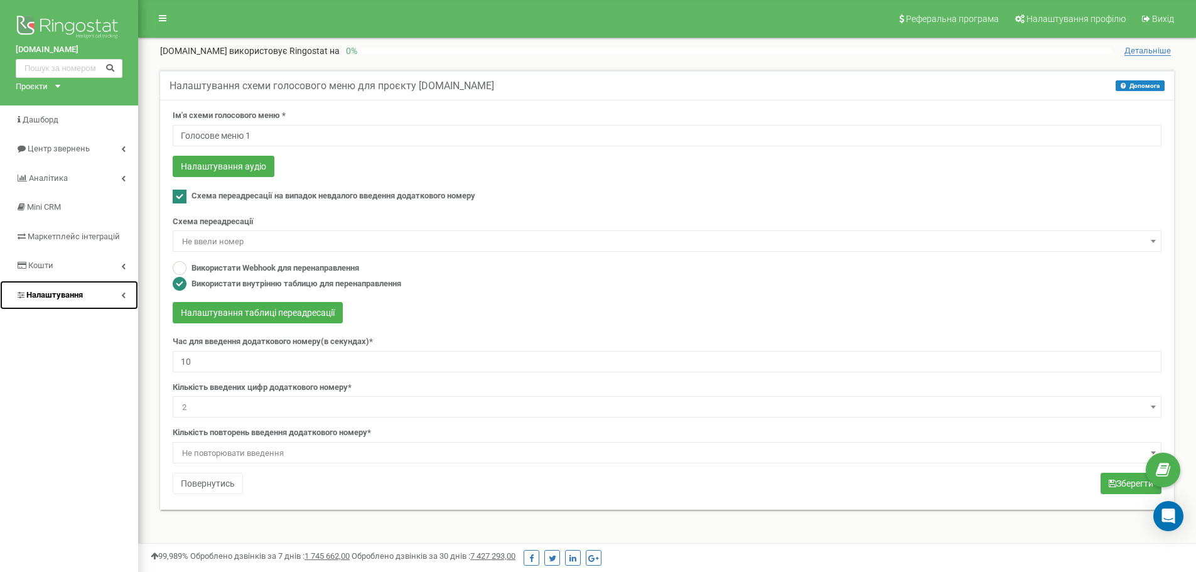
click at [90, 298] on link "Налаштування" at bounding box center [69, 296] width 138 height 30
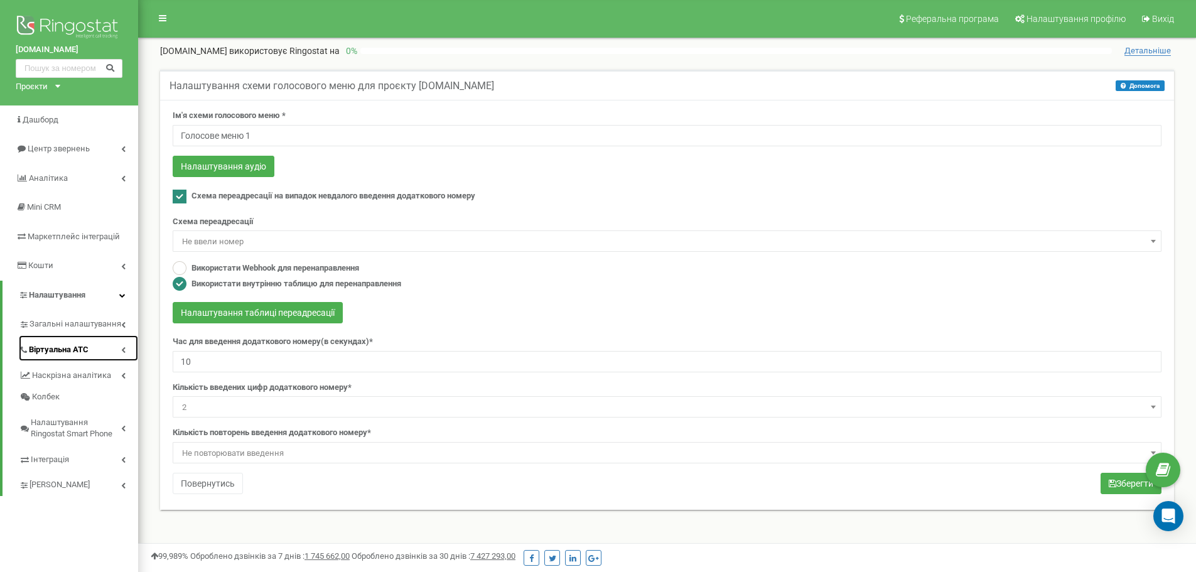
click at [70, 345] on span "Віртуальна АТС" at bounding box center [59, 350] width 60 height 12
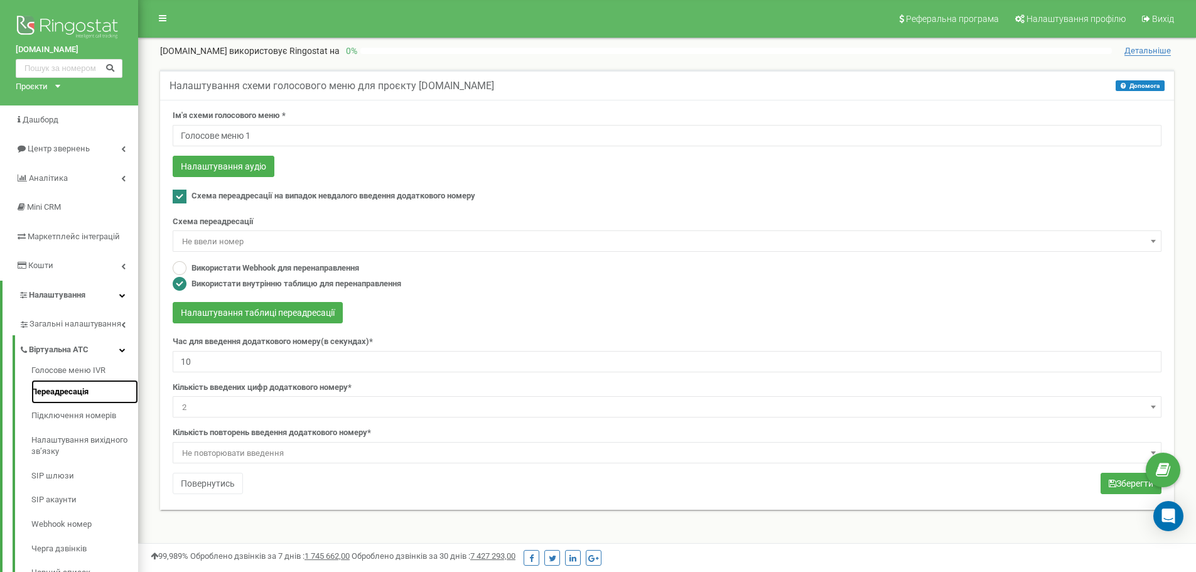
click at [72, 394] on link "Переадресація" at bounding box center [84, 392] width 107 height 24
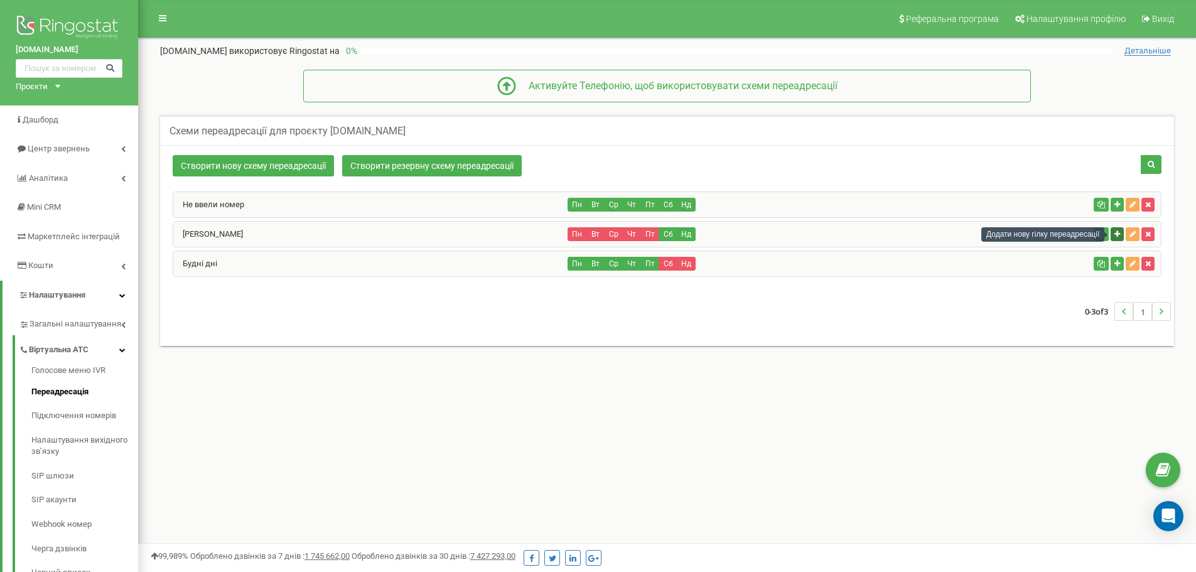
click at [1115, 236] on icon "button" at bounding box center [1118, 234] width 6 height 8
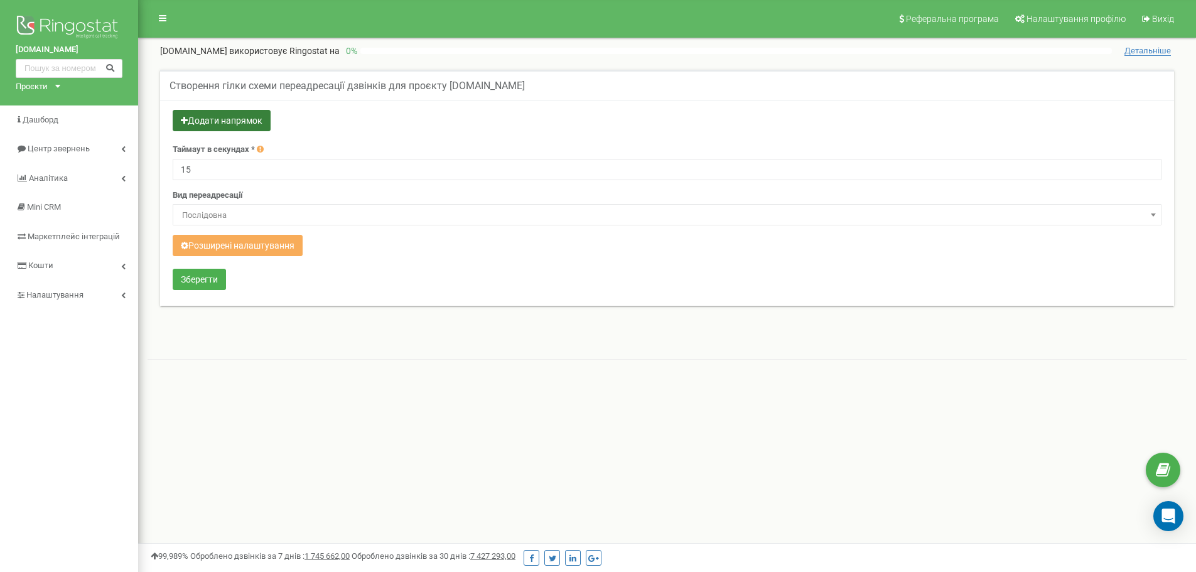
click at [222, 124] on button "Додати напрямок" at bounding box center [222, 120] width 98 height 21
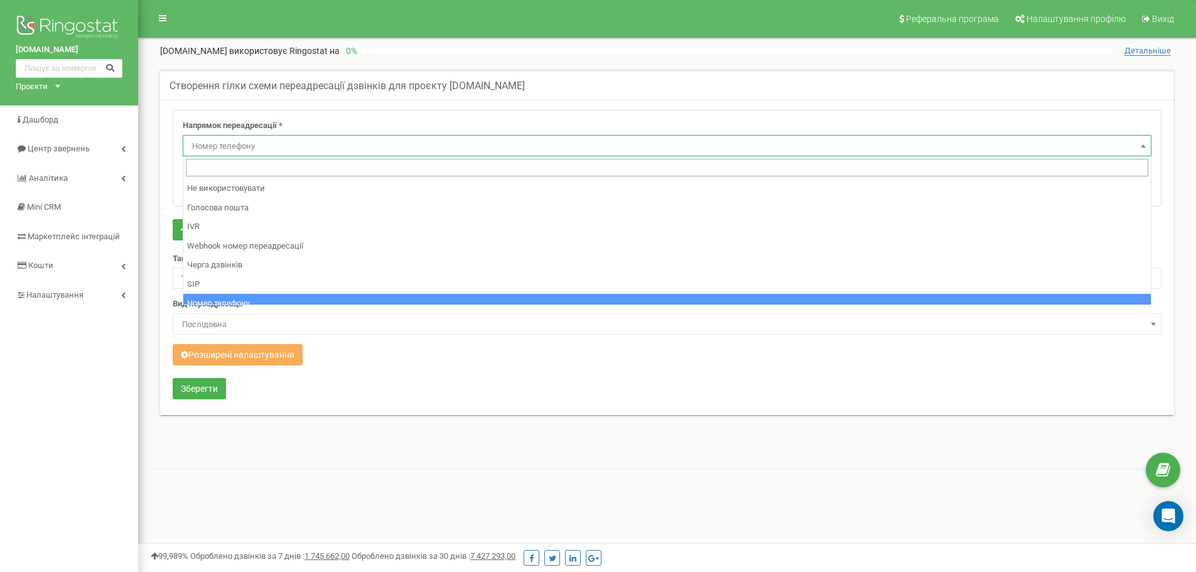
click at [276, 144] on span "Номер телефону" at bounding box center [667, 147] width 960 height 18
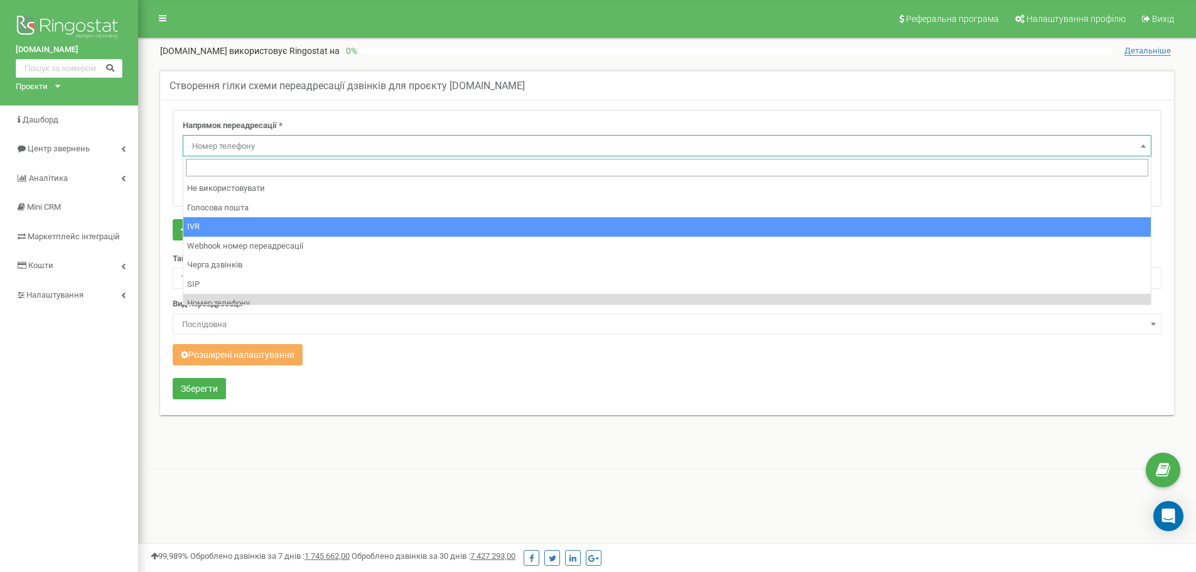
select select "addNumber"
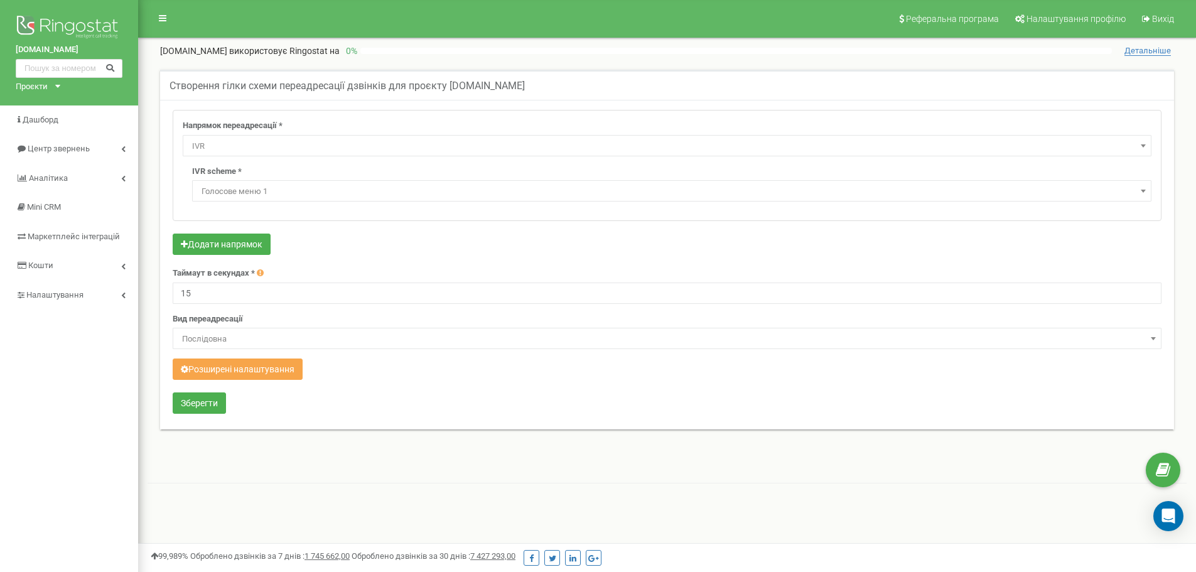
click at [244, 373] on button "Розширені налаштування" at bounding box center [238, 369] width 130 height 21
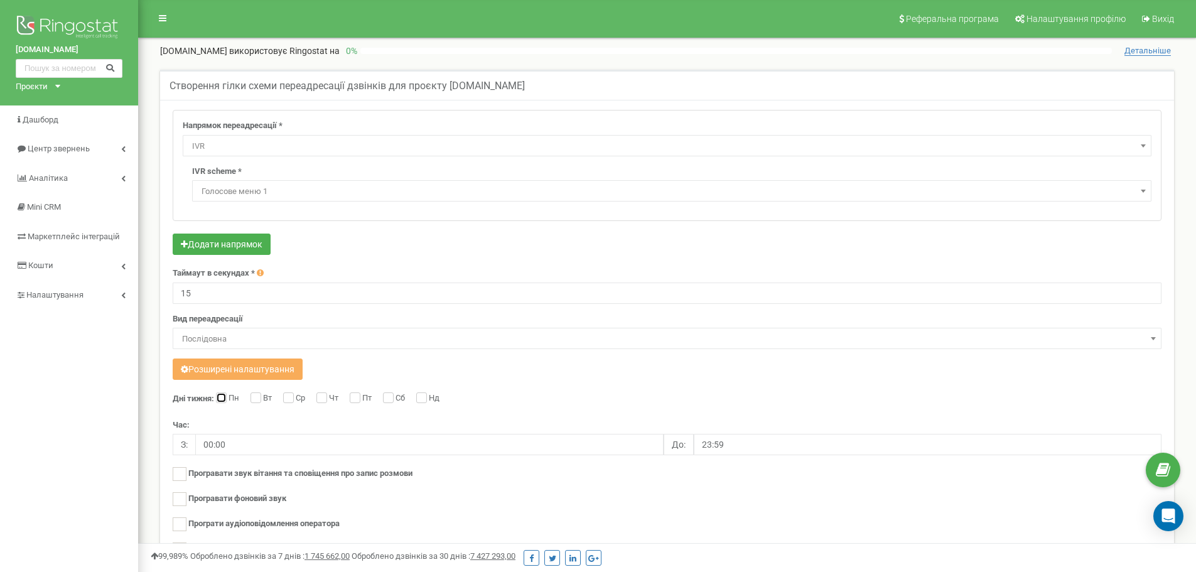
click at [221, 398] on input "Пн" at bounding box center [220, 399] width 8 height 8
checkbox input "true"
click at [257, 396] on input "Вт" at bounding box center [255, 399] width 8 height 8
checkbox input "true"
click at [296, 398] on label "Ср" at bounding box center [302, 399] width 13 height 13
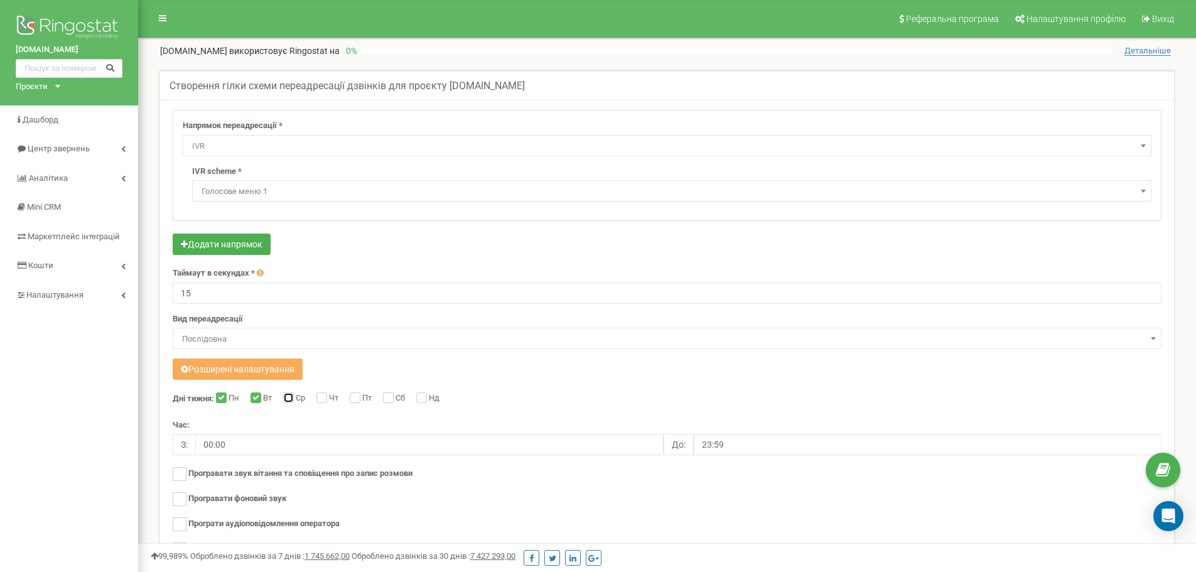
click at [291, 398] on input "Ср" at bounding box center [287, 399] width 8 height 8
checkbox input "true"
click at [329, 398] on label "Чт" at bounding box center [335, 399] width 13 height 13
click at [325, 398] on input "Чт" at bounding box center [321, 399] width 8 height 8
checkbox input "true"
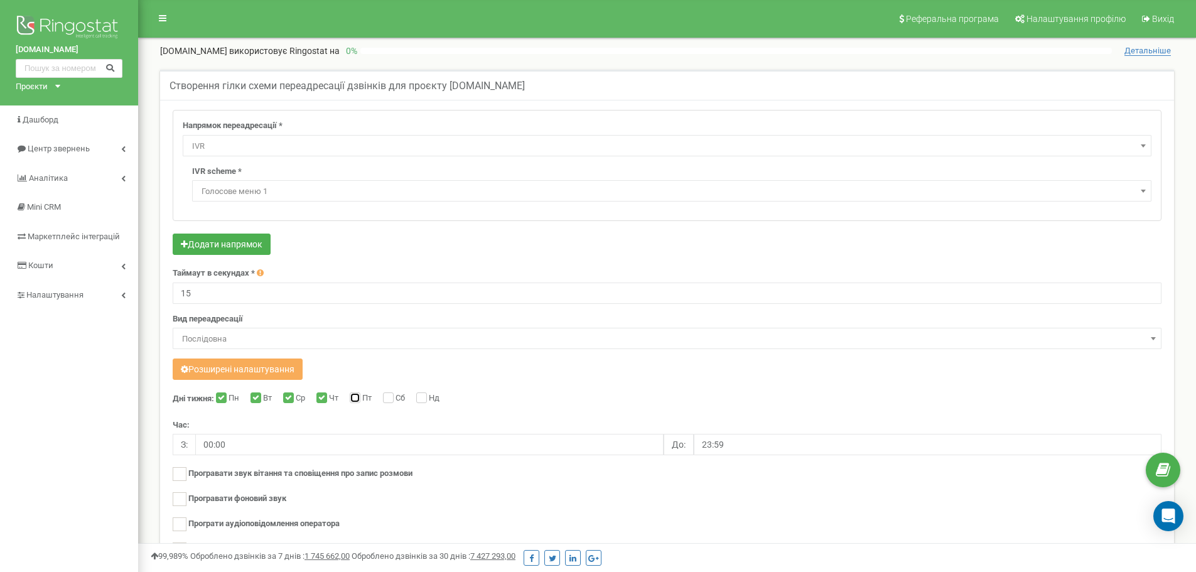
click at [355, 396] on input "Пт" at bounding box center [354, 399] width 8 height 8
checkbox input "true"
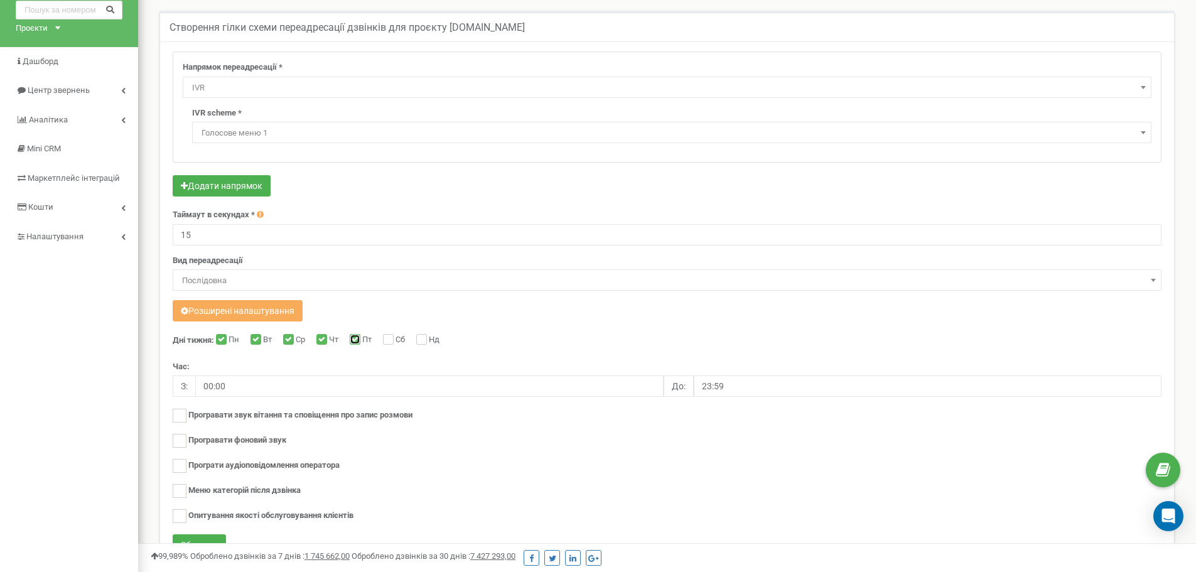
scroll to position [181, 0]
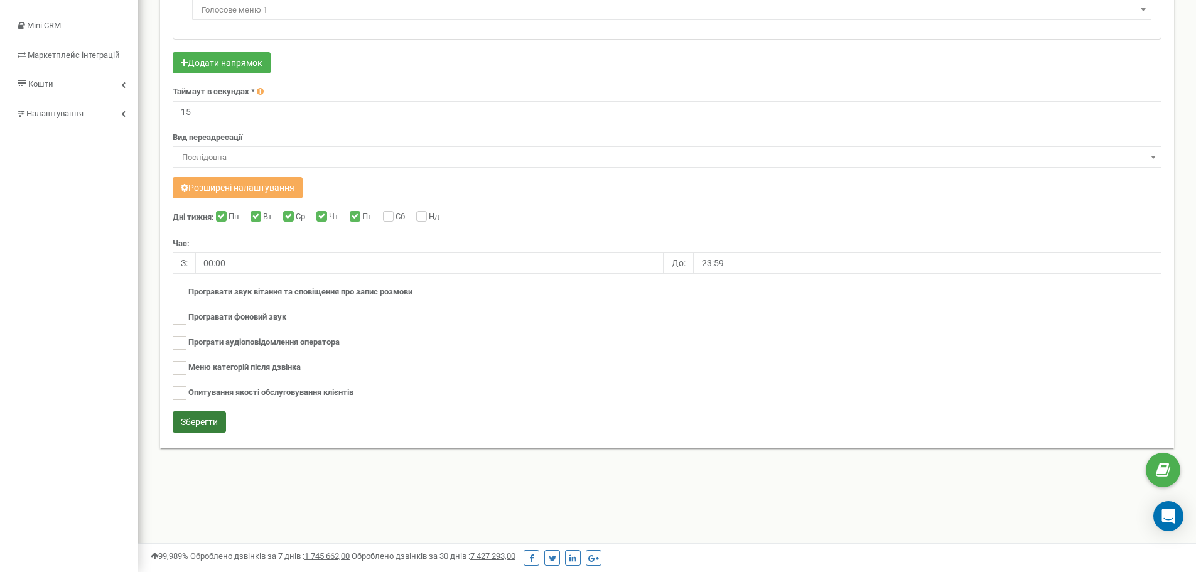
click at [202, 421] on button "Зберегти" at bounding box center [199, 421] width 53 height 21
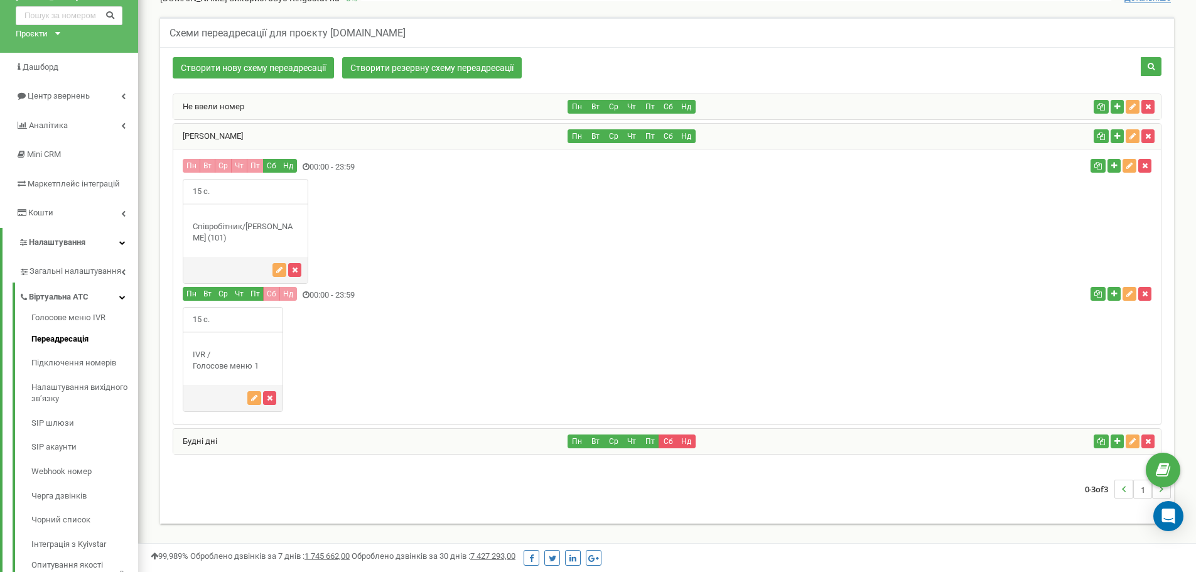
scroll to position [126, 0]
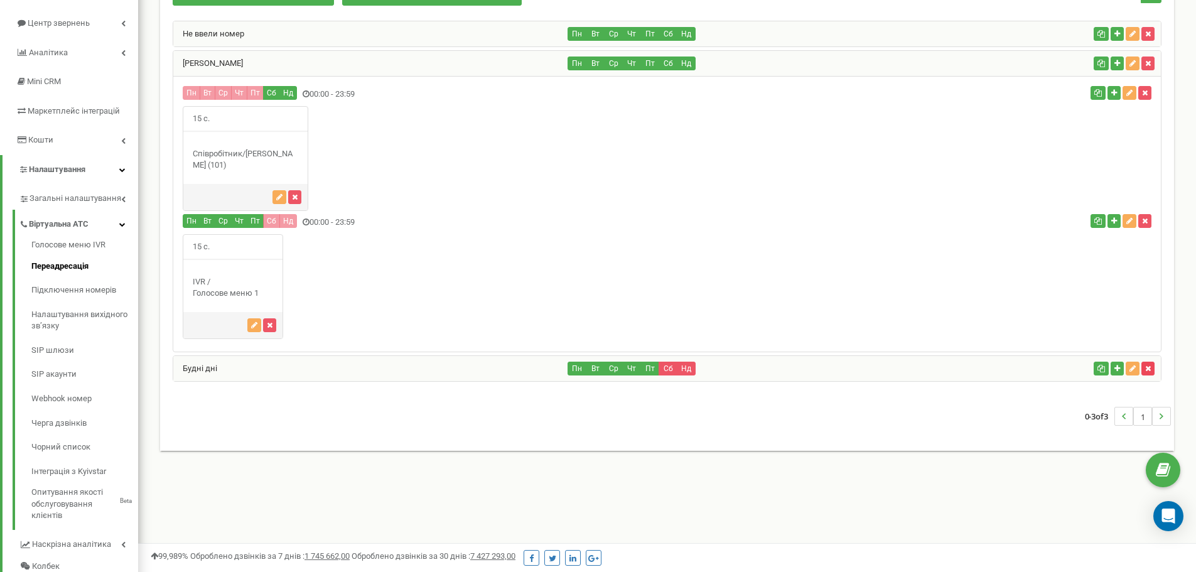
click at [1147, 368] on icon "button" at bounding box center [1149, 369] width 6 height 8
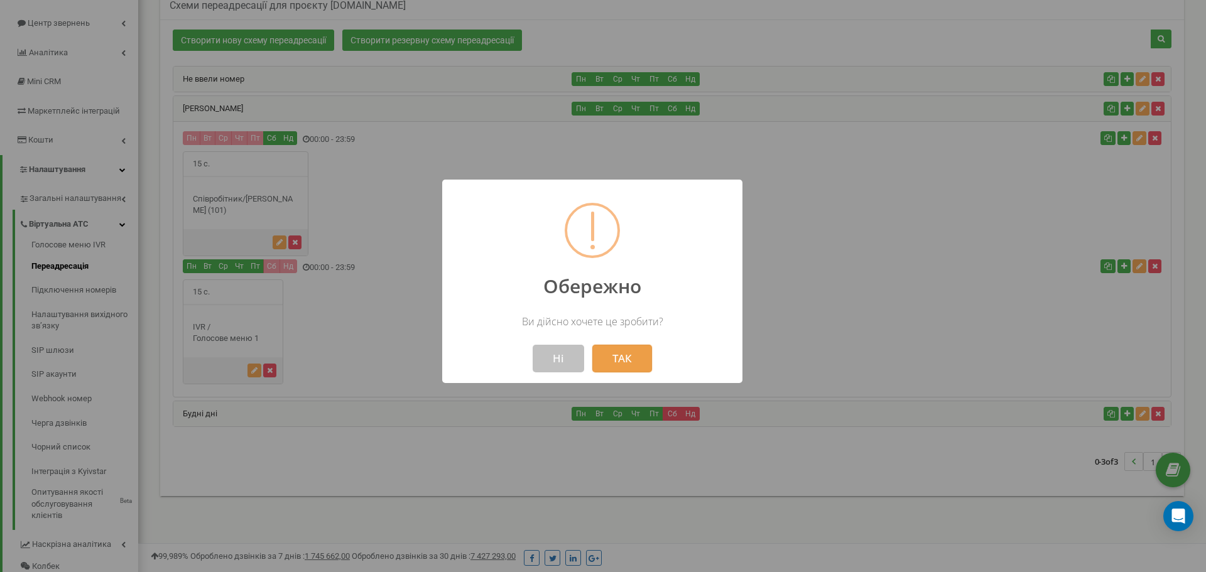
click at [619, 351] on button "ТАК" at bounding box center [622, 359] width 60 height 28
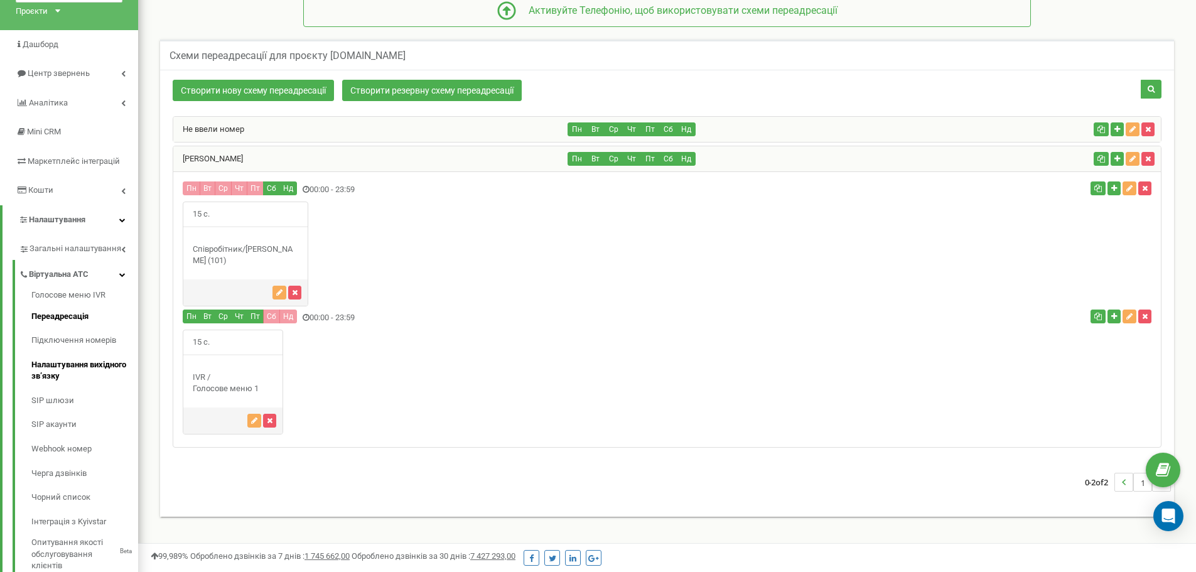
scroll to position [76, 0]
click at [79, 338] on link "Підключення номерів" at bounding box center [84, 340] width 107 height 24
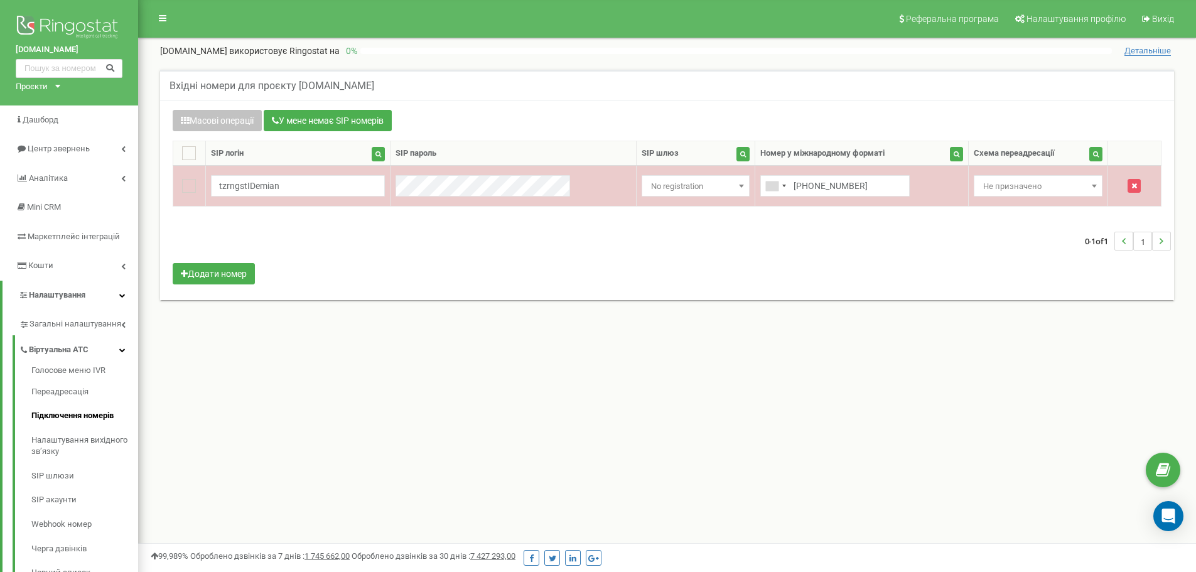
click at [1027, 184] on span "Не призначено" at bounding box center [1038, 187] width 120 height 18
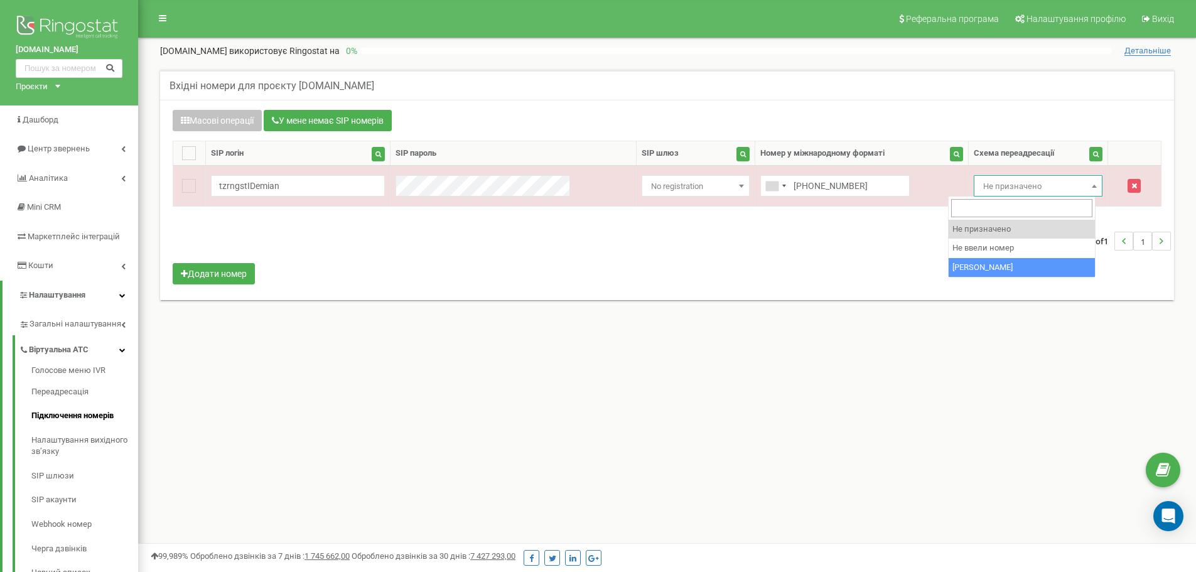
select select "270226"
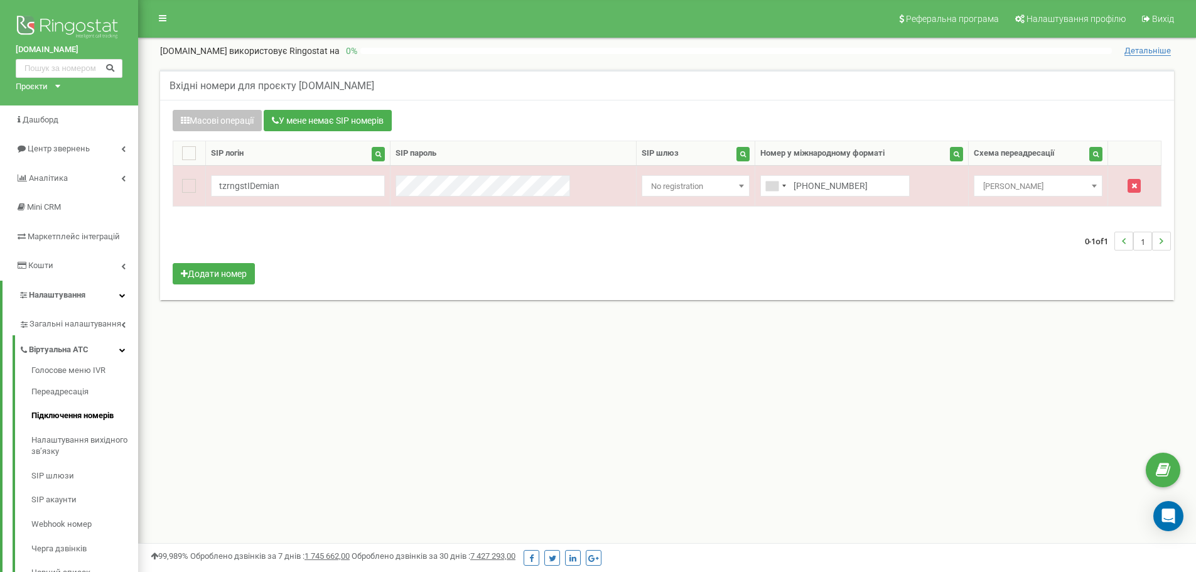
click at [641, 360] on div "Реферальна програма Налаштування профілю Вихід [DOMAIN_NAME] використовує Ringo…" at bounding box center [667, 377] width 1058 height 754
click at [70, 369] on link "Голосове меню IVR" at bounding box center [84, 372] width 107 height 15
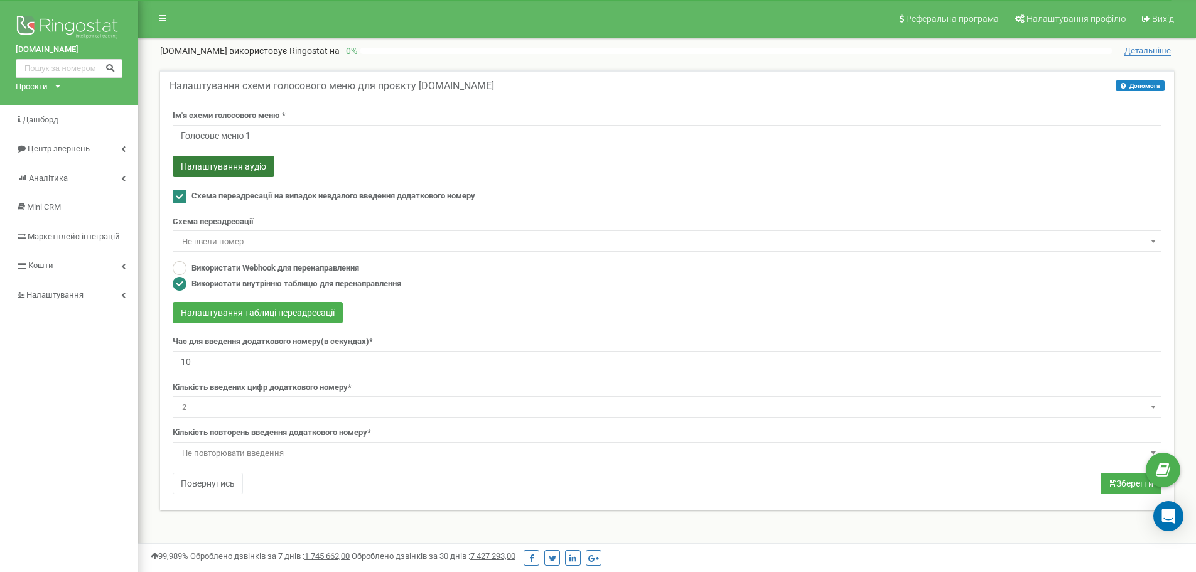
click at [237, 171] on button "Налаштування аудіо" at bounding box center [224, 166] width 102 height 21
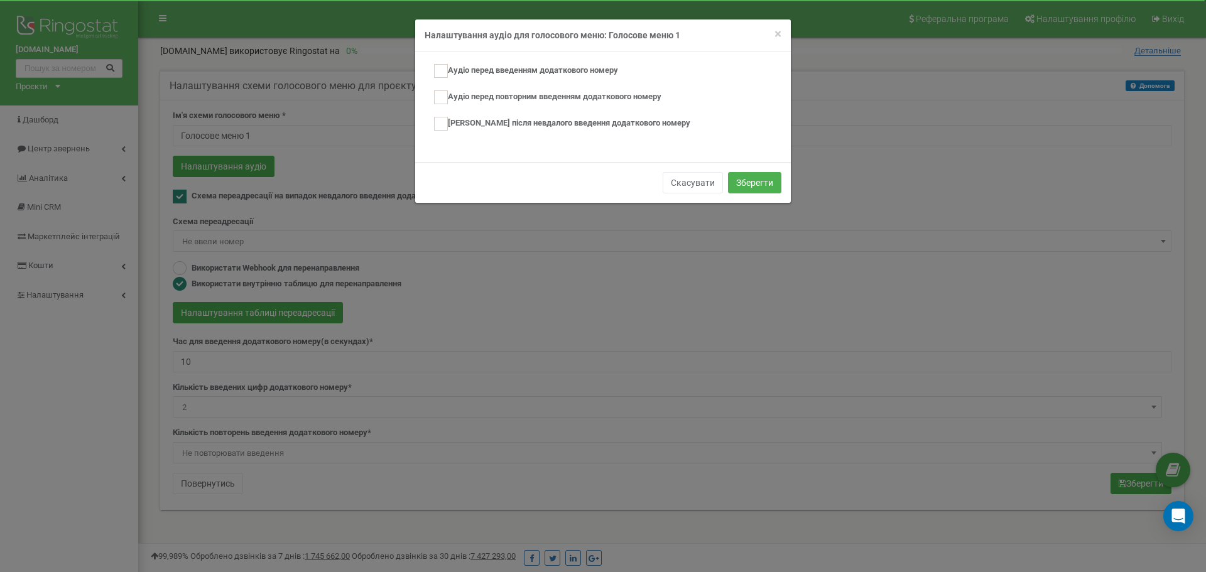
click at [376, 156] on div "× Close Налаштування аудіо для голосового меню: Голосове меню 1 Аудіо перед вве…" at bounding box center [603, 286] width 1206 height 572
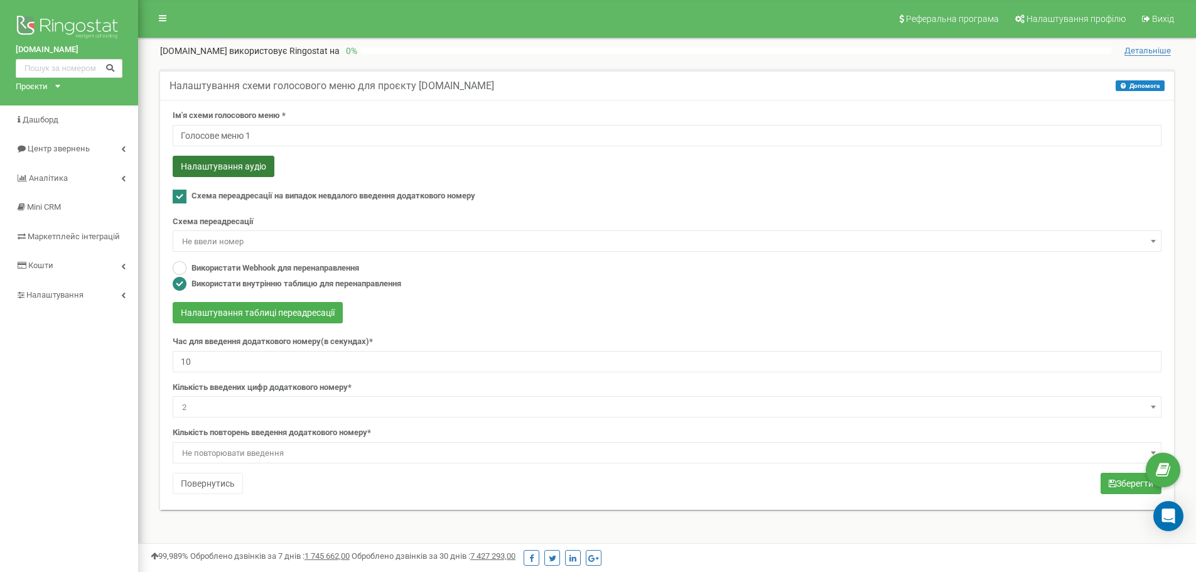
click at [232, 173] on button "Налаштування аудіо" at bounding box center [224, 166] width 102 height 21
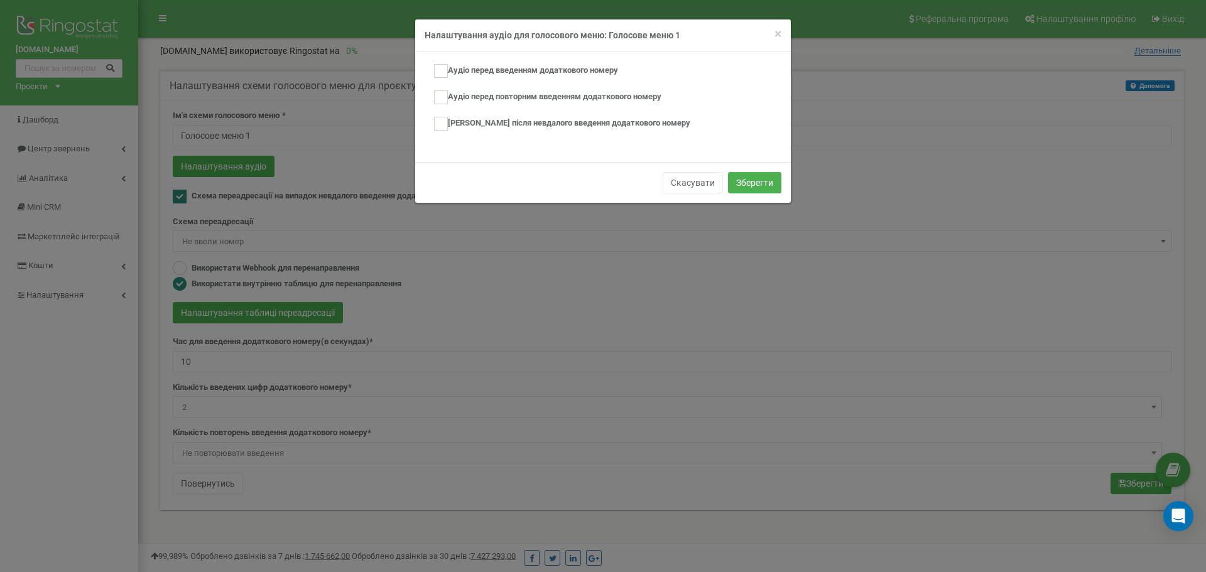
click at [599, 268] on div "× Close Налаштування аудіо для голосового меню: Голосове меню 1 Аудіо перед вве…" at bounding box center [603, 286] width 1206 height 572
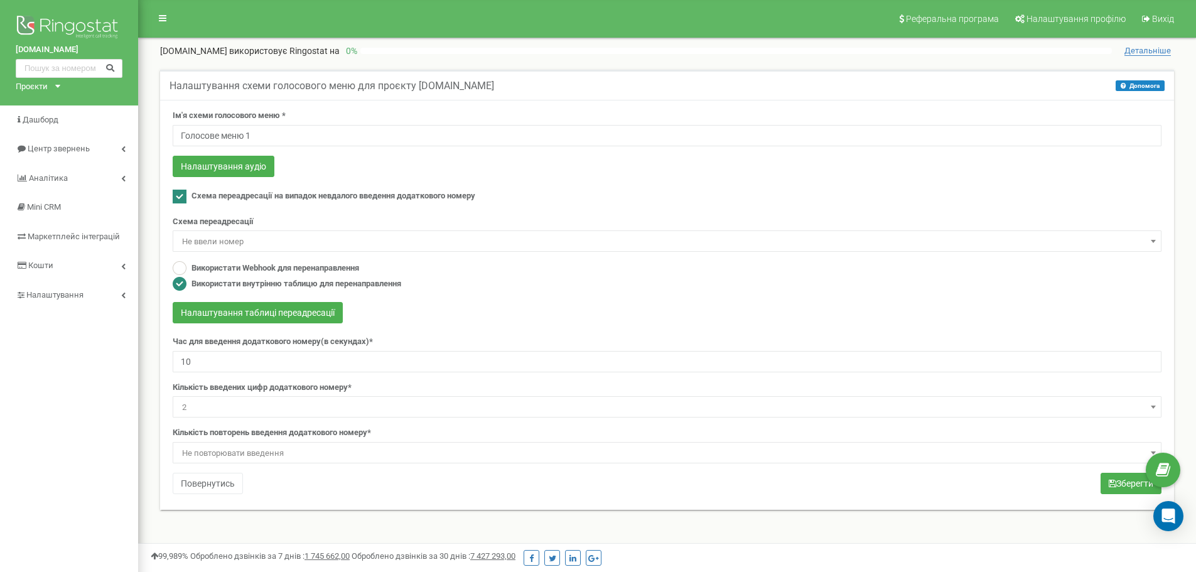
click at [605, 168] on div "Налаштування аудіо" at bounding box center [667, 168] width 989 height 24
click at [68, 299] on span "Налаштування" at bounding box center [54, 294] width 57 height 9
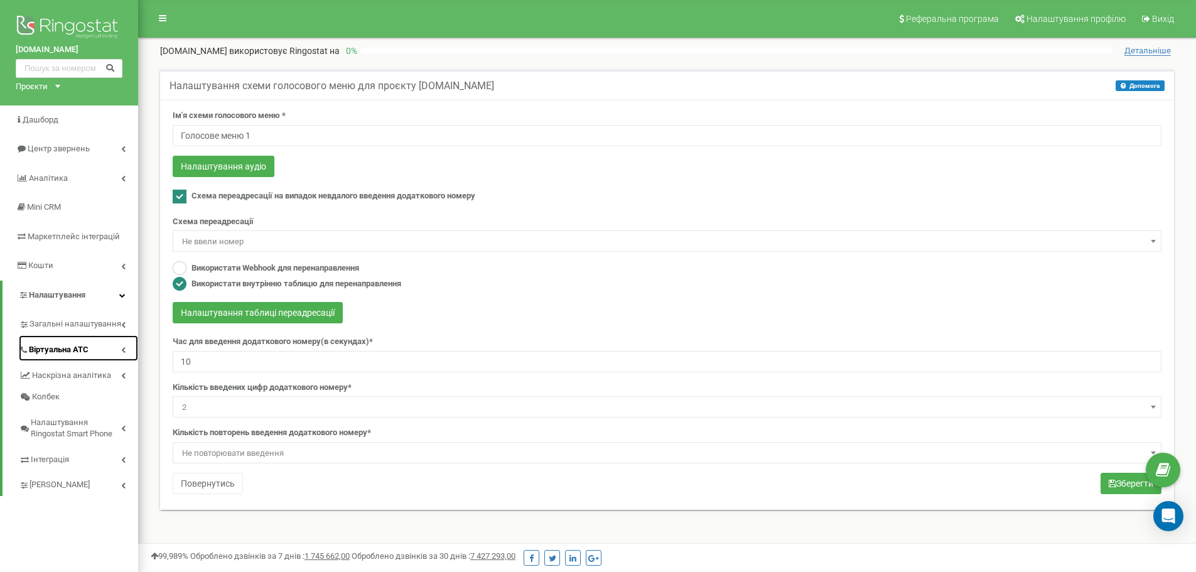
click at [73, 349] on span "Віртуальна АТС" at bounding box center [59, 350] width 60 height 12
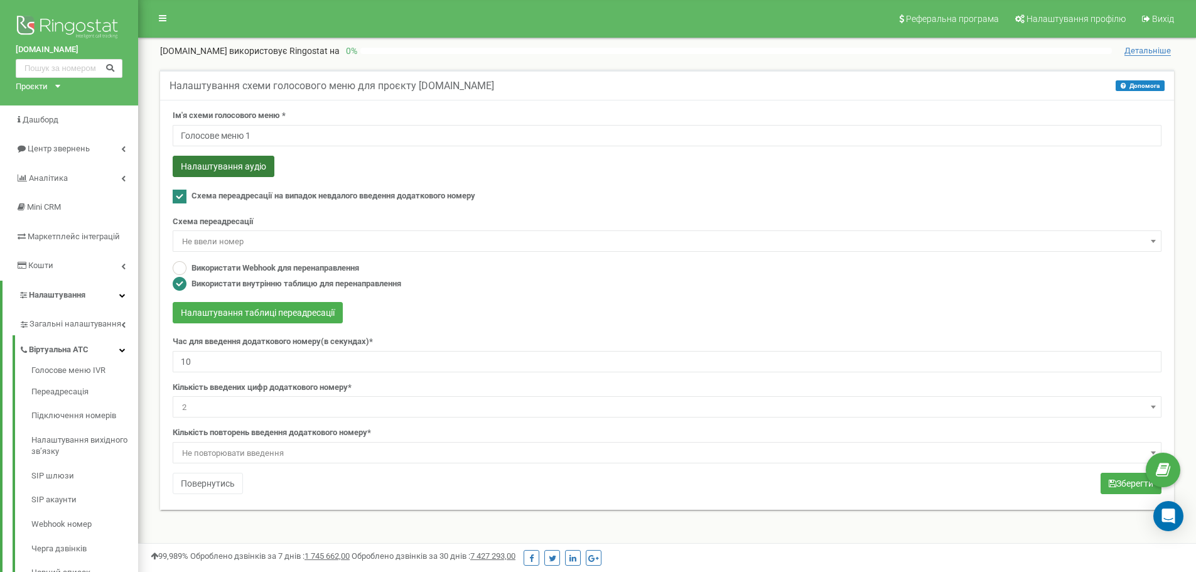
click at [242, 169] on button "Налаштування аудіо" at bounding box center [224, 166] width 102 height 21
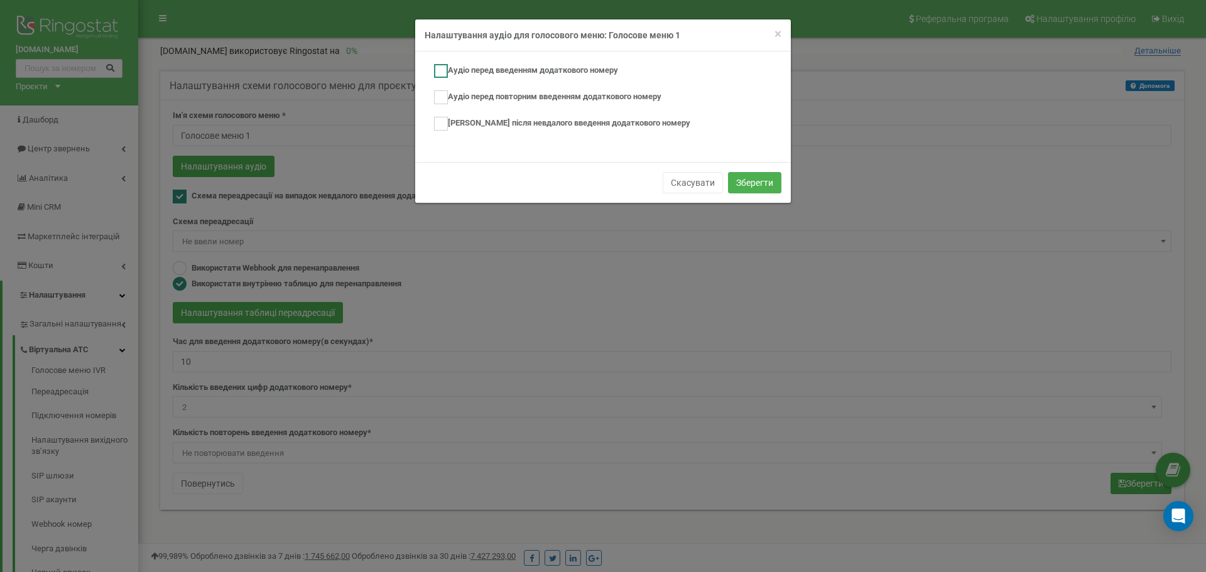
click at [489, 71] on label "Аудіо перед введенням додаткового номеру" at bounding box center [526, 71] width 184 height 14
checkbox input "true"
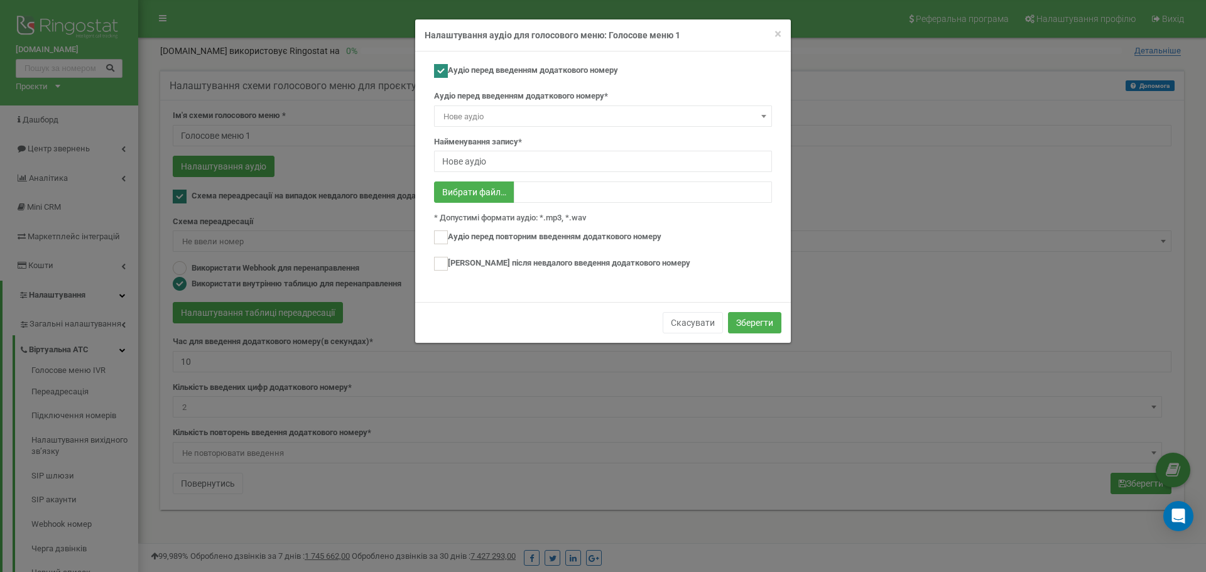
click at [566, 114] on span "Нове аудіо" at bounding box center [602, 117] width 329 height 18
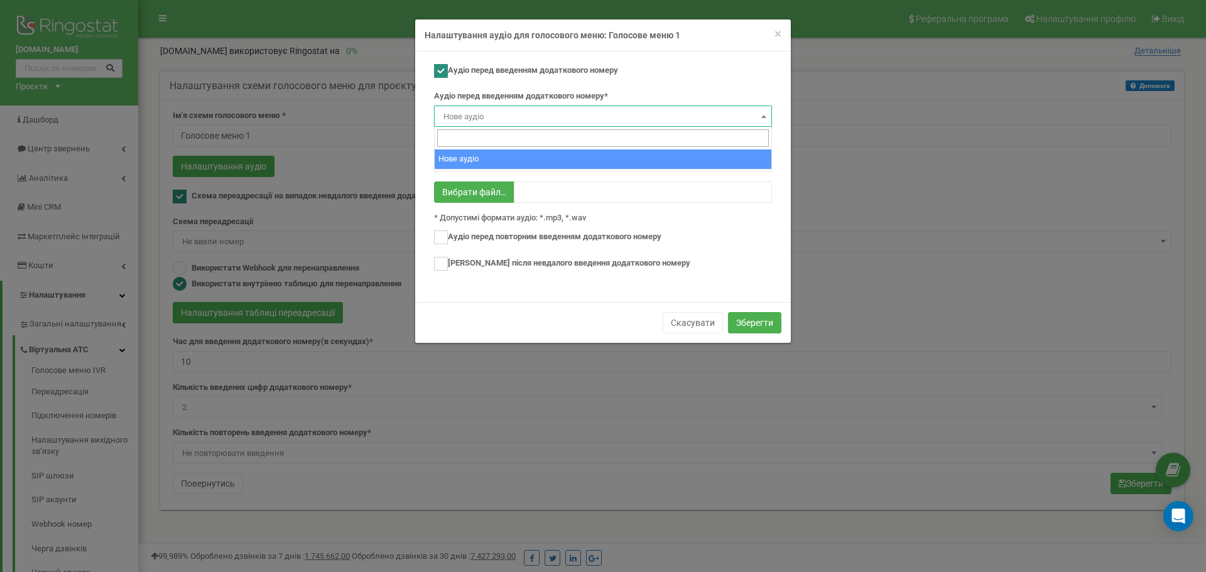
click at [565, 114] on span "Нове аудіо" at bounding box center [602, 117] width 329 height 18
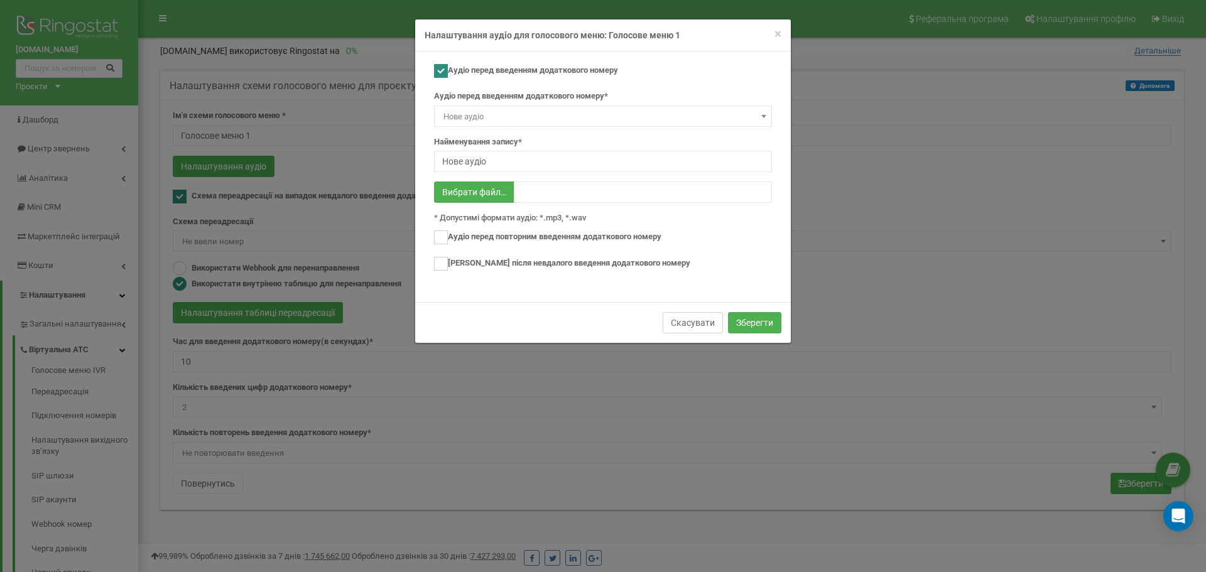
click at [695, 320] on button "Скасувати" at bounding box center [693, 322] width 60 height 21
